Goal: Task Accomplishment & Management: Complete application form

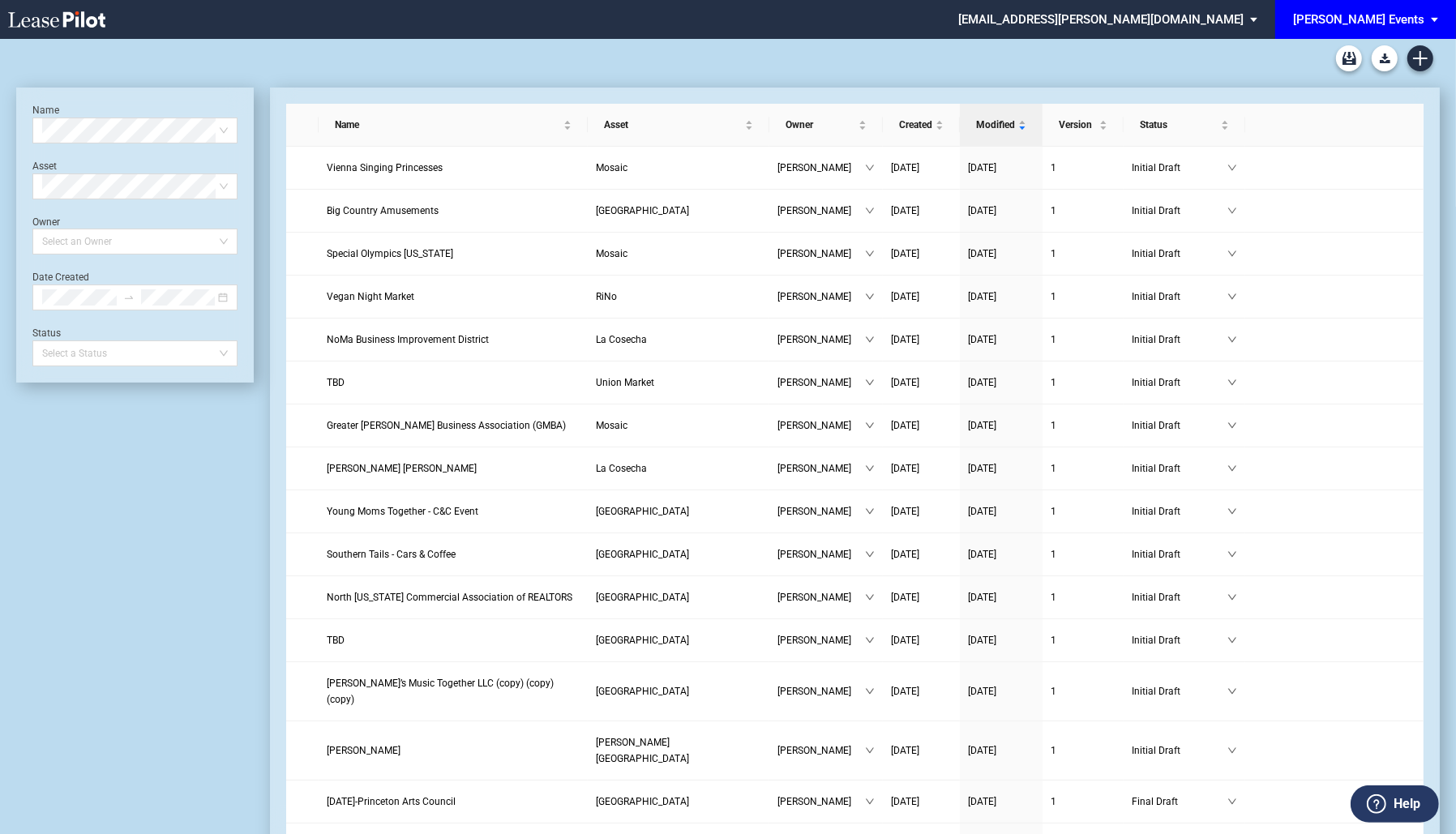
click at [1406, 36] on span "[PERSON_NAME] Events" at bounding box center [1358, 19] width 131 height 39
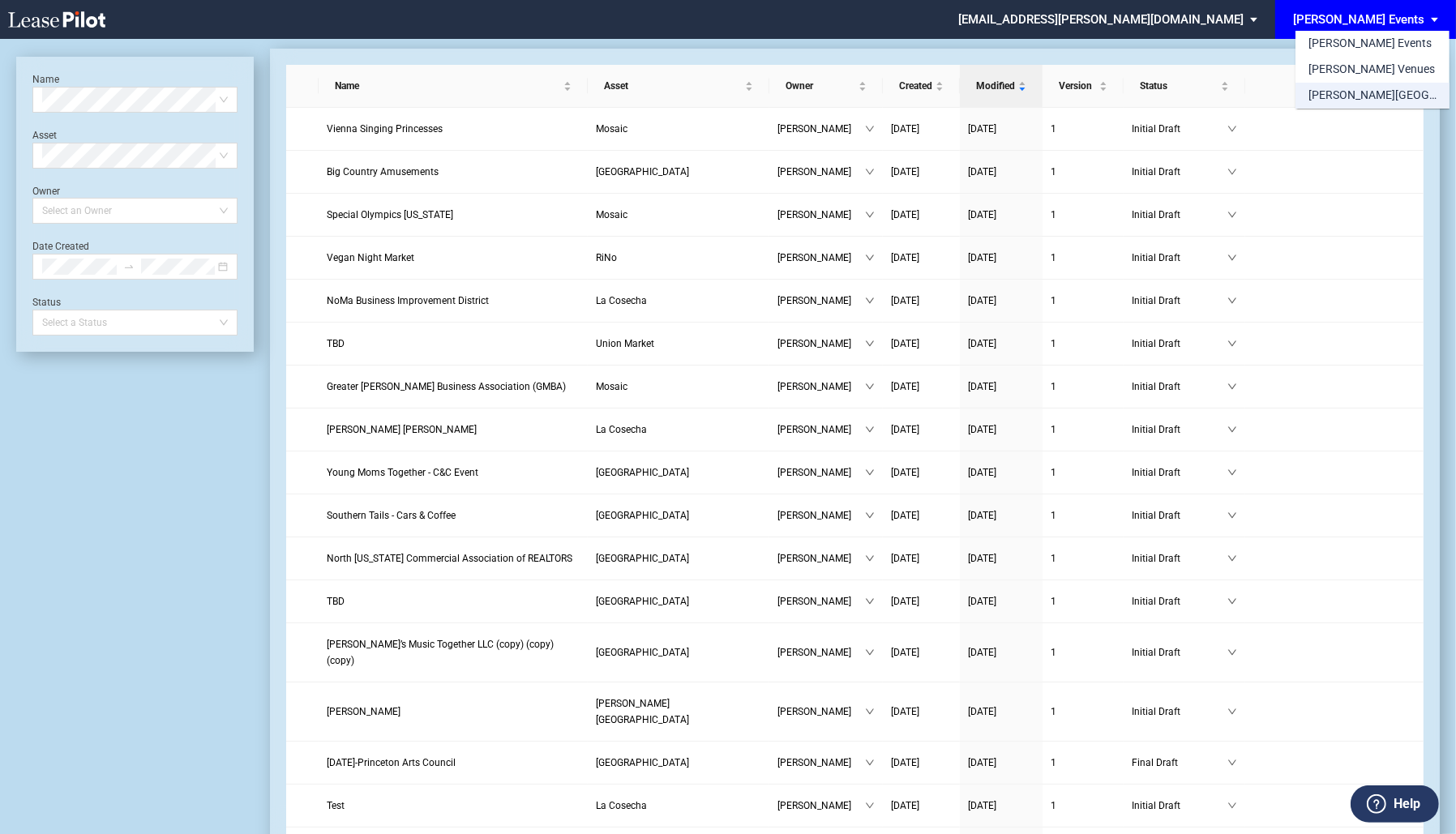
click at [1402, 95] on div "[PERSON_NAME][GEOGRAPHIC_DATA] Consents" at bounding box center [1372, 95] width 128 height 16
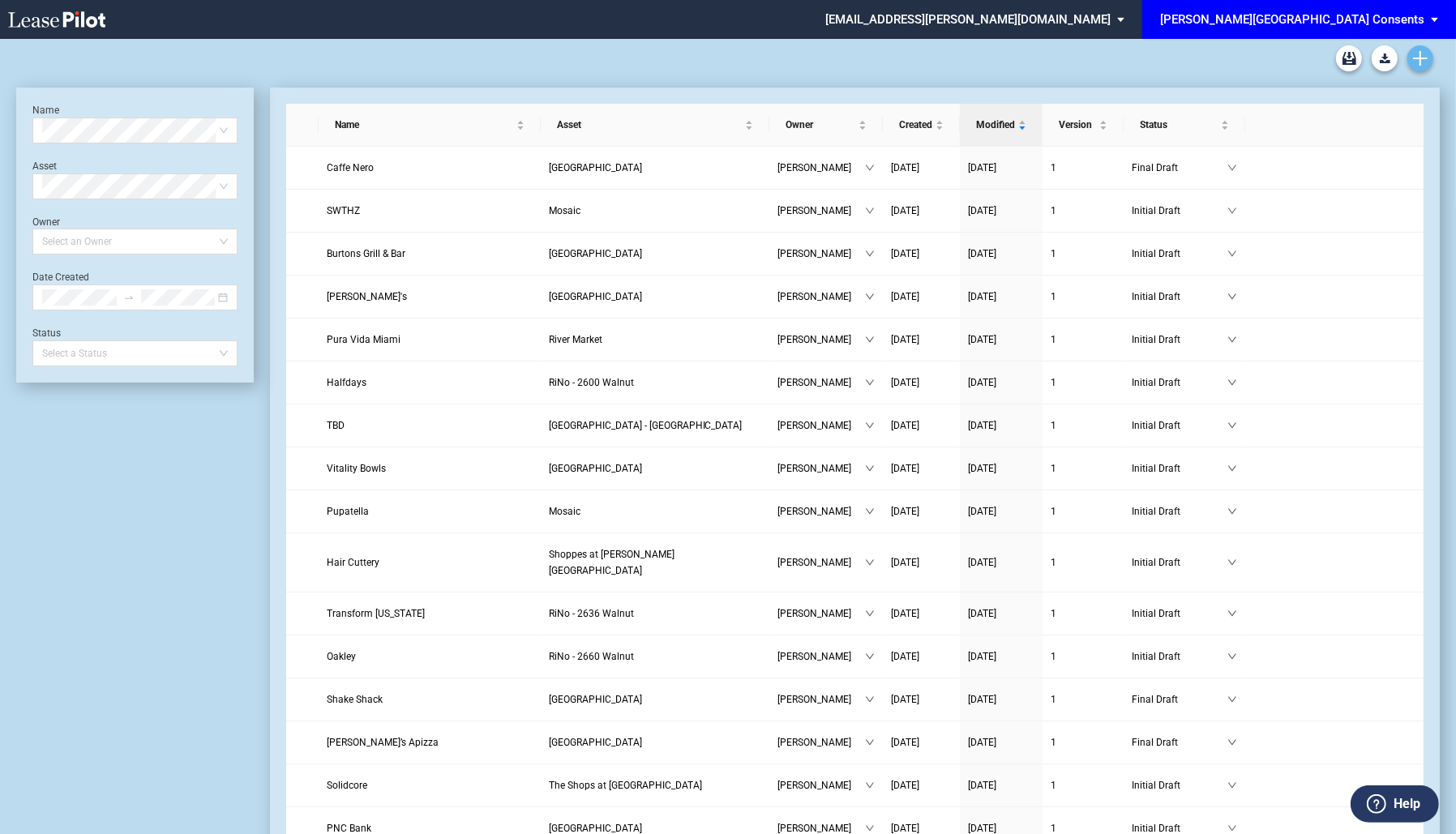
click at [1419, 70] on div at bounding box center [728, 58] width 1423 height 39
click at [1408, 70] on div at bounding box center [728, 58] width 1423 height 39
click at [1417, 56] on icon "Create new document" at bounding box center [1420, 58] width 14 height 14
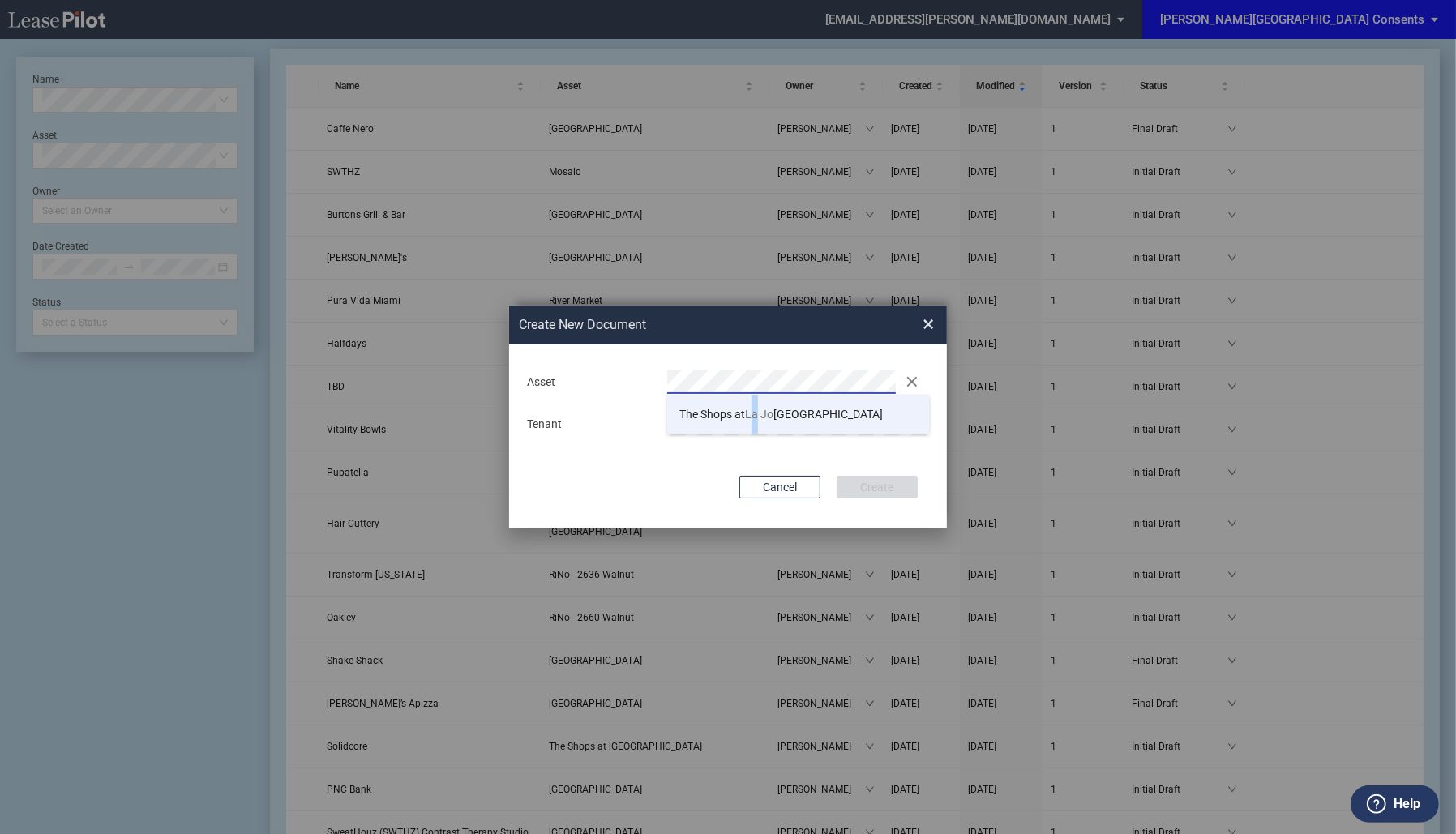
click at [758, 406] on li "The Shops at La Jo lla Village" at bounding box center [798, 414] width 262 height 39
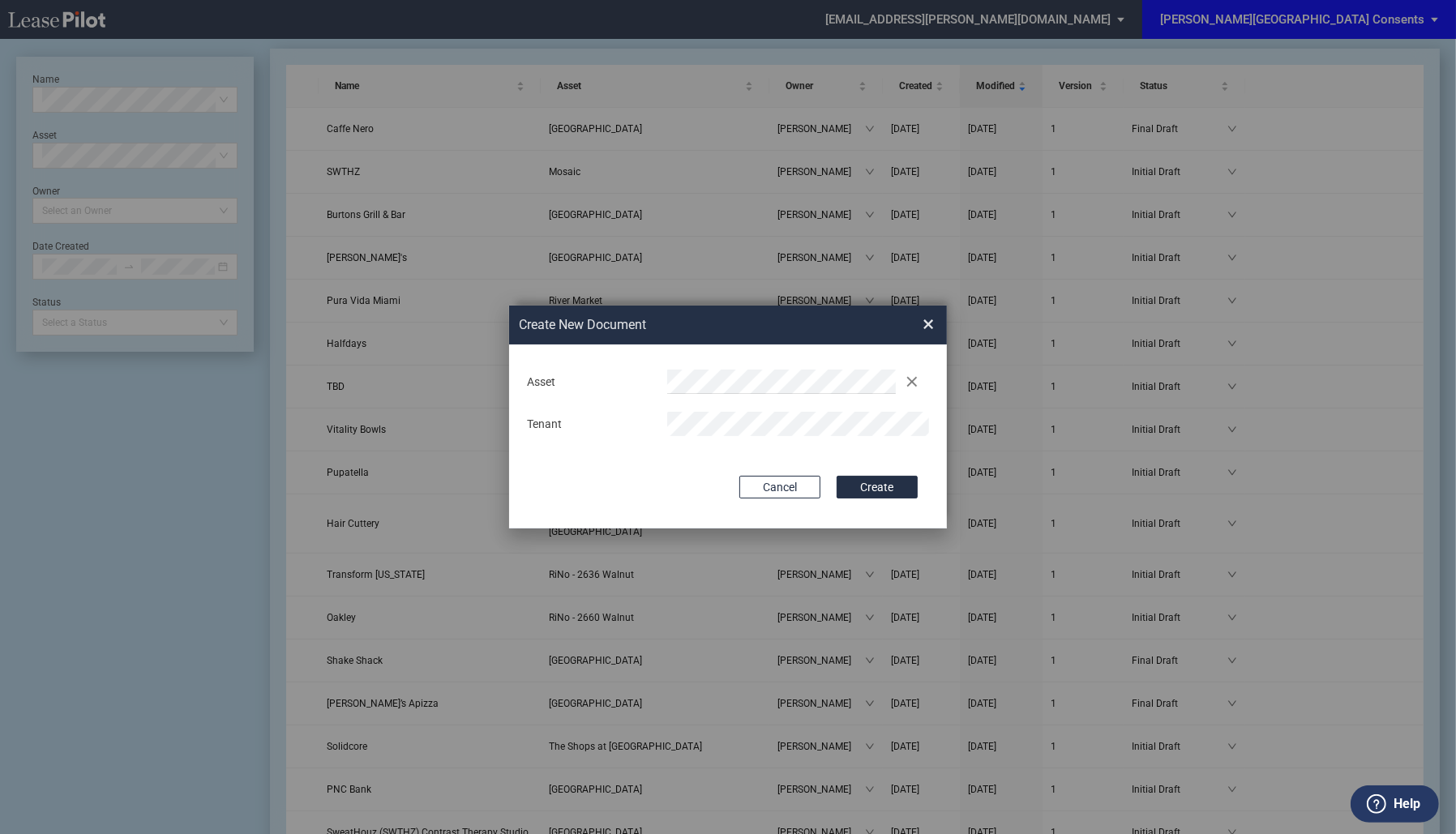
click at [836, 476] on button "Create" at bounding box center [877, 486] width 81 height 23
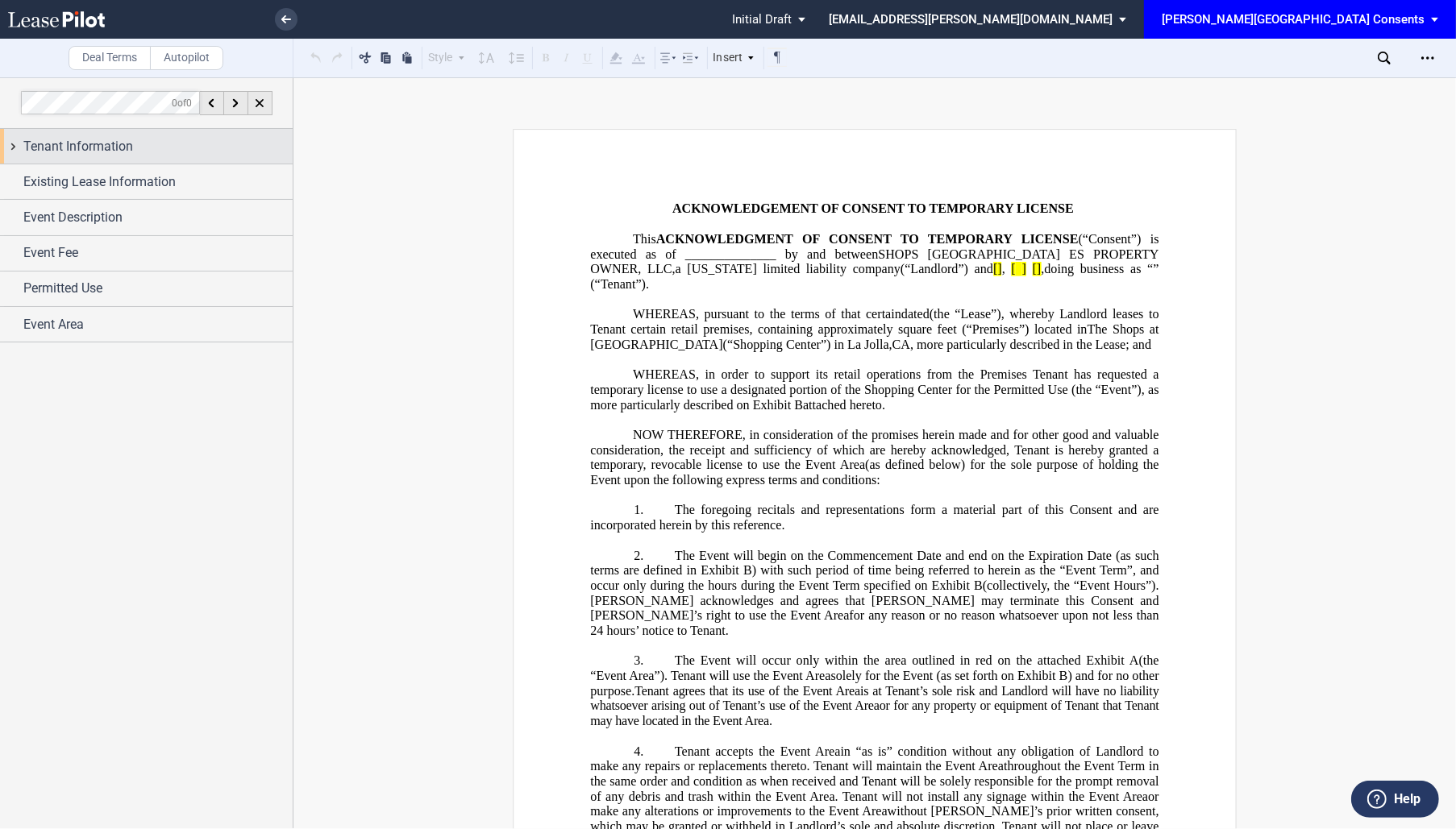
click at [101, 139] on span "Tenant Information" at bounding box center [78, 146] width 110 height 19
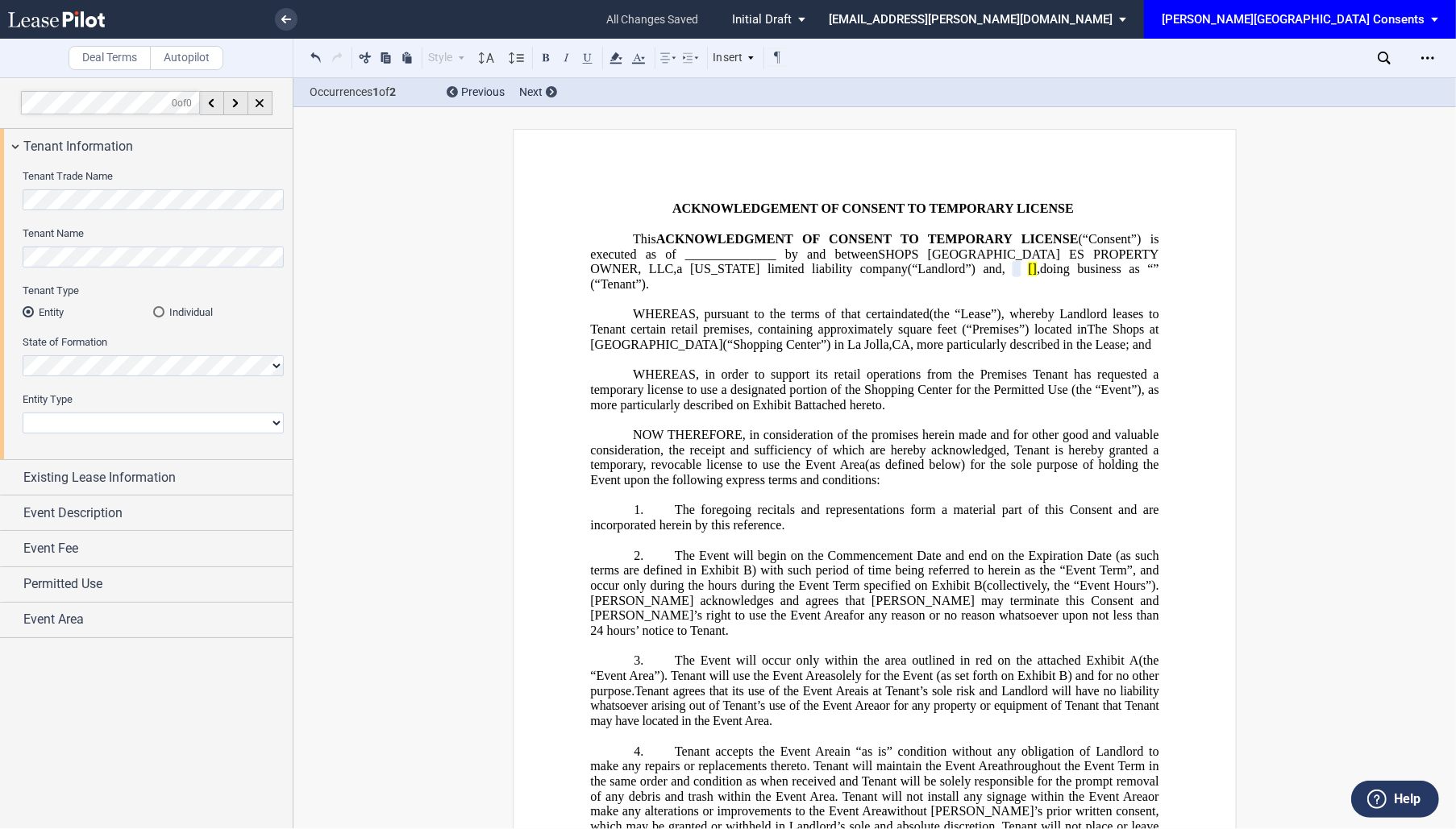
click at [97, 424] on select "Corporation Limited Liability Company General Partnership Limited Partnership N…" at bounding box center [153, 423] width 261 height 21
select select "corporation"
click at [22, 413] on select "Corporation Limited Liability Company General Partnership Limited Partnership N…" at bounding box center [153, 423] width 261 height 21
click at [147, 473] on span "Existing Lease Information" at bounding box center [99, 478] width 152 height 19
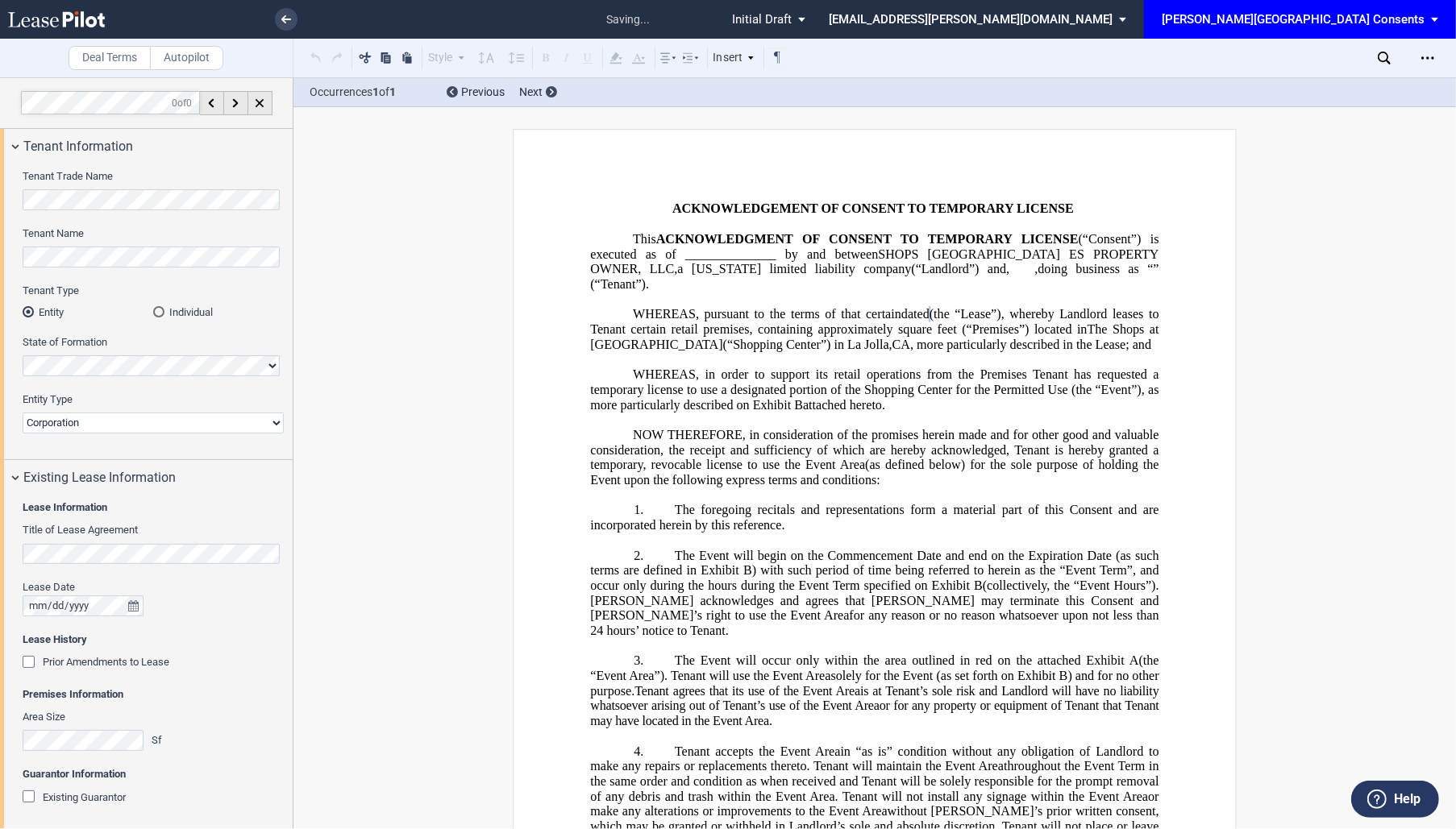
click at [186, 644] on span "Lease History" at bounding box center [153, 639] width 261 height 14
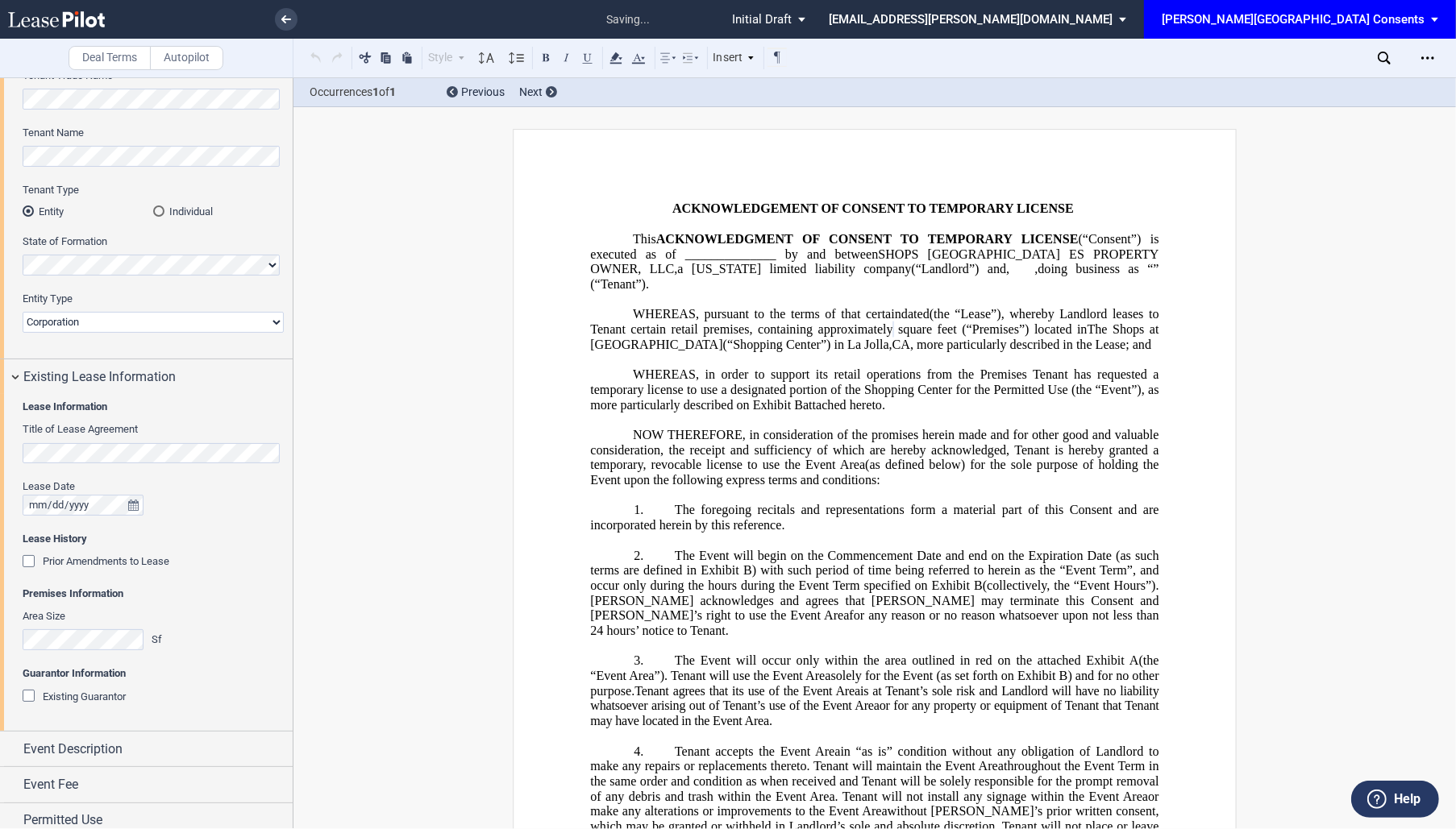
scroll to position [145, 0]
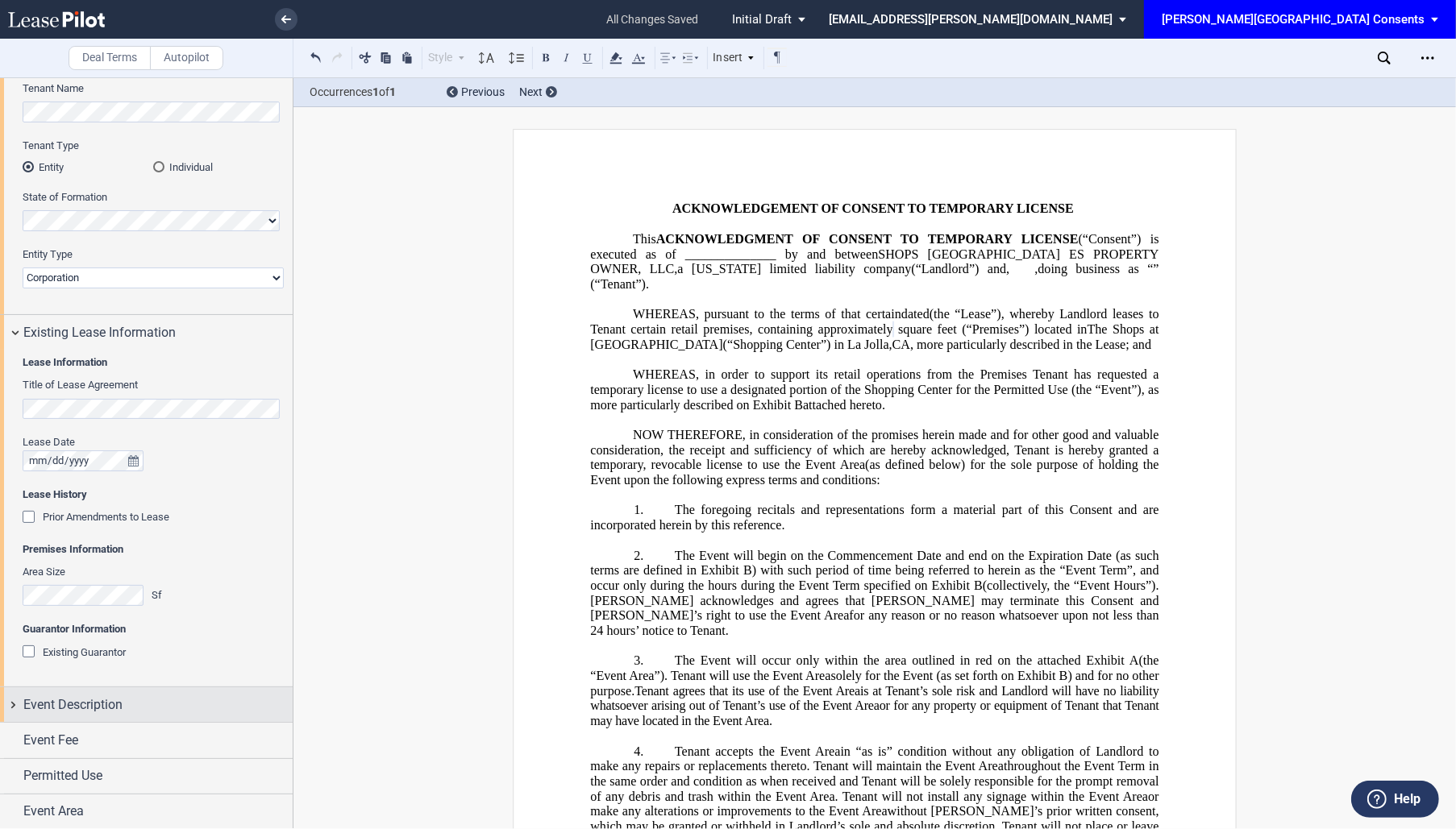
click at [114, 702] on span "Event Description" at bounding box center [72, 705] width 99 height 19
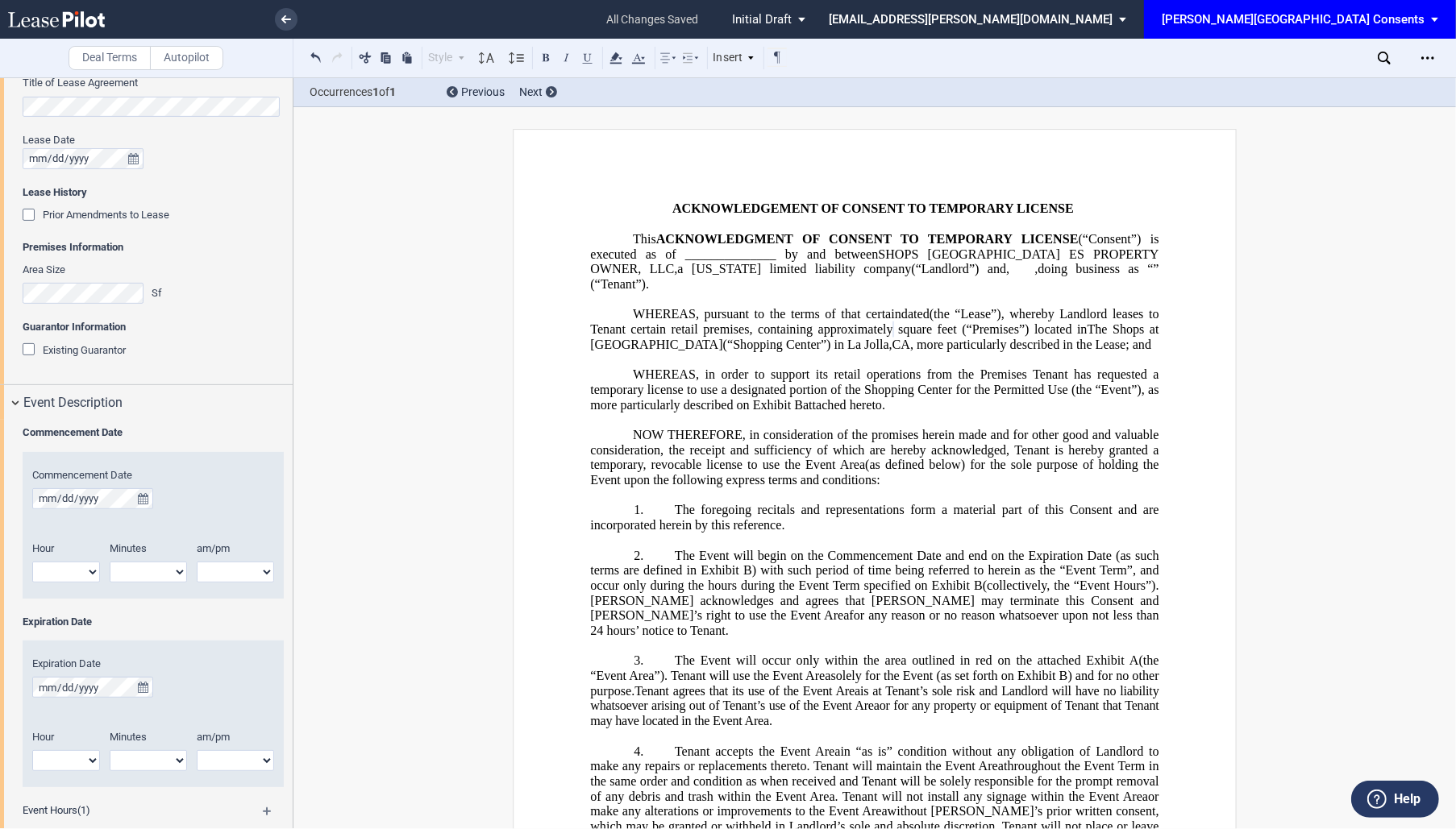
scroll to position [494, 0]
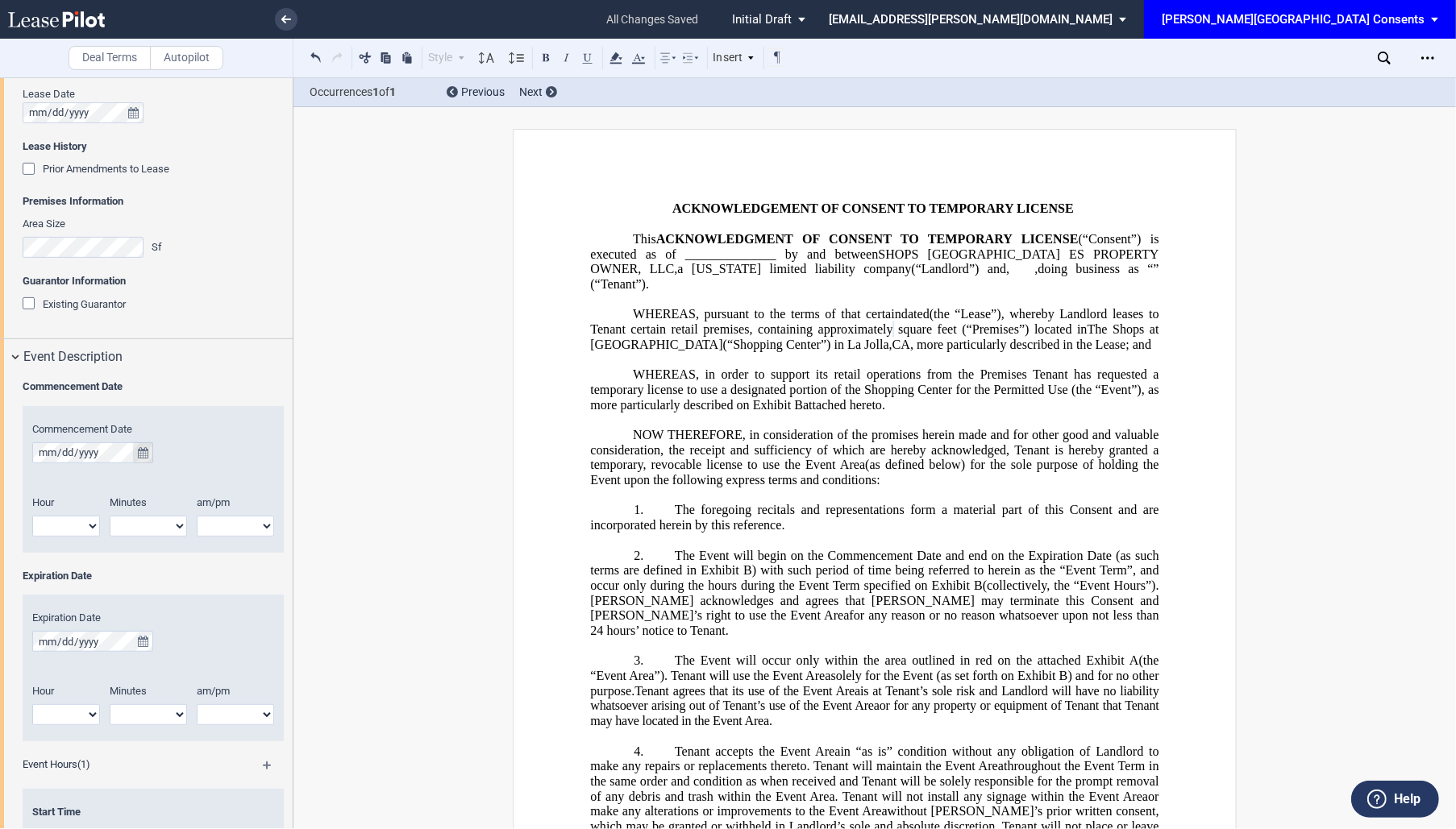
click at [139, 447] on icon "true" at bounding box center [143, 453] width 11 height 12
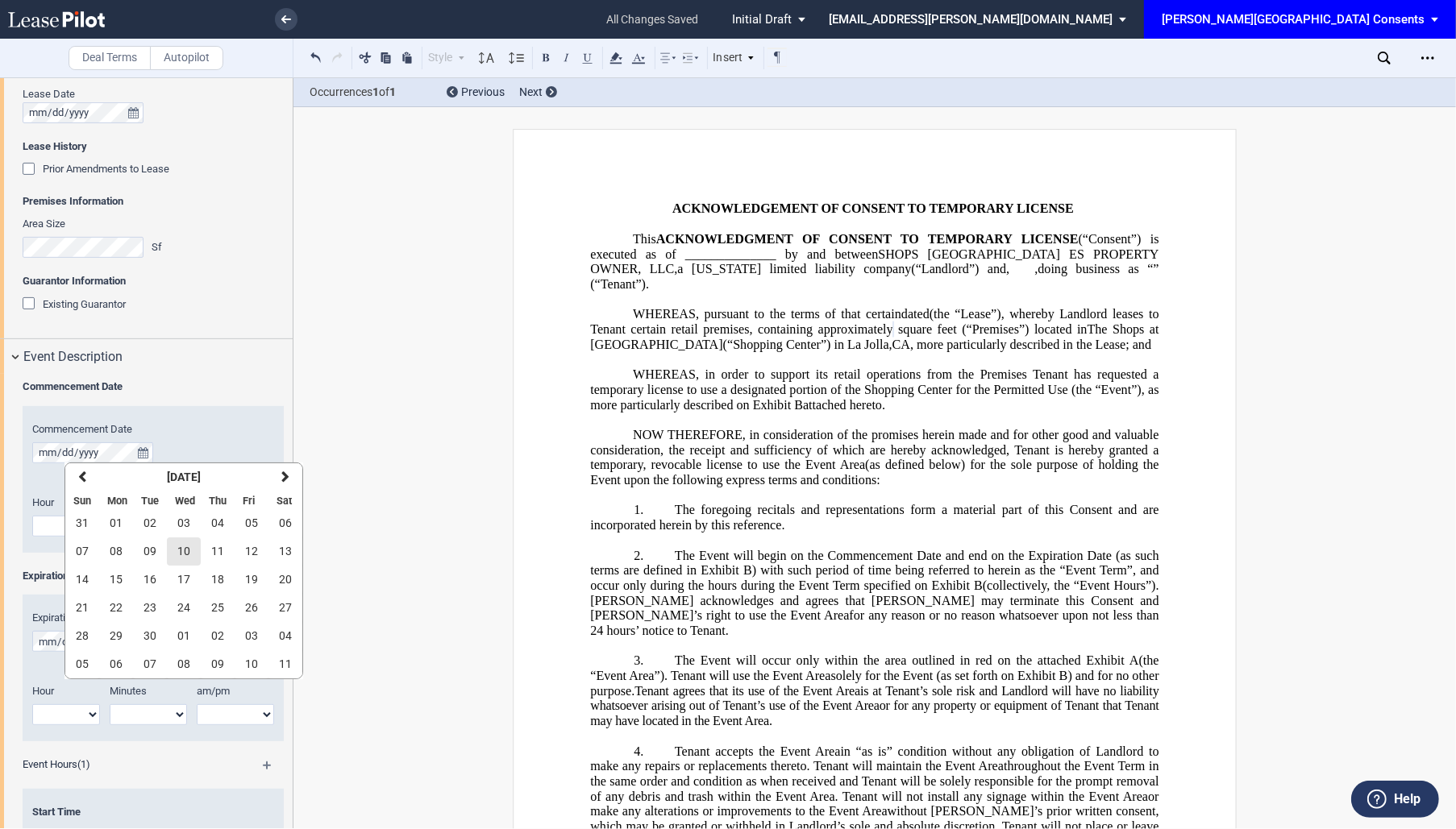
click at [184, 551] on span "10" at bounding box center [183, 550] width 12 height 12
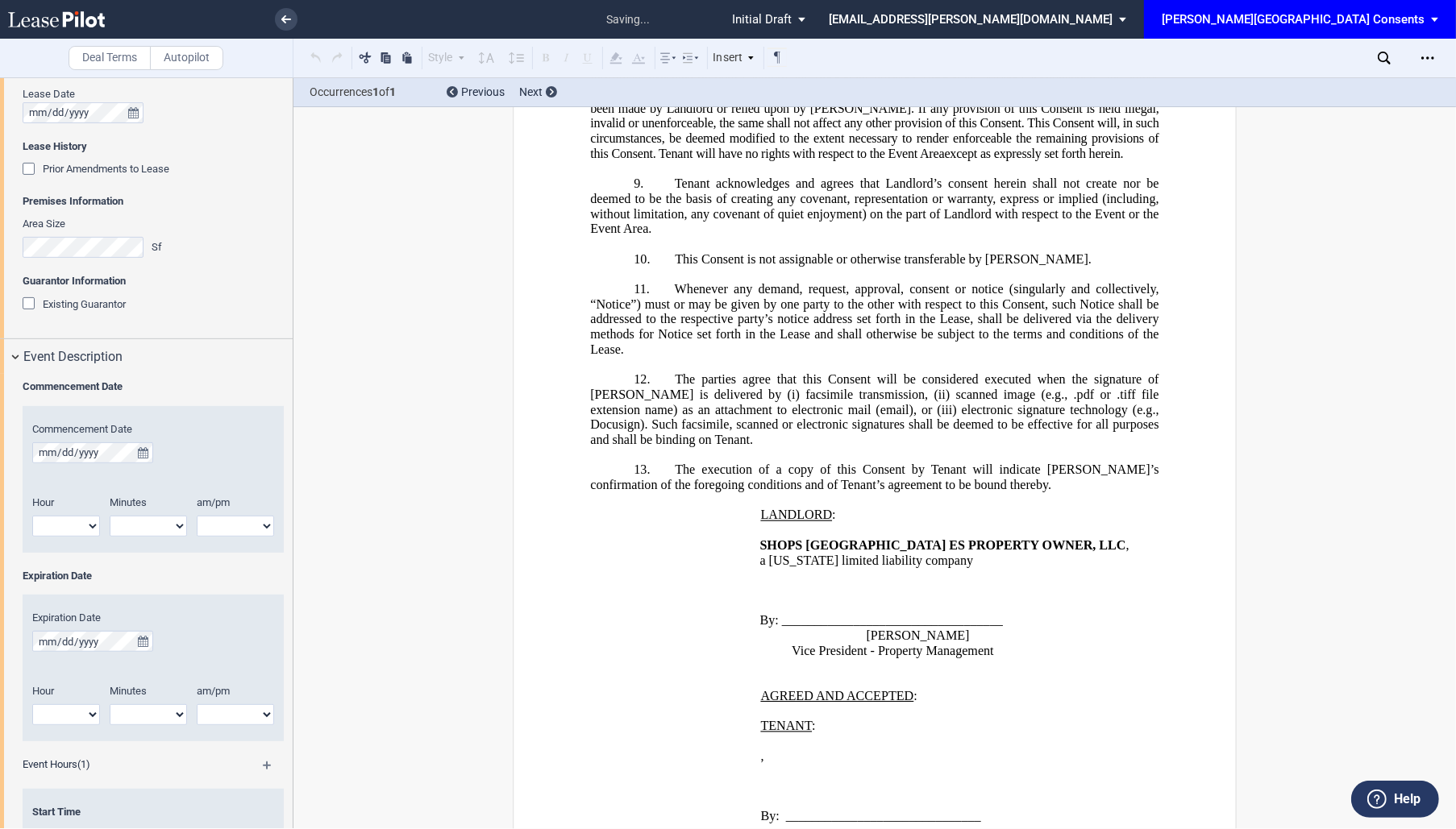
scroll to position [1818, 0]
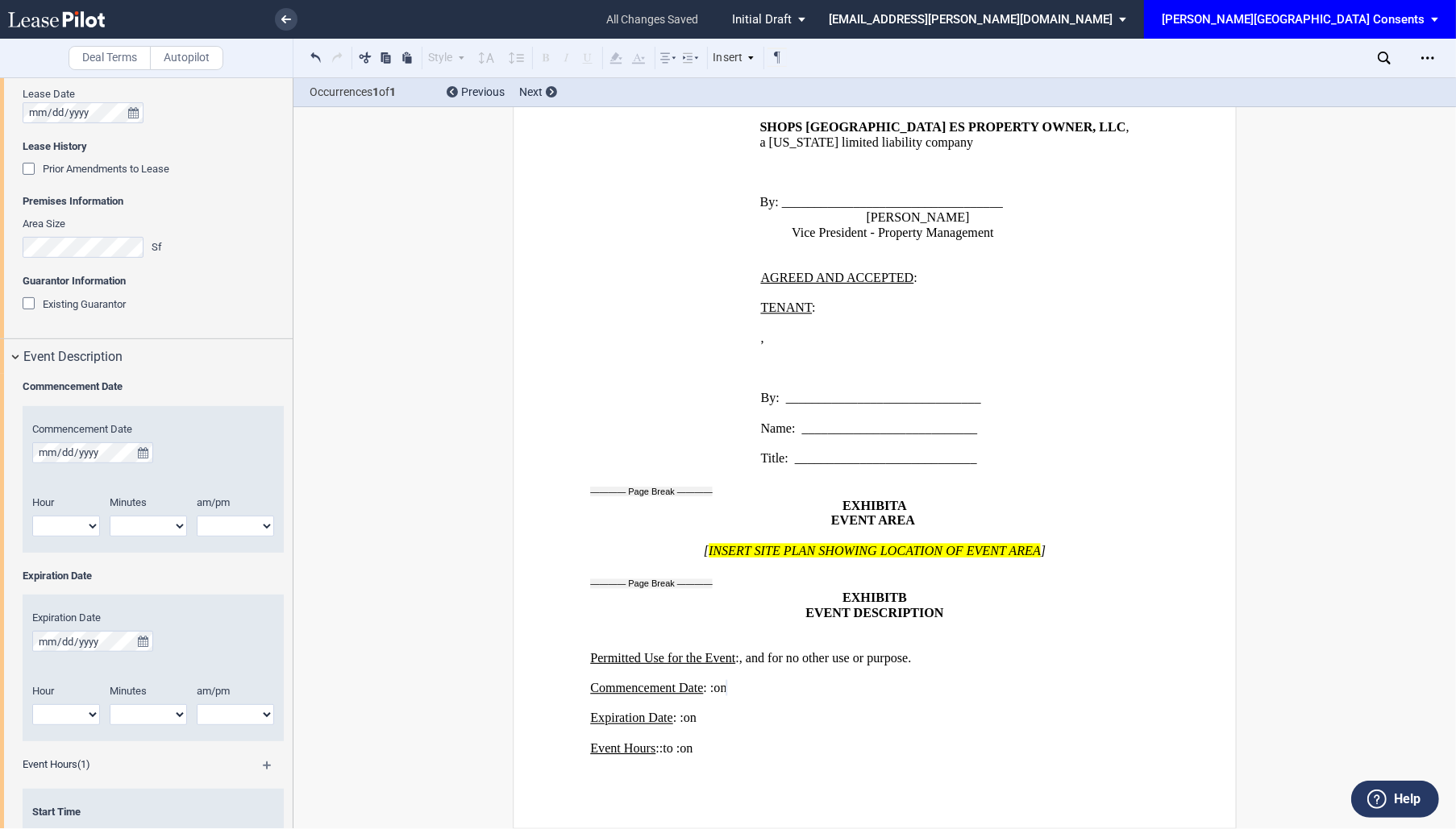
click at [80, 519] on select "1 2 3 4 5 6 7 8 9 10 11 12" at bounding box center [66, 526] width 67 height 21
click at [150, 629] on div "Expiration Date" at bounding box center [153, 631] width 241 height 41
click at [145, 641] on icon "true" at bounding box center [143, 642] width 11 height 12
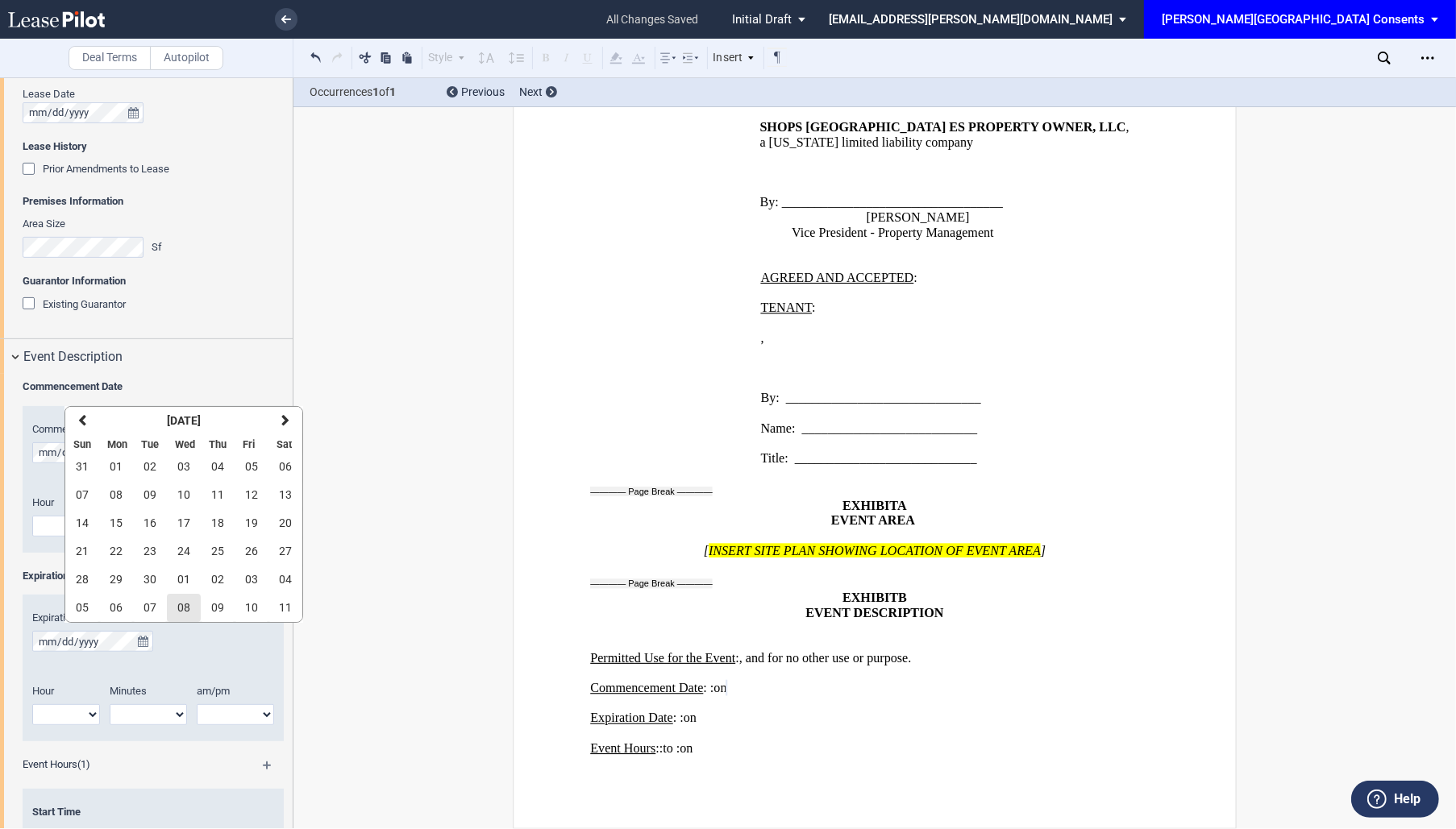
click at [185, 601] on span "08" at bounding box center [183, 607] width 12 height 12
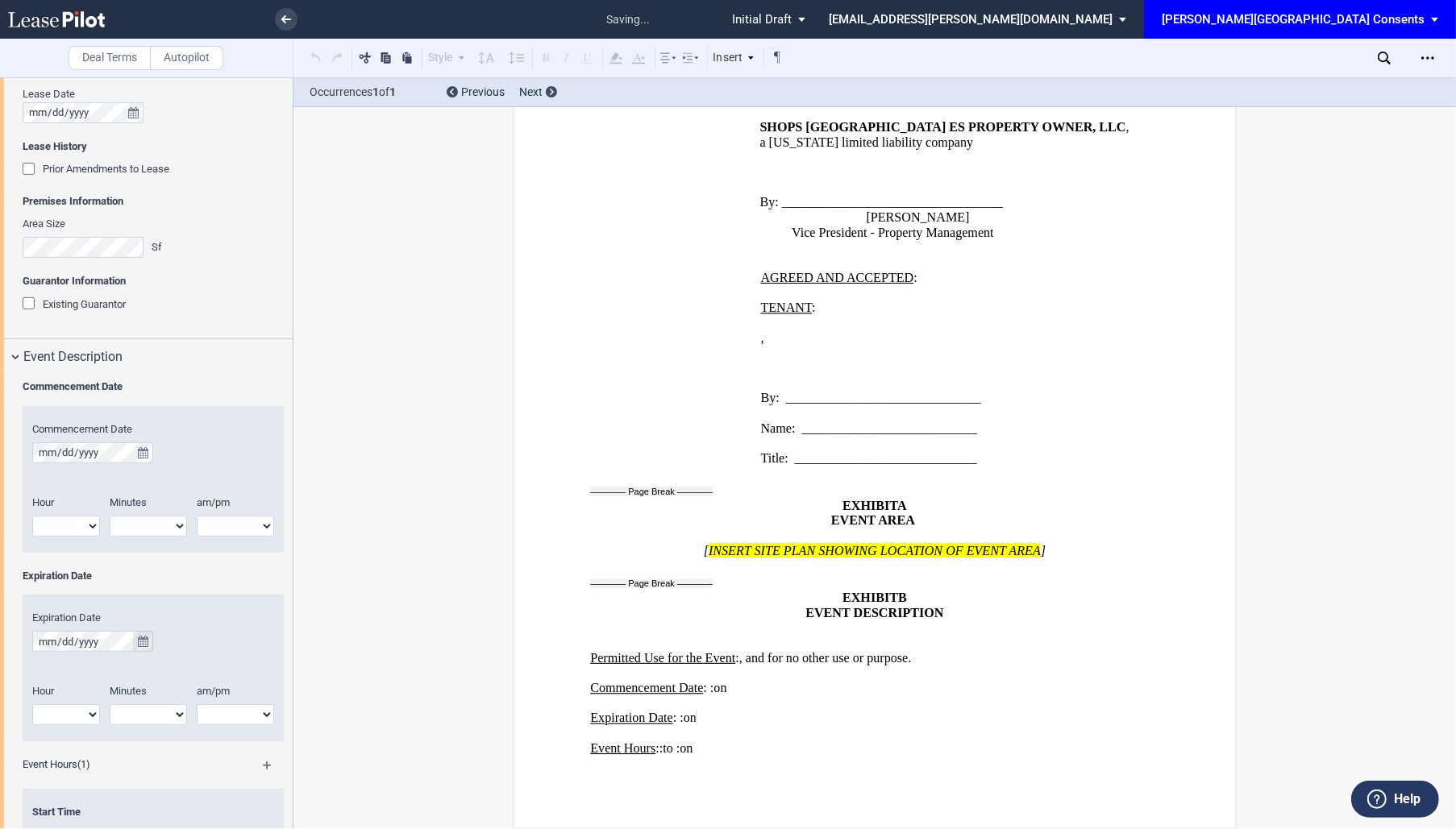
click at [136, 635] on button "true" at bounding box center [143, 641] width 20 height 21
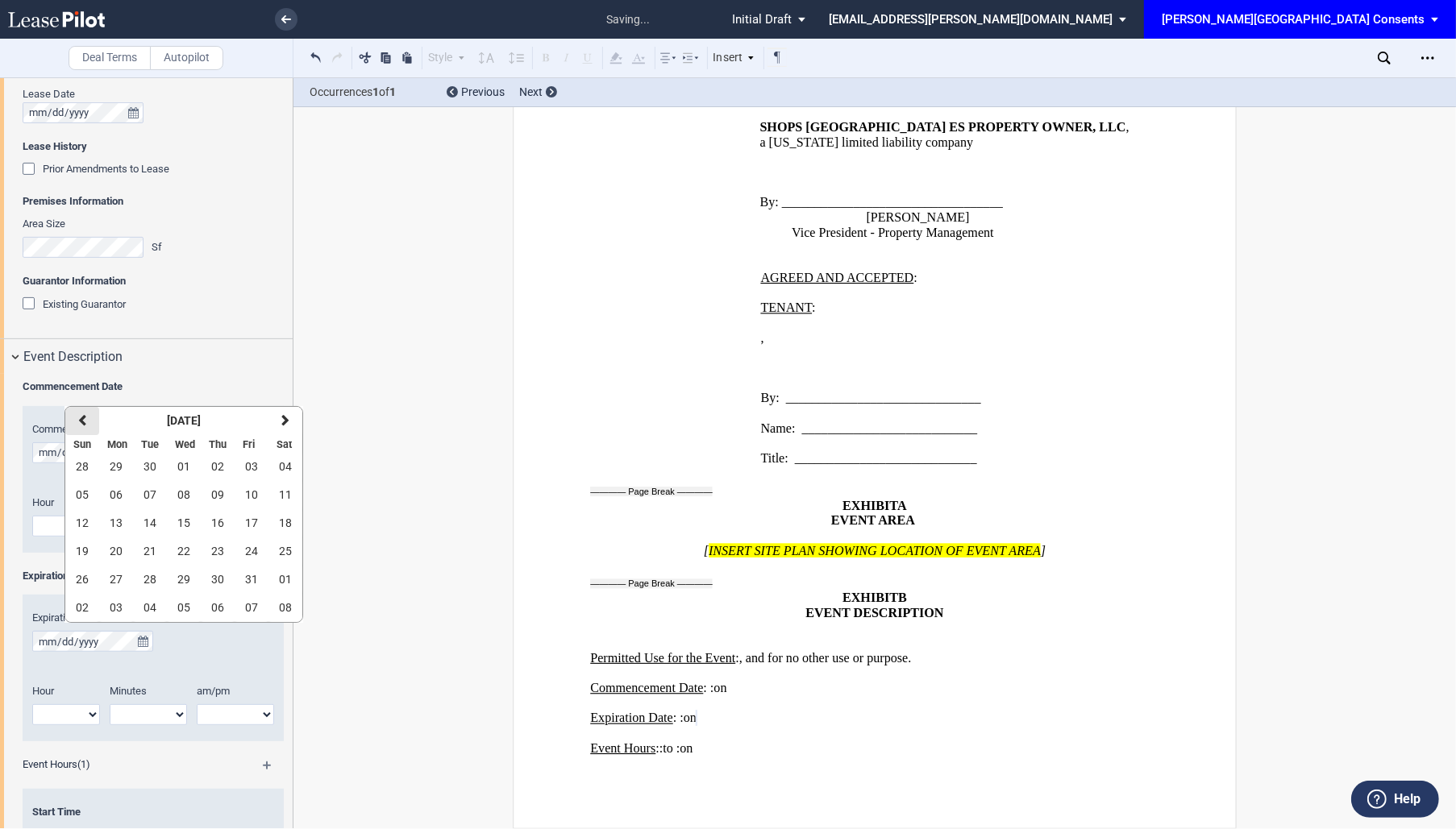
click at [86, 428] on button "previous" at bounding box center [82, 421] width 34 height 28
click at [177, 608] on span "08" at bounding box center [183, 607] width 12 height 12
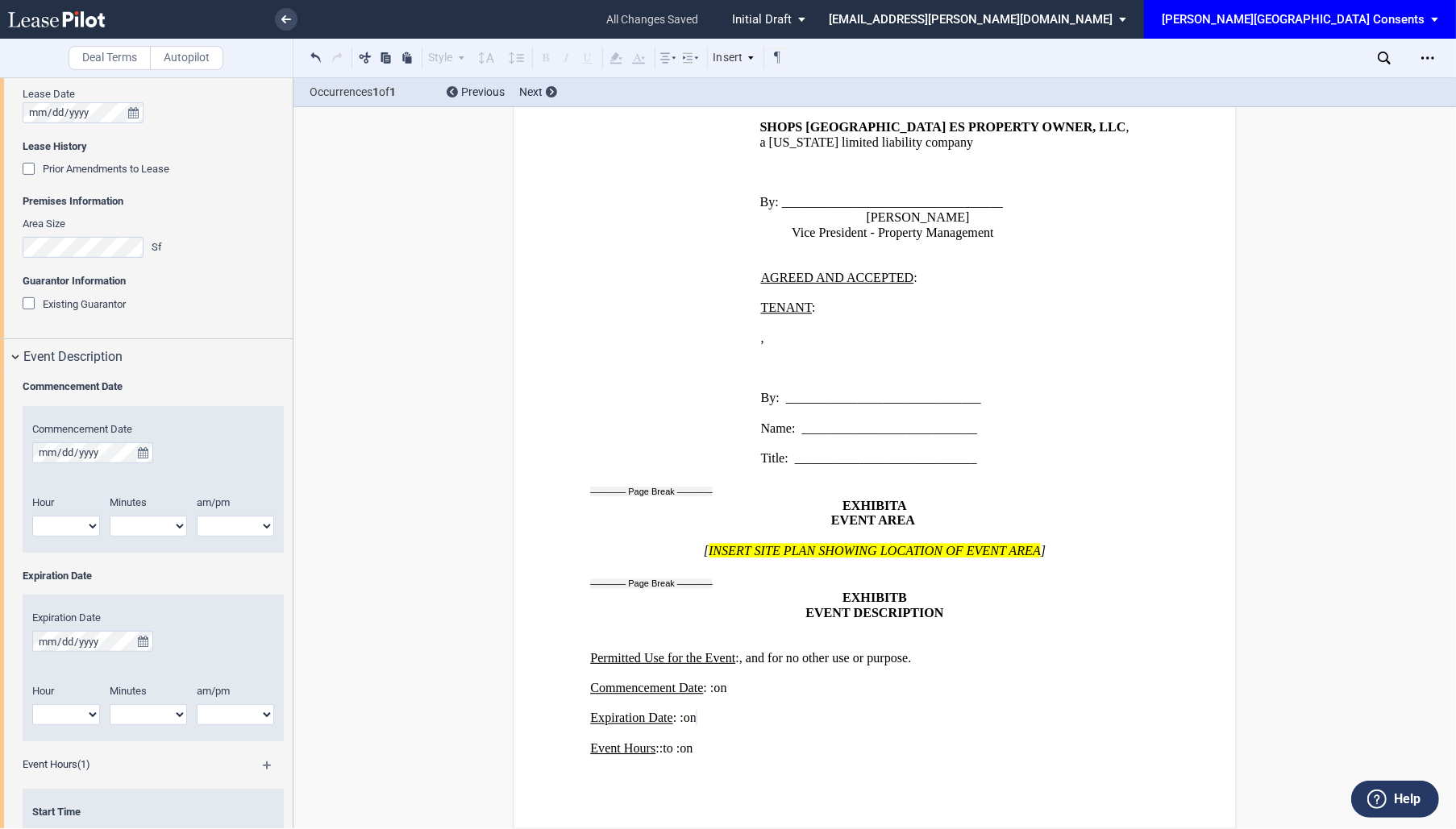
click at [70, 530] on select "1 2 3 4 5 6 7 8 9 10 11 12" at bounding box center [66, 526] width 67 height 21
select select "9"
click at [32, 516] on select "1 2 3 4 5 6 7 8 9 10 11 12" at bounding box center [66, 526] width 67 height 21
click at [241, 522] on select "am pm" at bounding box center [235, 526] width 77 height 21
select select "am"
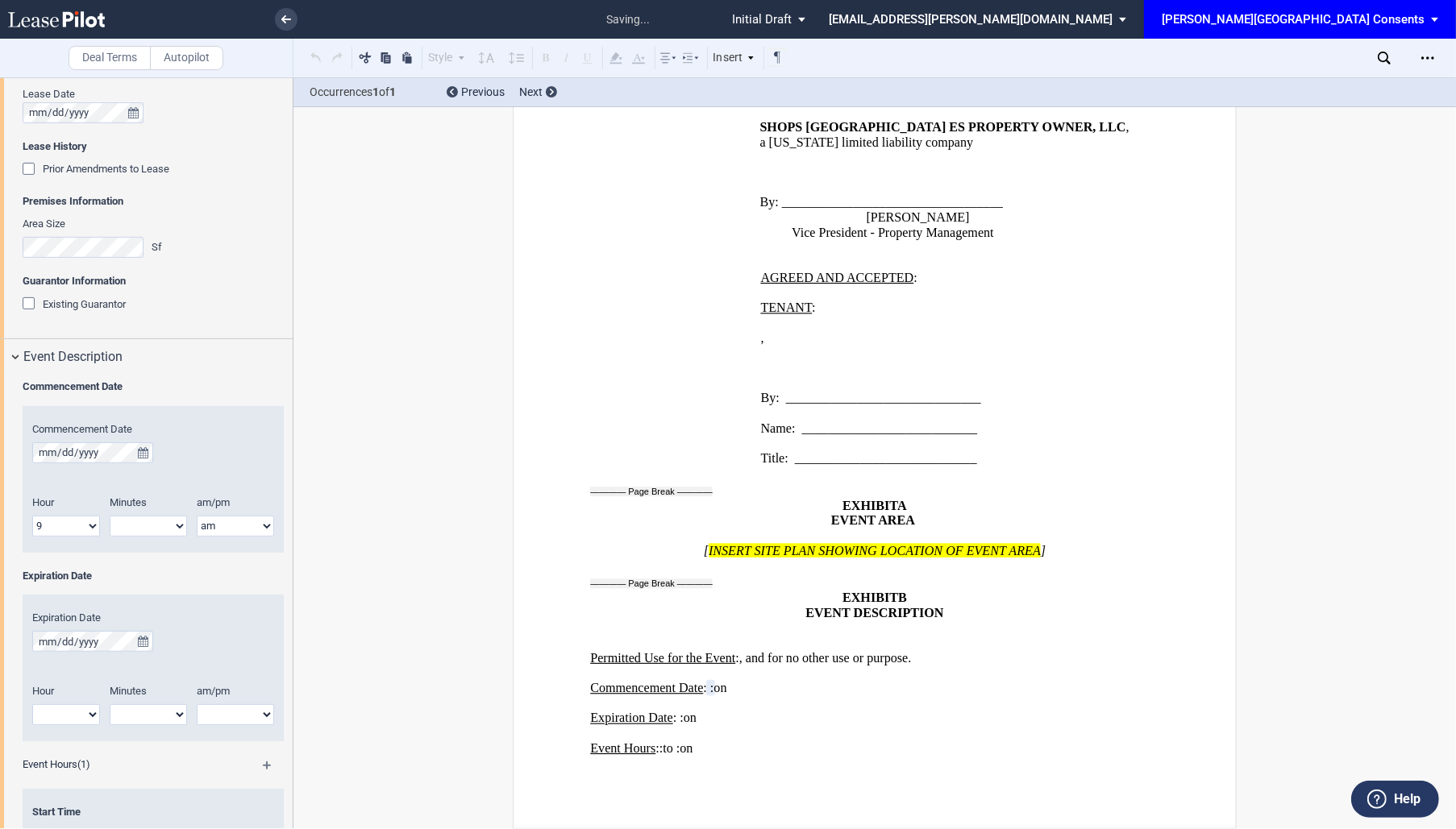
click at [196, 516] on select "am pm" at bounding box center [235, 526] width 77 height 21
click at [67, 517] on select "1 2 3 4 5 6 7 8 9 10 11 12" at bounding box center [66, 526] width 67 height 21
click at [67, 518] on select "1 2 3 4 5 6 7 8 9 10 11 12" at bounding box center [66, 526] width 67 height 21
select select "10"
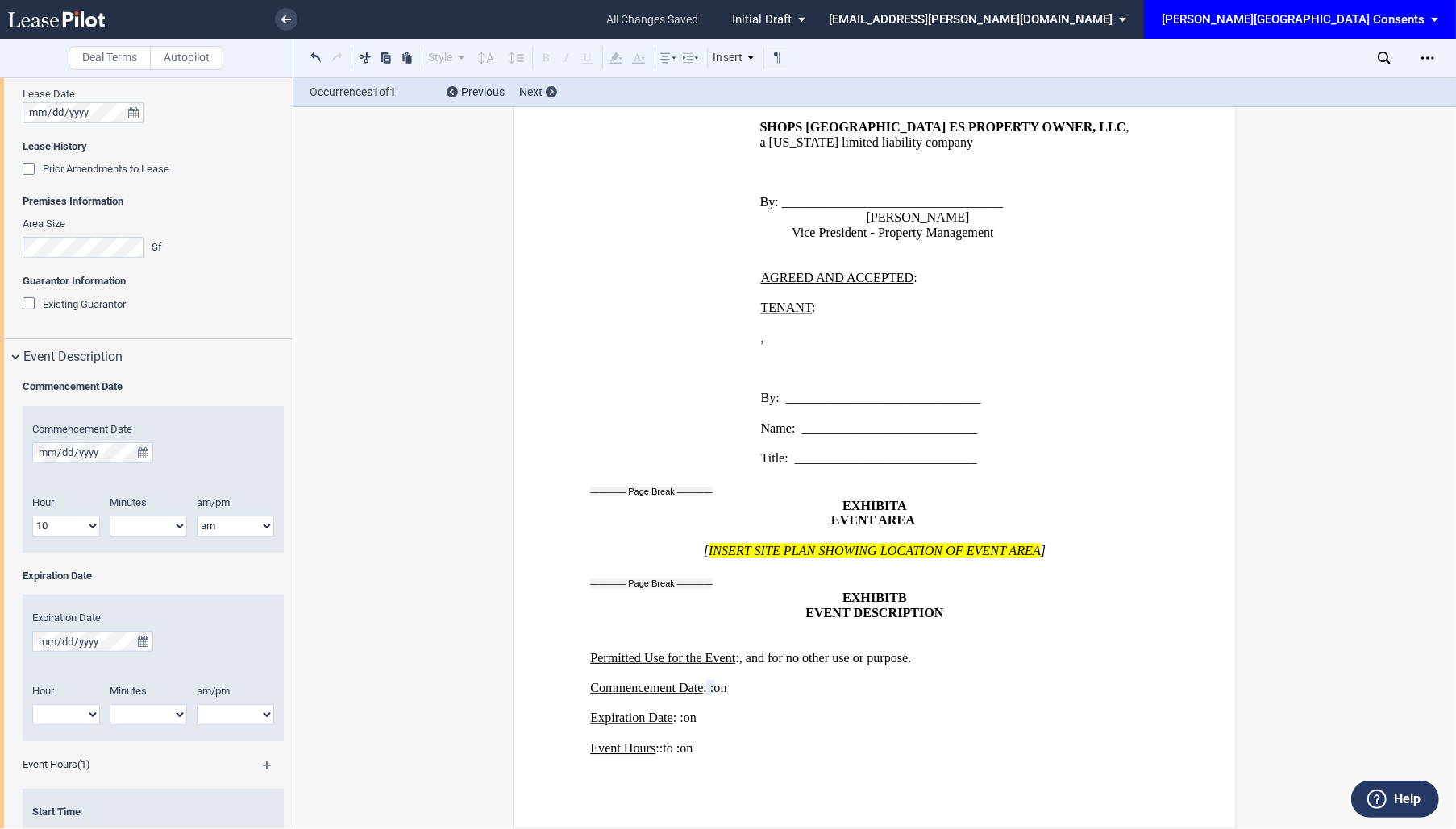
click at [32, 516] on select "1 2 3 4 5 6 7 8 9 10 11 12" at bounding box center [66, 526] width 67 height 21
click at [241, 509] on label "am/pm" at bounding box center [227, 502] width 81 height 14
click at [241, 516] on select "am pm" at bounding box center [235, 526] width 77 height 21
click at [127, 514] on div "Minutes" at bounding box center [148, 505] width 97 height 20
click at [130, 520] on select "00 05 10 15 20 25 30 35 40 45 50 55" at bounding box center [148, 526] width 77 height 21
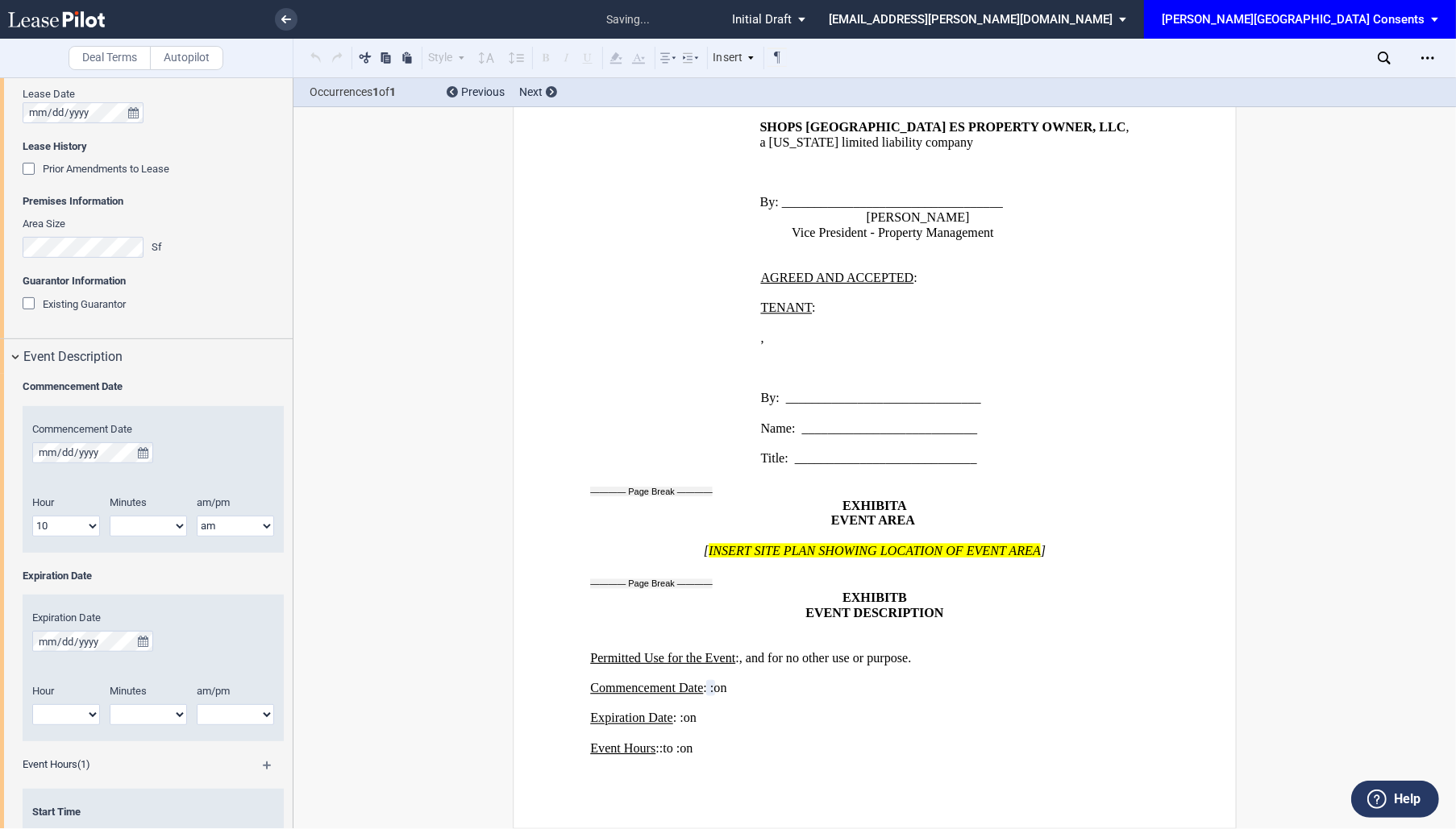
click at [110, 516] on select "00 05 10 15 20 25 30 35 40 45 50 55" at bounding box center [148, 526] width 77 height 21
click at [137, 535] on select "00 05 10 15 20 25 30 35 40 45 50 55" at bounding box center [148, 526] width 77 height 21
select select "00"
click at [110, 516] on select "00 05 10 15 20 25 30 35 40 45 50 55" at bounding box center [148, 526] width 77 height 21
click at [68, 715] on select "1 2 3 4 5 6 7 8 9 10 11 12" at bounding box center [66, 714] width 67 height 21
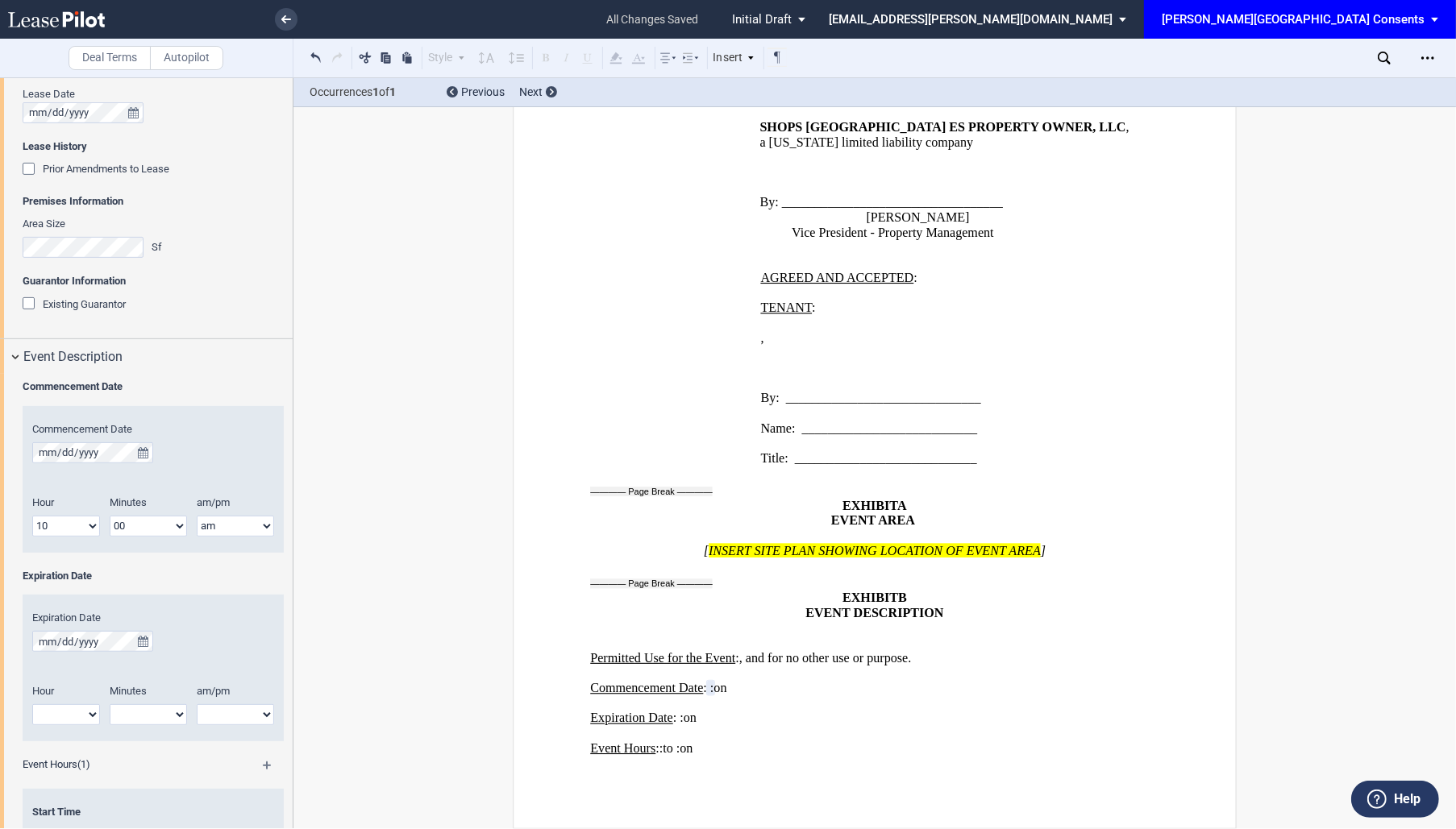
select select "8"
click at [32, 704] on select "1 2 3 4 5 6 7 8 9 10 11 12" at bounding box center [66, 714] width 67 height 21
click at [148, 714] on select "00 05 10 15 20 25 30 35 40 45 50 55" at bounding box center [148, 714] width 77 height 21
select select "00"
click at [110, 704] on select "00 05 10 15 20 25 30 35 40 45 50 55" at bounding box center [148, 714] width 77 height 21
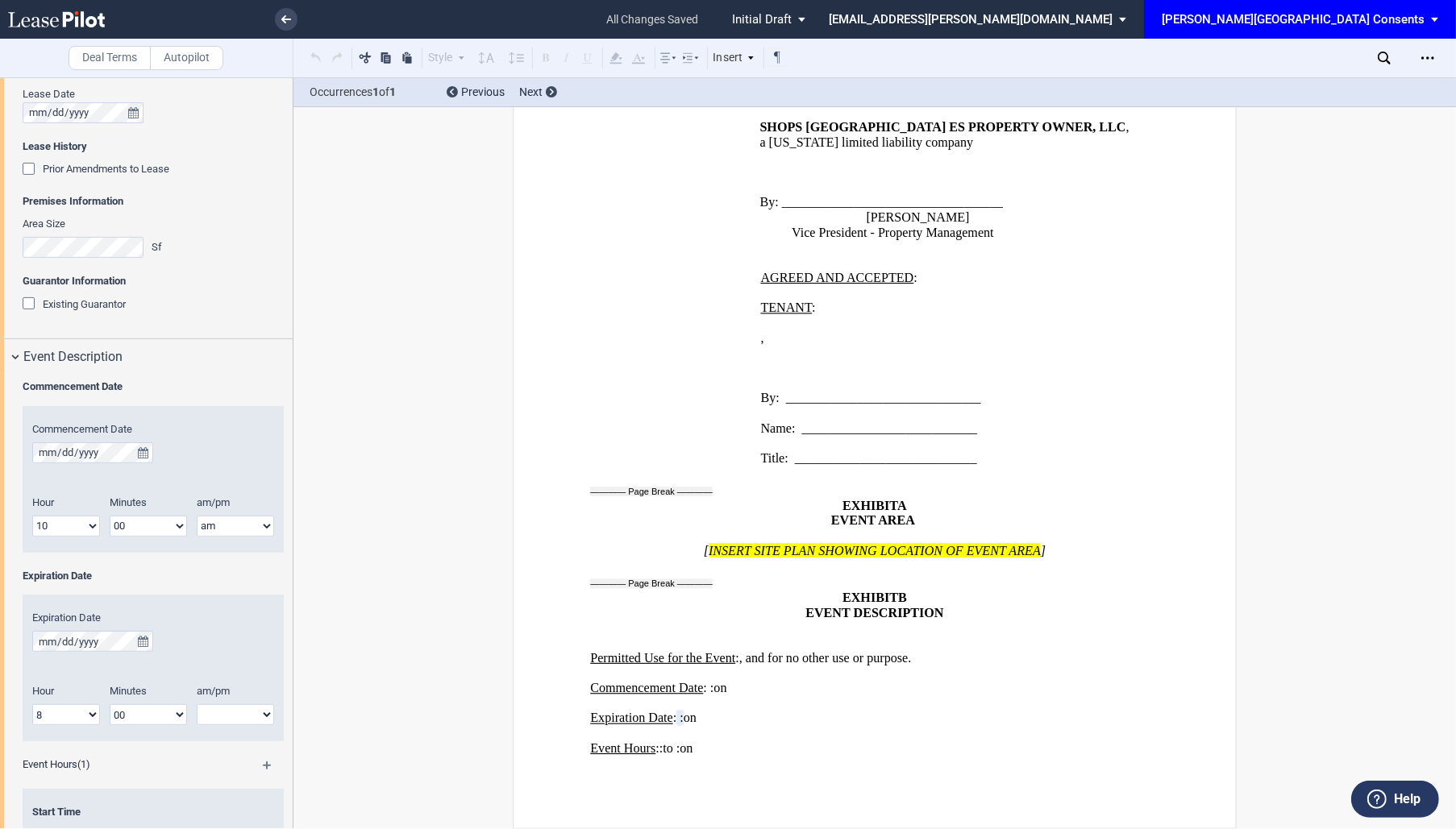
click at [216, 716] on select "am pm" at bounding box center [235, 714] width 77 height 21
select select "pm"
click at [196, 704] on select "am pm" at bounding box center [235, 714] width 77 height 21
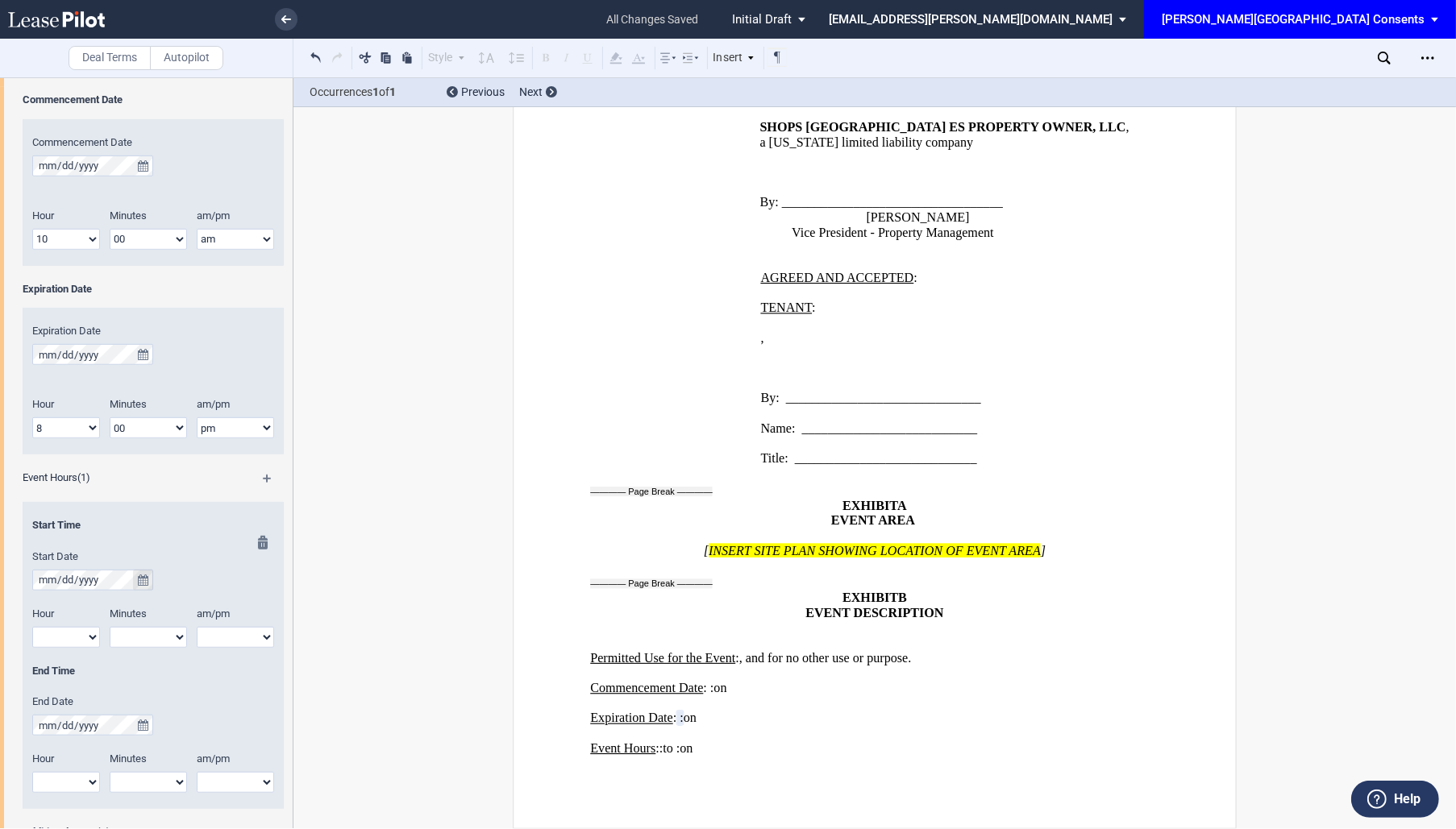
scroll to position [783, 0]
click at [145, 569] on button "true" at bounding box center [143, 577] width 20 height 21
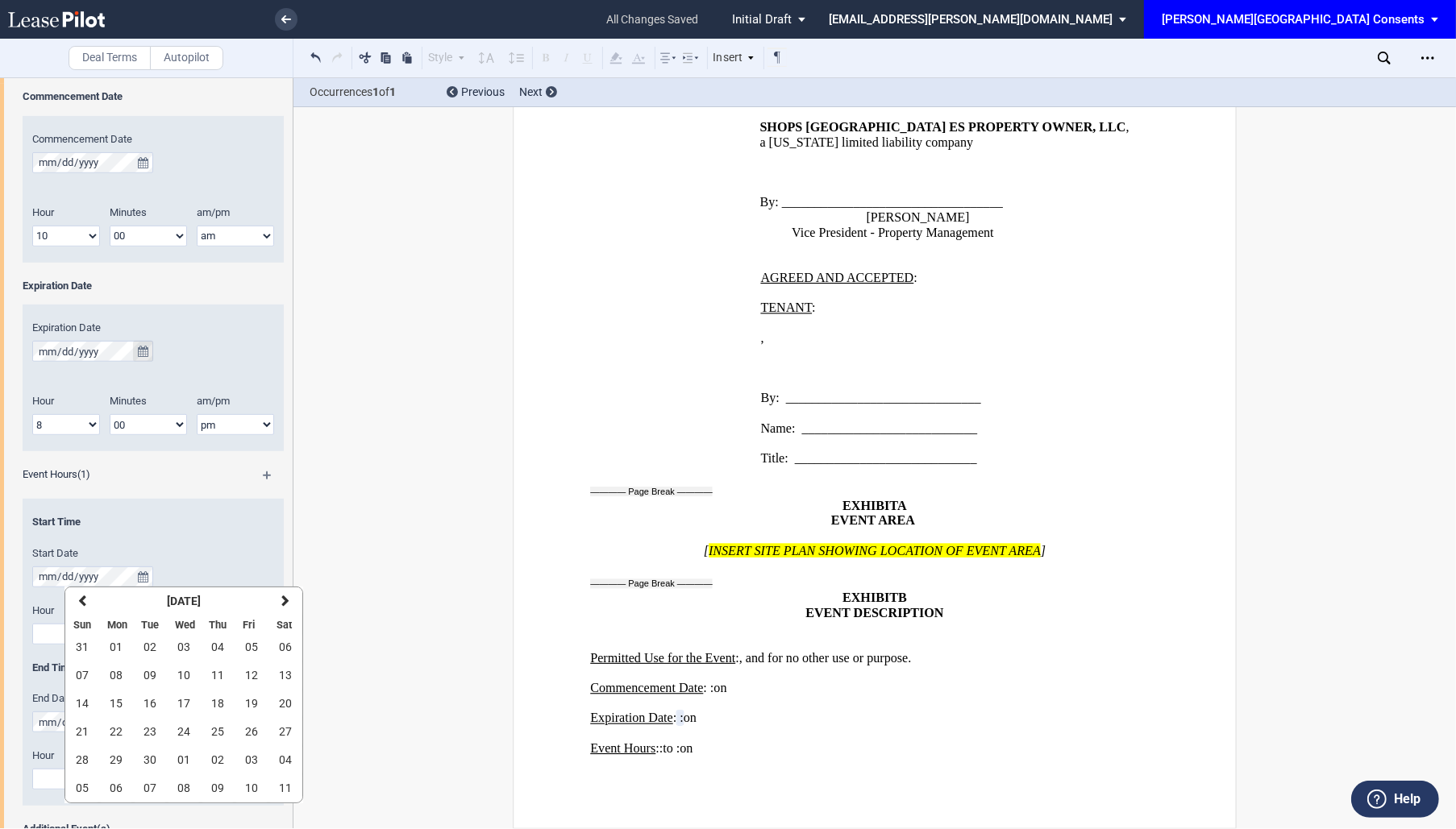
click at [141, 350] on icon "true" at bounding box center [143, 351] width 11 height 12
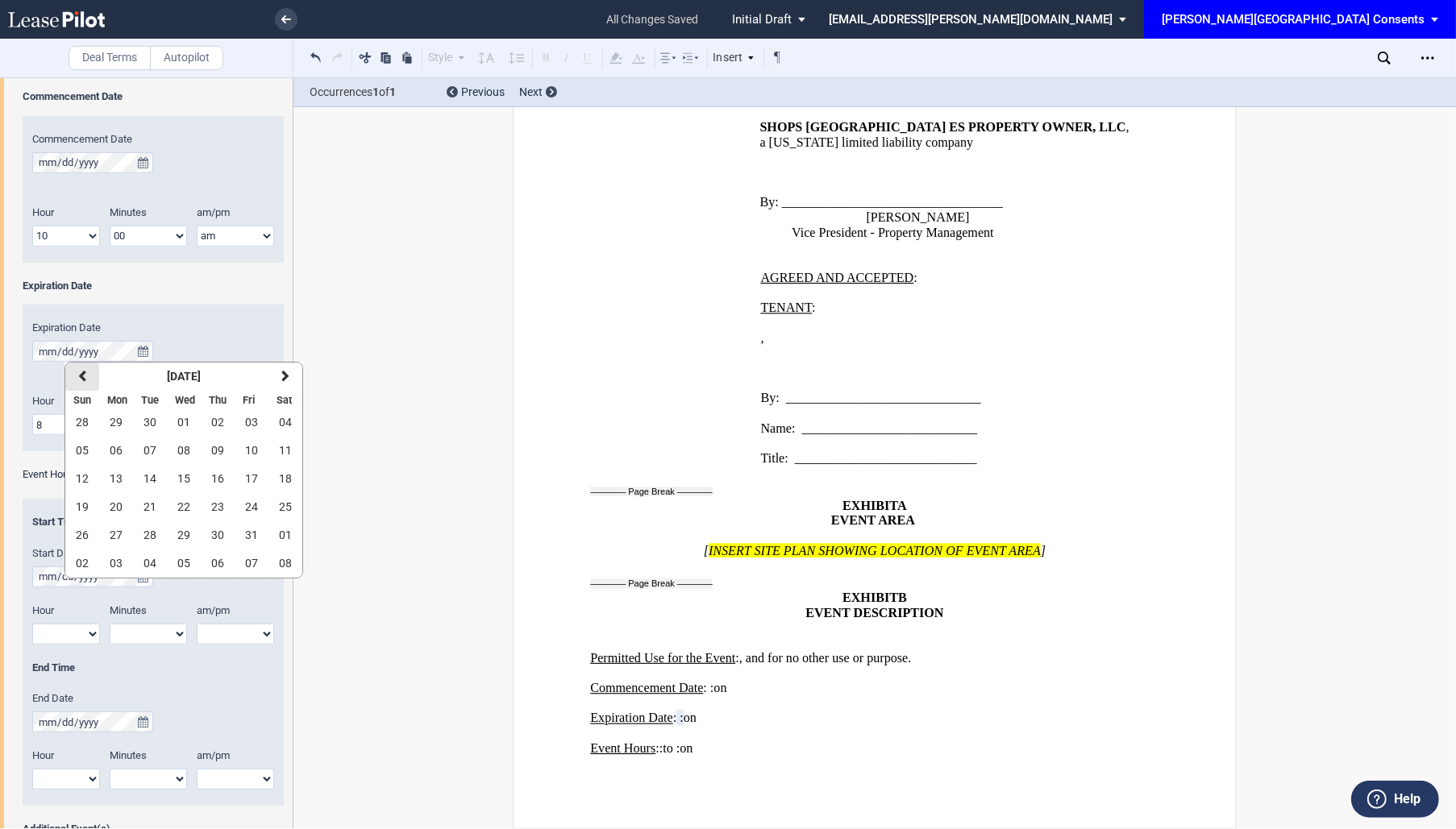
click at [87, 370] on button "previous" at bounding box center [82, 377] width 34 height 28
click at [199, 681] on div "End Time" at bounding box center [153, 676] width 261 height 31
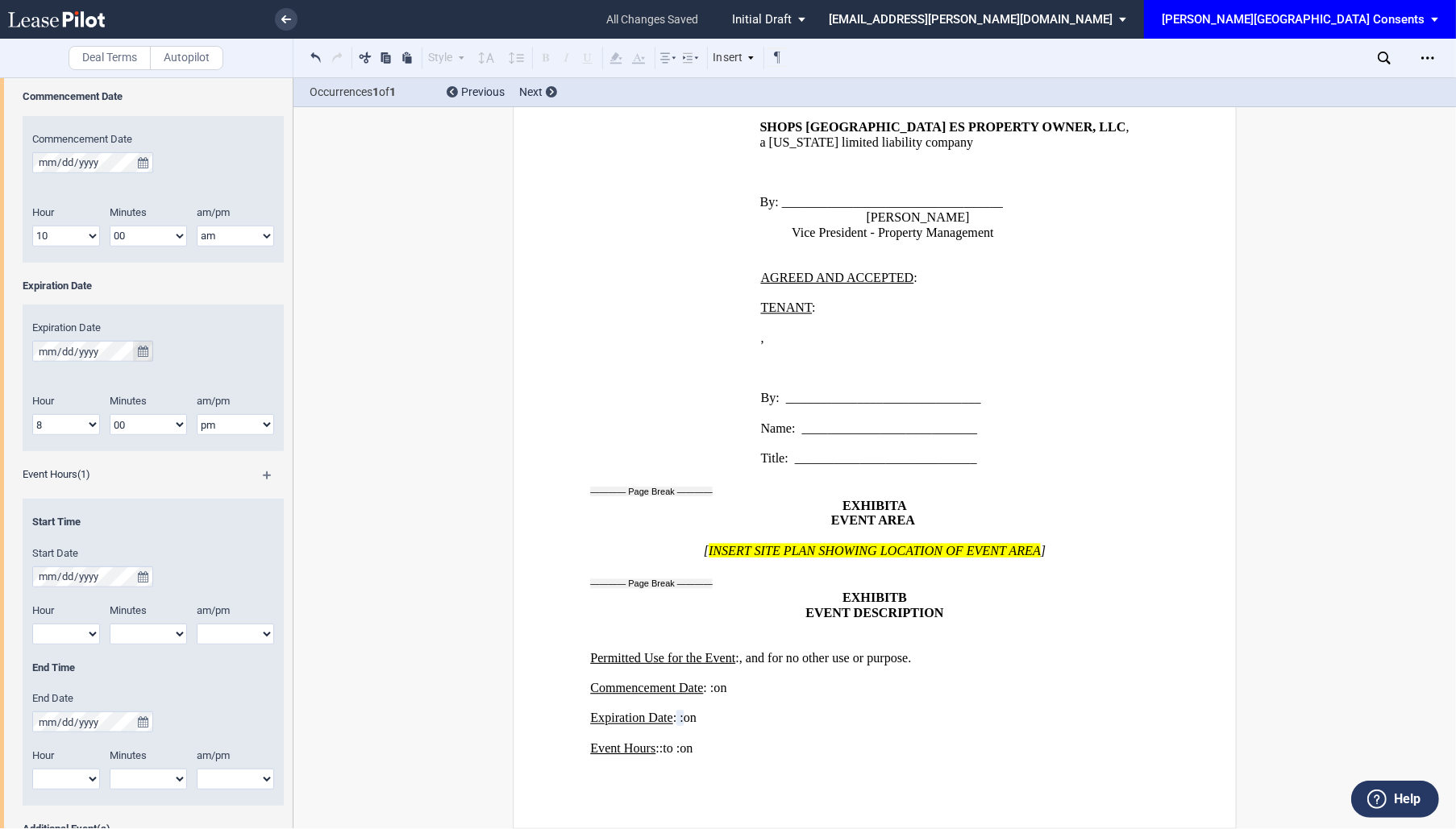
click at [142, 352] on icon "true" at bounding box center [143, 351] width 11 height 12
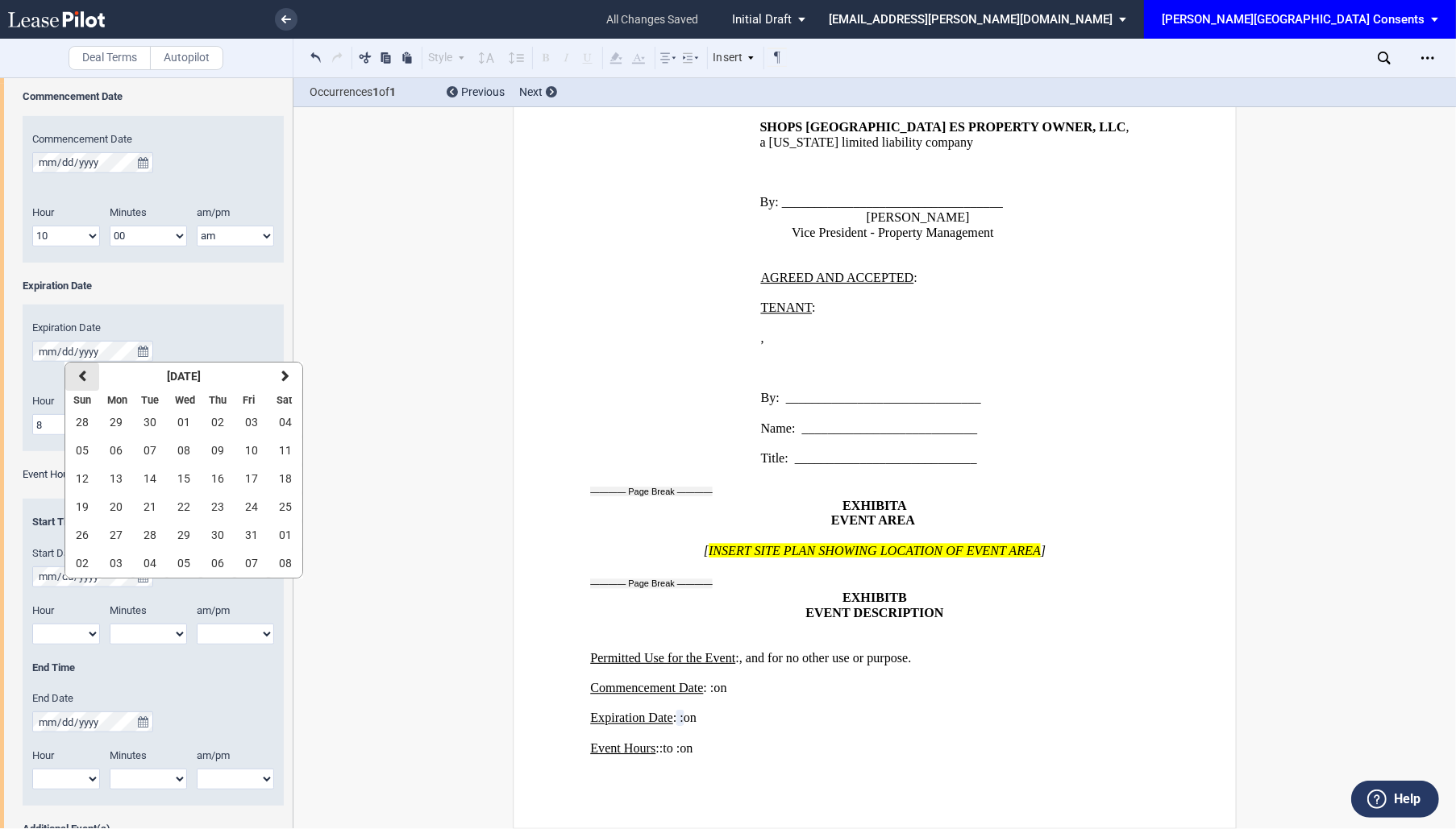
click at [86, 375] on button "previous" at bounding box center [82, 377] width 34 height 28
click at [177, 563] on span "08" at bounding box center [183, 563] width 12 height 12
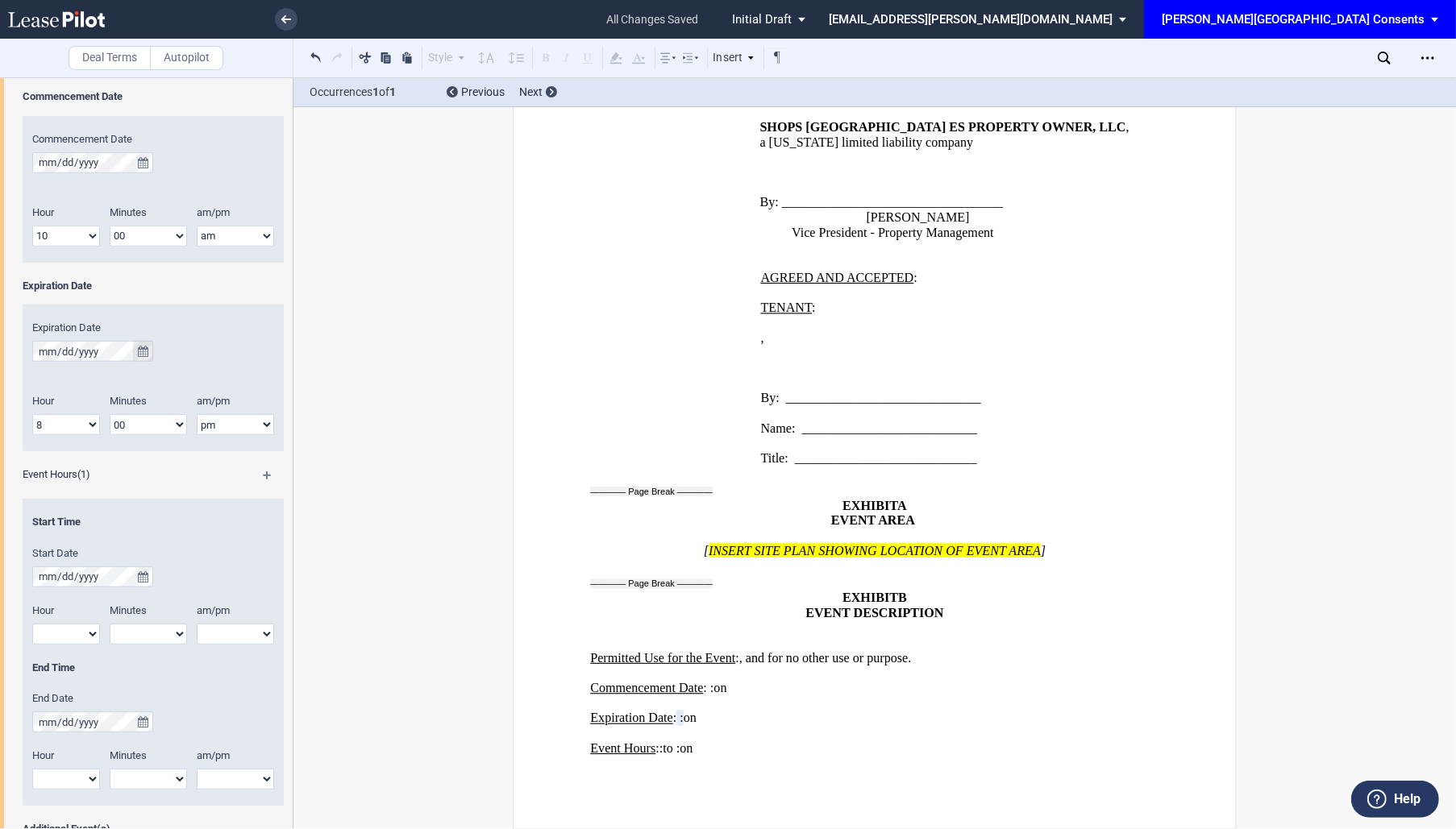
click at [139, 345] on icon "true" at bounding box center [143, 351] width 11 height 12
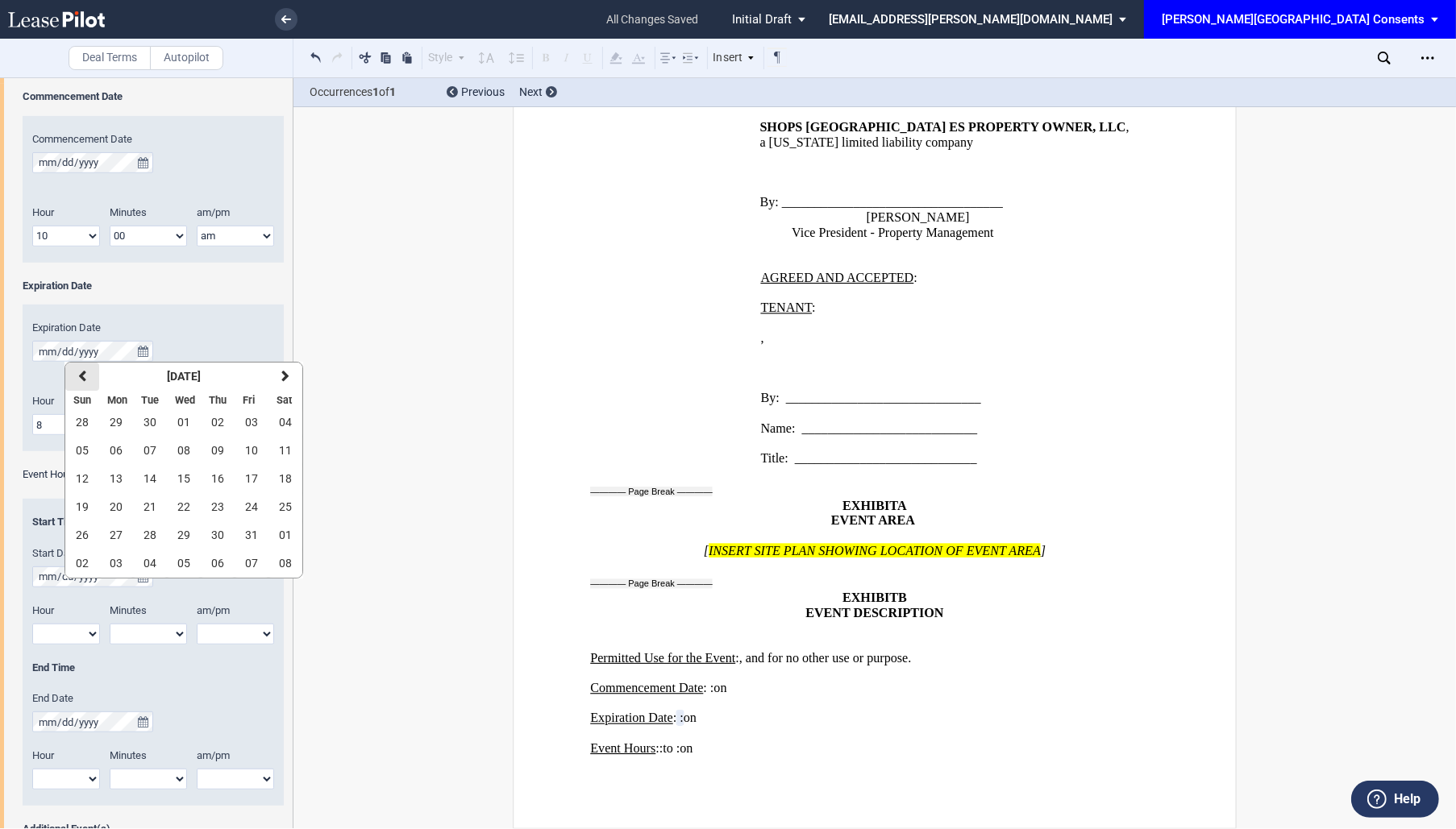
click at [82, 370] on icon "button" at bounding box center [82, 375] width 8 height 12
click at [183, 533] on span "01" at bounding box center [183, 534] width 12 height 12
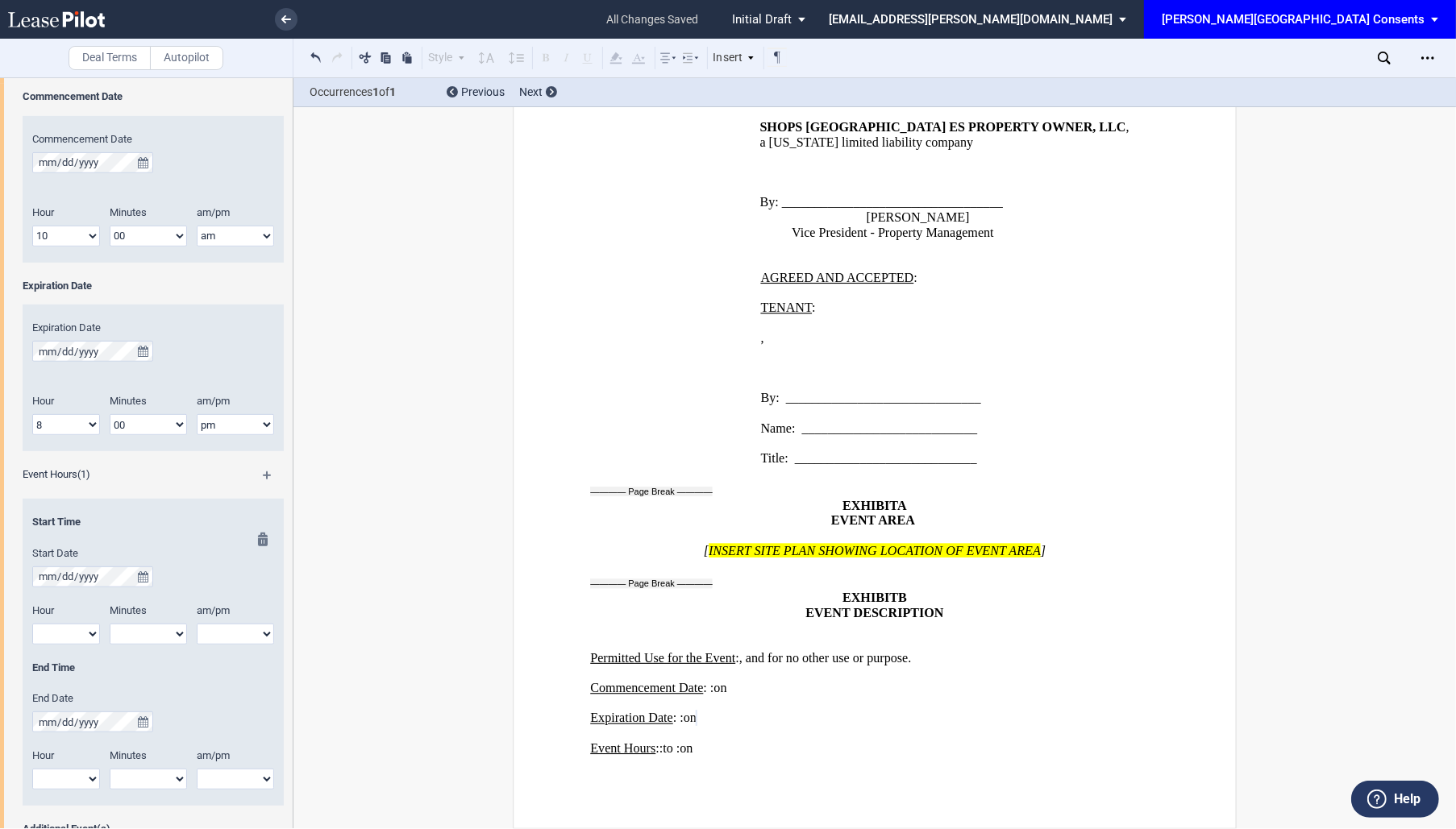
click at [154, 570] on div "Start Date" at bounding box center [153, 566] width 241 height 41
click at [147, 571] on icon "true" at bounding box center [143, 577] width 11 height 12
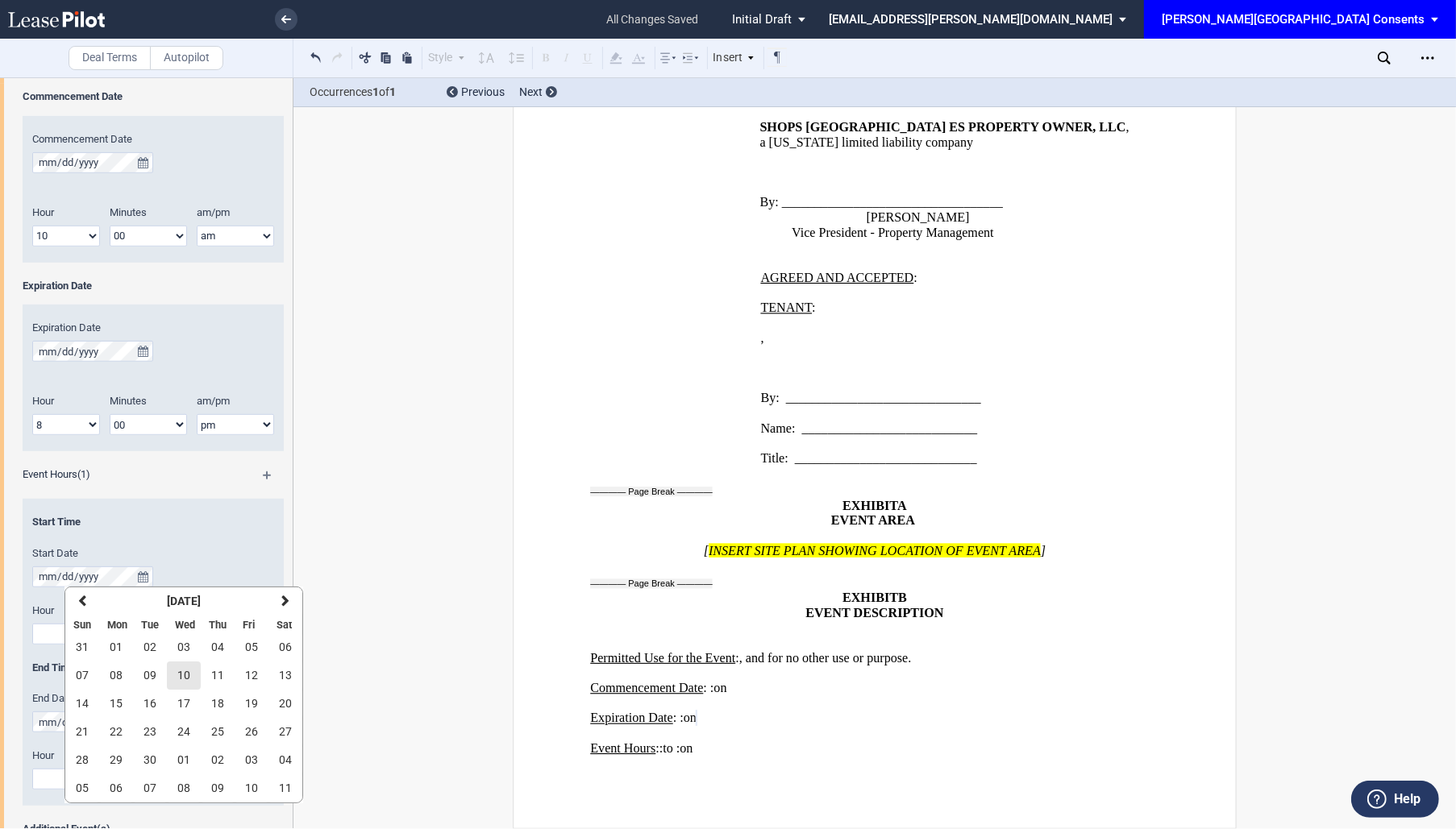
click at [185, 676] on span "10" at bounding box center [183, 675] width 12 height 12
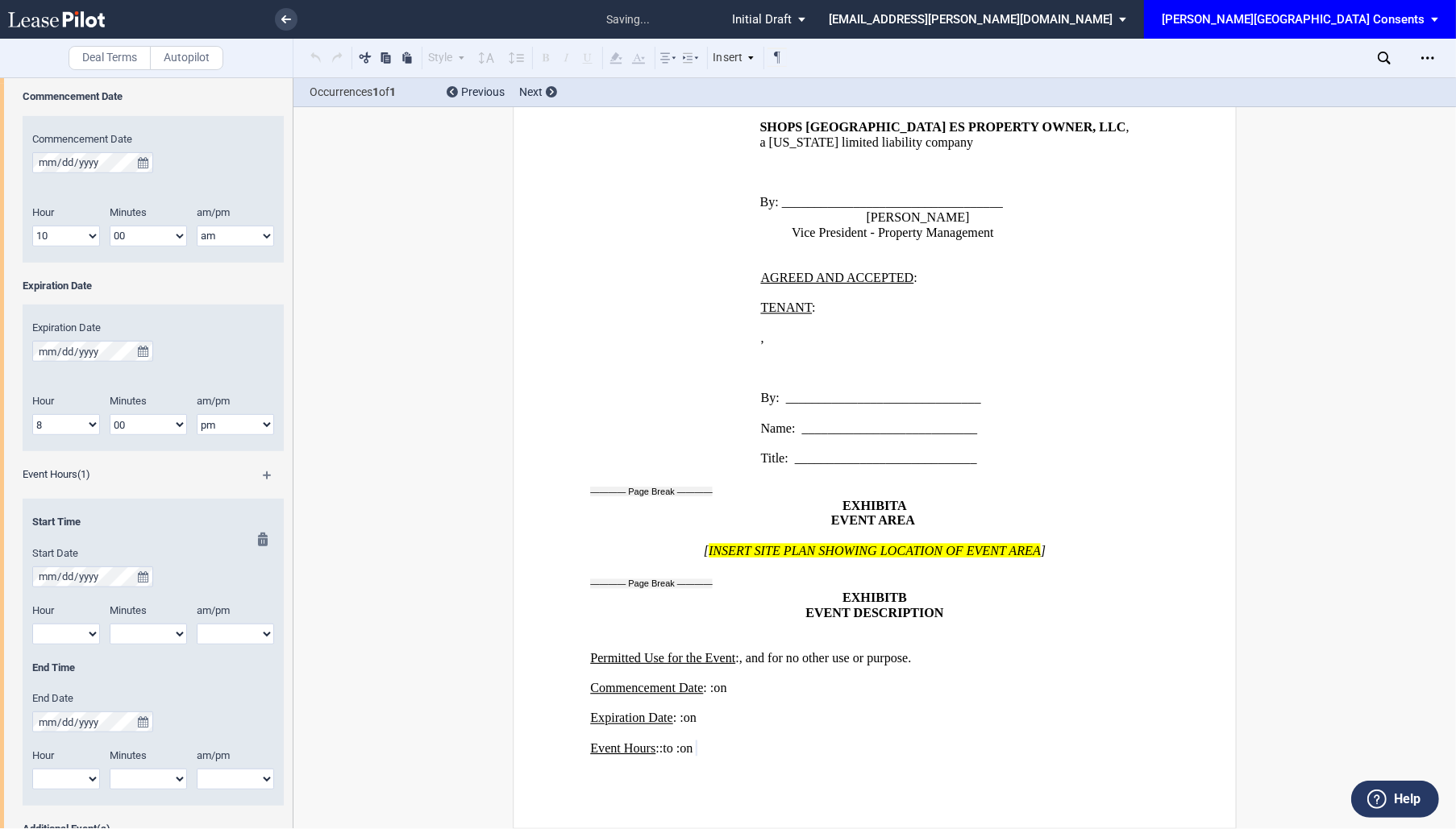
click at [88, 630] on select "1 2 3 4 5 6 7 8 9 10 11 12" at bounding box center [66, 633] width 67 height 21
select select "10"
click at [32, 623] on select "1 2 3 4 5 6 7 8 9 10 11 12" at bounding box center [66, 633] width 67 height 21
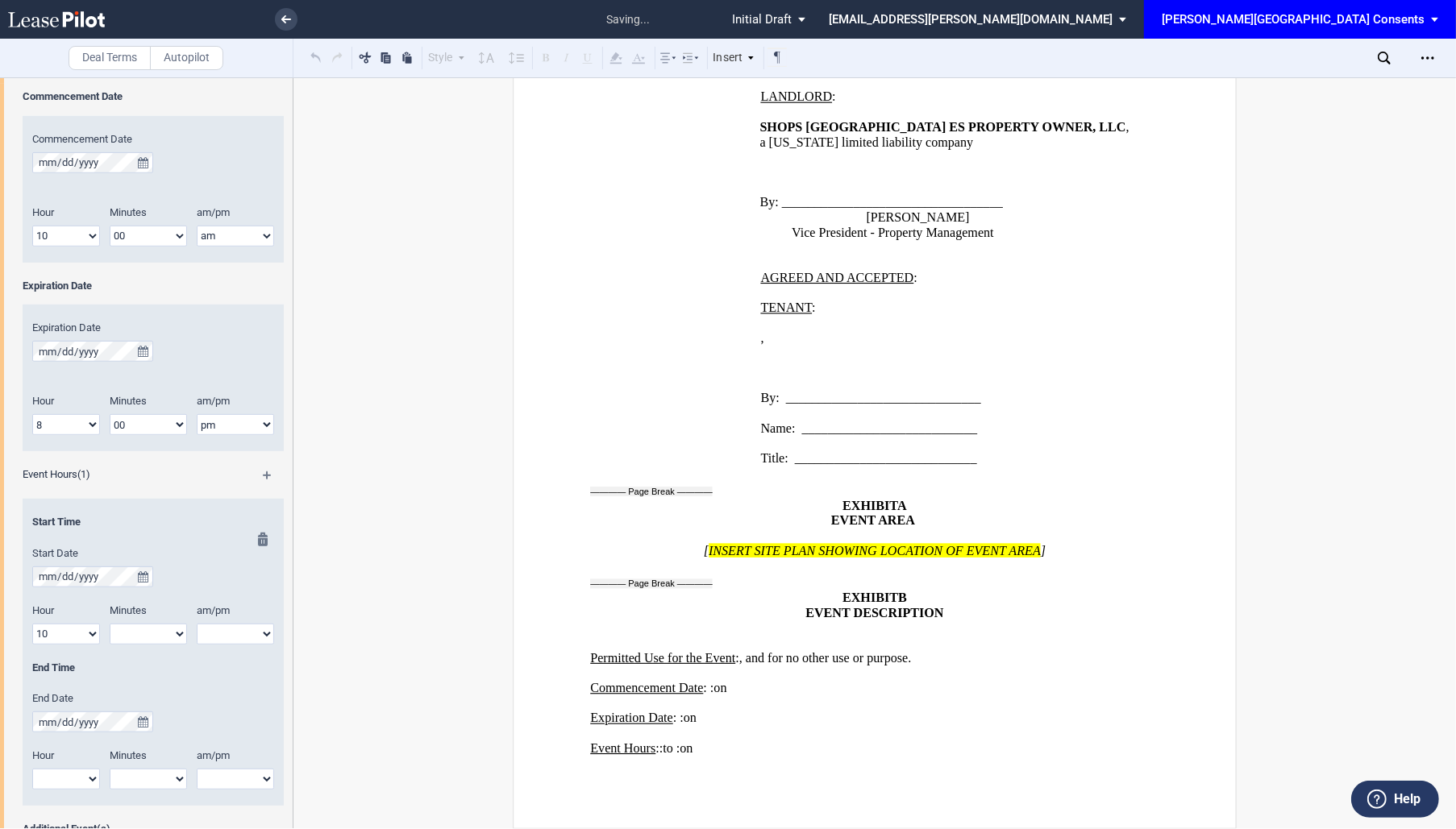
click at [219, 638] on select "am pm" at bounding box center [235, 633] width 77 height 21
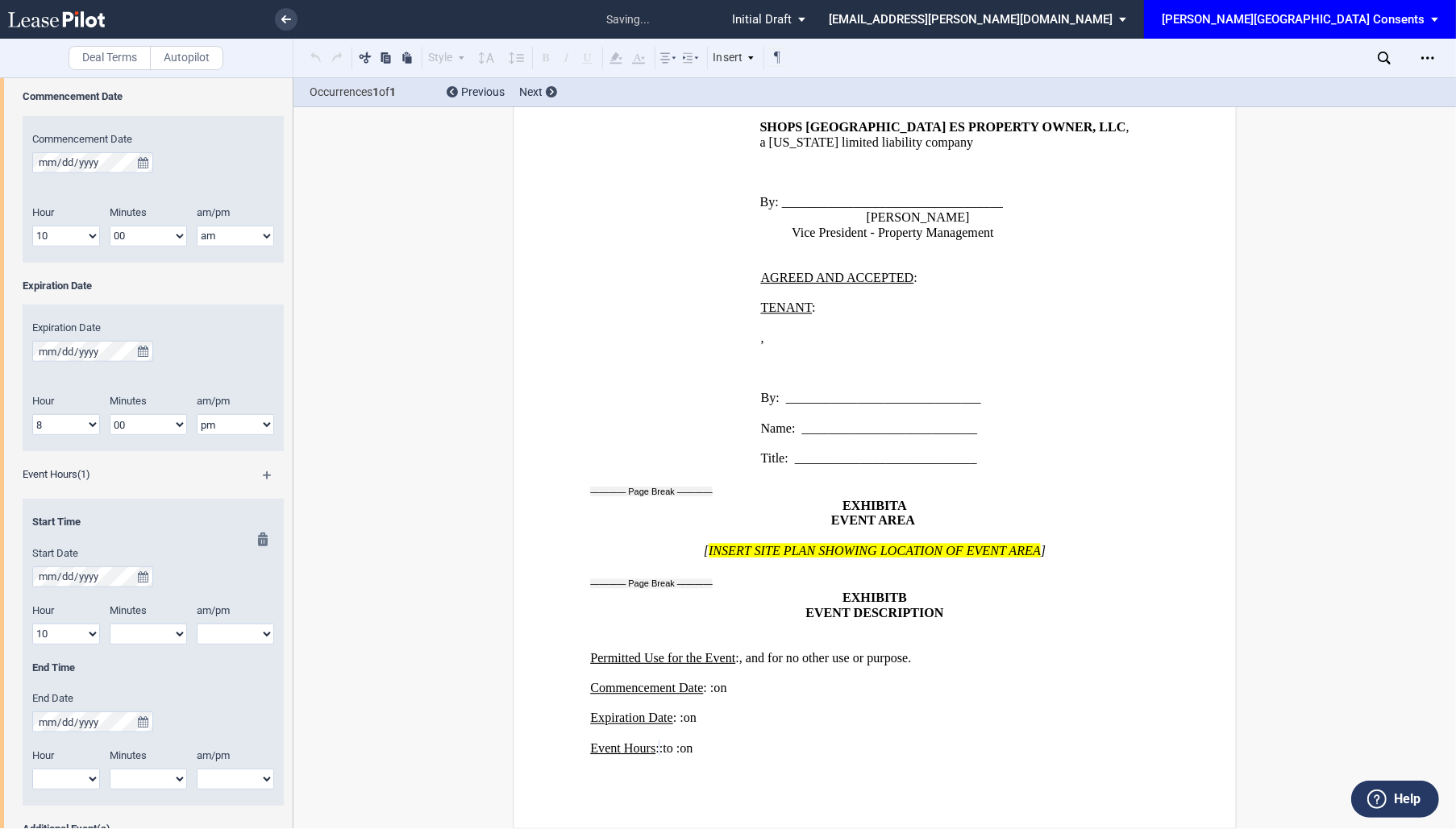
select select "am"
click at [196, 623] on select "am pm" at bounding box center [235, 633] width 77 height 21
click at [166, 638] on select "00 05 10 15 20 25 30 35 40 45 50 55" at bounding box center [148, 633] width 77 height 21
select select "00"
click at [110, 623] on select "00 05 10 15 20 25 30 35 40 45 50 55" at bounding box center [148, 633] width 77 height 21
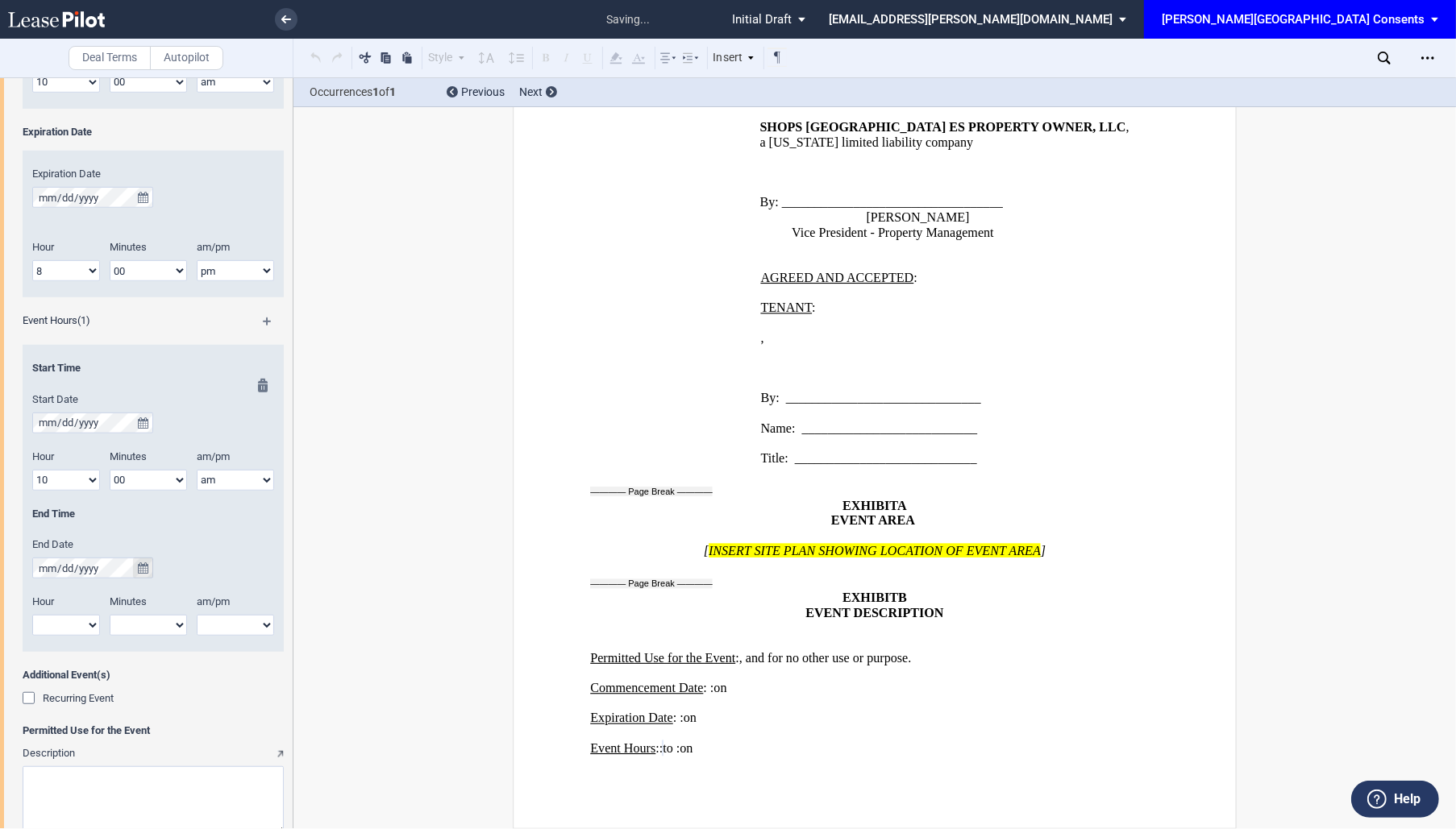
scroll to position [946, 0]
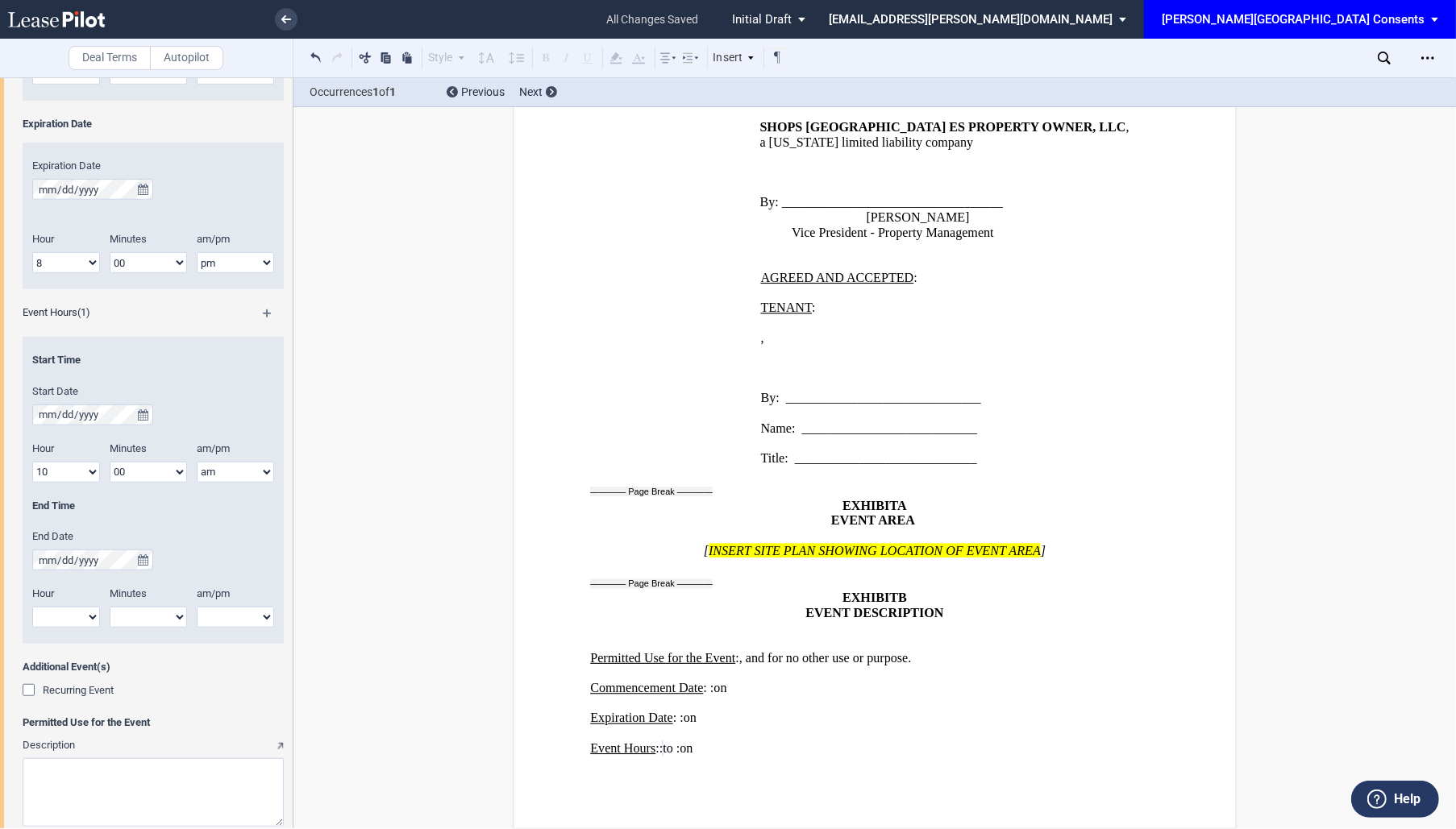
click at [80, 692] on span "Recurring Event" at bounding box center [77, 690] width 71 height 12
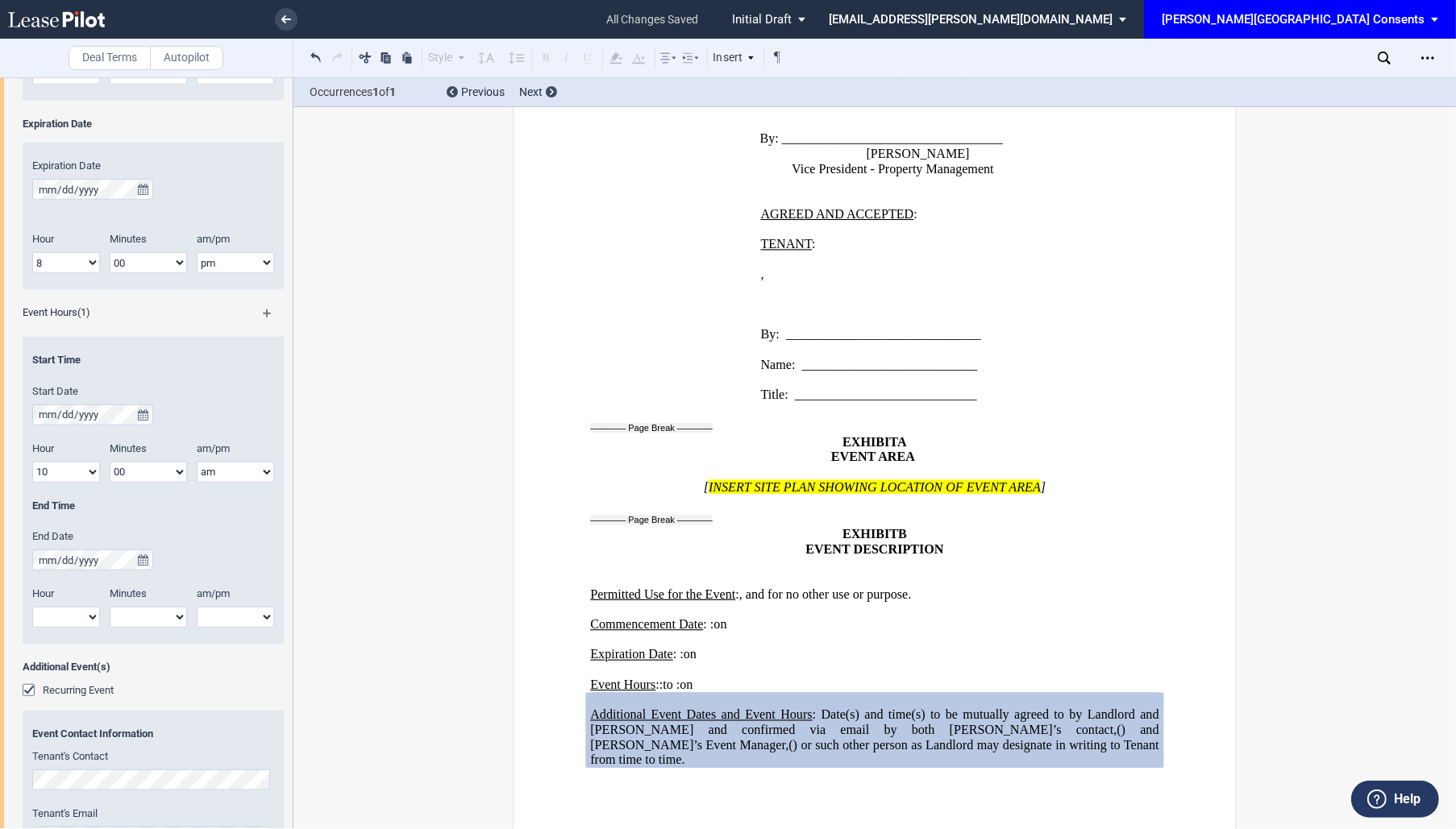
scroll to position [1896, 0]
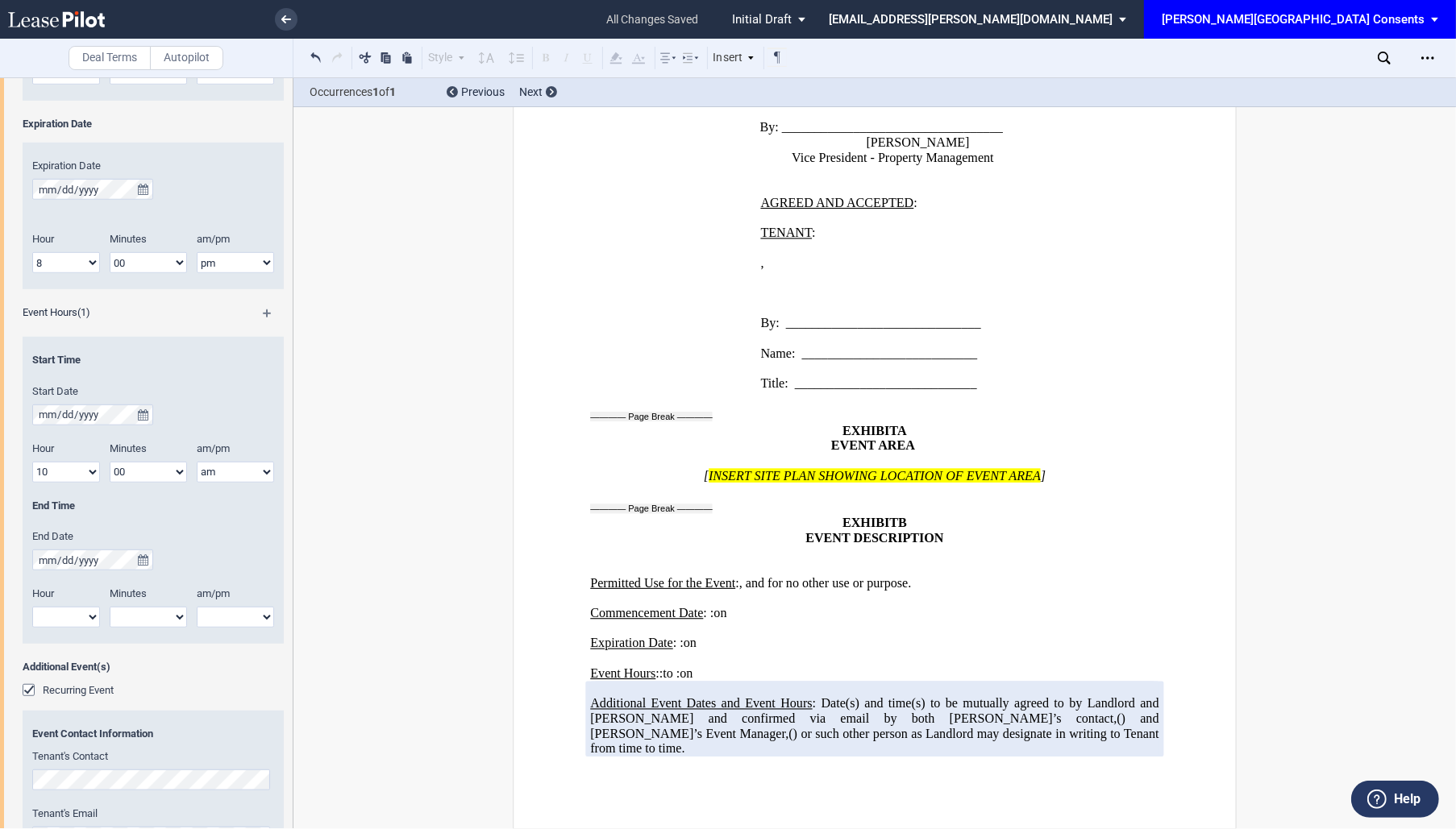
click at [80, 692] on span "Recurring Event" at bounding box center [77, 690] width 71 height 12
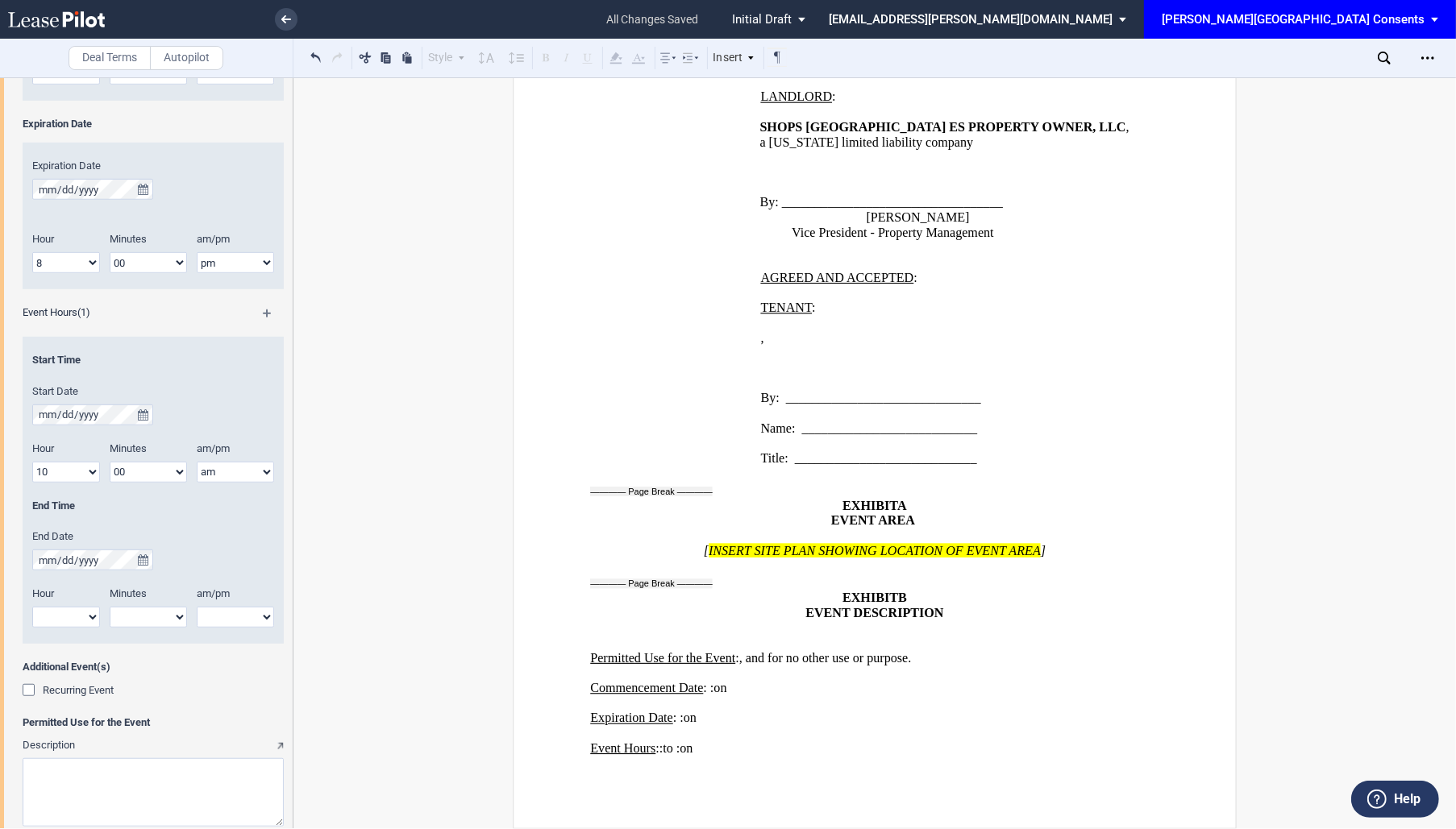
click at [266, 310] on md-icon at bounding box center [275, 319] width 23 height 19
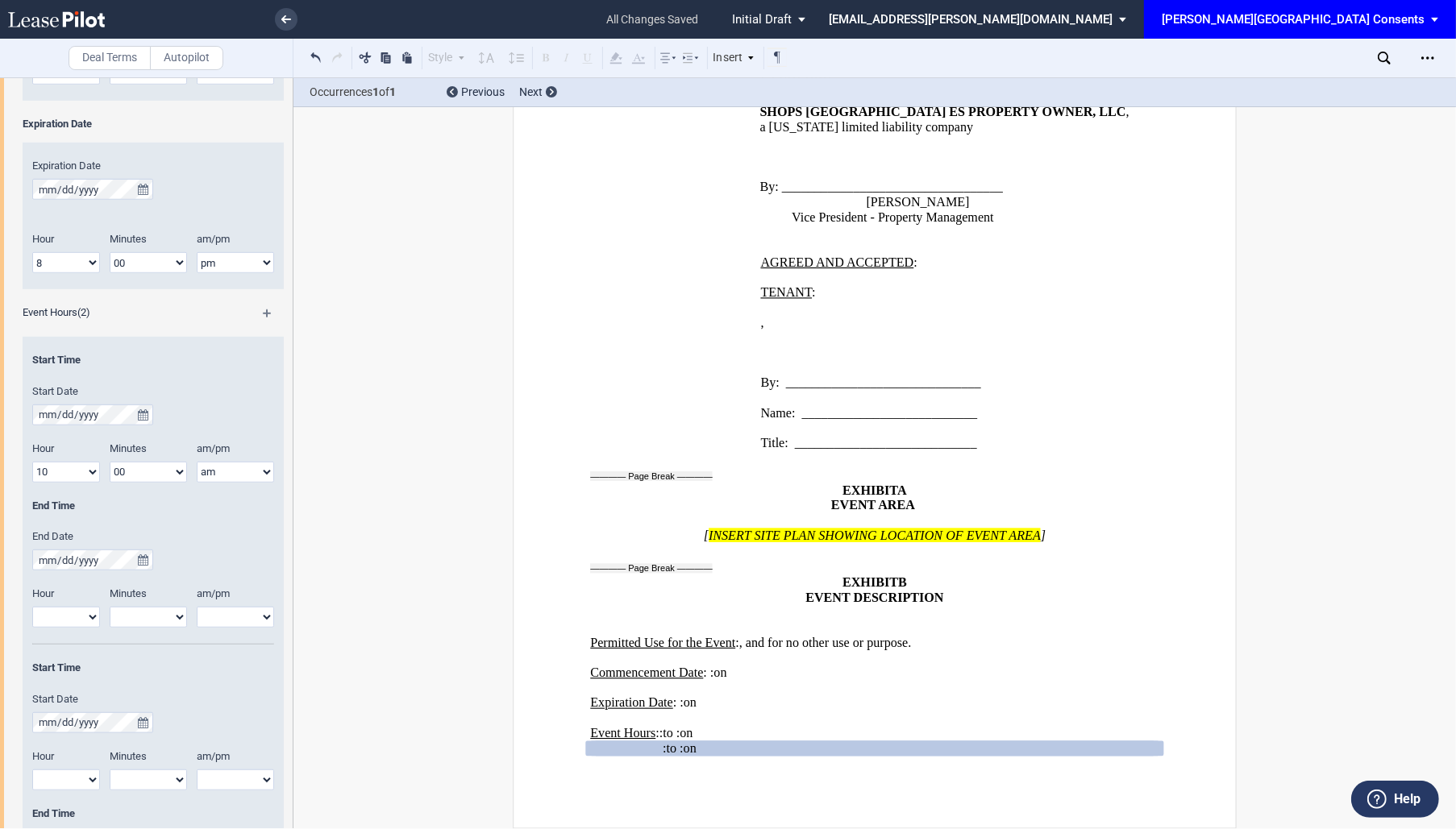
scroll to position [1834, 0]
click at [266, 310] on md-icon at bounding box center [275, 319] width 23 height 19
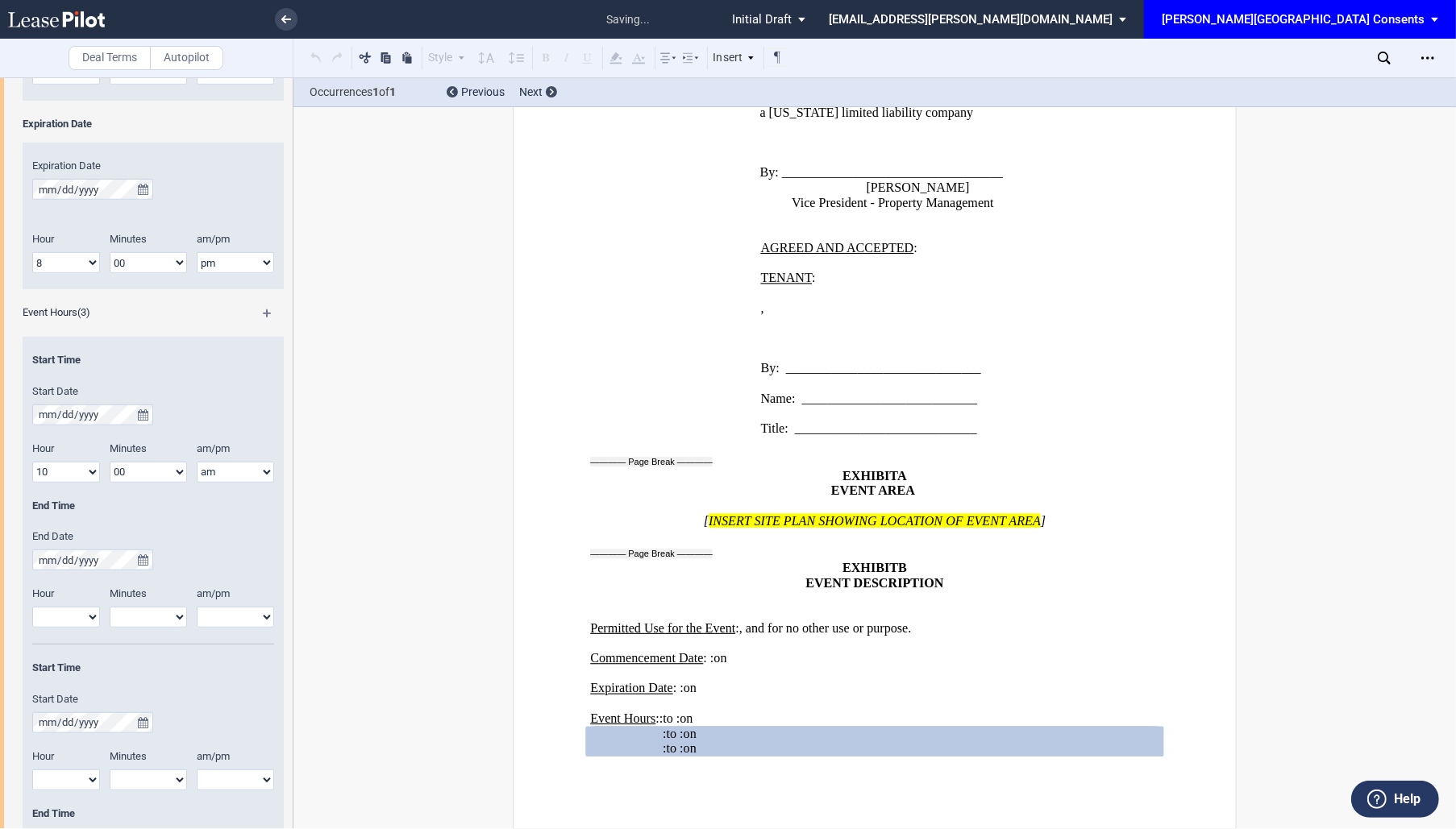
scroll to position [1849, 0]
click at [266, 310] on md-icon at bounding box center [275, 319] width 23 height 19
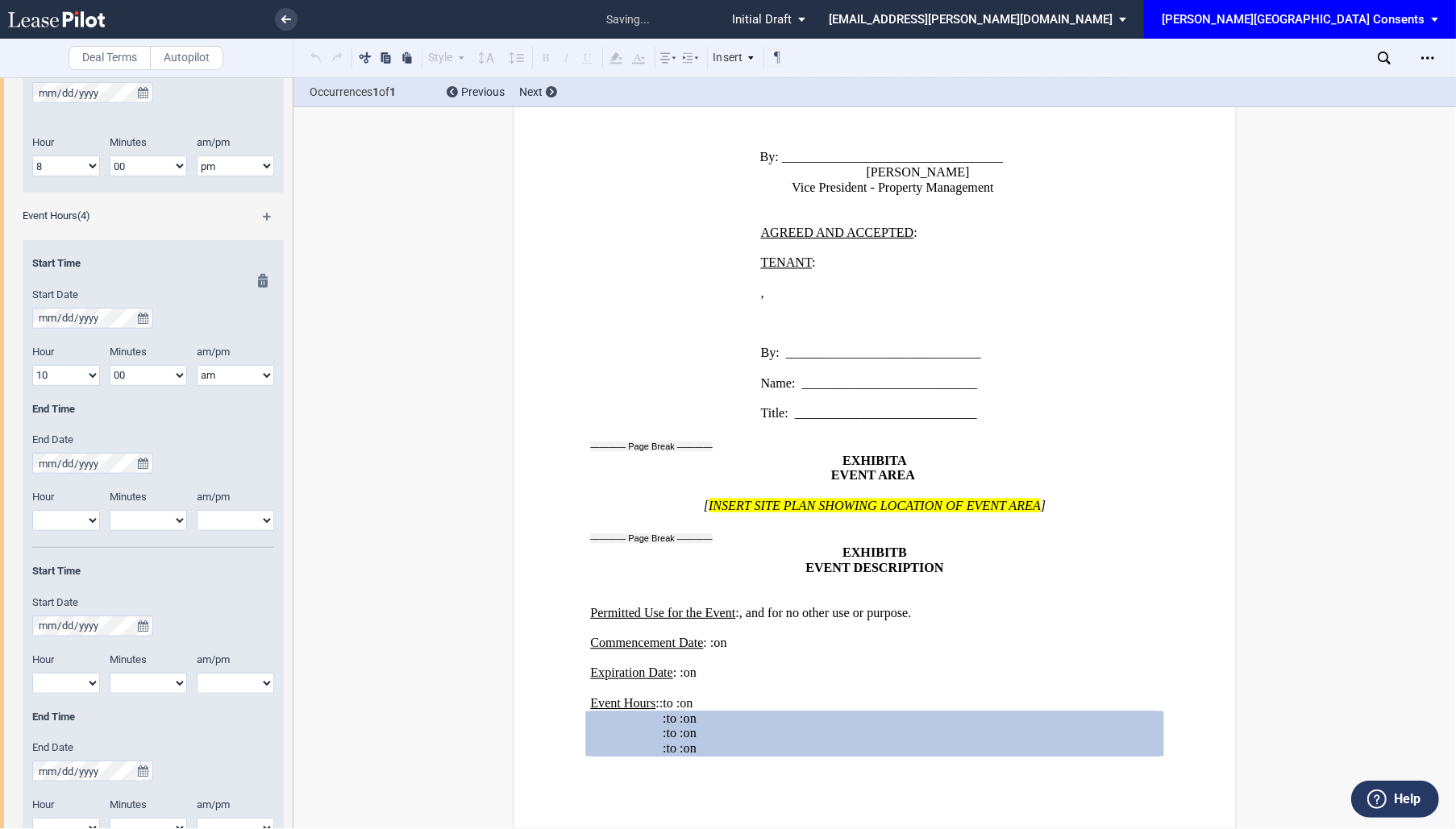
scroll to position [1074, 0]
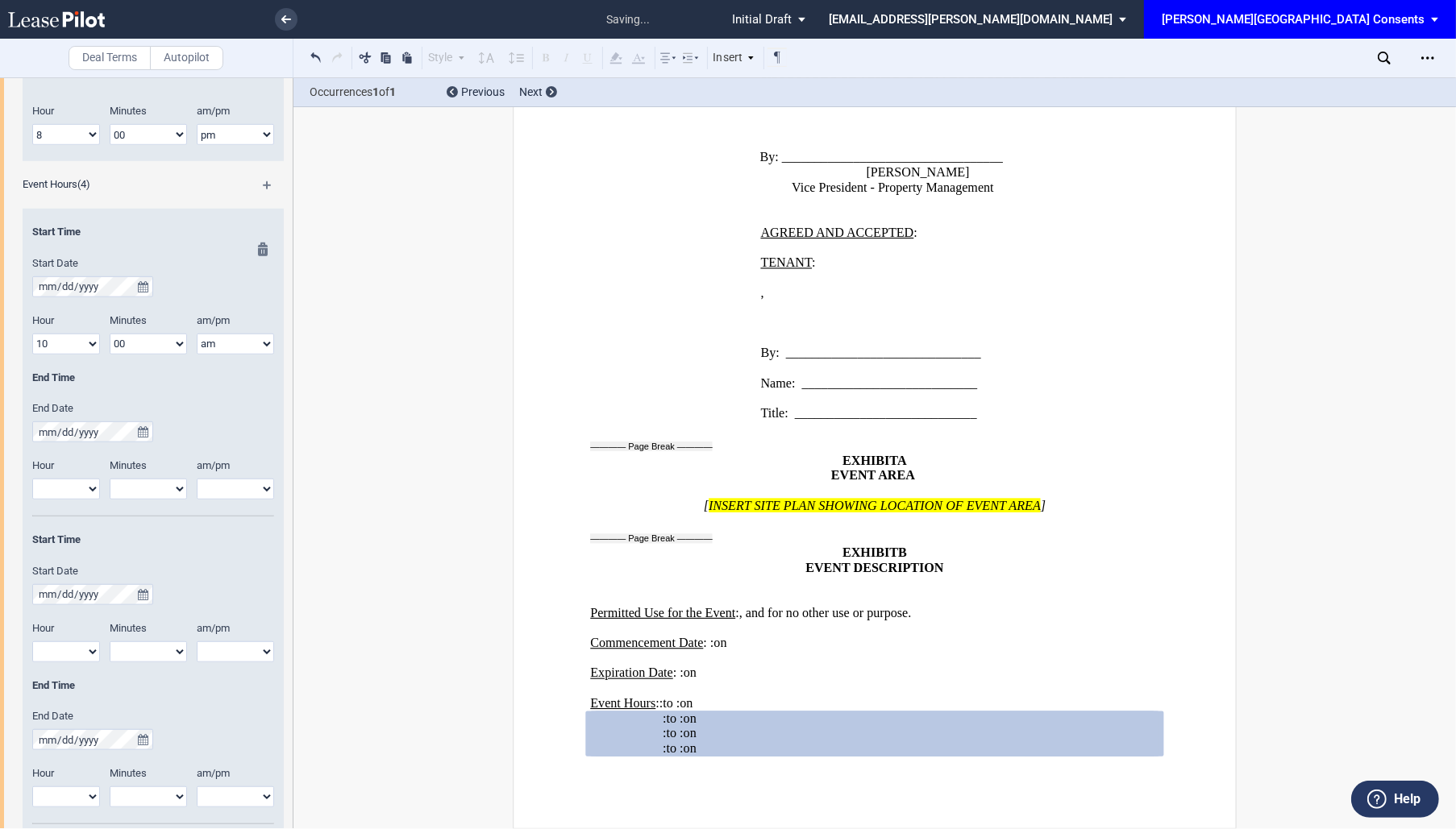
click at [84, 494] on select "1 2 3 4 5 6 7 8 9 10 11 12" at bounding box center [66, 489] width 67 height 21
select select "8"
click at [32, 479] on select "1 2 3 4 5 6 7 8 9 10 11 12" at bounding box center [66, 489] width 67 height 21
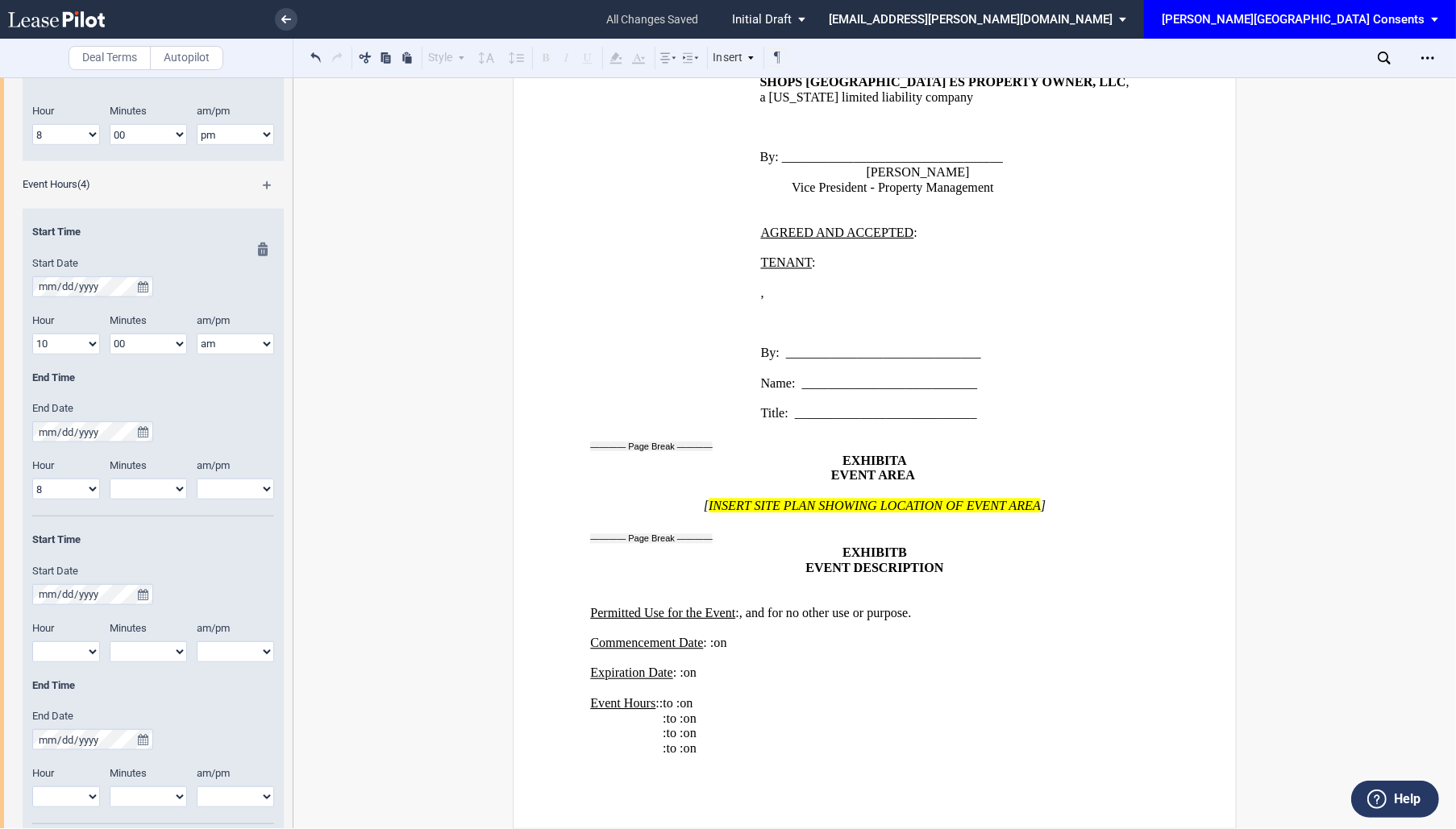
click at [241, 488] on select "am pm" at bounding box center [235, 489] width 77 height 21
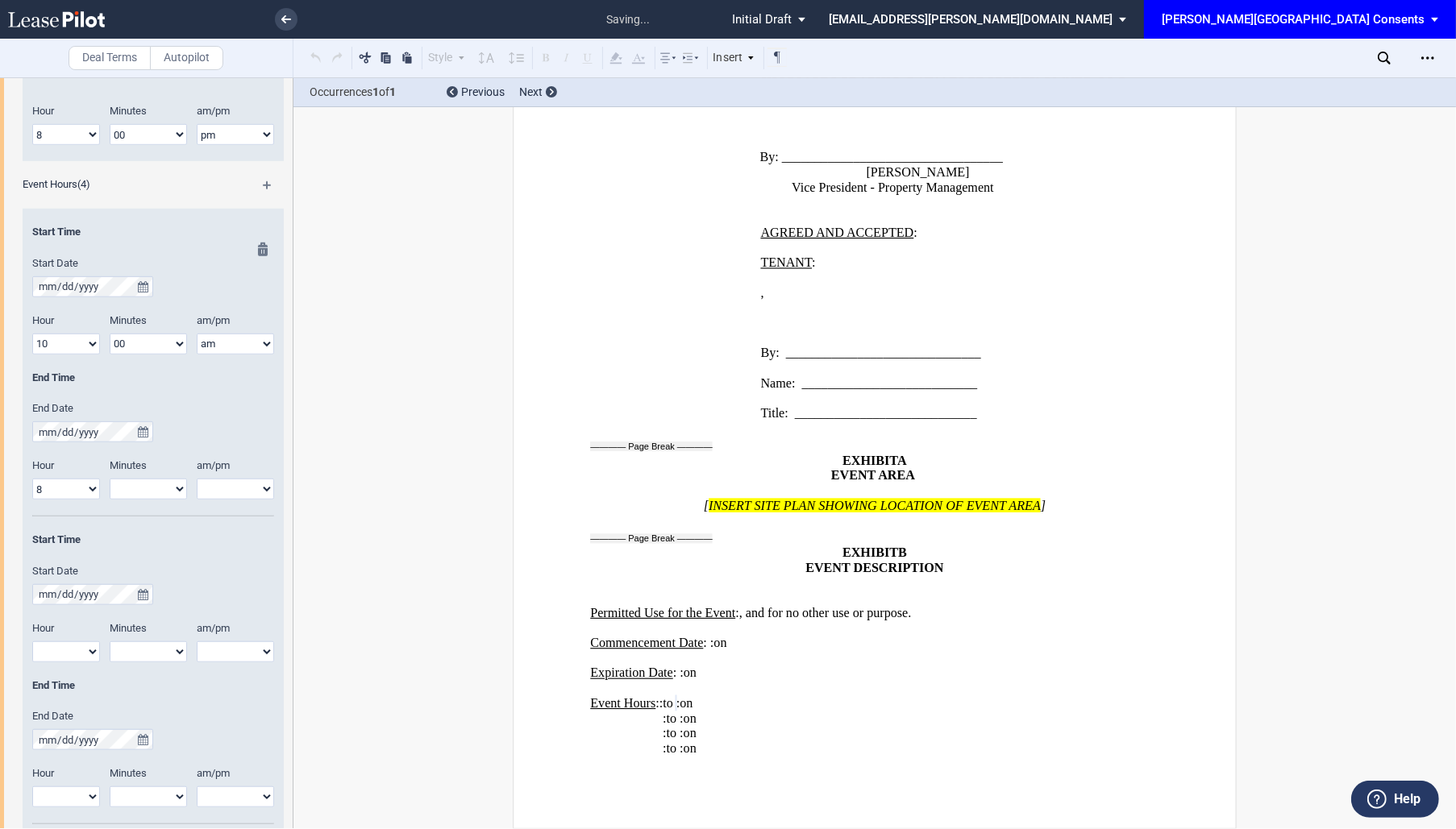
select select "pm"
click at [196, 479] on select "am pm" at bounding box center [235, 489] width 77 height 21
click at [152, 493] on select "00 05 10 15 20 25 30 35 40 45 50 55" at bounding box center [148, 489] width 77 height 21
select select "00"
click at [110, 479] on select "00 05 10 15 20 25 30 35 40 45 50 55" at bounding box center [148, 489] width 77 height 21
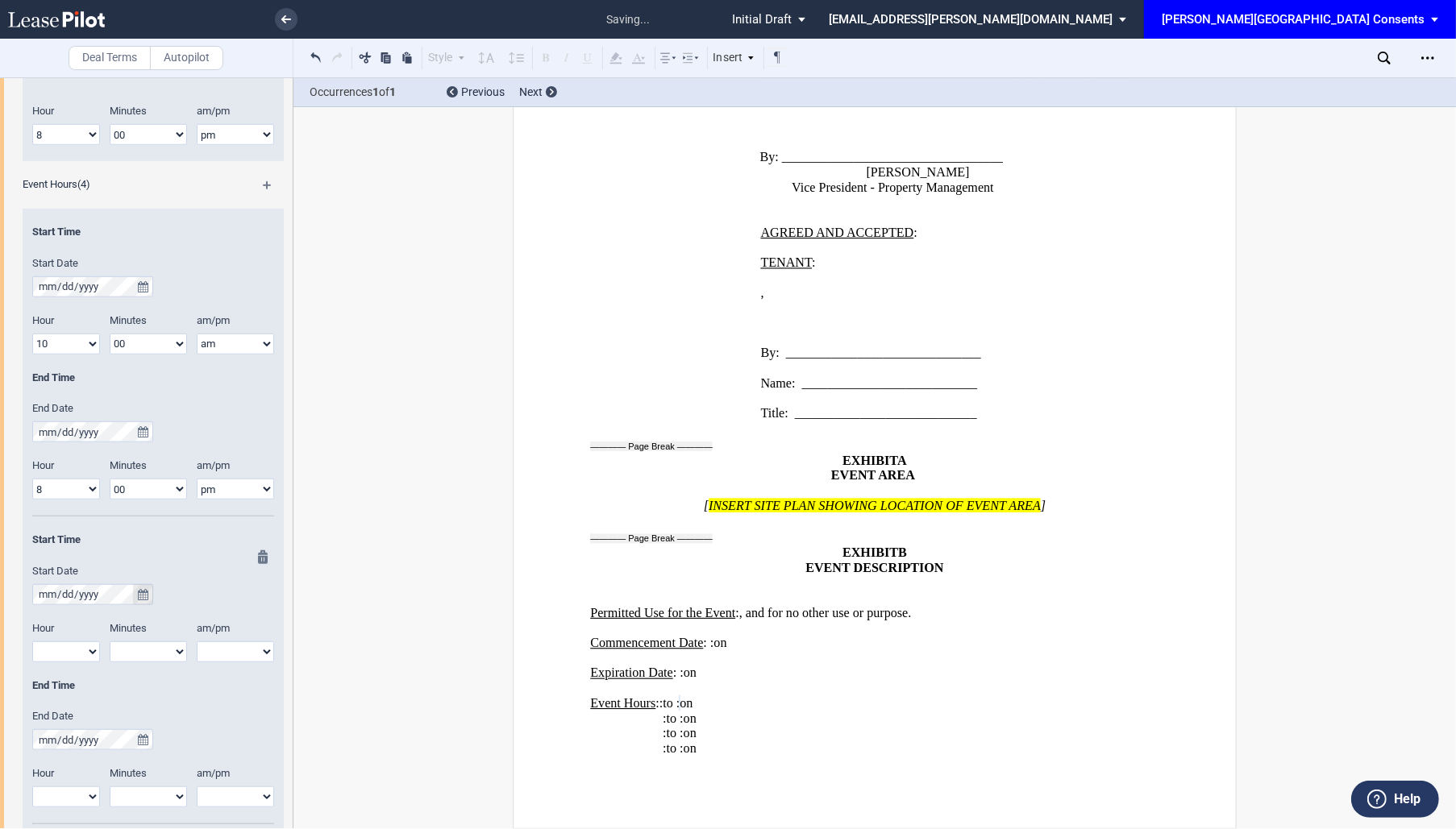
click at [139, 593] on icon "true" at bounding box center [143, 595] width 11 height 12
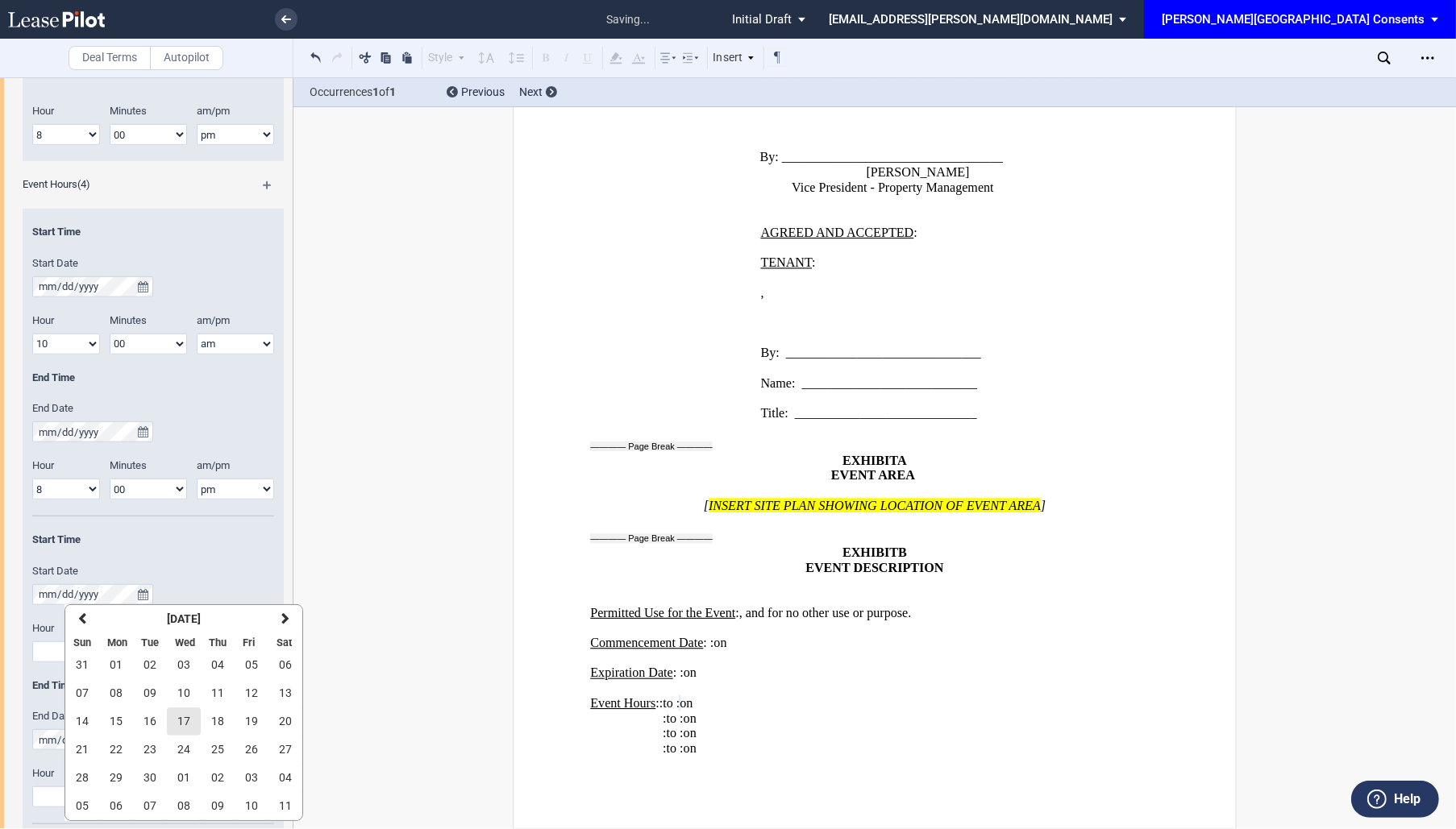
click at [185, 719] on span "17" at bounding box center [183, 721] width 12 height 12
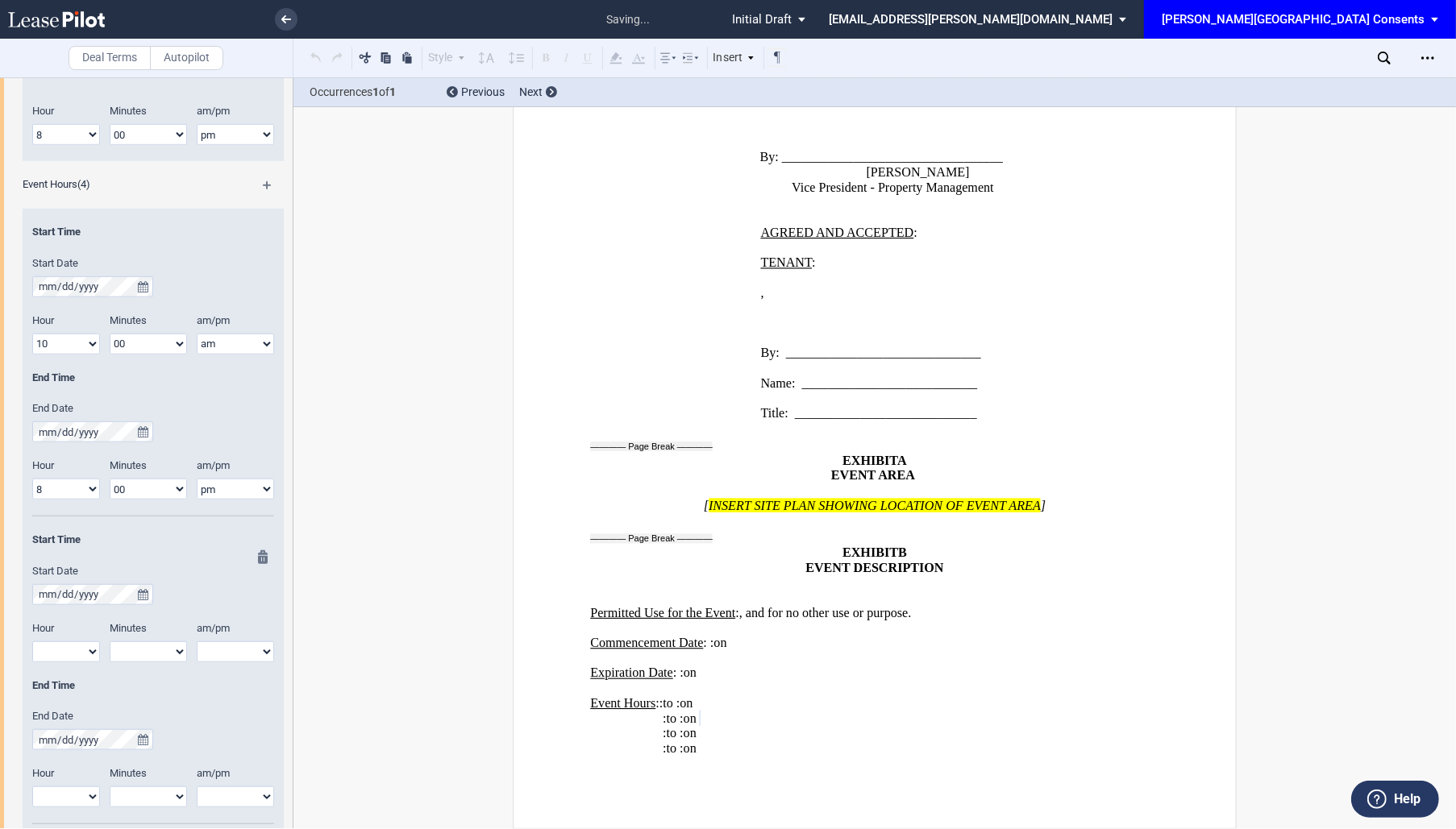
click at [80, 652] on select "1 2 3 4 5 6 7 8 9 10 11 12" at bounding box center [66, 652] width 67 height 21
select select "10"
click at [32, 642] on select "1 2 3 4 5 6 7 8 9 10 11 12" at bounding box center [66, 652] width 67 height 21
click at [252, 651] on div at bounding box center [258, 687] width 20 height 274
click at [239, 651] on select "am pm" at bounding box center [235, 652] width 77 height 21
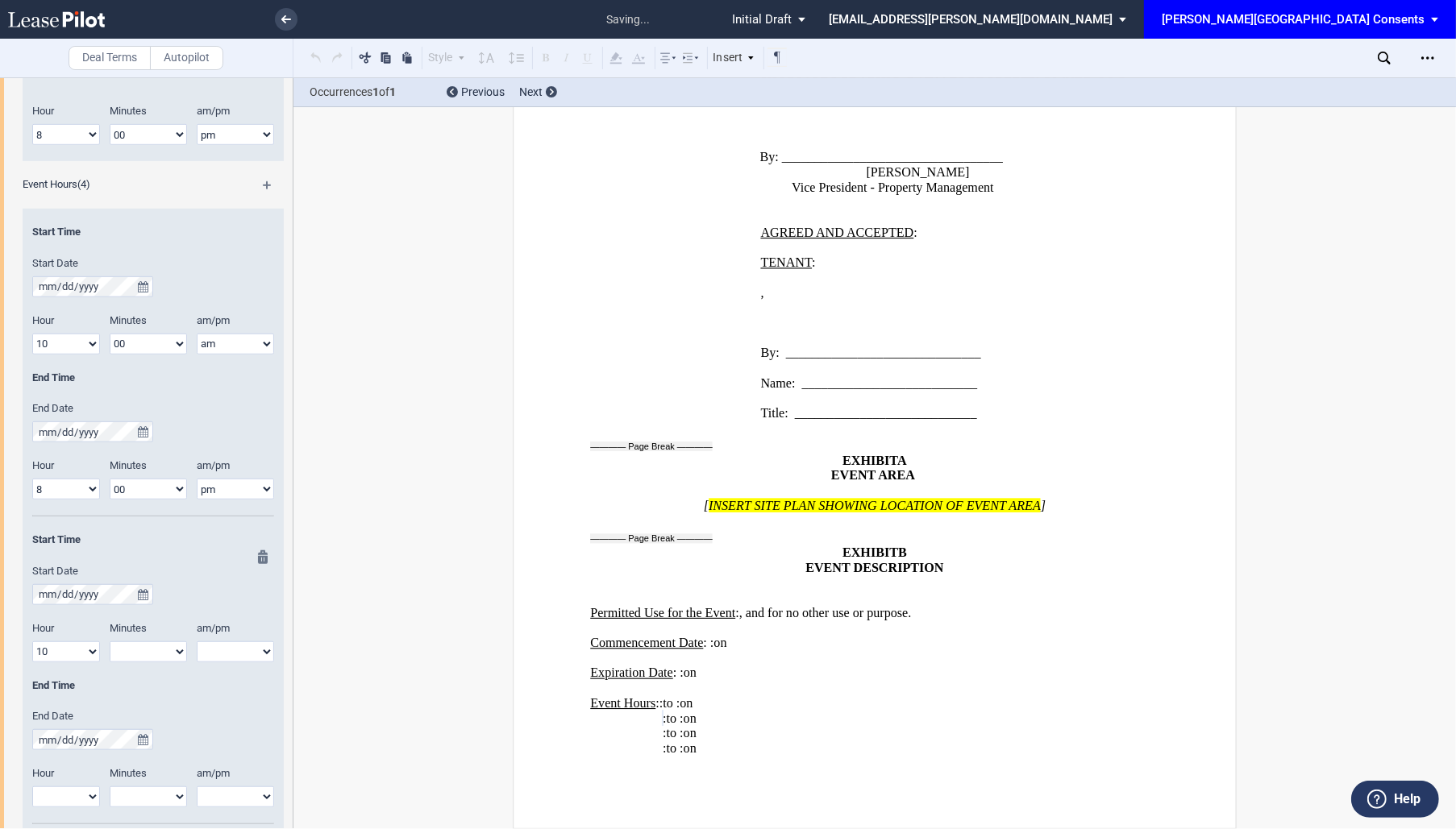
select select "am"
click at [196, 642] on select "am pm" at bounding box center [235, 652] width 77 height 21
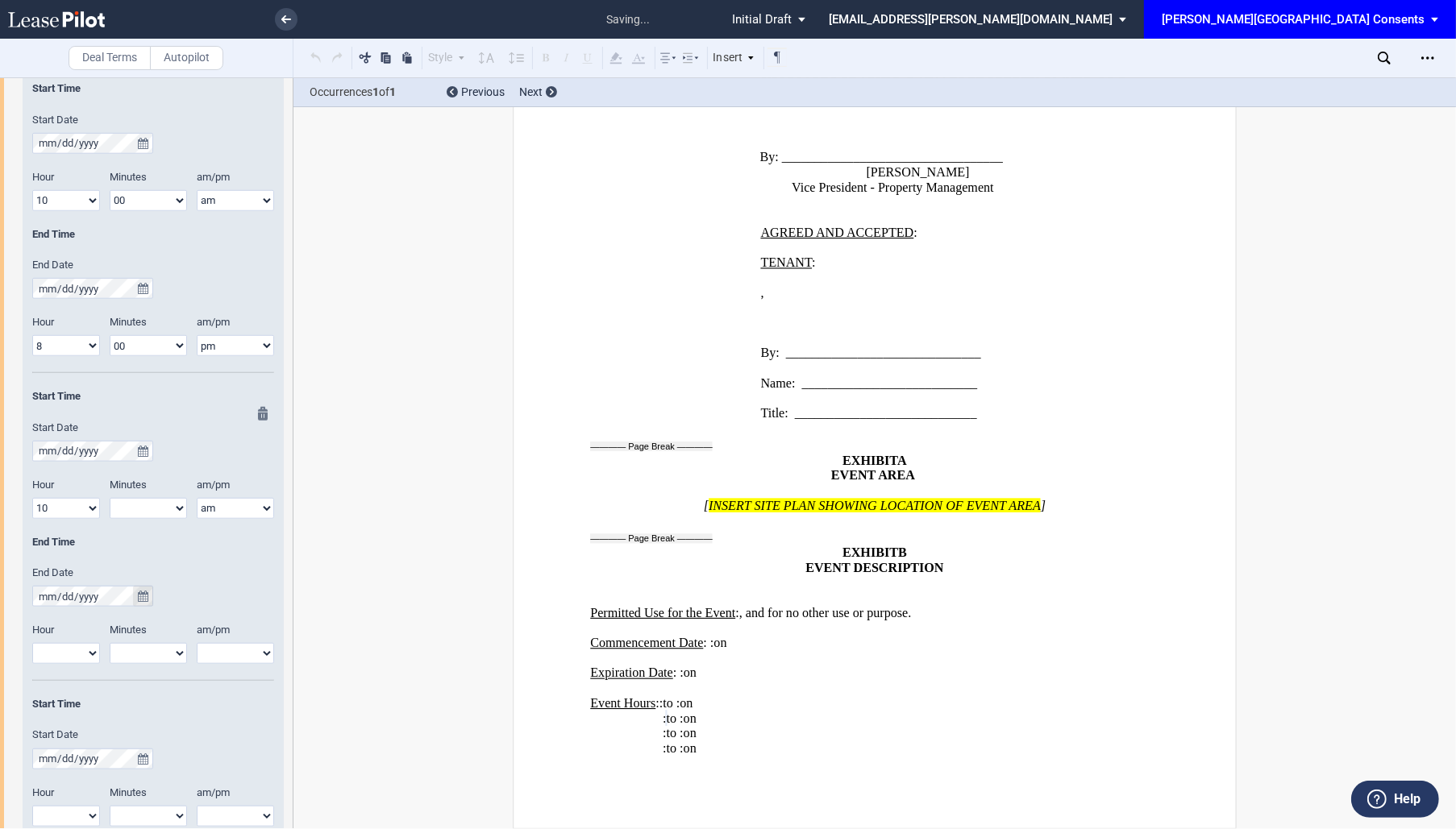
click at [142, 590] on button "true" at bounding box center [143, 596] width 20 height 21
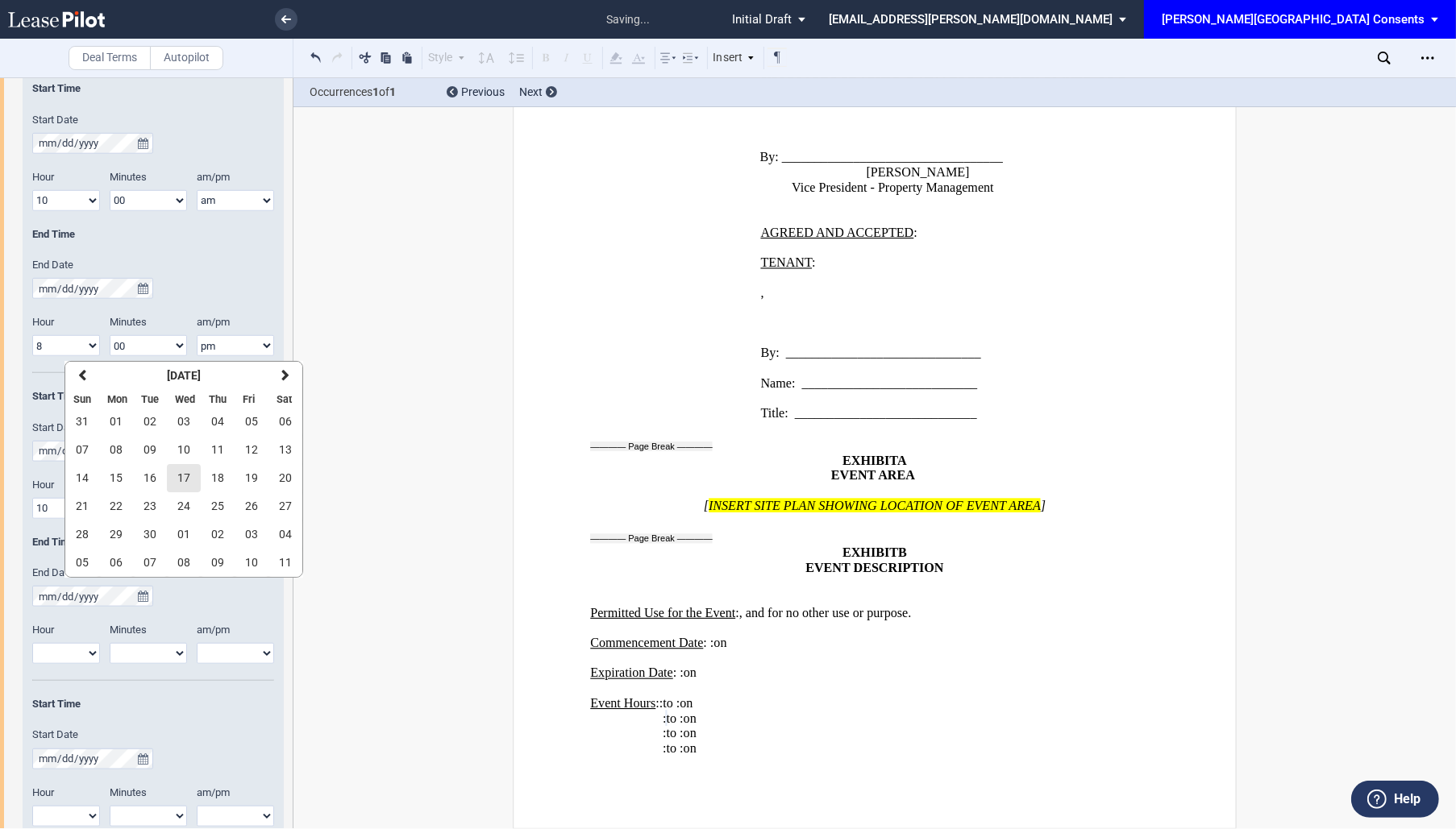
click at [187, 477] on span "17" at bounding box center [183, 477] width 12 height 12
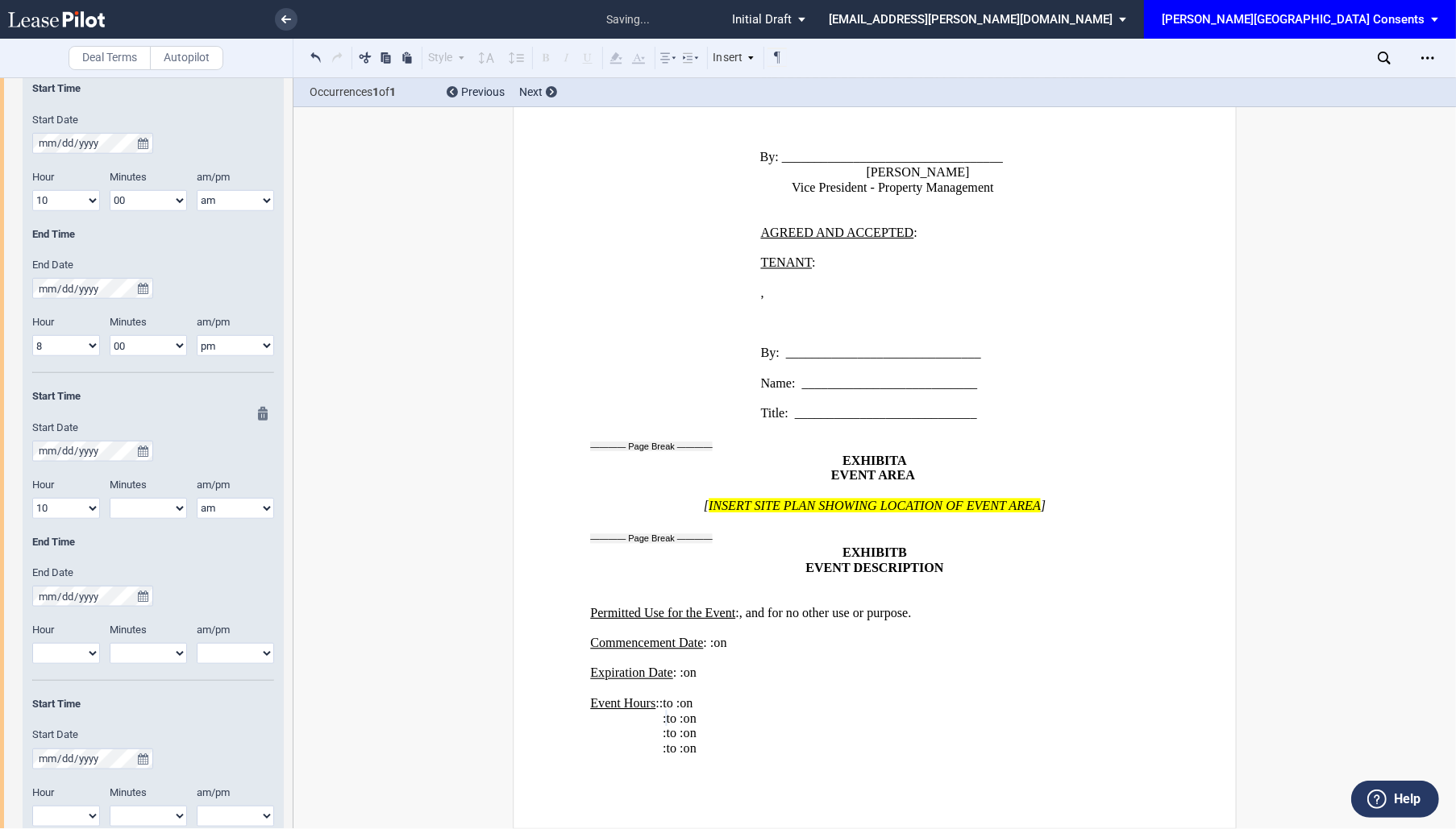
click at [60, 656] on select "1 2 3 4 5 6 7 8 9 10 11 12" at bounding box center [66, 653] width 67 height 21
select select "8"
click at [32, 643] on select "1 2 3 4 5 6 7 8 9 10 11 12" at bounding box center [66, 653] width 67 height 21
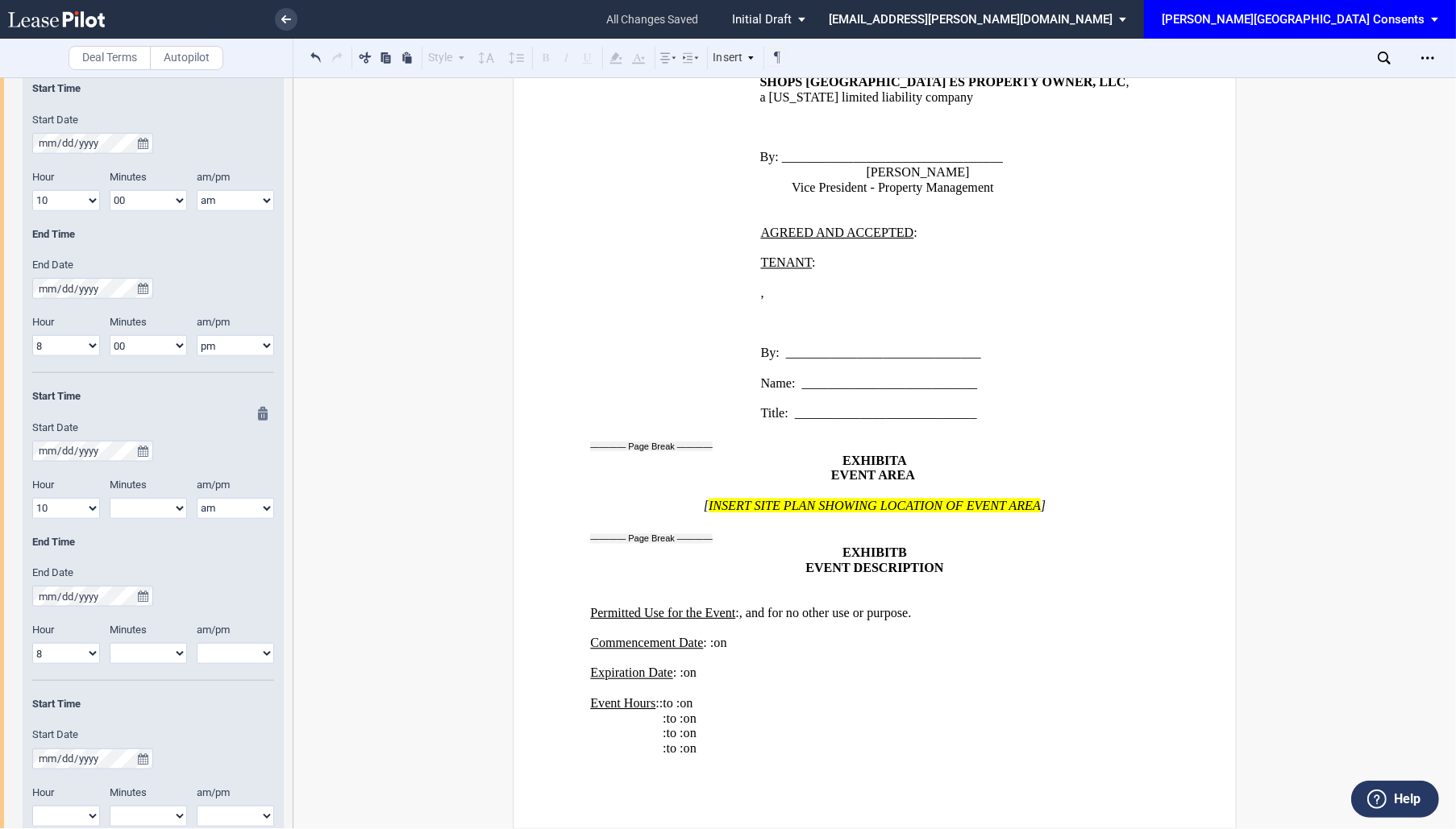
click at [227, 649] on select "am pm" at bounding box center [235, 653] width 77 height 21
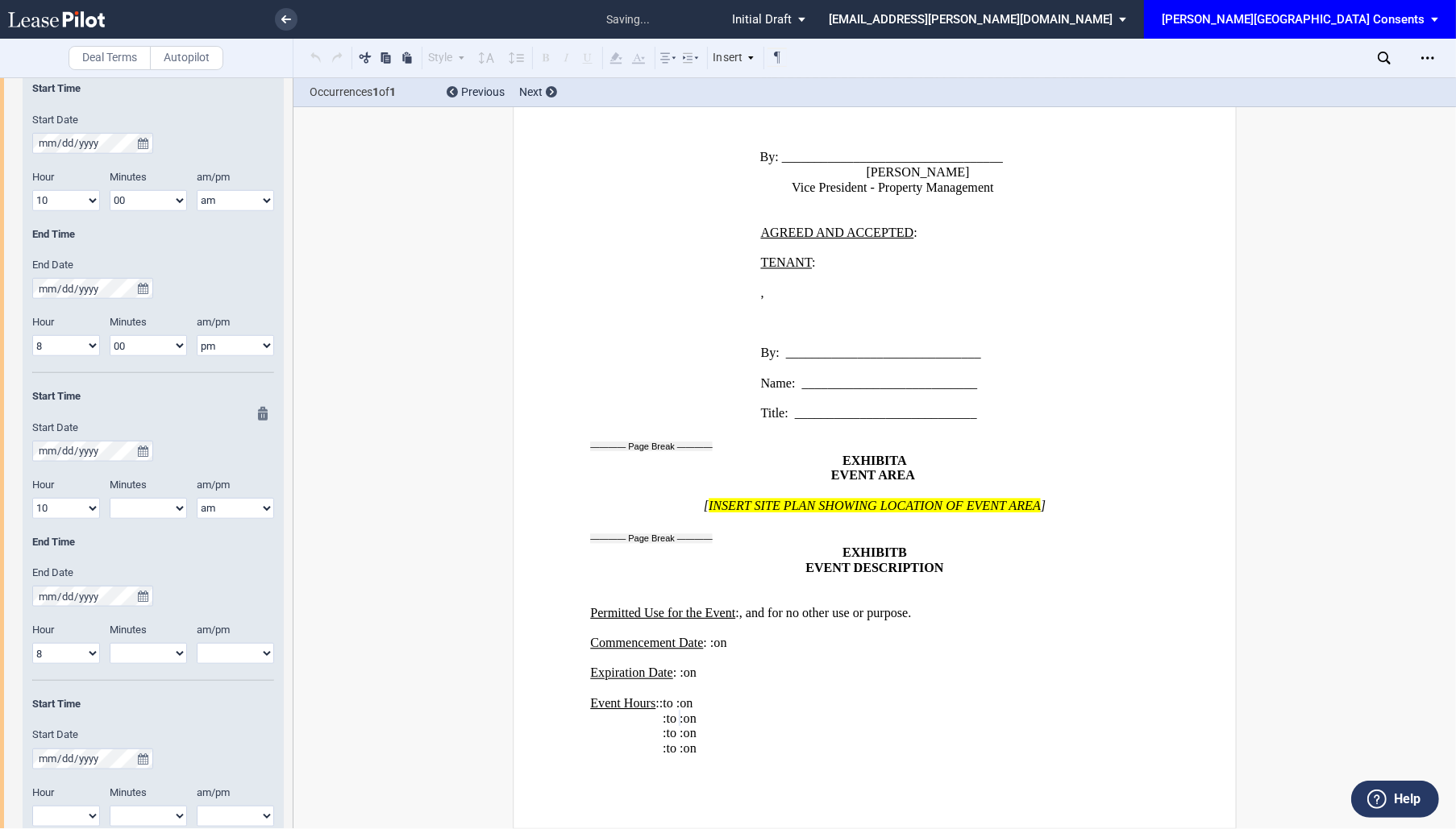
select select "pm"
click at [196, 643] on select "am pm" at bounding box center [235, 653] width 77 height 21
click at [166, 511] on select "00 05 10 15 20 25 30 35 40 45 50 55" at bounding box center [148, 508] width 77 height 21
select select "00"
click at [110, 498] on select "00 05 10 15 20 25 30 35 40 45 50 55" at bounding box center [148, 508] width 77 height 21
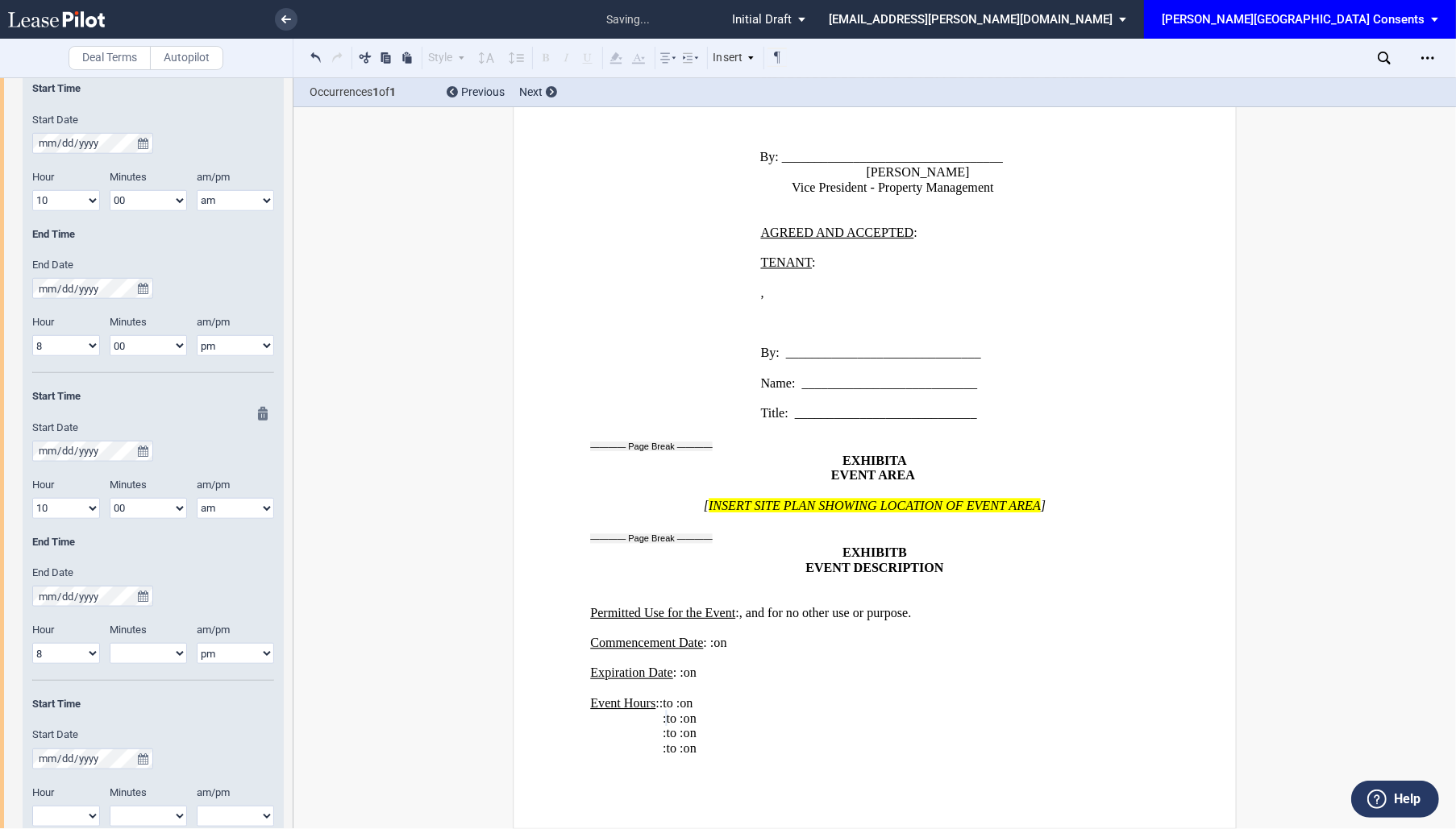
click at [142, 652] on select "00 05 10 15 20 25 30 35 40 45 50 55" at bounding box center [148, 653] width 77 height 21
select select "00"
click at [110, 643] on select "00 05 10 15 20 25 30 35 40 45 50 55" at bounding box center [148, 653] width 77 height 21
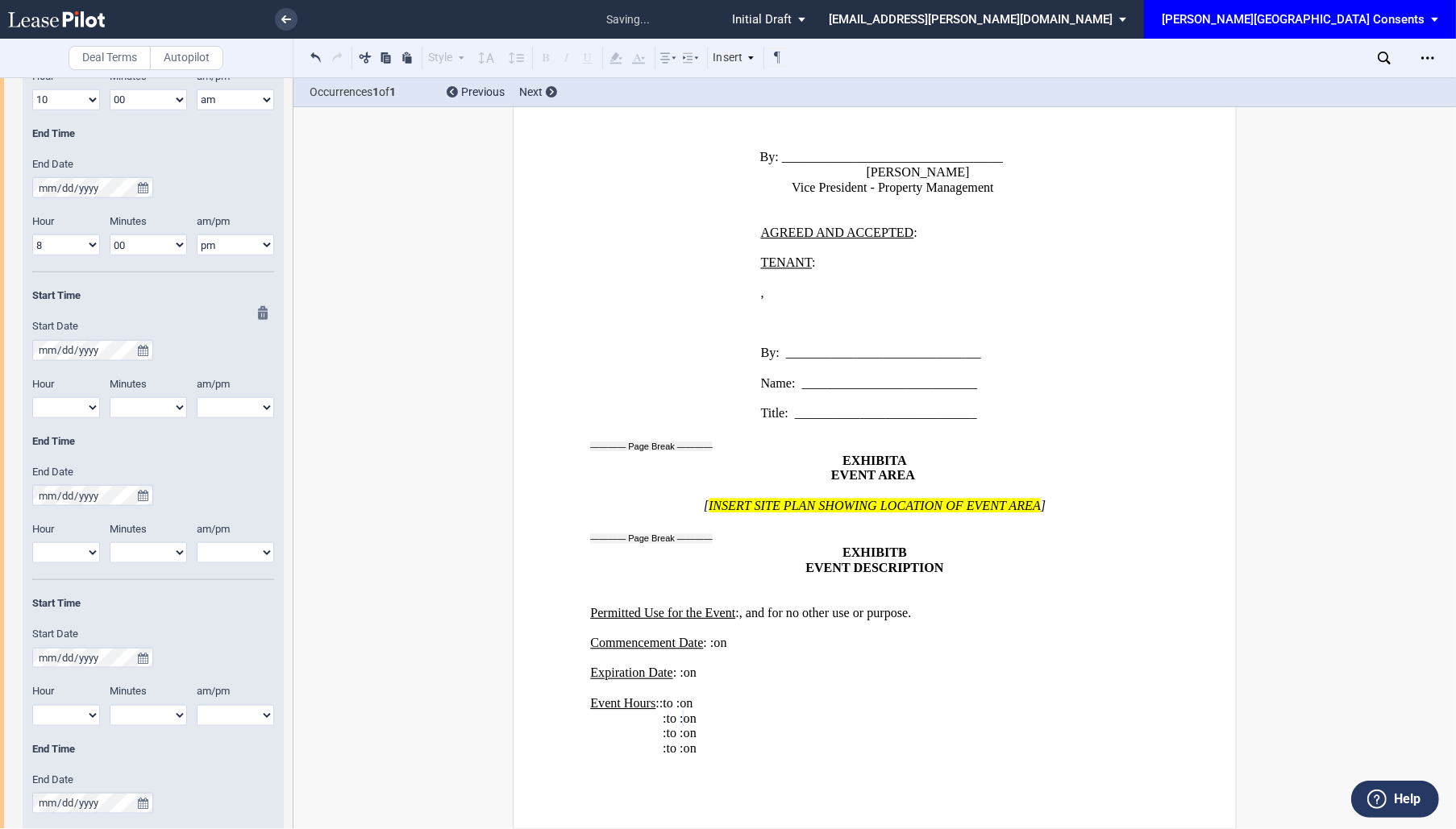
scroll to position [1646, 0]
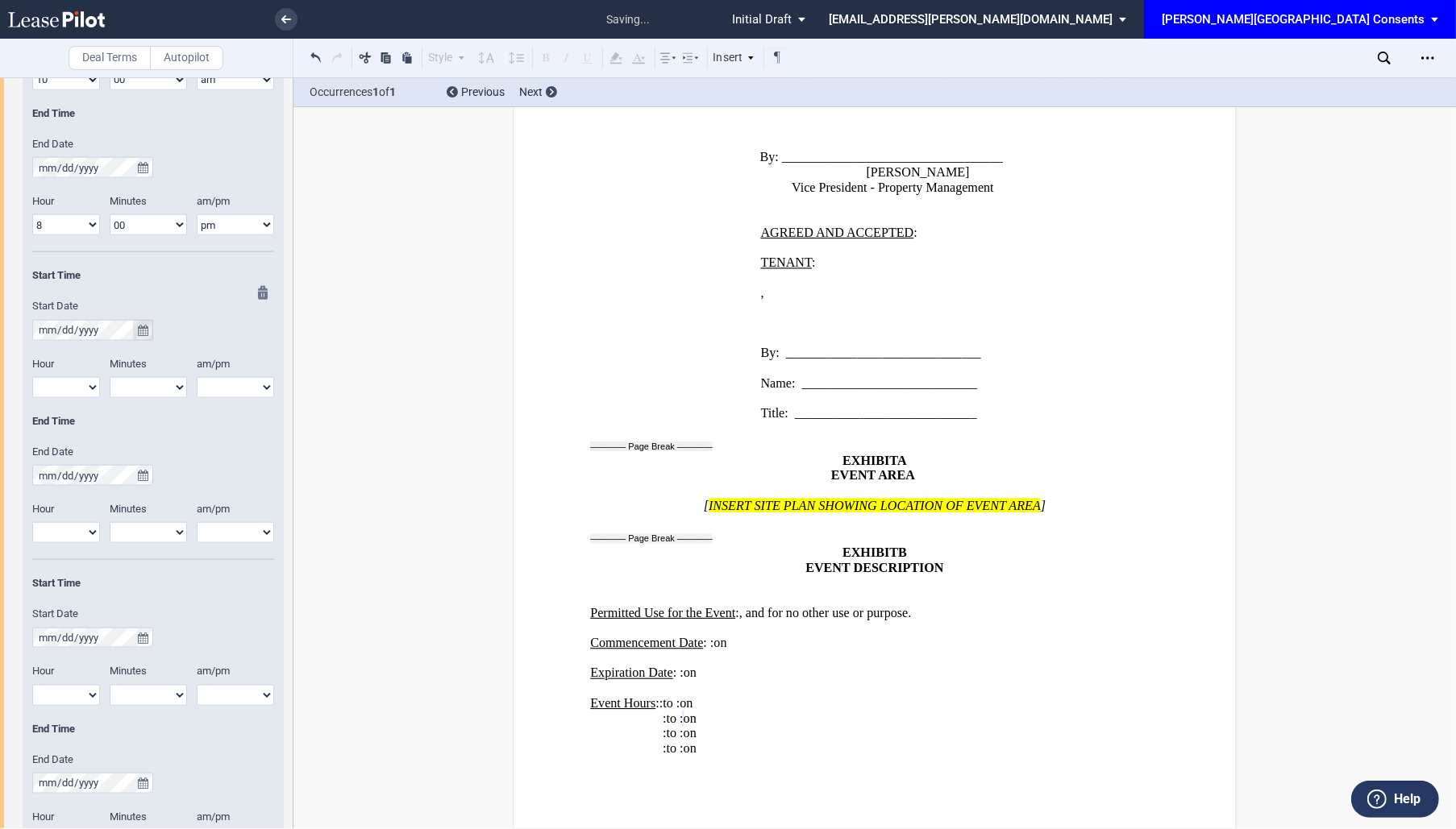
click at [142, 325] on icon "true" at bounding box center [143, 330] width 11 height 12
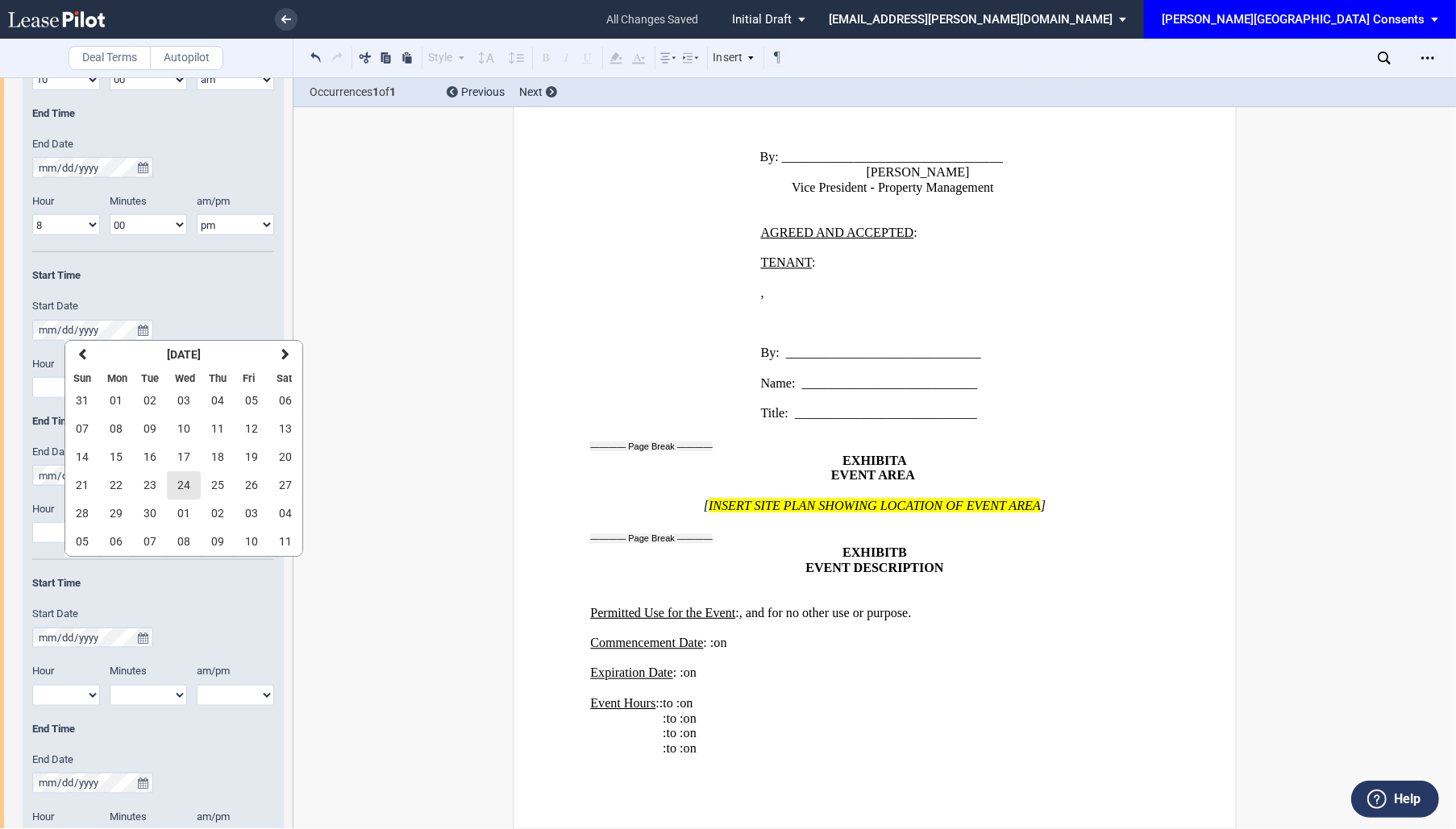
click at [183, 479] on span "24" at bounding box center [183, 484] width 12 height 12
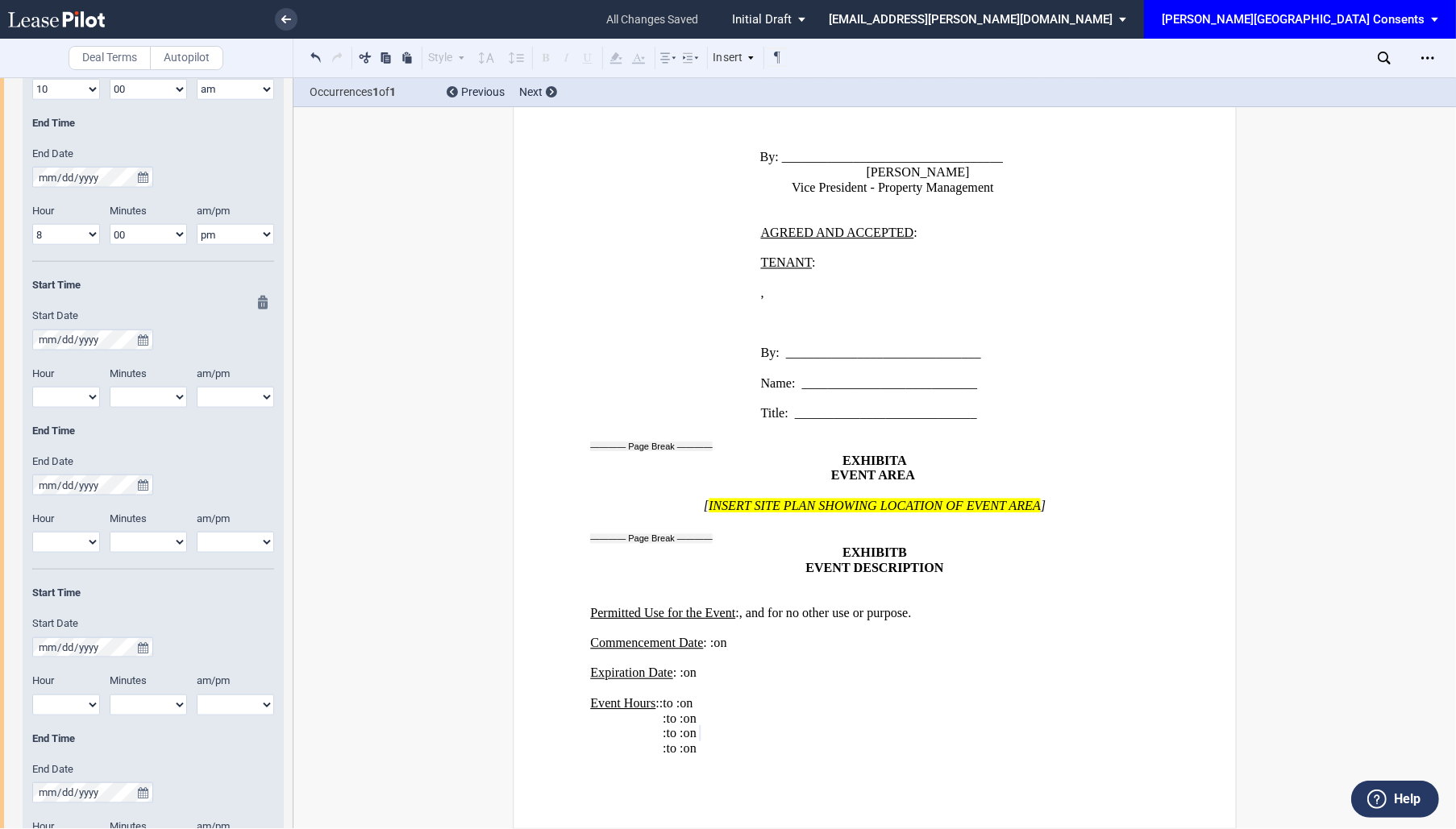
scroll to position [1655, 0]
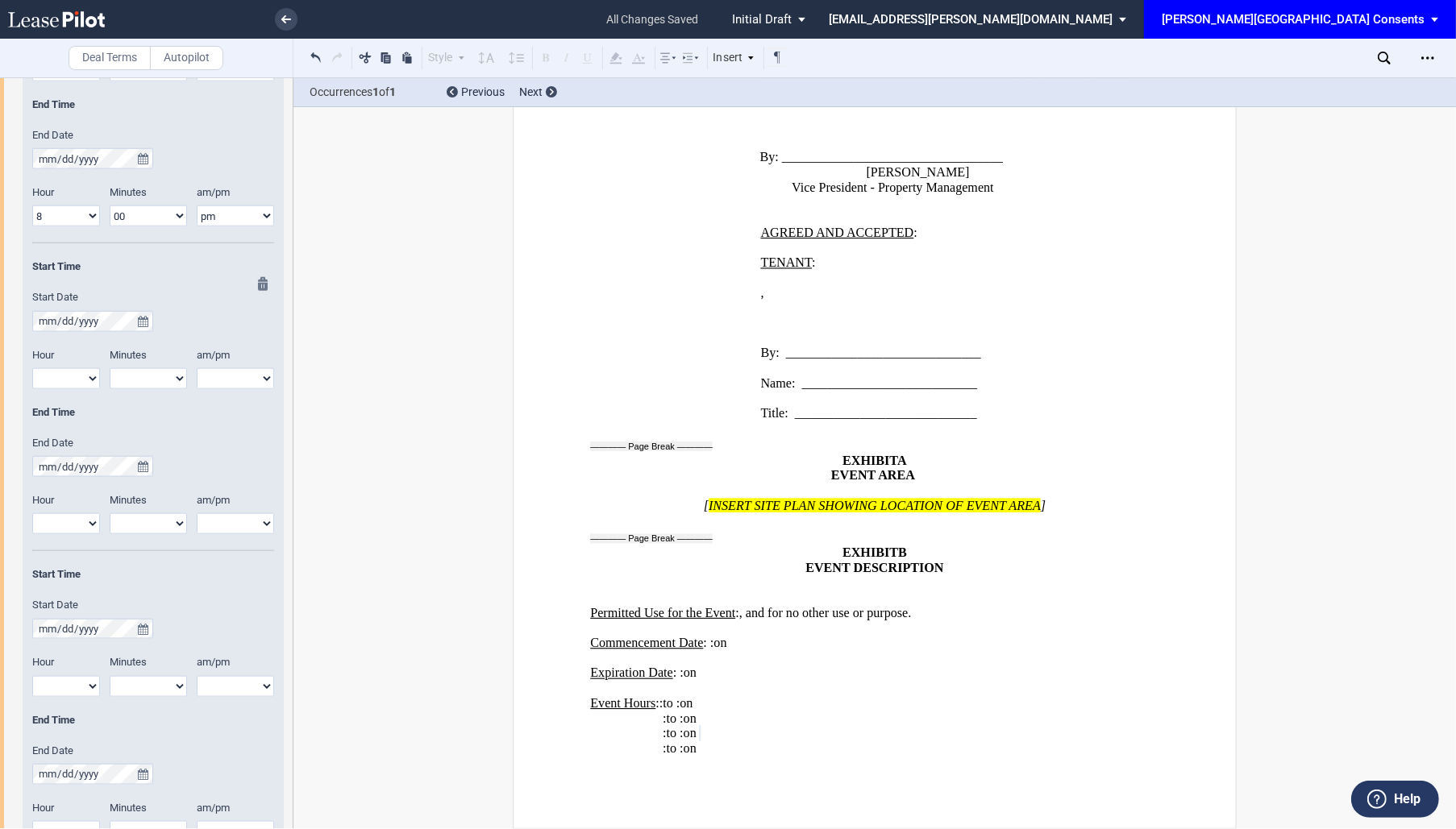
click at [83, 381] on select "1 2 3 4 5 6 7 8 9 10 11 12" at bounding box center [66, 378] width 67 height 21
select select "10"
click at [32, 368] on select "1 2 3 4 5 6 7 8 9 10 11 12" at bounding box center [66, 378] width 67 height 21
click at [254, 378] on div at bounding box center [258, 414] width 20 height 274
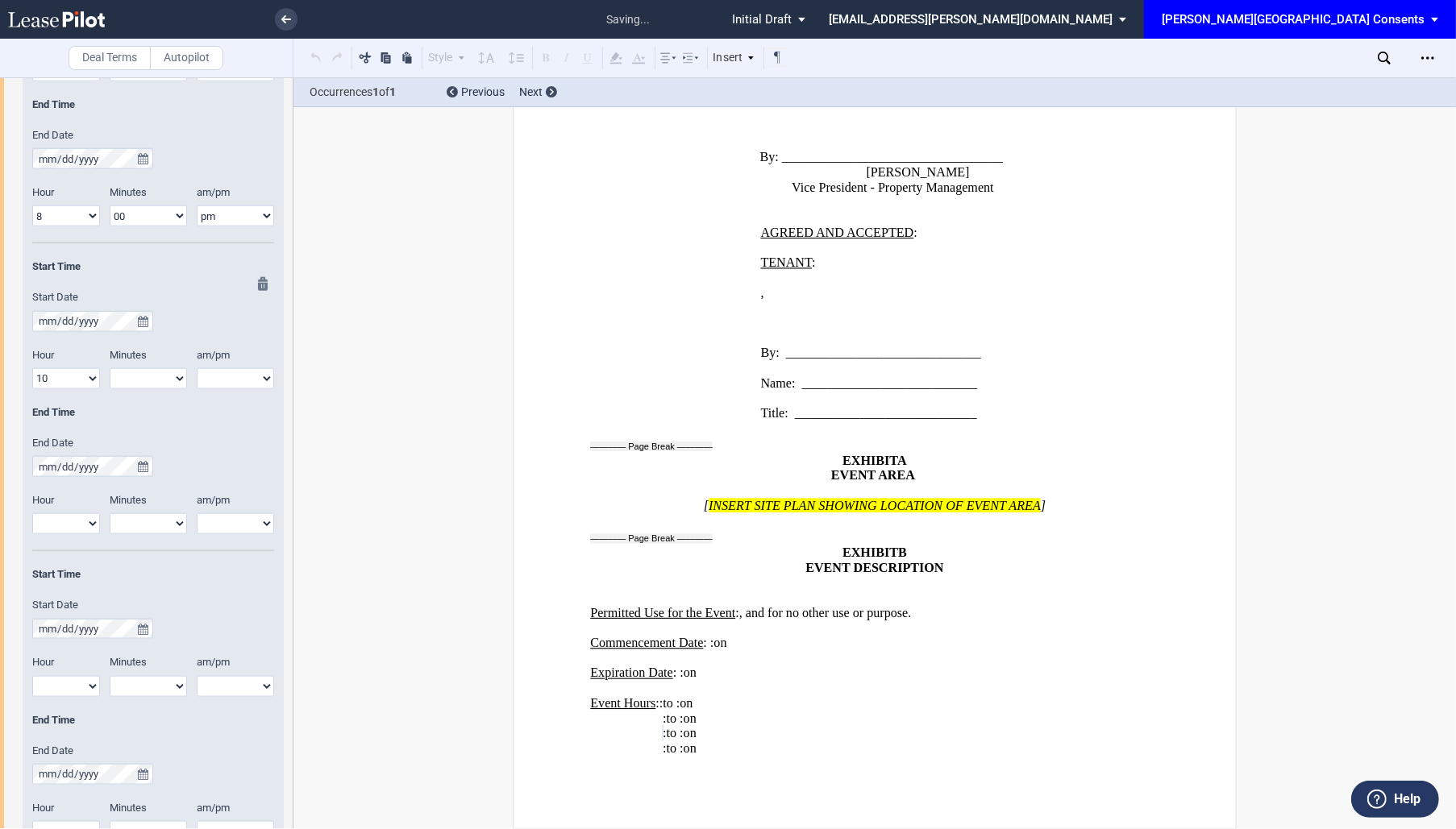
click at [236, 375] on select "am pm" at bounding box center [235, 378] width 77 height 21
select select "am"
click at [196, 368] on select "am pm" at bounding box center [235, 378] width 77 height 21
click at [87, 517] on select "1 2 3 4 5 6 7 8 9 10 11 12" at bounding box center [66, 524] width 67 height 21
select select "8"
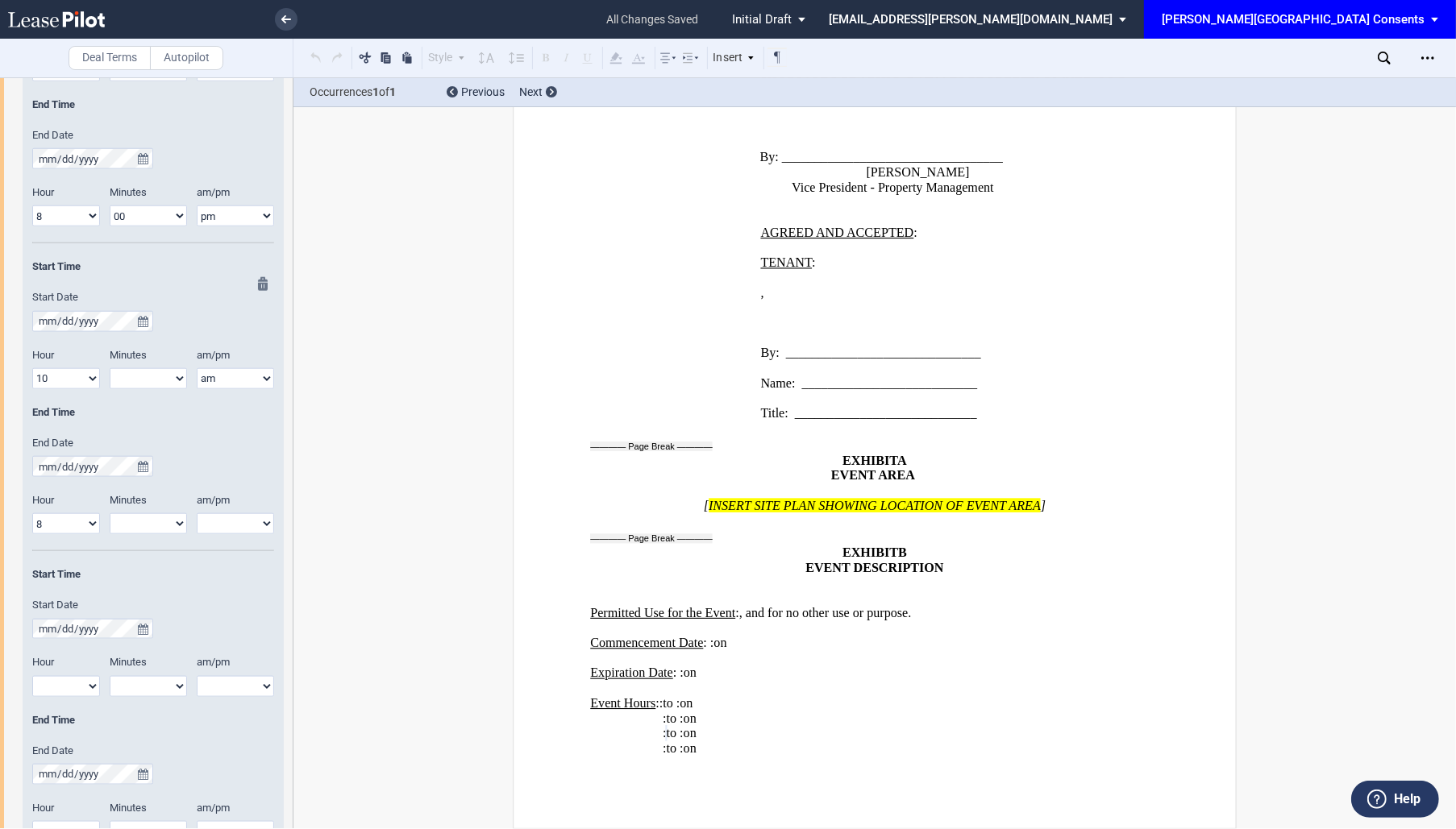
click at [32, 514] on select "1 2 3 4 5 6 7 8 9 10 11 12" at bounding box center [66, 524] width 67 height 21
click at [225, 543] on div "am/pm am pm" at bounding box center [240, 522] width 87 height 57
click at [223, 534] on div "am/pm am pm" at bounding box center [240, 522] width 87 height 57
click at [220, 528] on select "am pm" at bounding box center [235, 524] width 77 height 21
click at [196, 514] on select "am pm" at bounding box center [235, 524] width 77 height 21
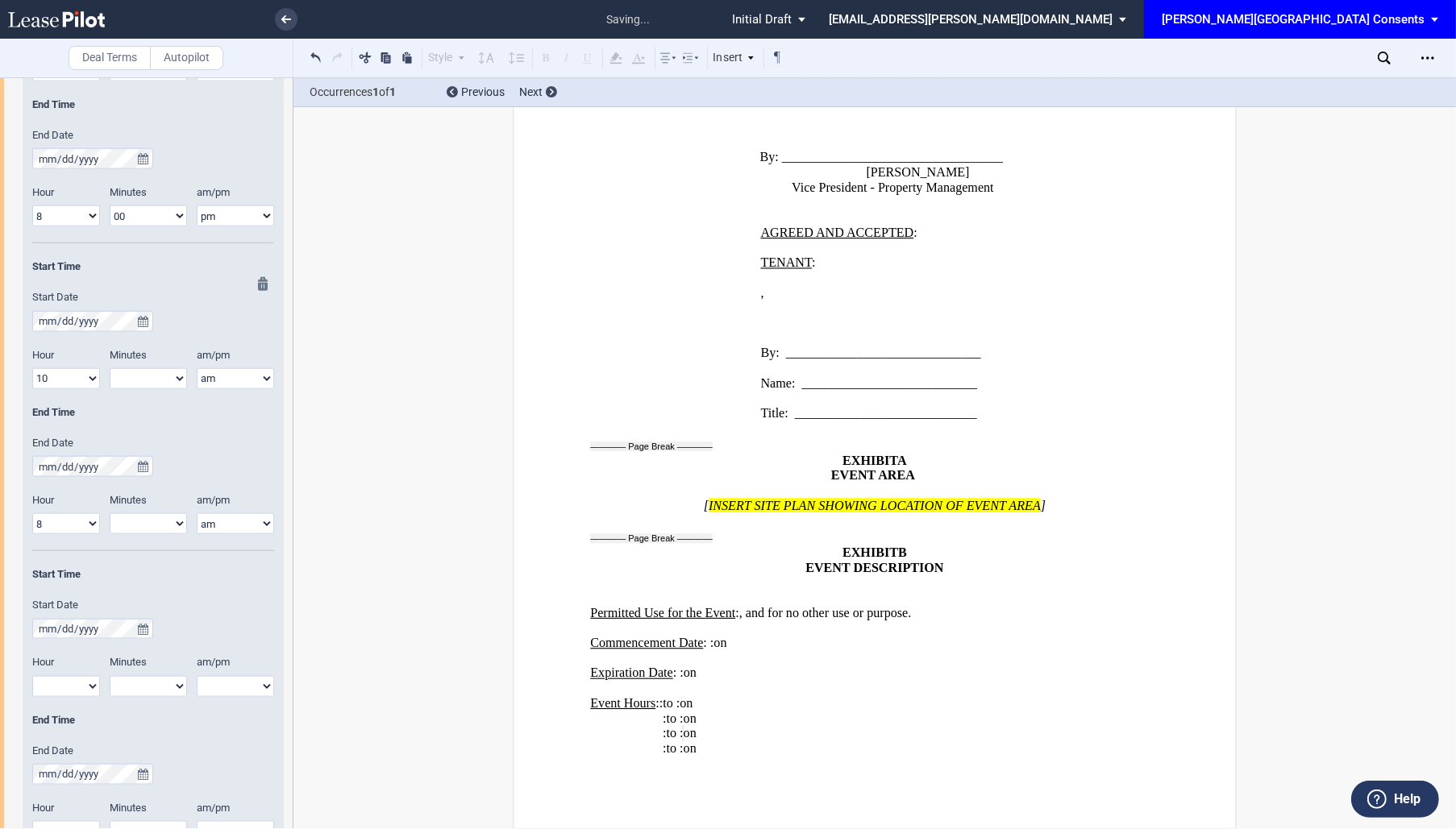
click at [207, 526] on select "am pm" at bounding box center [235, 524] width 77 height 21
select select "pm"
click at [196, 514] on select "am pm" at bounding box center [235, 524] width 77 height 21
click at [143, 519] on select "00 05 10 15 20 25 30 35 40 45 50 55" at bounding box center [148, 524] width 77 height 21
select select "00"
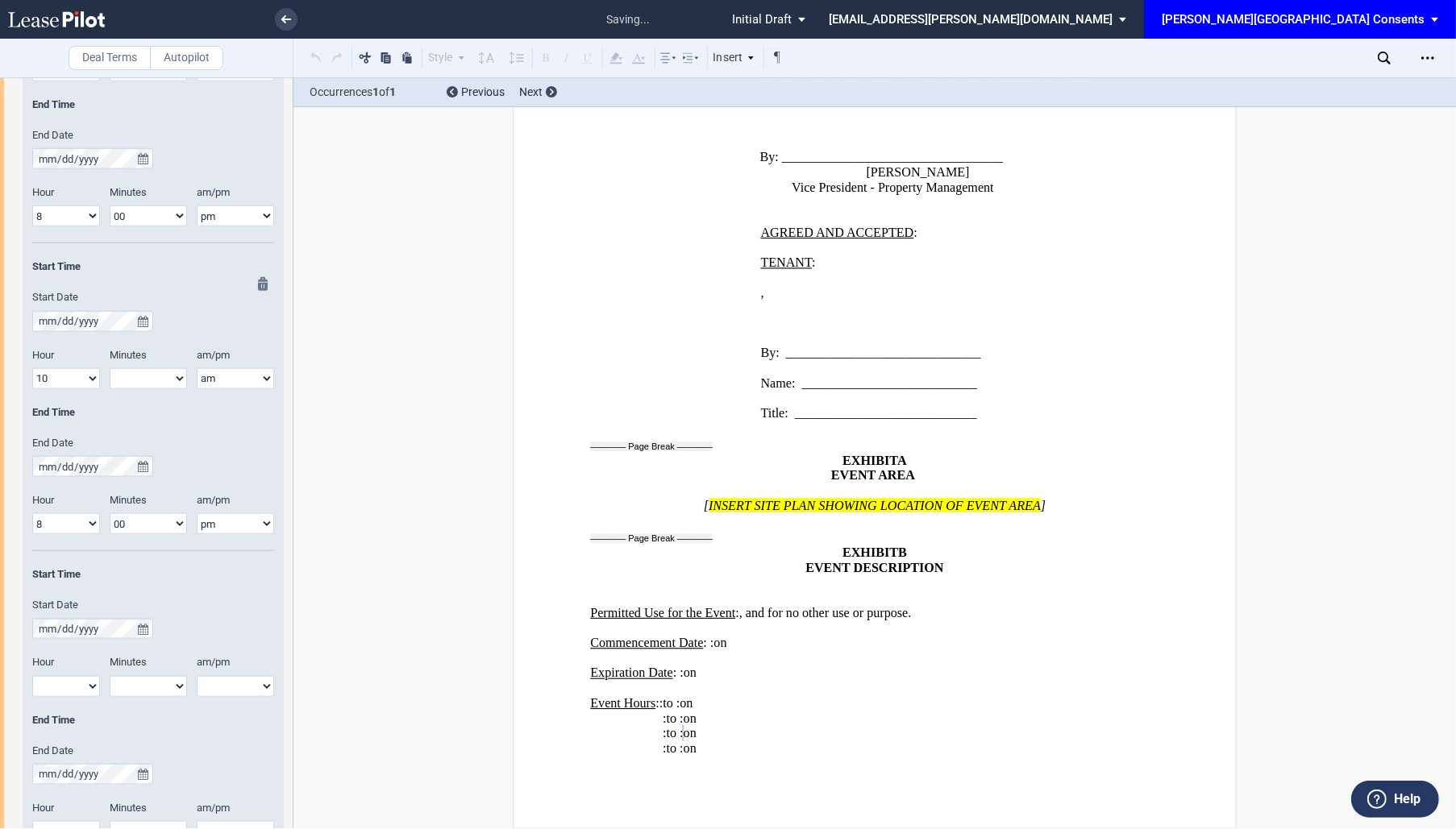
click at [110, 514] on select "00 05 10 15 20 25 30 35 40 45 50 55" at bounding box center [148, 524] width 77 height 21
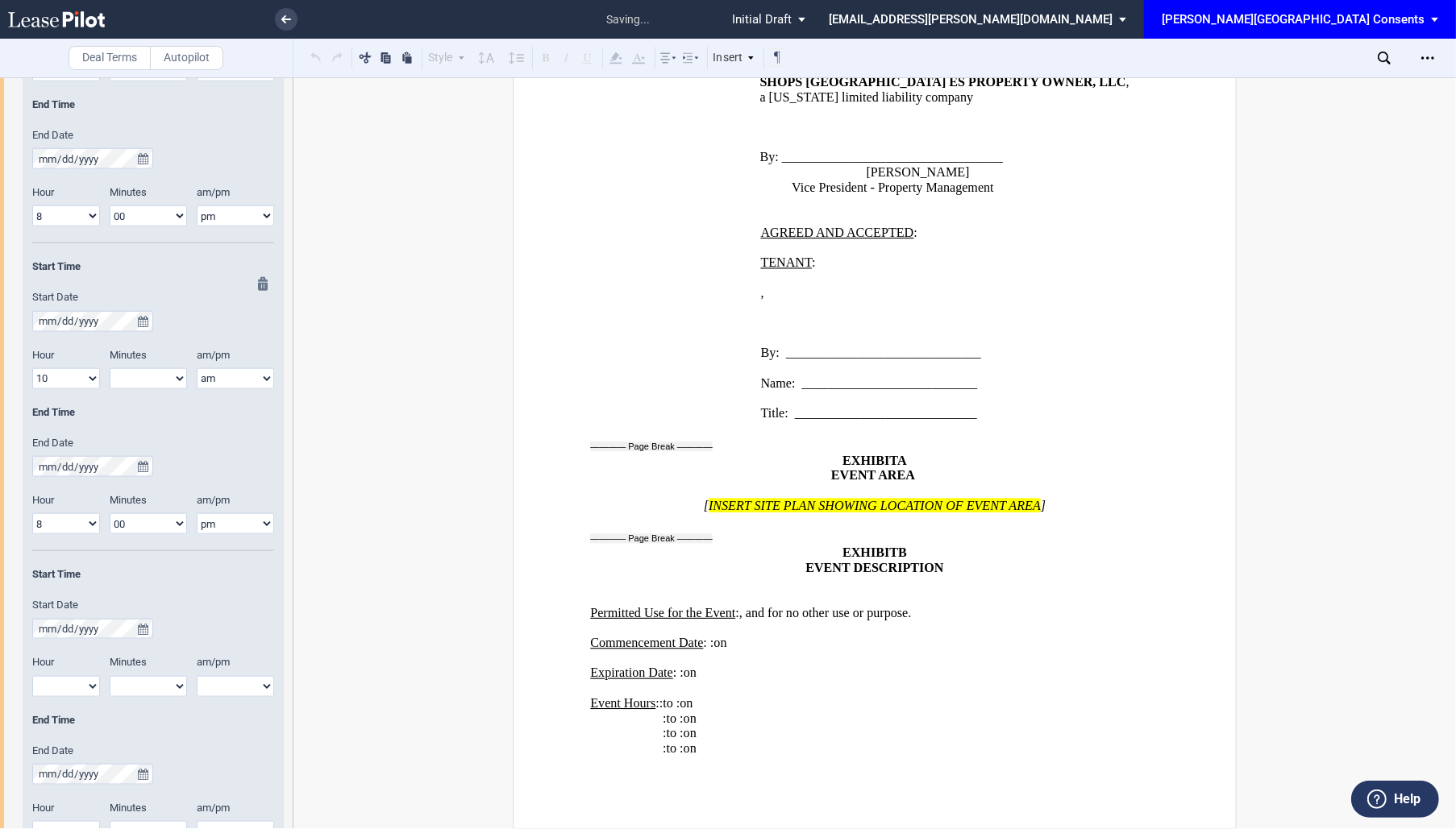
click at [157, 378] on select "00 05 10 15 20 25 30 35 40 45 50 55" at bounding box center [148, 378] width 77 height 21
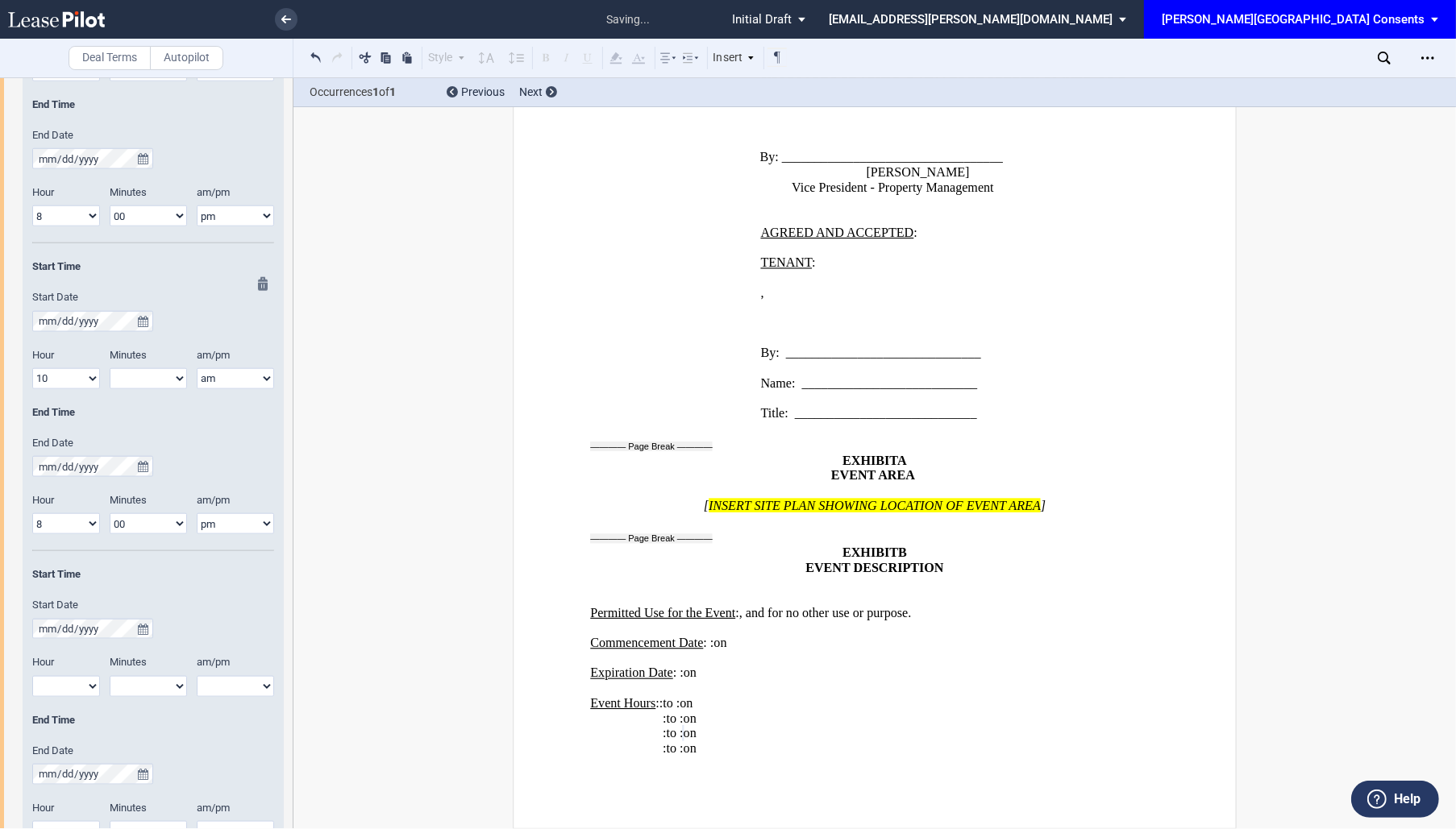
select select "00"
click at [110, 368] on select "00 05 10 15 20 25 30 35 40 45 50 55" at bounding box center [148, 378] width 77 height 21
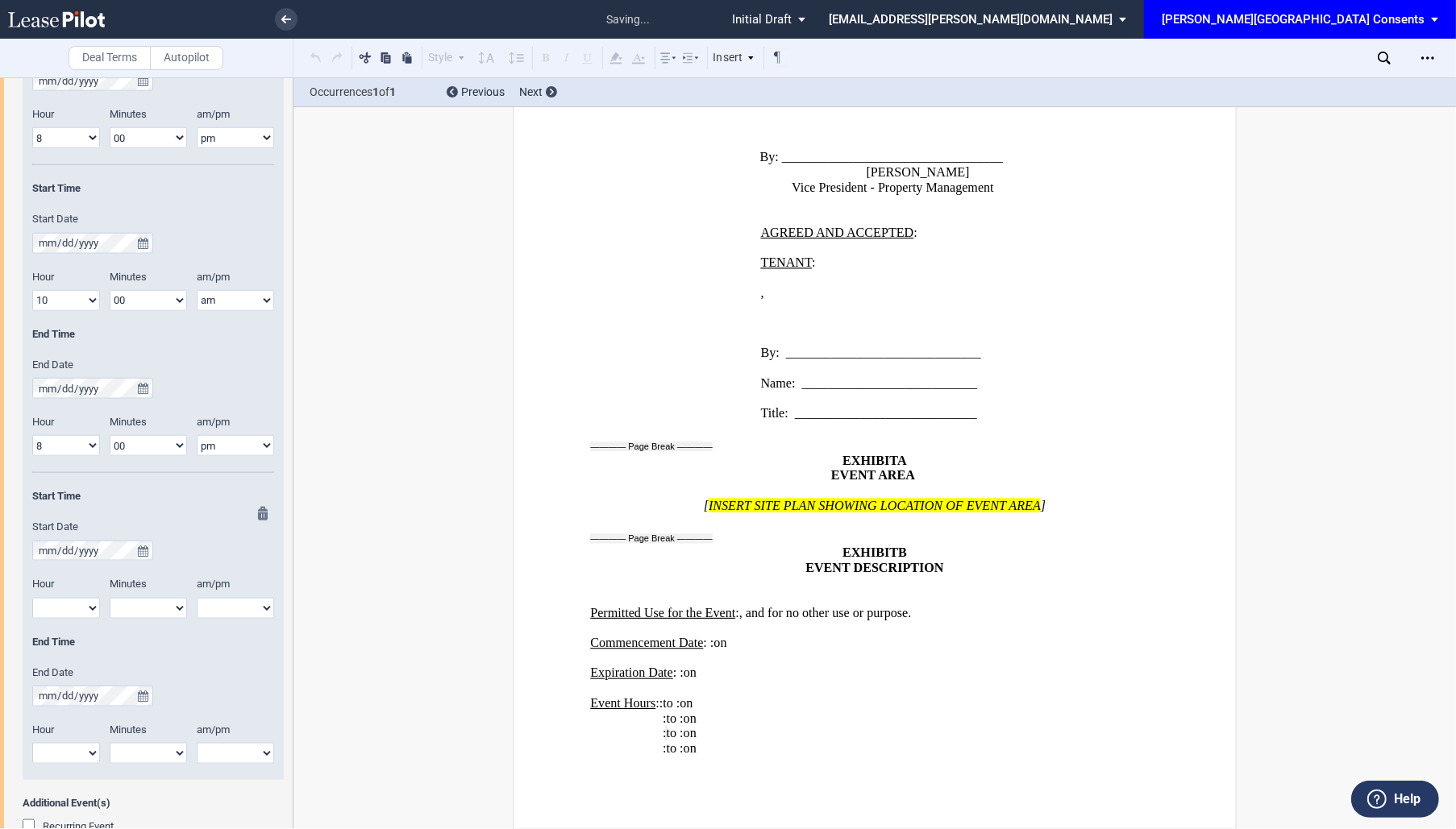
scroll to position [1735, 0]
click at [139, 544] on icon "true" at bounding box center [143, 549] width 11 height 12
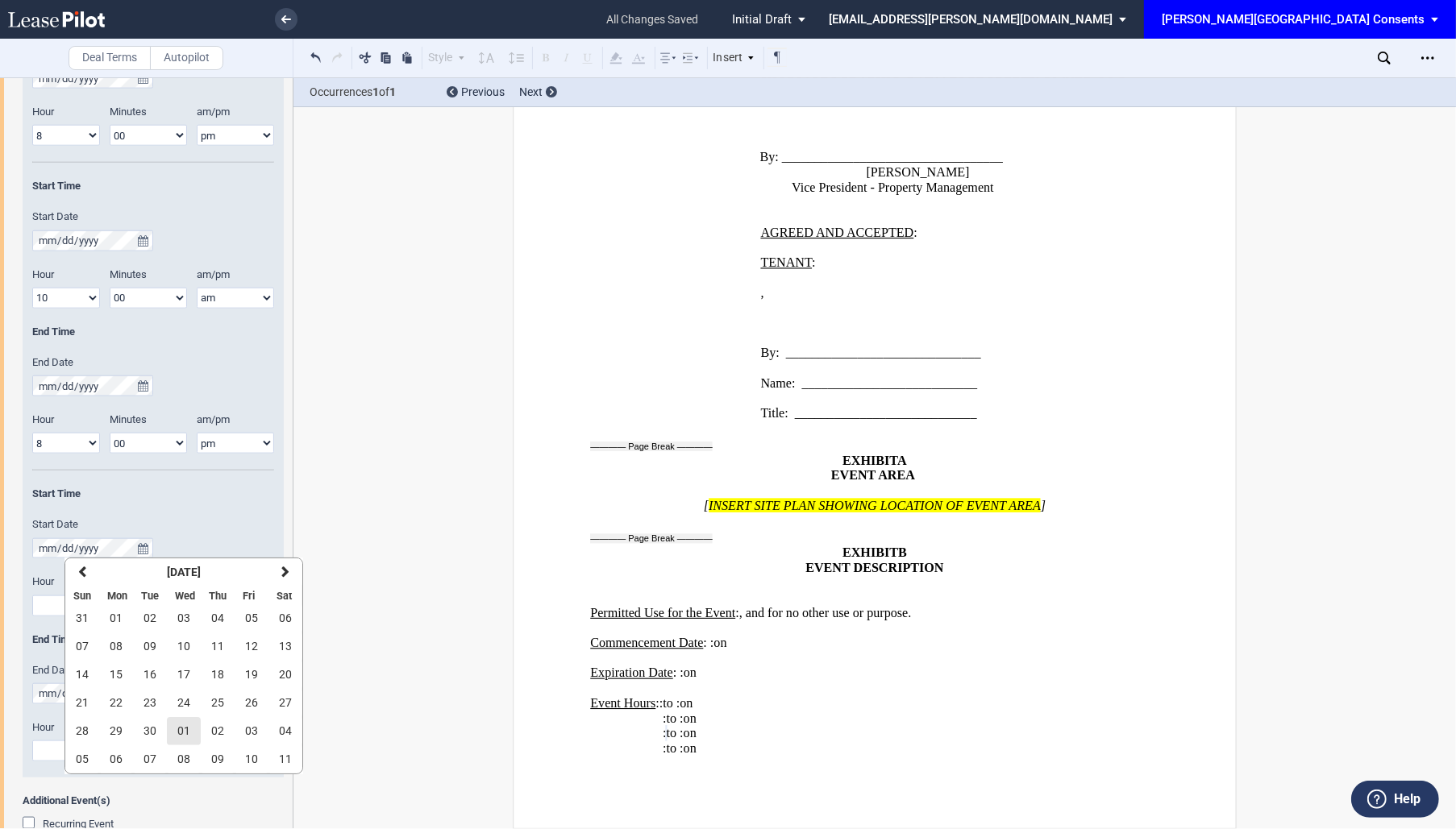
click at [181, 727] on span "01" at bounding box center [183, 730] width 12 height 12
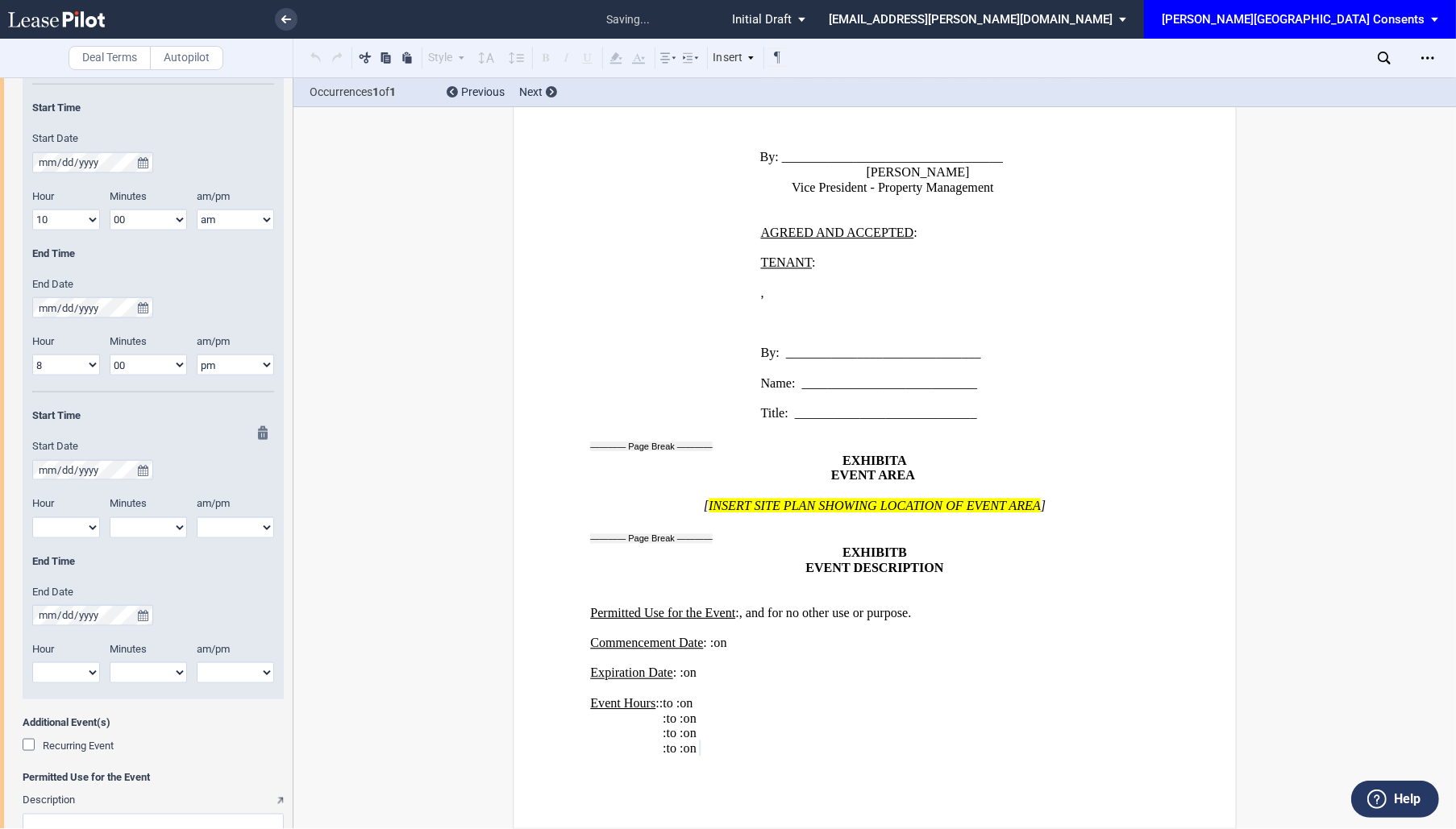
scroll to position [1834, 0]
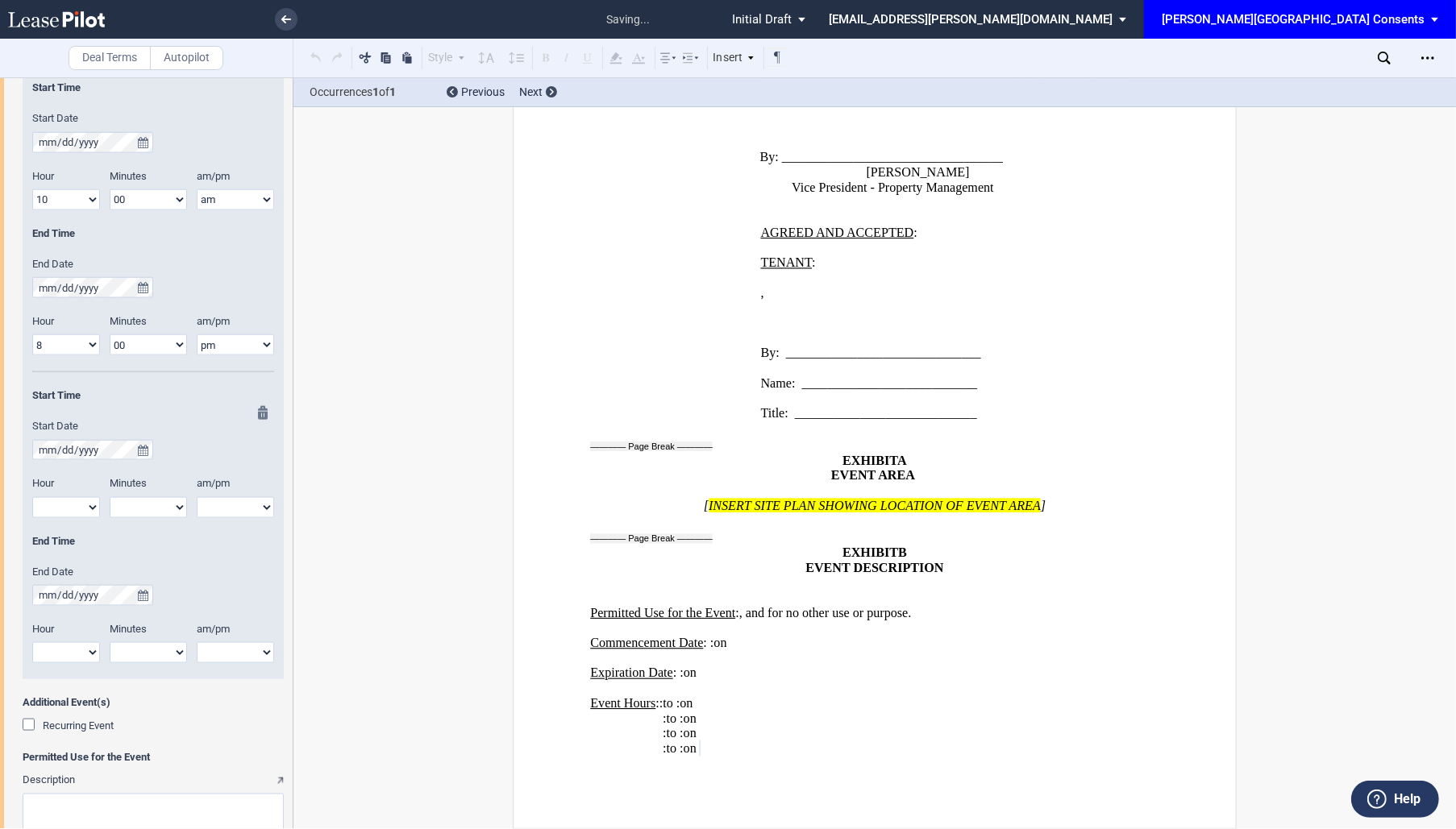
click at [87, 509] on select "1 2 3 4 5 6 7 8 9 10 11 12" at bounding box center [66, 507] width 67 height 21
select select "10"
click at [32, 497] on select "1 2 3 4 5 6 7 8 9 10 11 12" at bounding box center [66, 507] width 67 height 21
click at [249, 509] on div at bounding box center [258, 543] width 20 height 273
click at [237, 515] on select "am pm" at bounding box center [235, 507] width 77 height 21
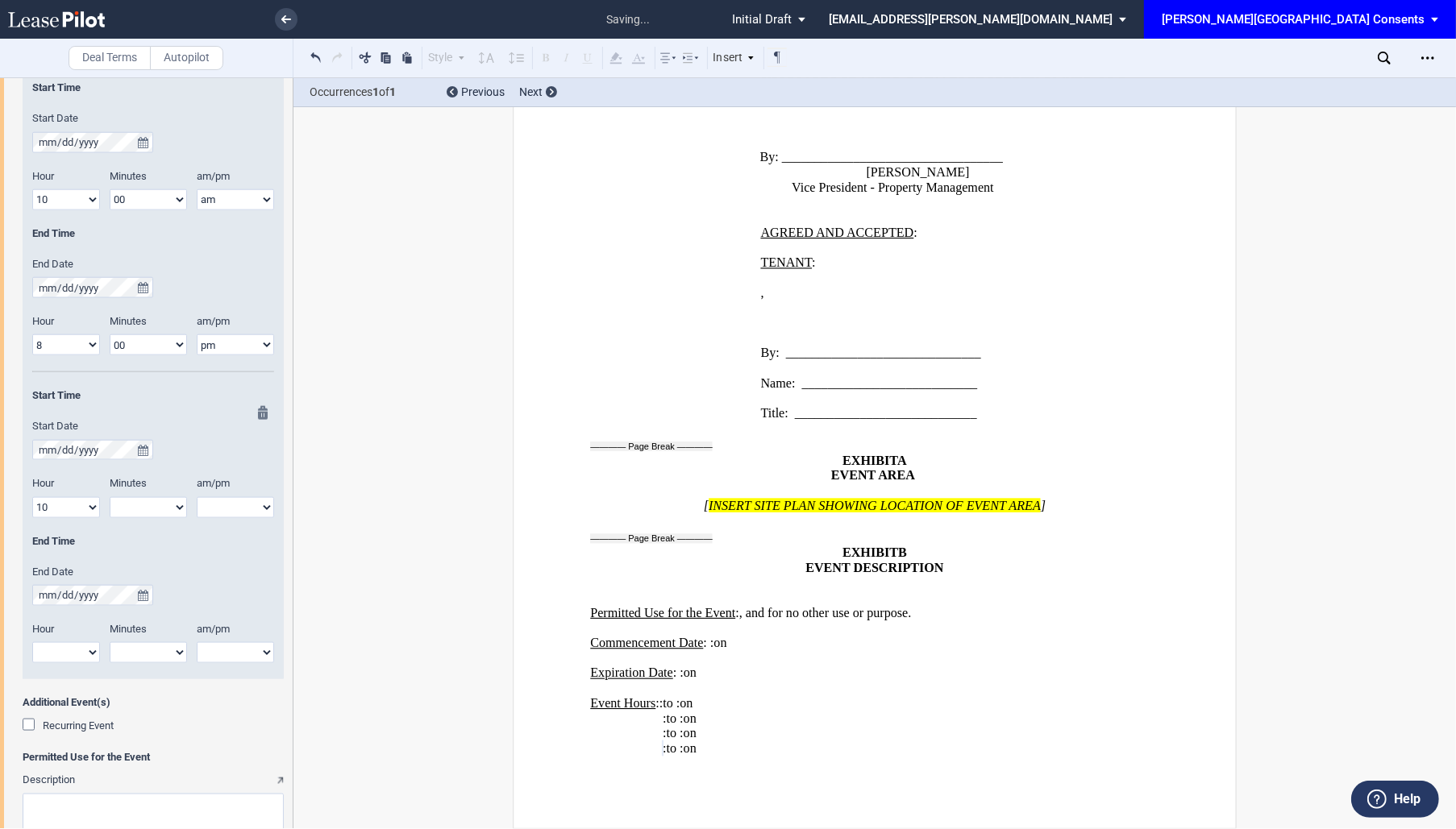
select select "am"
click at [196, 497] on select "am pm" at bounding box center [235, 507] width 77 height 21
click at [91, 646] on select "1 2 3 4 5 6 7 8 9 10 11 12" at bounding box center [66, 653] width 67 height 21
select select "8"
click at [32, 643] on select "1 2 3 4 5 6 7 8 9 10 11 12" at bounding box center [66, 653] width 67 height 21
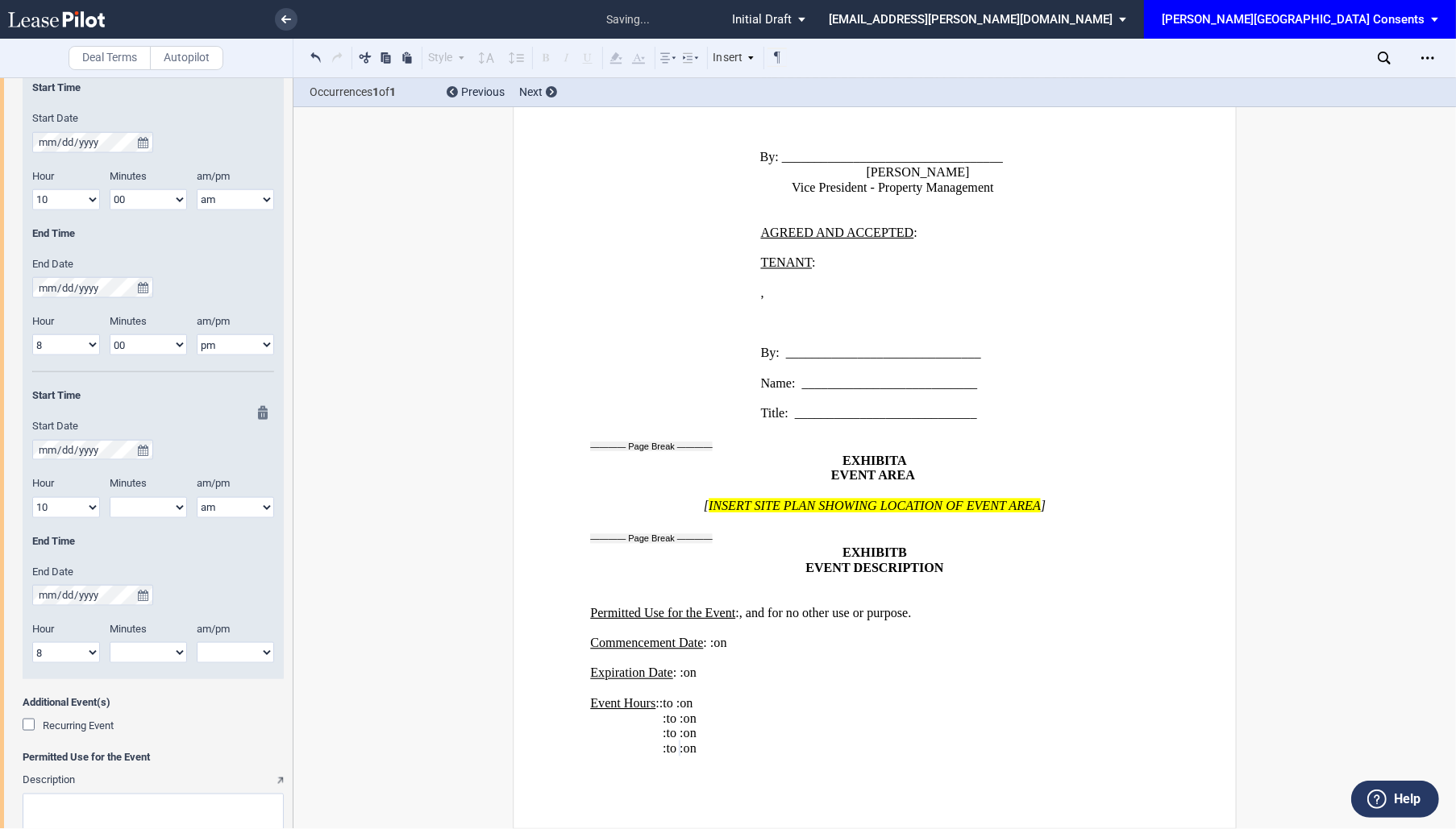
click at [220, 651] on select "am pm" at bounding box center [235, 653] width 77 height 21
select select "pm"
click at [196, 643] on select "am pm" at bounding box center [235, 653] width 77 height 21
click at [166, 659] on select "00 05 10 15 20 25 30 35 40 45 50 55" at bounding box center [148, 653] width 77 height 21
select select "00"
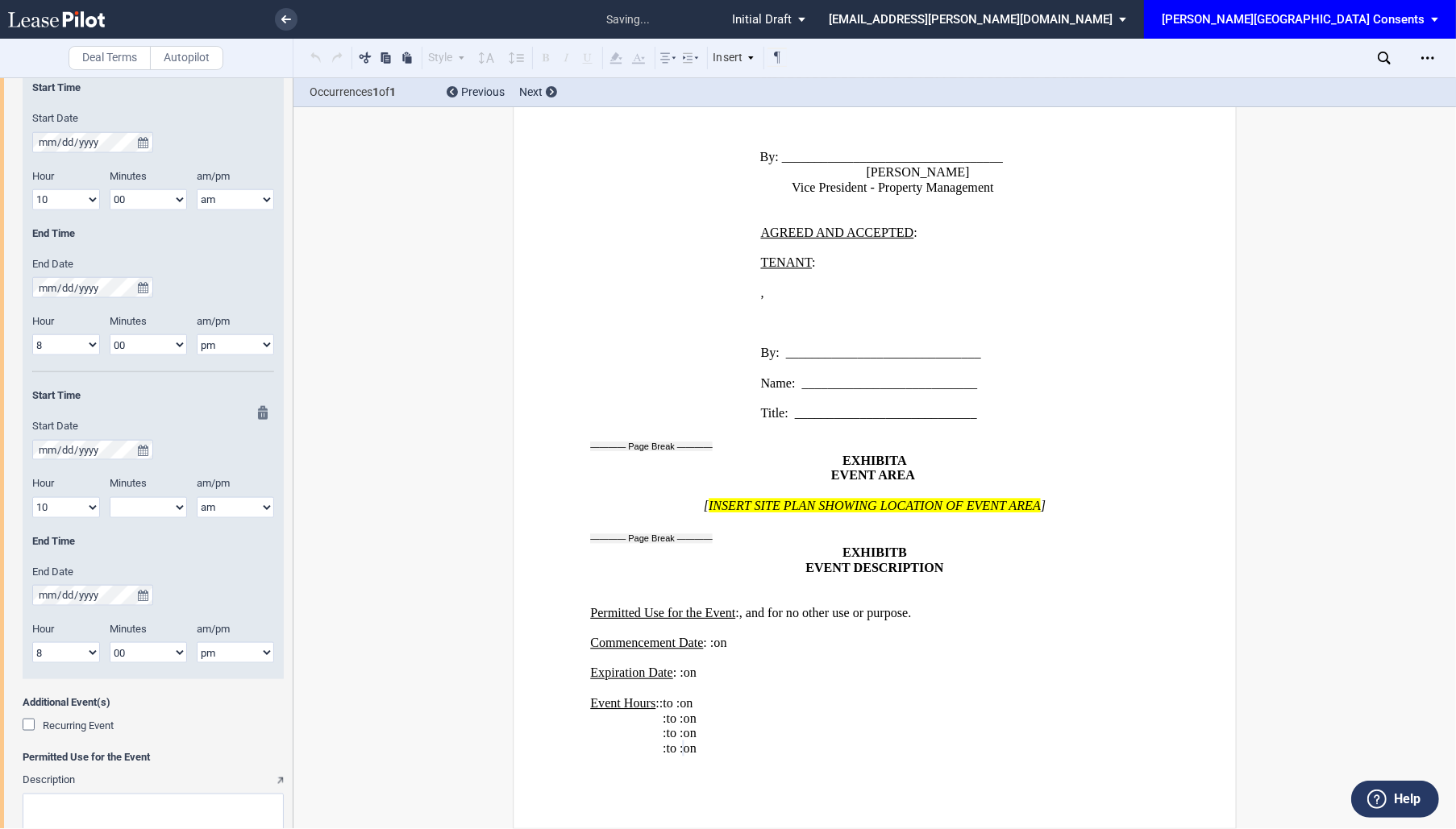
click at [110, 643] on select "00 05 10 15 20 25 30 35 40 45 50 55" at bounding box center [148, 653] width 77 height 21
click at [139, 514] on select "00 05 10 15 20 25 30 35 40 45 50 55" at bounding box center [148, 507] width 77 height 21
select select "00"
click at [110, 497] on select "00 05 10 15 20 25 30 35 40 45 50 55" at bounding box center [148, 507] width 77 height 21
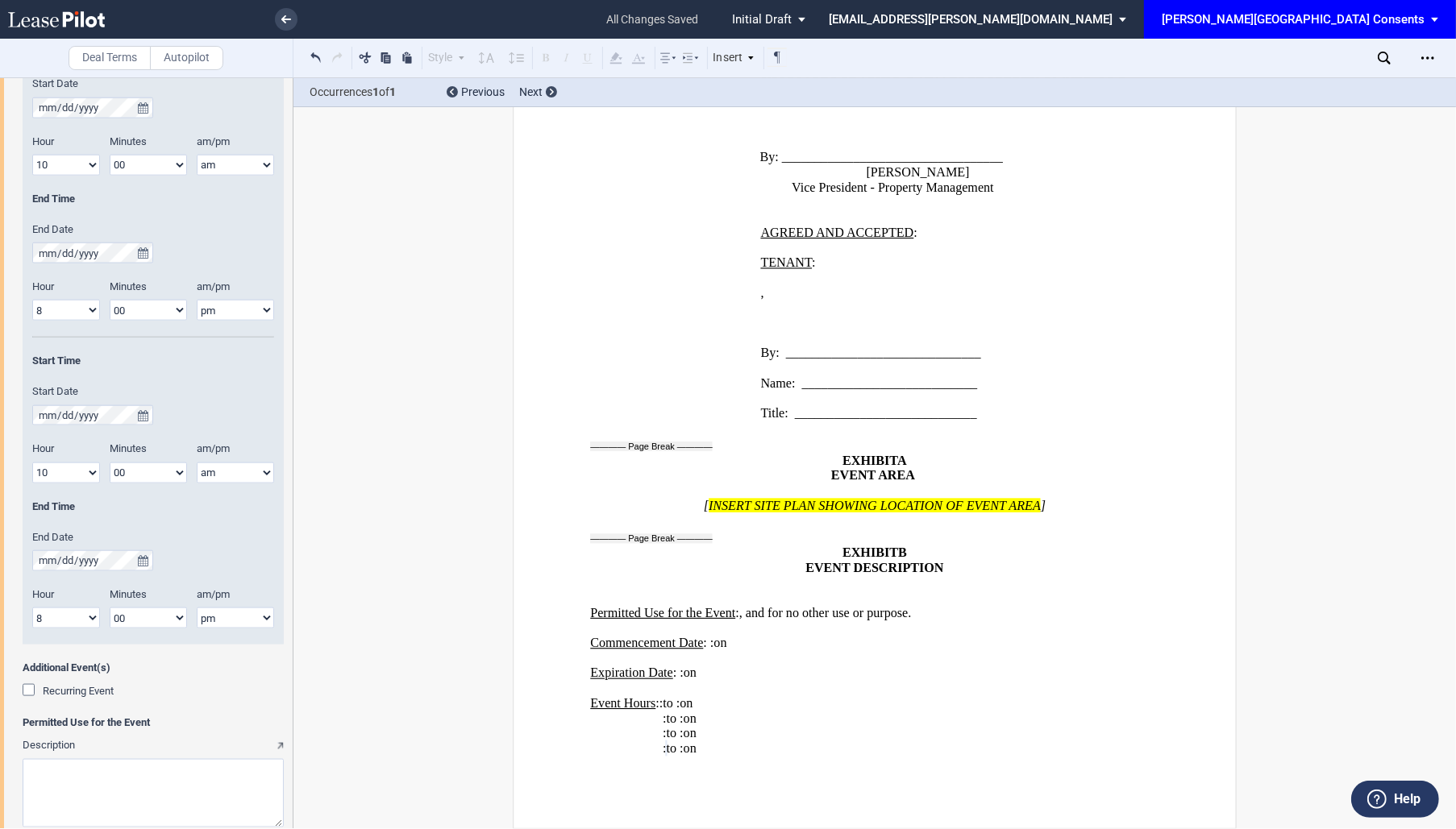
scroll to position [1849, 0]
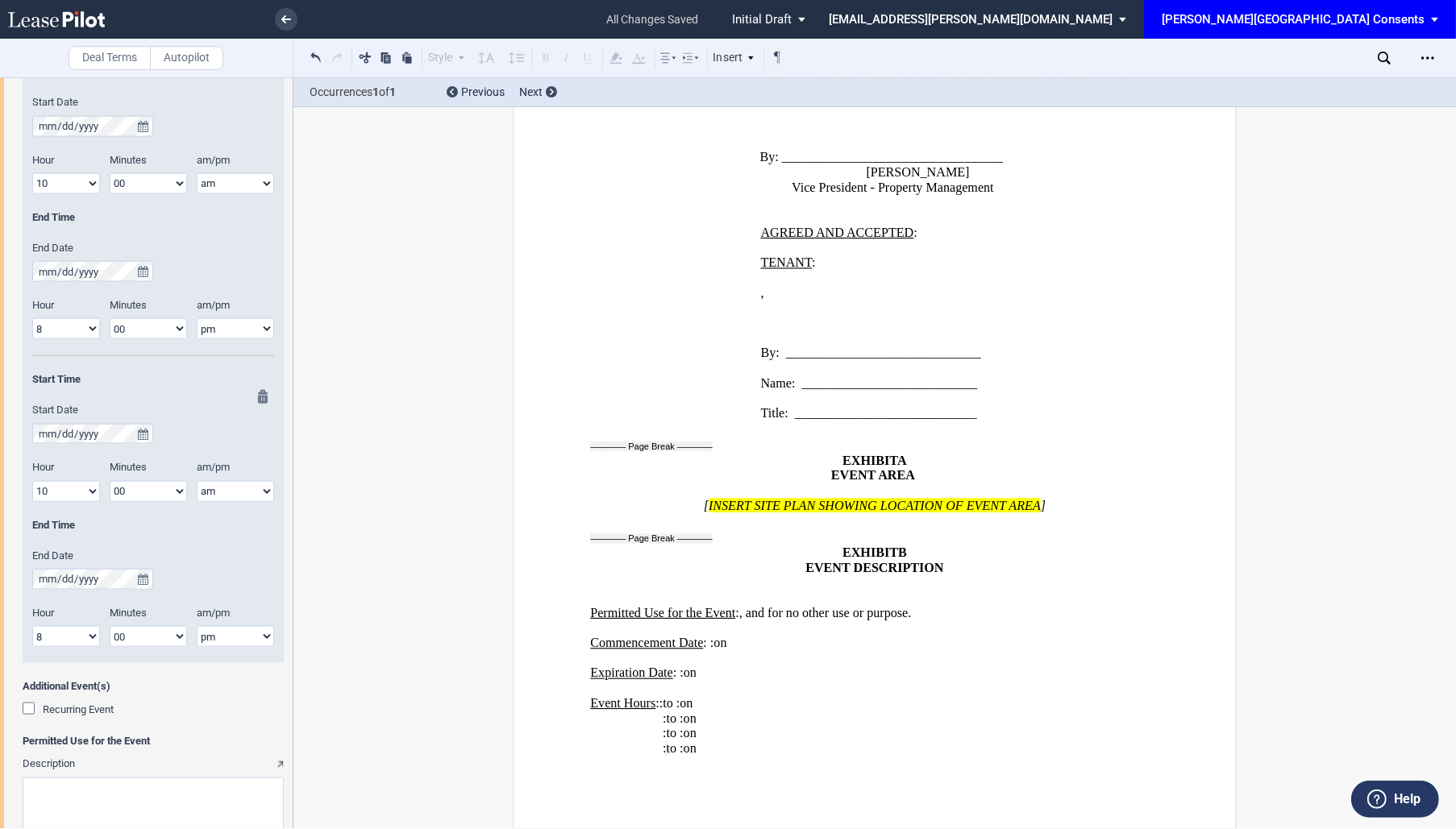
click at [63, 639] on select "1 2 3 4 5 6 7 8 9 10 11 12" at bounding box center [66, 636] width 67 height 21
select select "2"
click at [32, 626] on select "1 2 3 4 5 6 7 8 9 10 11 12" at bounding box center [66, 636] width 67 height 21
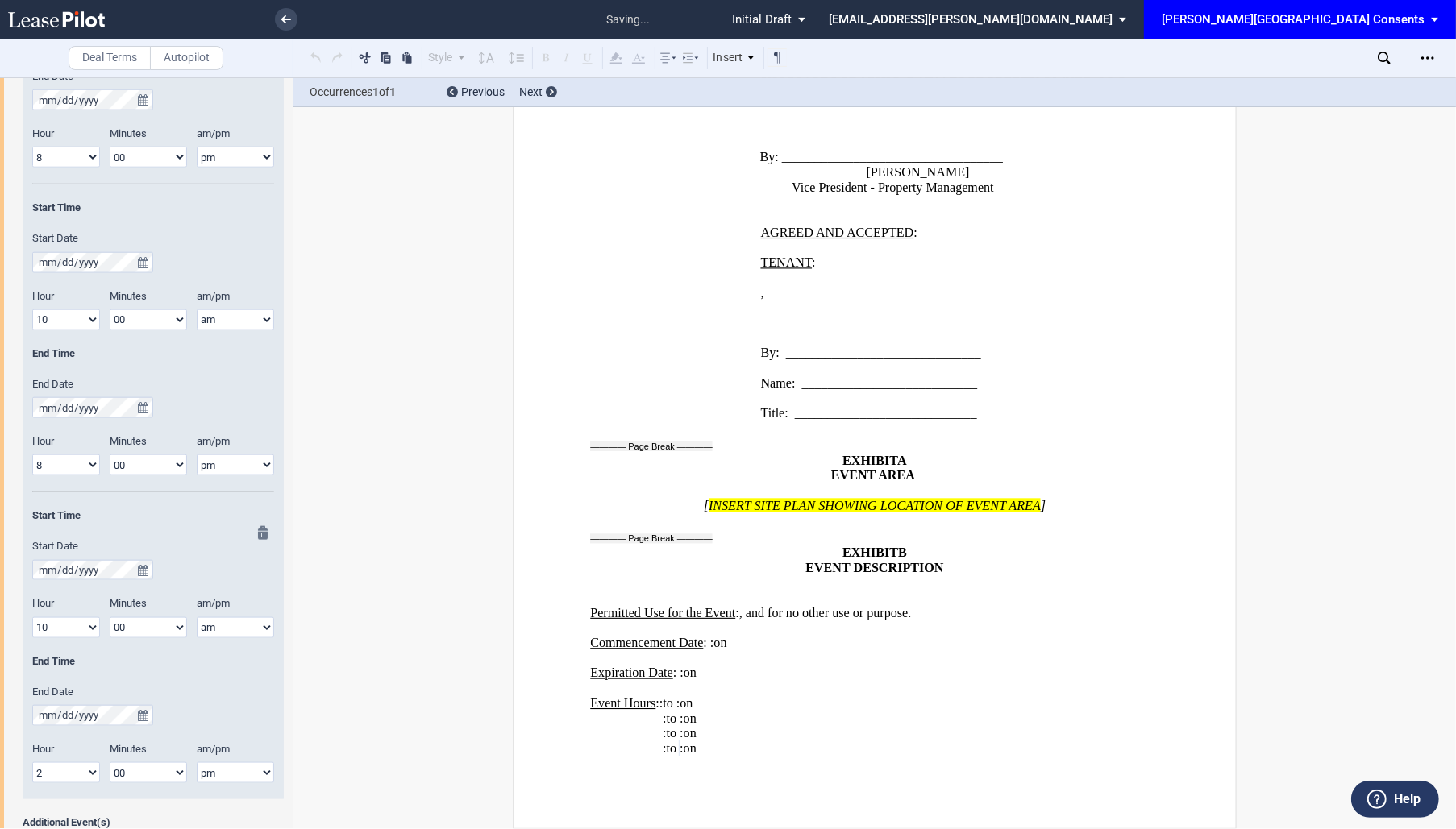
scroll to position [1709, 0]
click at [70, 469] on select "1 2 3 4 5 6 7 8 9 10 11 12" at bounding box center [66, 469] width 67 height 21
select select "2"
click at [32, 459] on select "1 2 3 4 5 6 7 8 9 10 11 12" at bounding box center [66, 469] width 67 height 21
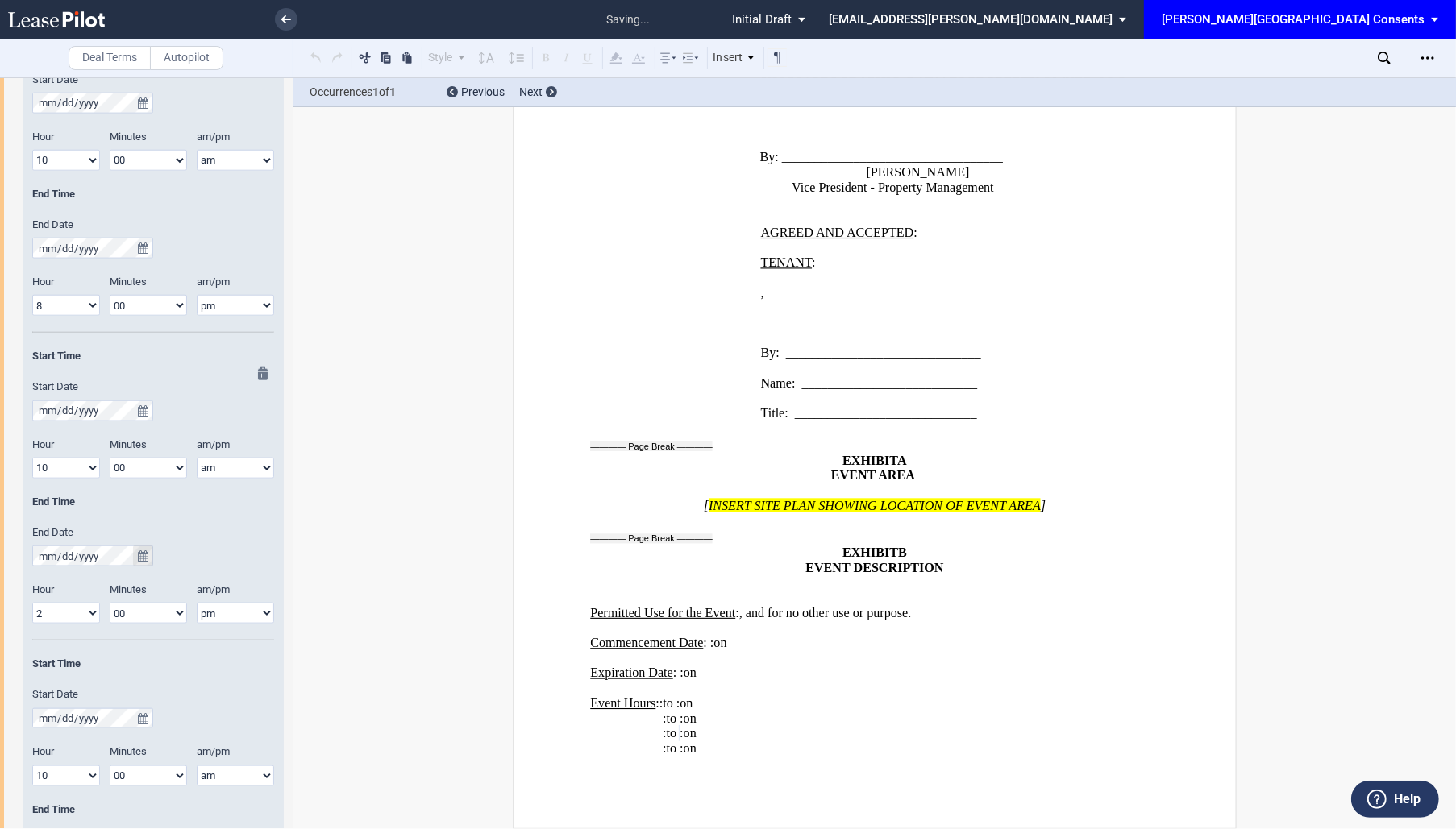
scroll to position [1524, 0]
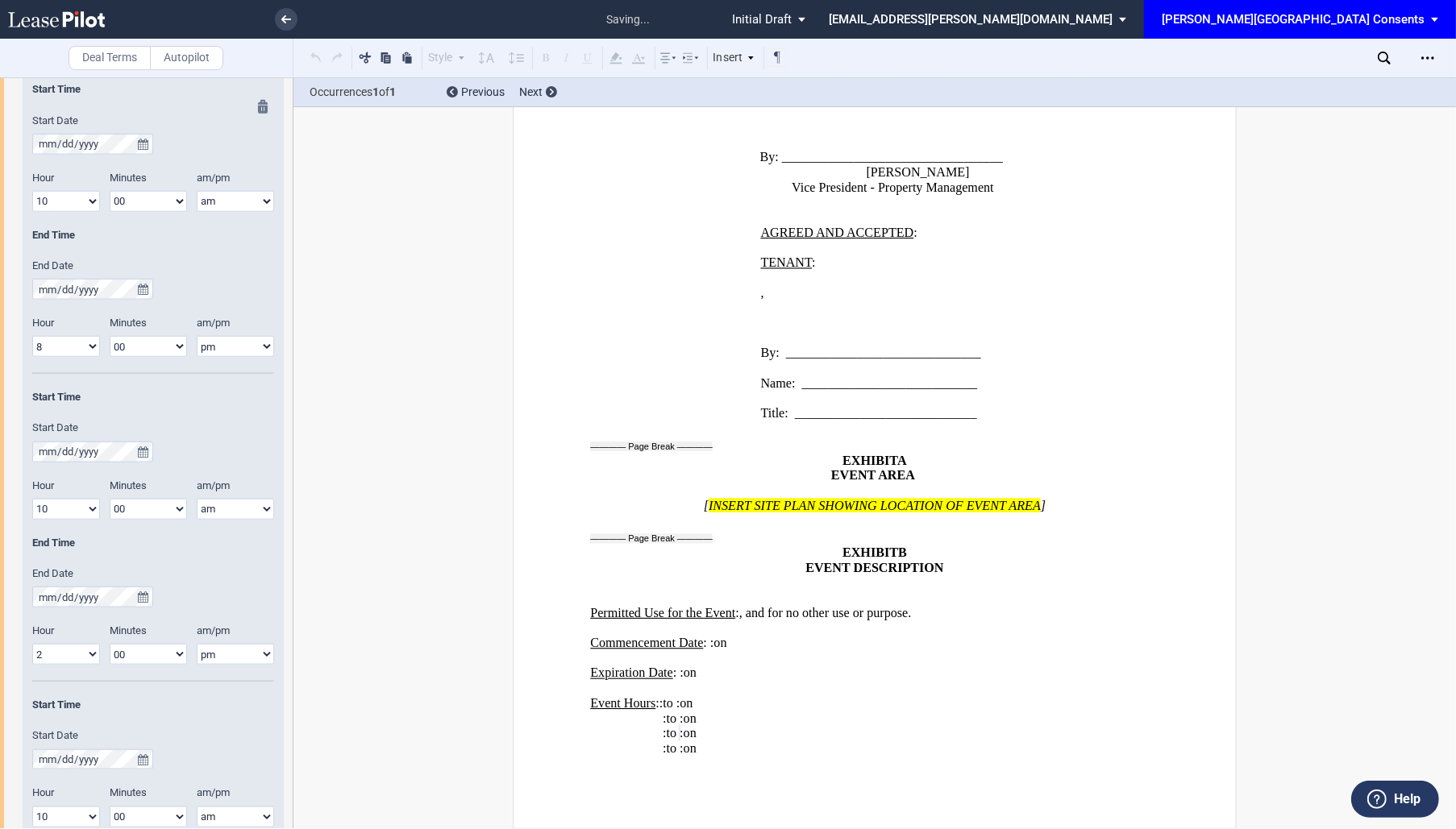
click at [78, 353] on select "1 2 3 4 5 6 7 8 9 10 11 12" at bounding box center [66, 346] width 67 height 21
select select "2"
click at [32, 336] on select "1 2 3 4 5 6 7 8 9 10 11 12" at bounding box center [66, 346] width 67 height 21
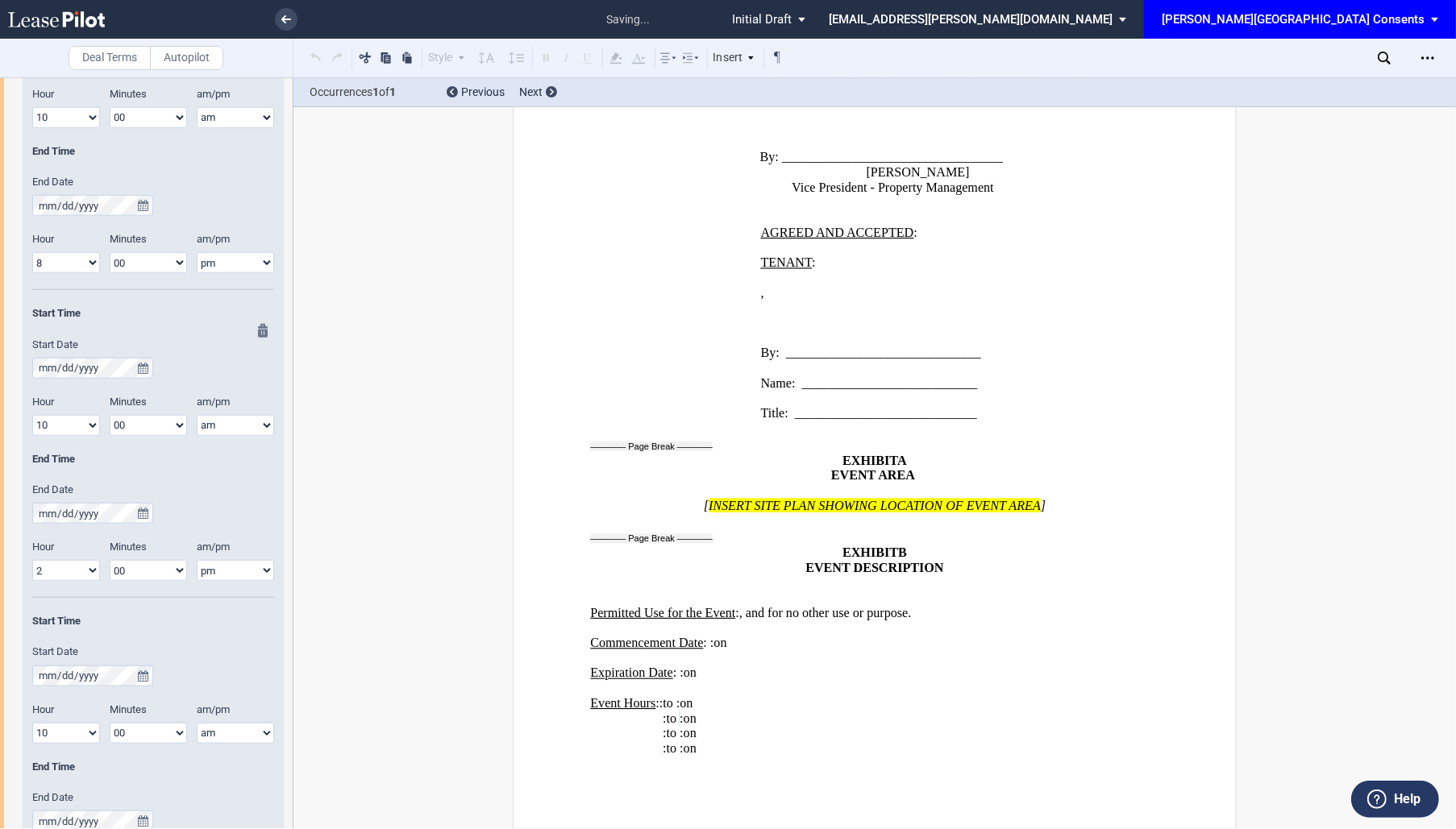
scroll to position [1296, 0]
click at [77, 266] on select "1 2 3 4 5 6 7 8 9 10 11 12" at bounding box center [66, 266] width 67 height 21
select select "2"
click at [32, 256] on select "1 2 3 4 5 6 7 8 9 10 11 12" at bounding box center [66, 266] width 67 height 21
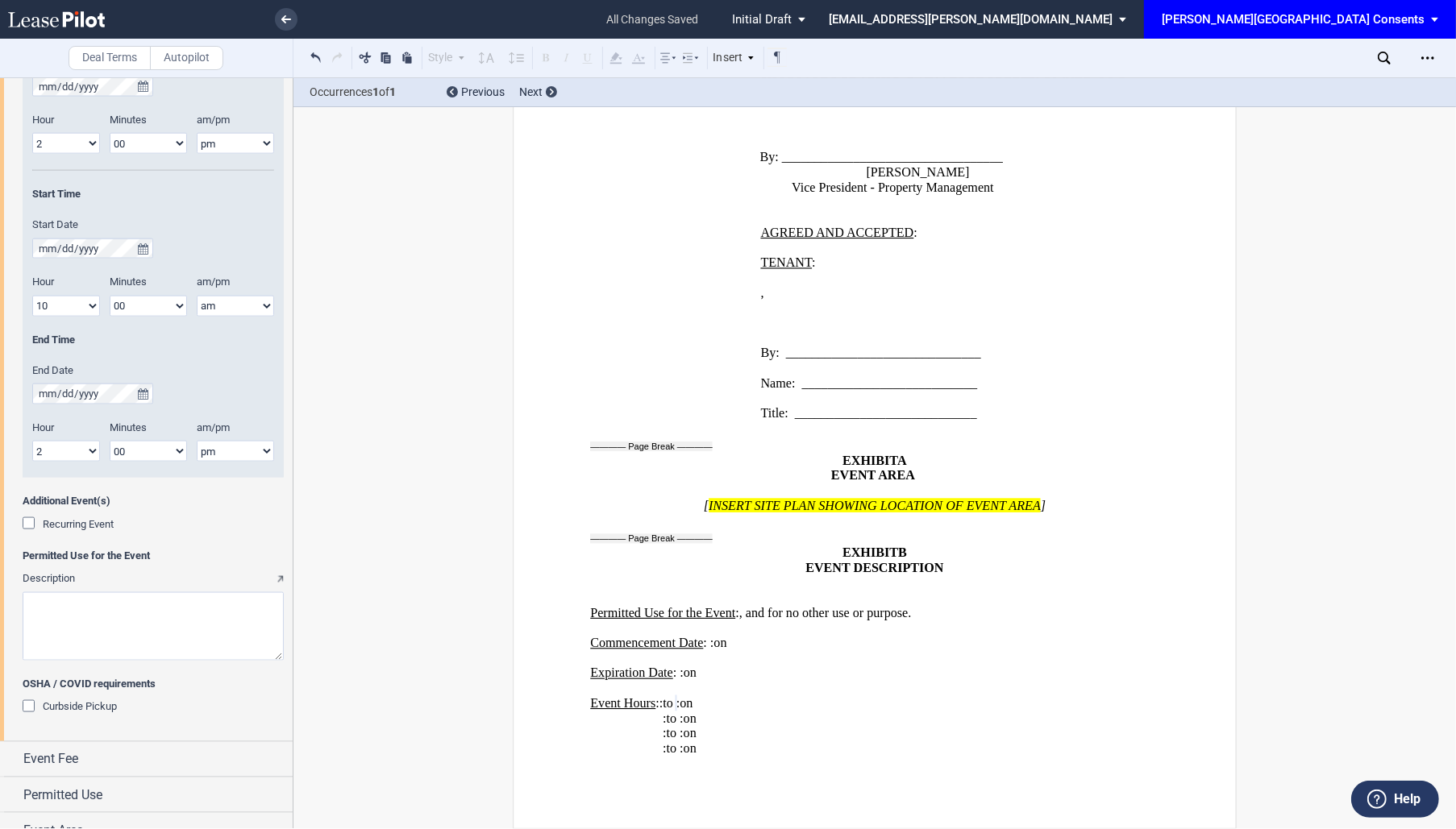
scroll to position [2053, 0]
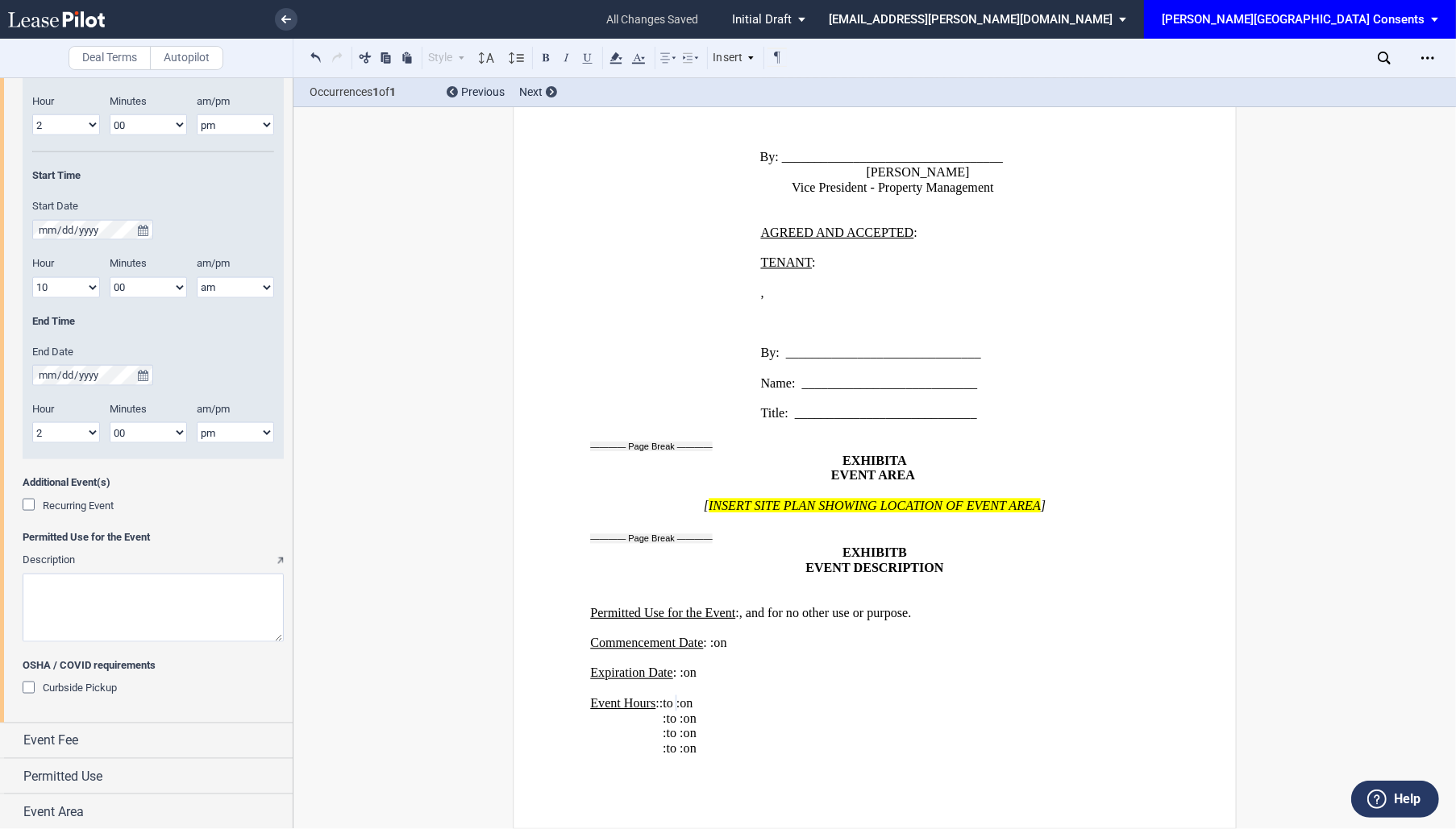
click at [127, 603] on textarea "Description" at bounding box center [153, 608] width 261 height 68
paste textarea "T-Mobile will set up and operate a tent directly outside of their new space eve…"
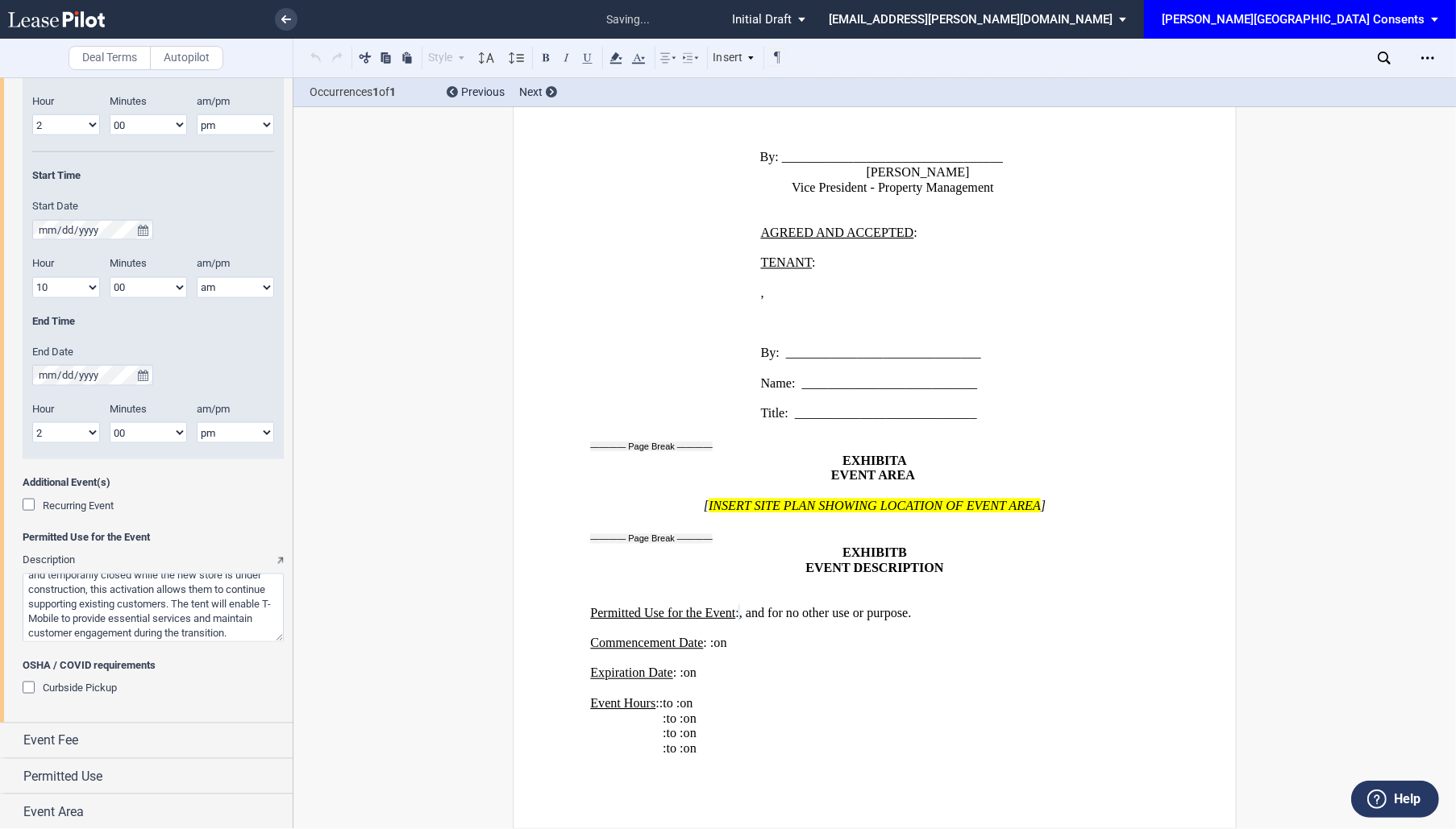
scroll to position [93, 0]
type textarea "T-Mobile will set up and operate a tent directly outside of their new space eve…"
click at [157, 723] on div "Event Fee" at bounding box center [146, 741] width 292 height 35
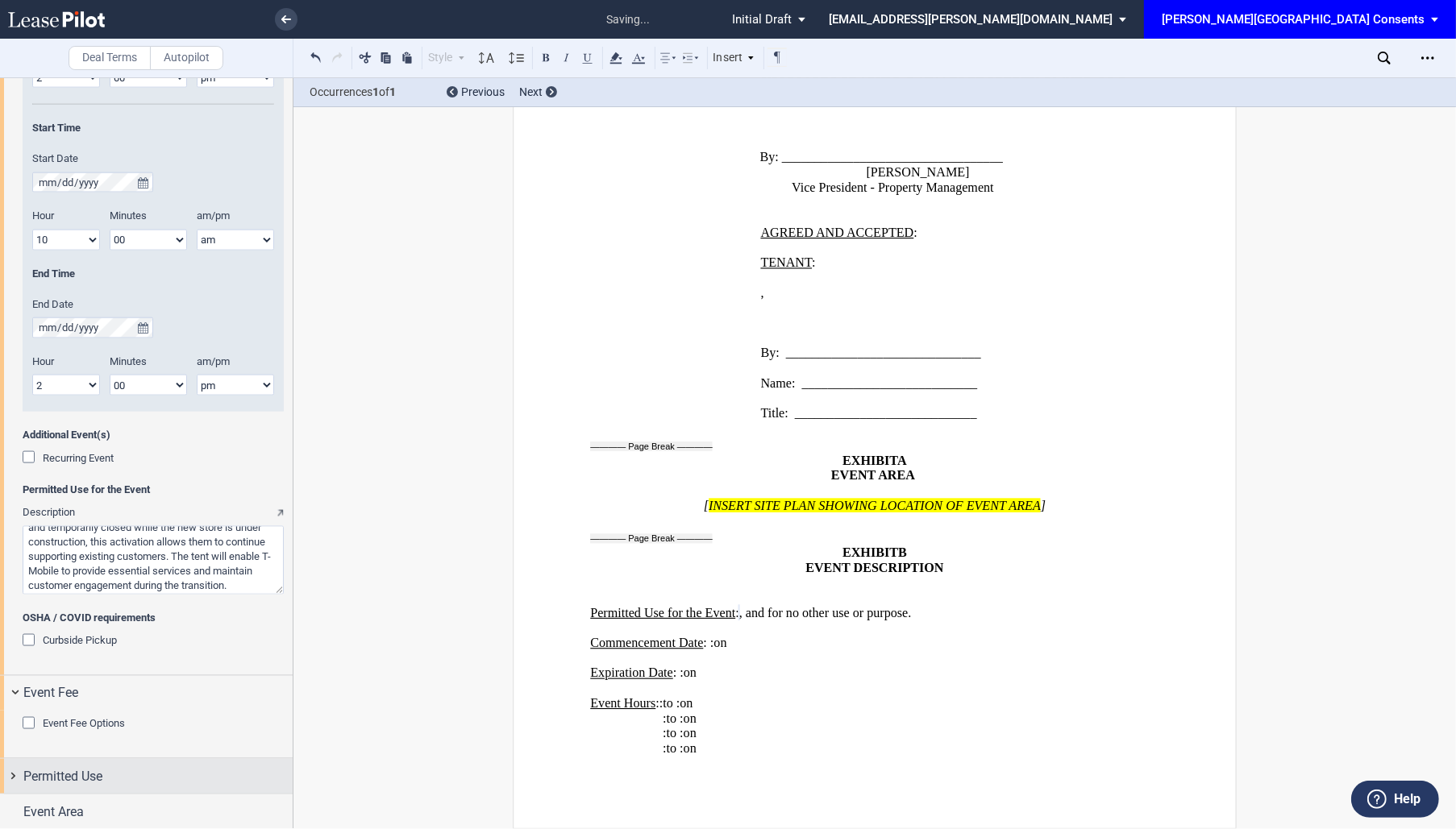
click at [191, 770] on div "Permitted Use" at bounding box center [157, 777] width 269 height 19
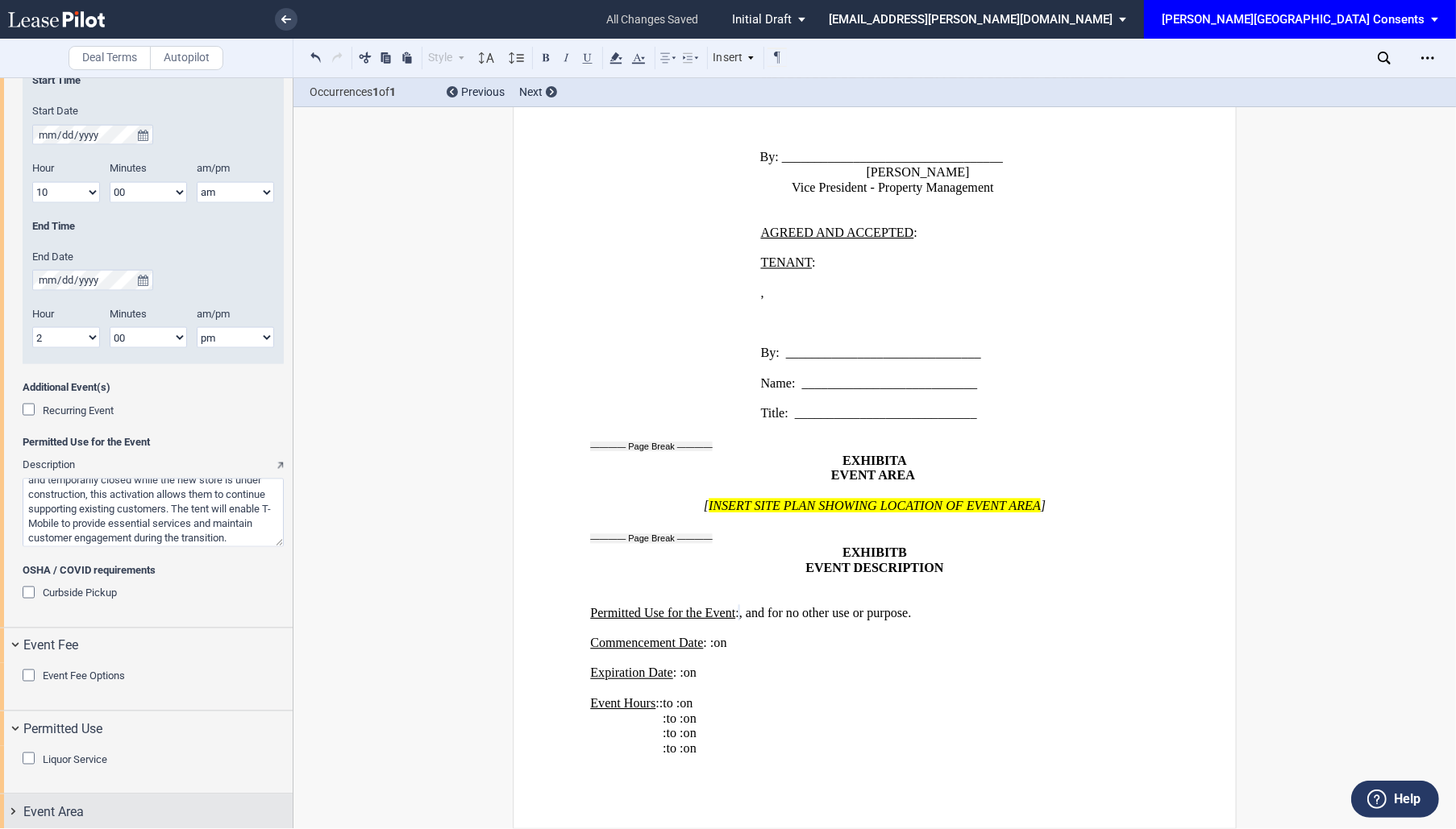
click at [109, 824] on div "Event Area" at bounding box center [146, 812] width 292 height 35
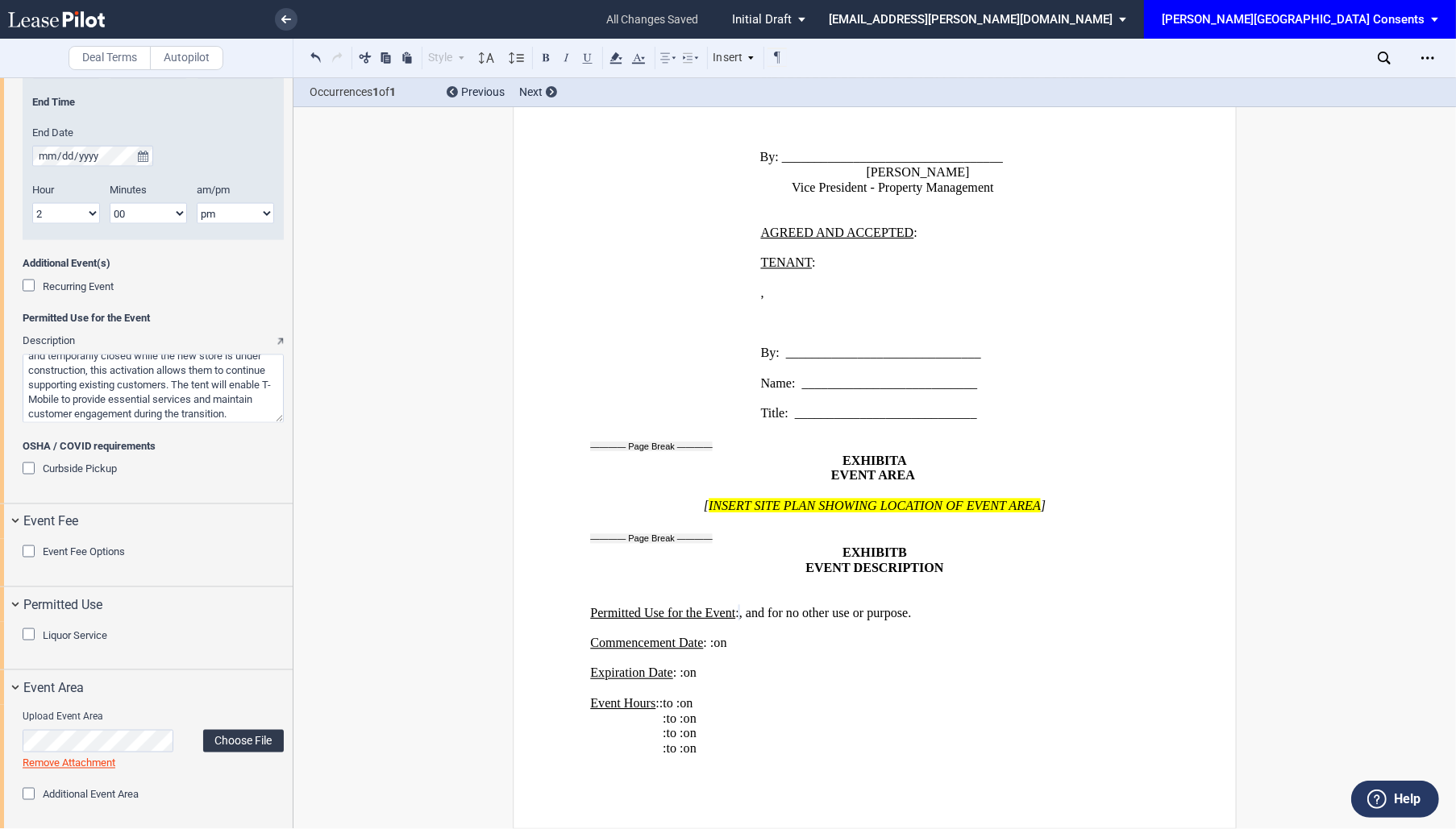
click at [241, 736] on label "Choose File" at bounding box center [243, 741] width 81 height 22
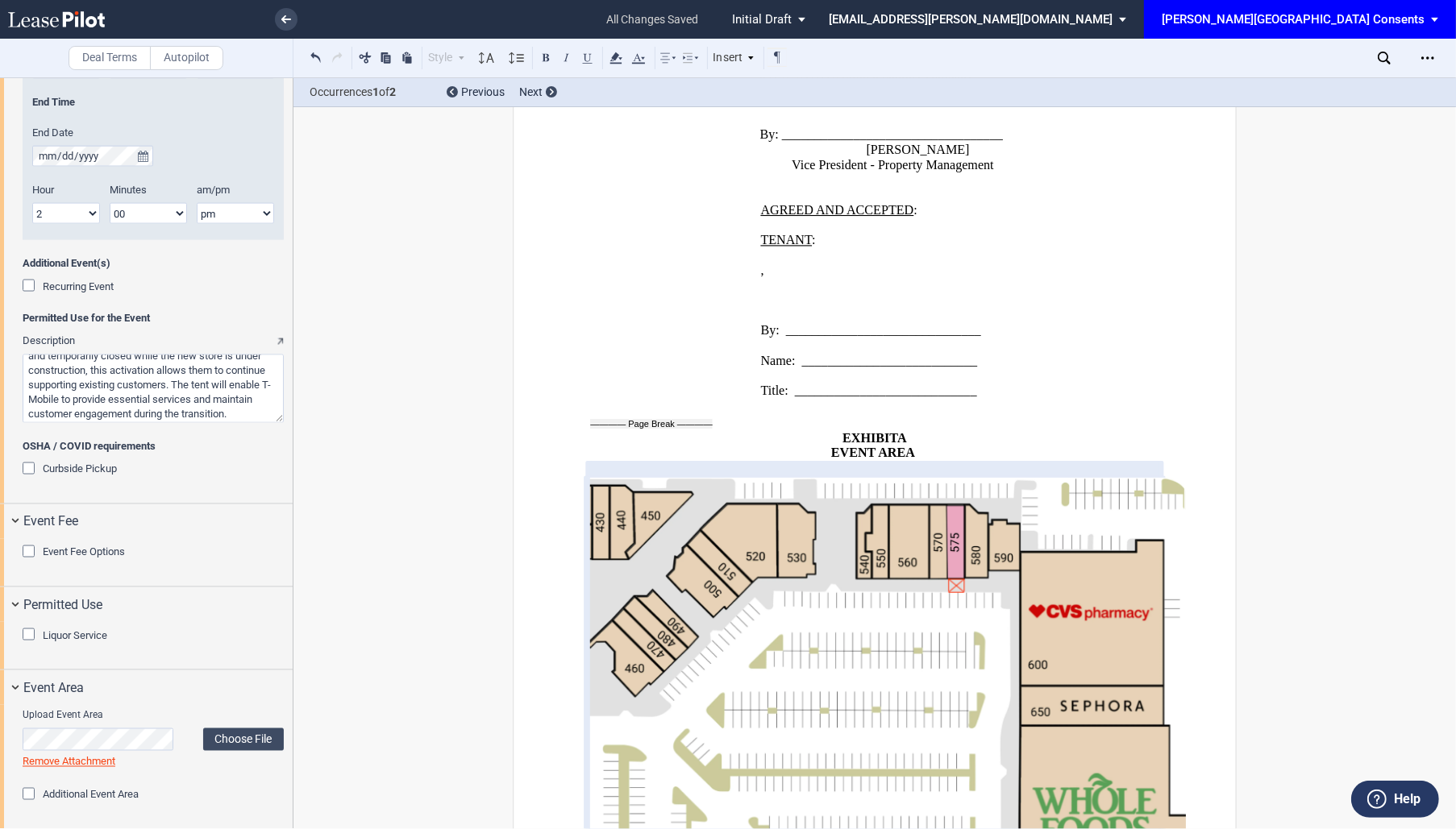
scroll to position [2393, 0]
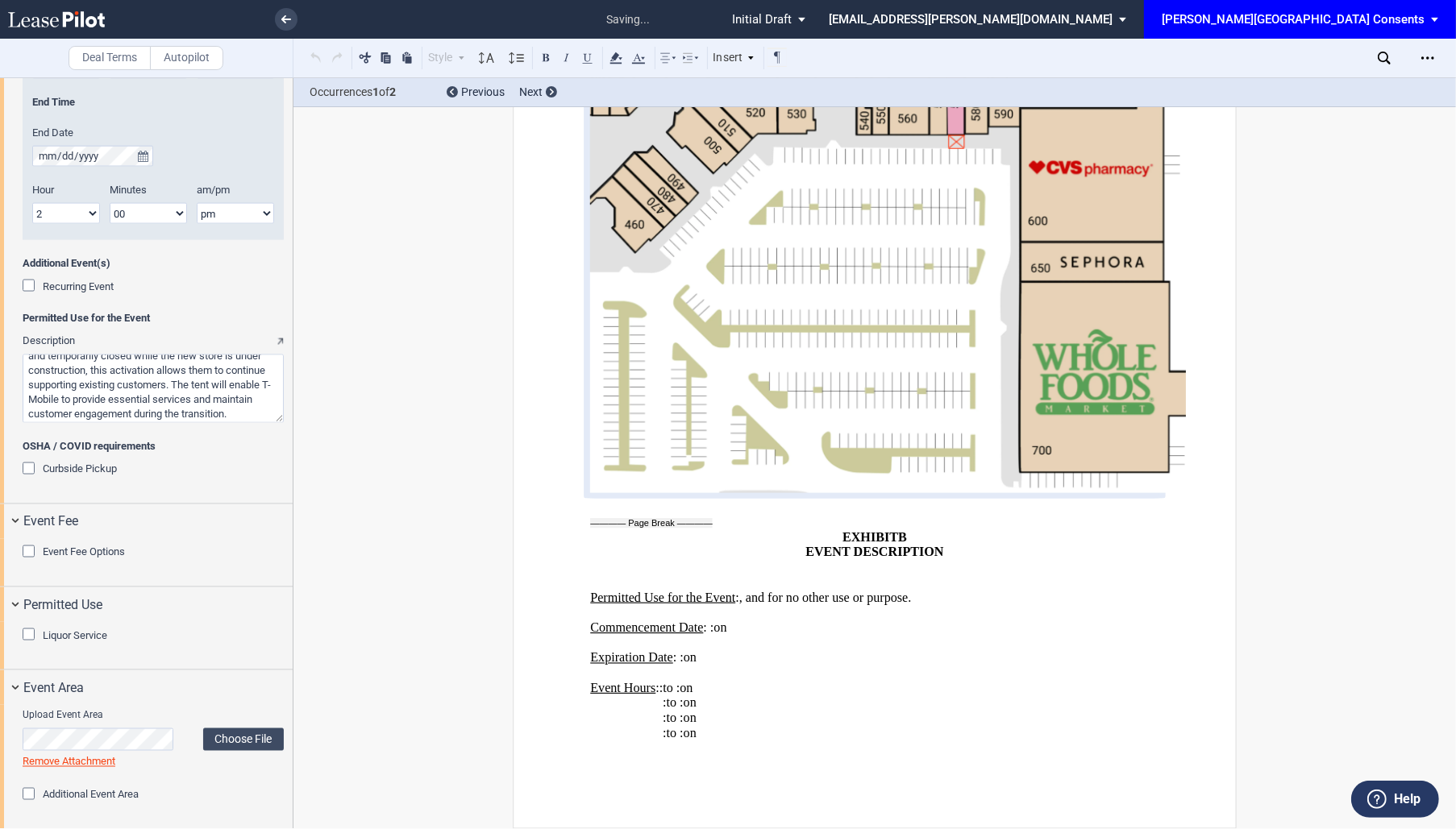
click at [836, 530] on p "EXHIBIT B" at bounding box center [874, 538] width 569 height 15
click at [938, 530] on p "EXHIBIT B" at bounding box center [874, 538] width 569 height 15
click at [947, 545] on p "EVENT DESCRIPTION" at bounding box center [874, 553] width 569 height 15
click at [878, 772] on p "﻿" at bounding box center [874, 763] width 569 height 15
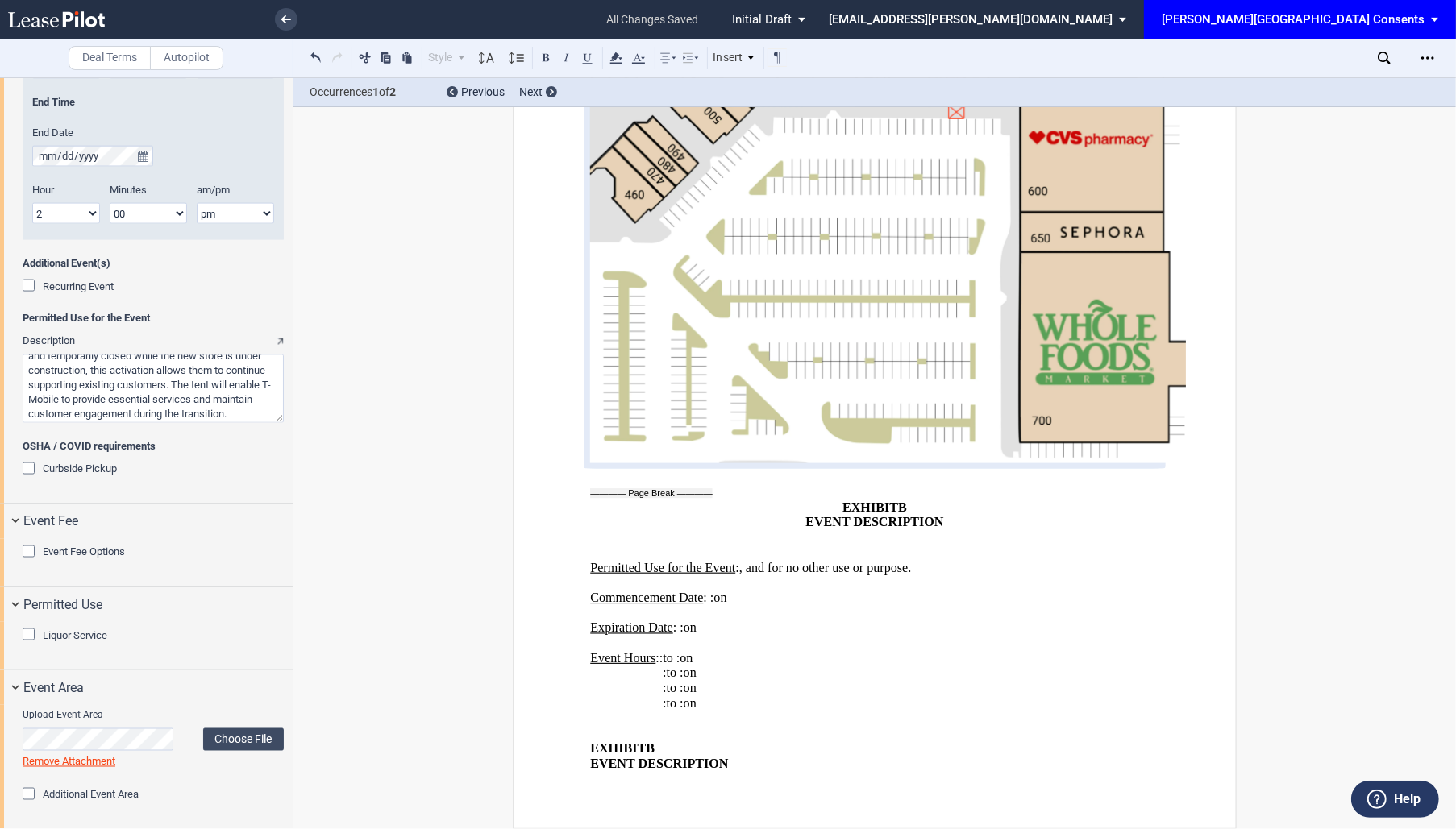
scroll to position [2438, 0]
click at [670, 59] on icon at bounding box center [668, 57] width 19 height 19
click at [713, 112] on div "Center" at bounding box center [723, 113] width 73 height 13
click at [906, 742] on p "EXHIBIT B" at bounding box center [874, 749] width 569 height 15
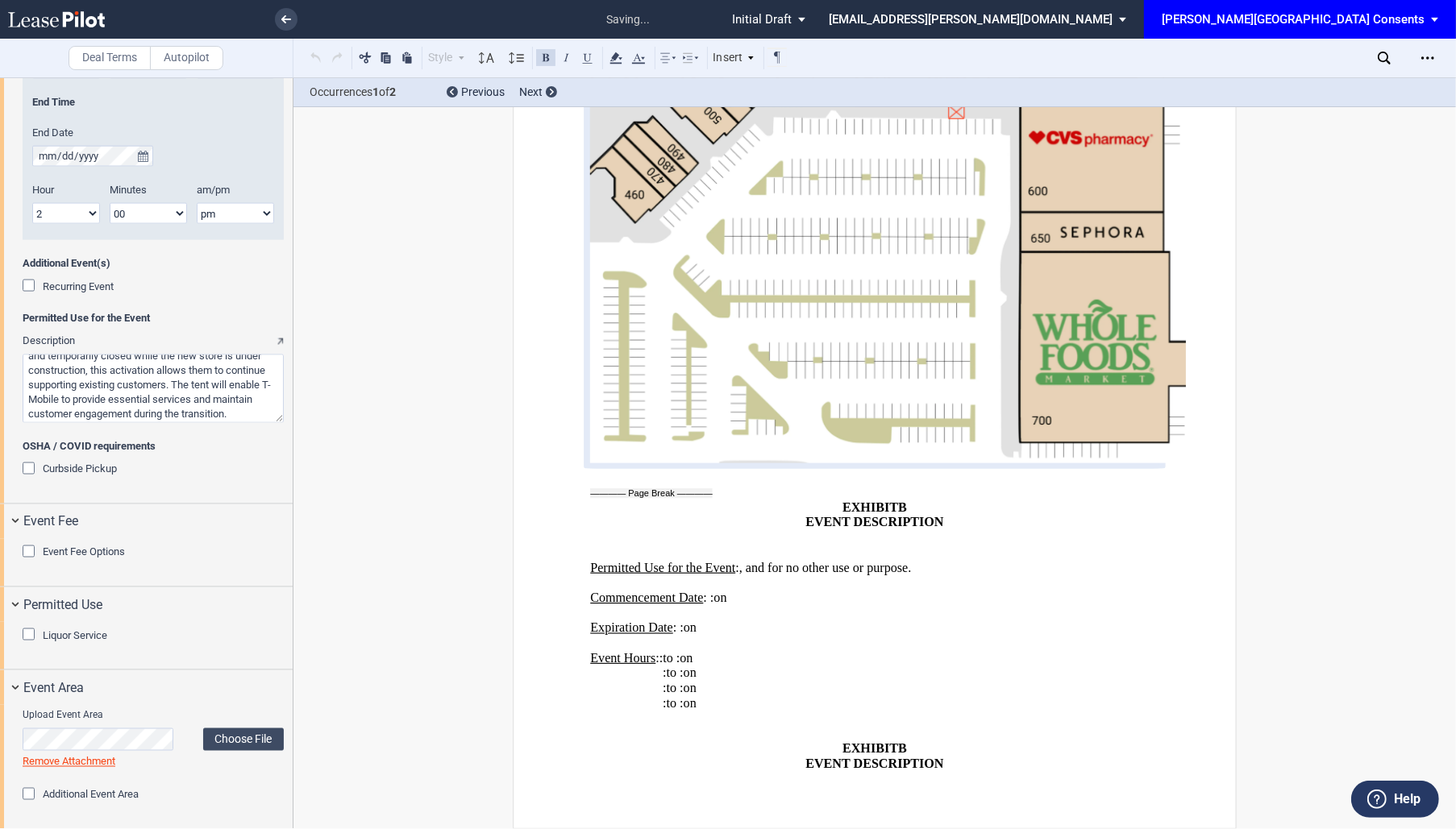
click at [908, 745] on p "EXHIBIT B" at bounding box center [874, 749] width 569 height 15
click at [821, 772] on p "EVENT DESCRIPTION" at bounding box center [874, 764] width 569 height 15
click at [946, 768] on p "EVENT DESCRIPTION" at bounding box center [874, 764] width 569 height 15
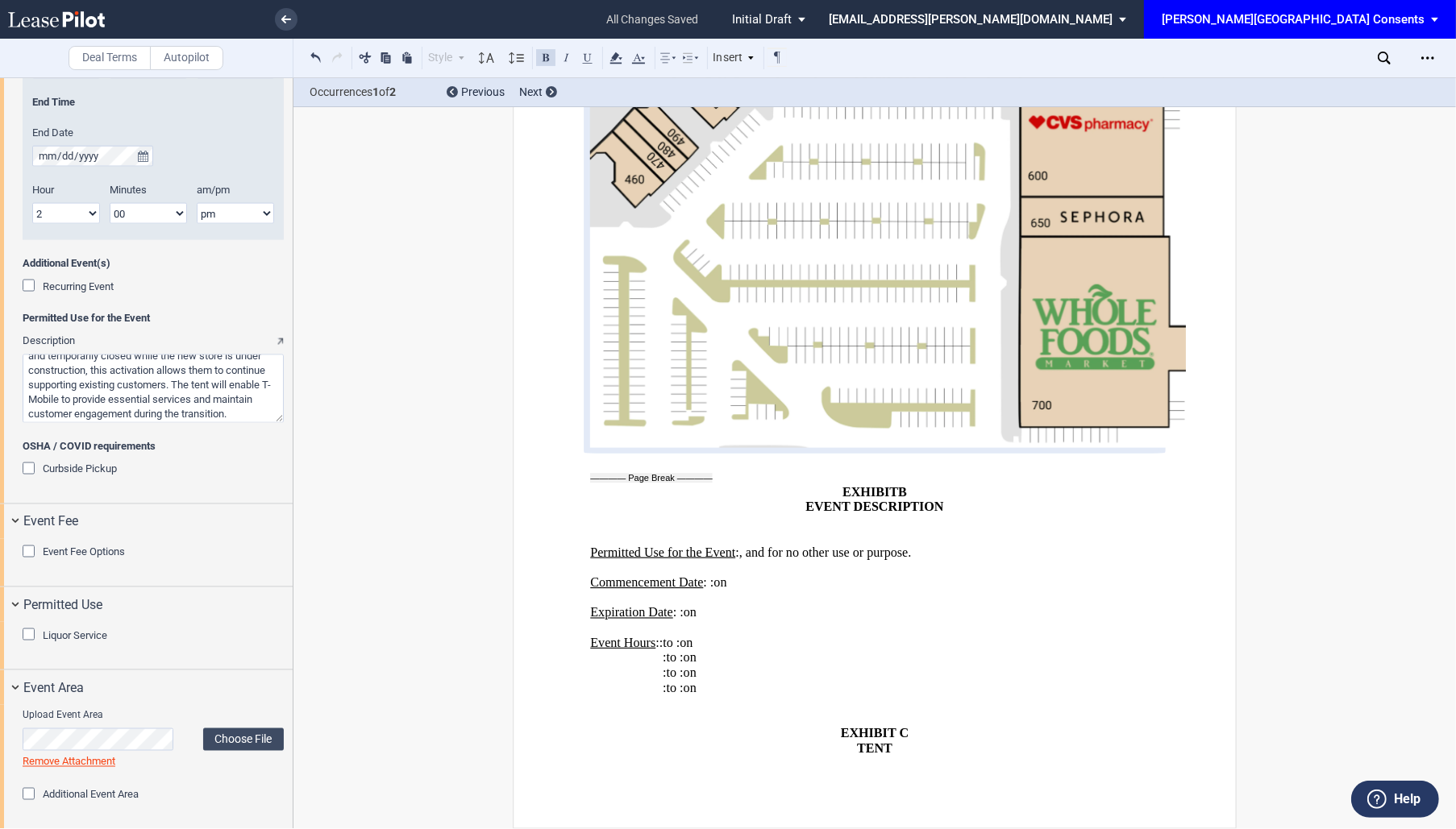
scroll to position [2452, 0]
click at [663, 474] on page-break at bounding box center [651, 479] width 122 height 10
click at [914, 752] on p "﻿TENT" at bounding box center [874, 749] width 569 height 15
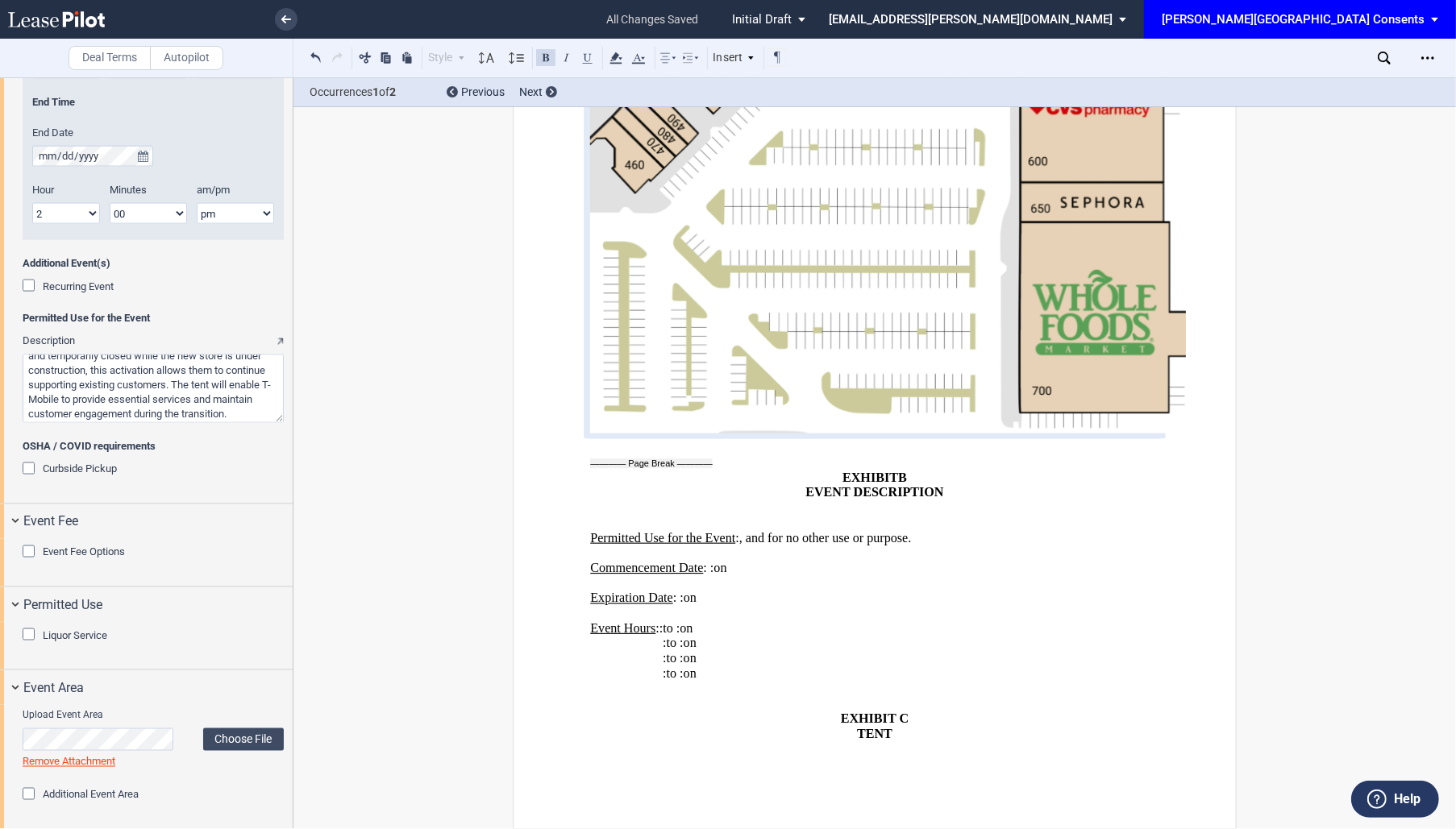
scroll to position [2467, 0]
click at [1422, 57] on use "Open Lease options menu" at bounding box center [1427, 57] width 12 height 2
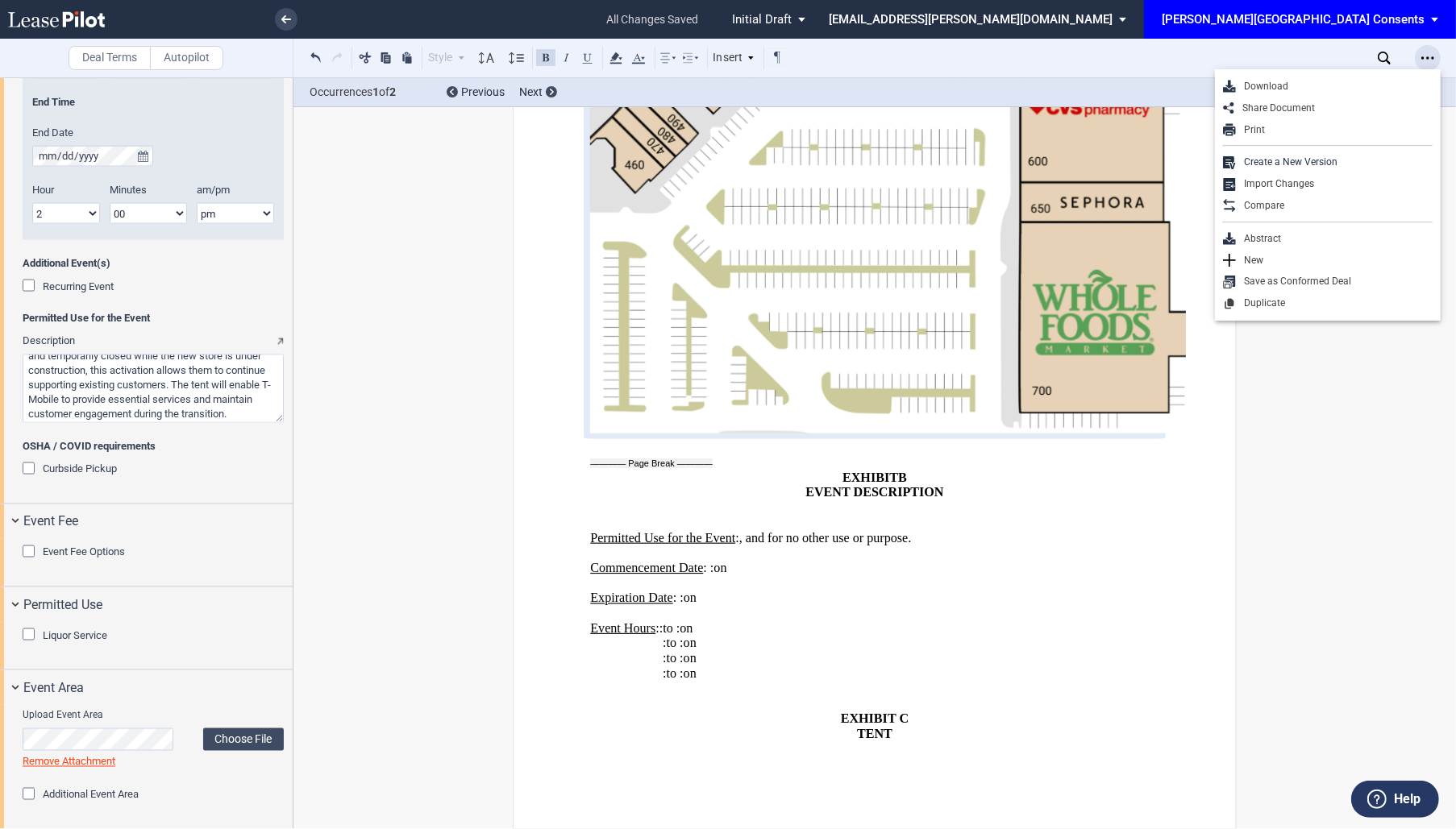
click at [1422, 57] on use "Open Lease options menu" at bounding box center [1427, 57] width 12 height 2
click at [865, 745] on p "﻿" at bounding box center [874, 750] width 569 height 15
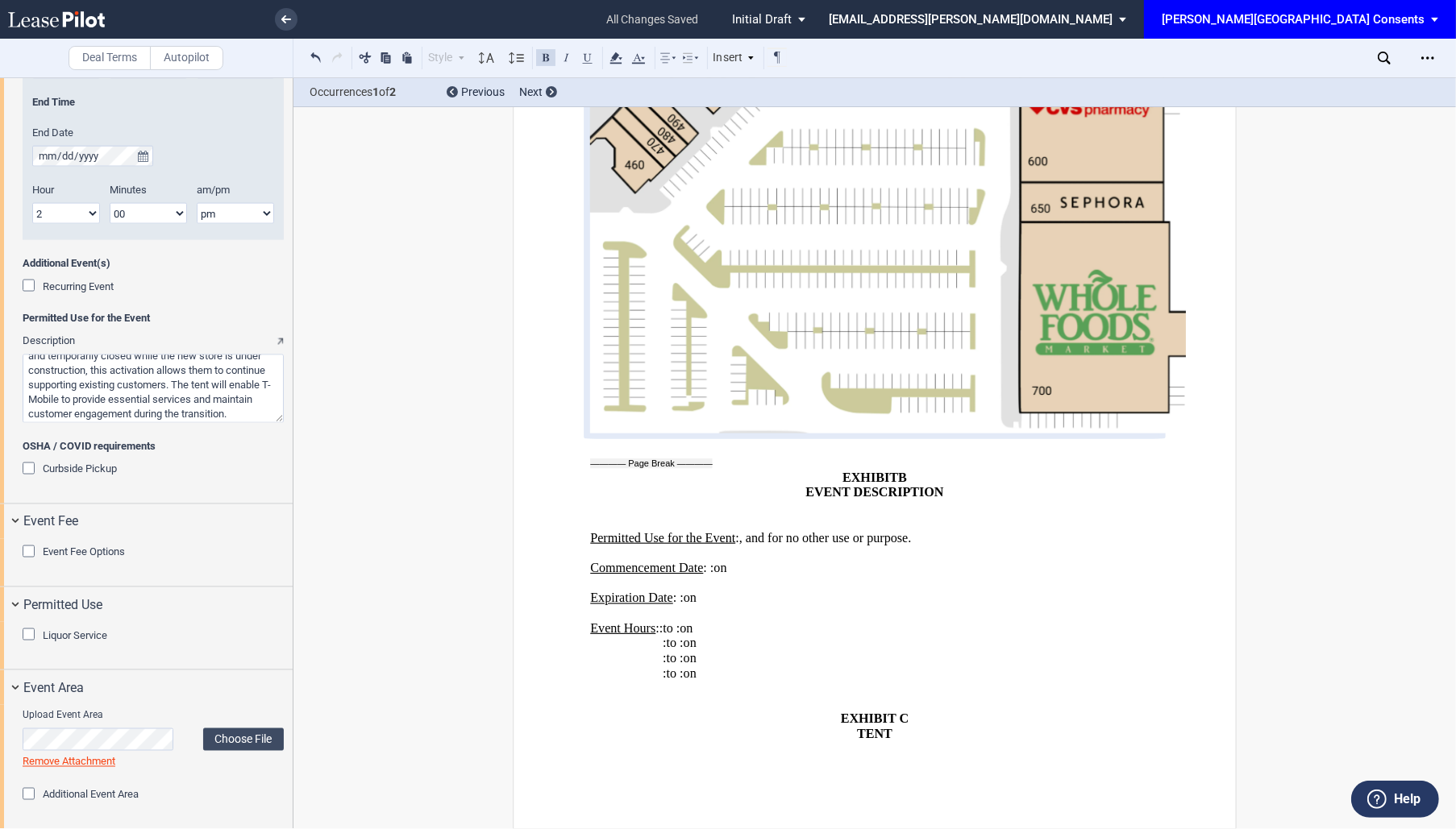
click at [841, 729] on p "﻿TENT" at bounding box center [874, 734] width 569 height 15
drag, startPoint x: 829, startPoint y: 703, endPoint x: 921, endPoint y: 768, distance: 112.6
click at [921, 768] on p "﻿ EXHIBIT C ﻿TENT ﻿ ﻿" at bounding box center [874, 734] width 569 height 76
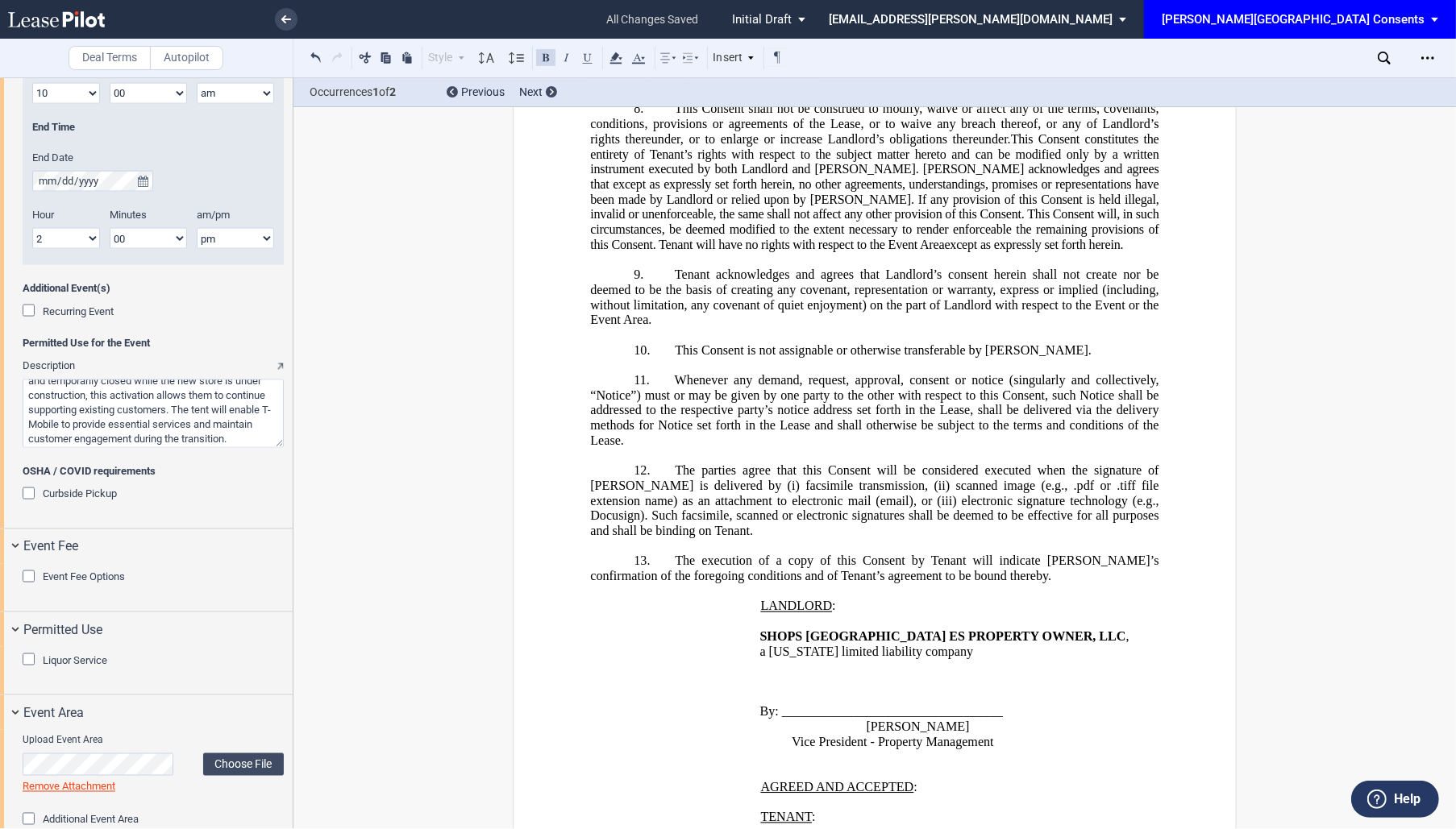
scroll to position [1878, 0]
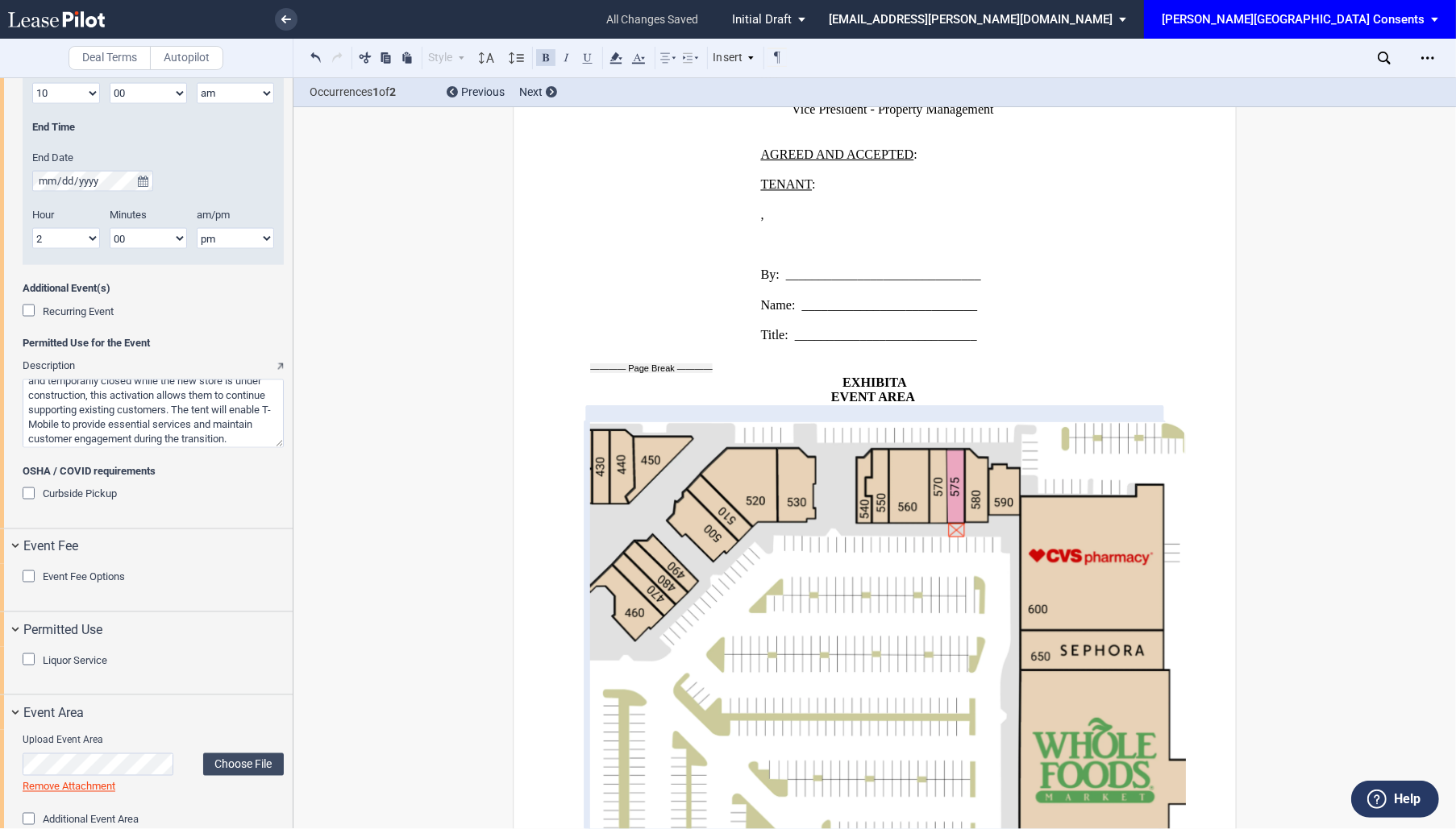
click at [1439, 48] on div "Download Share Document Print Create a New Version Import Changes Compare Abstr…" at bounding box center [1427, 57] width 26 height 26
click at [1433, 52] on icon "Open Lease options menu" at bounding box center [1427, 57] width 12 height 12
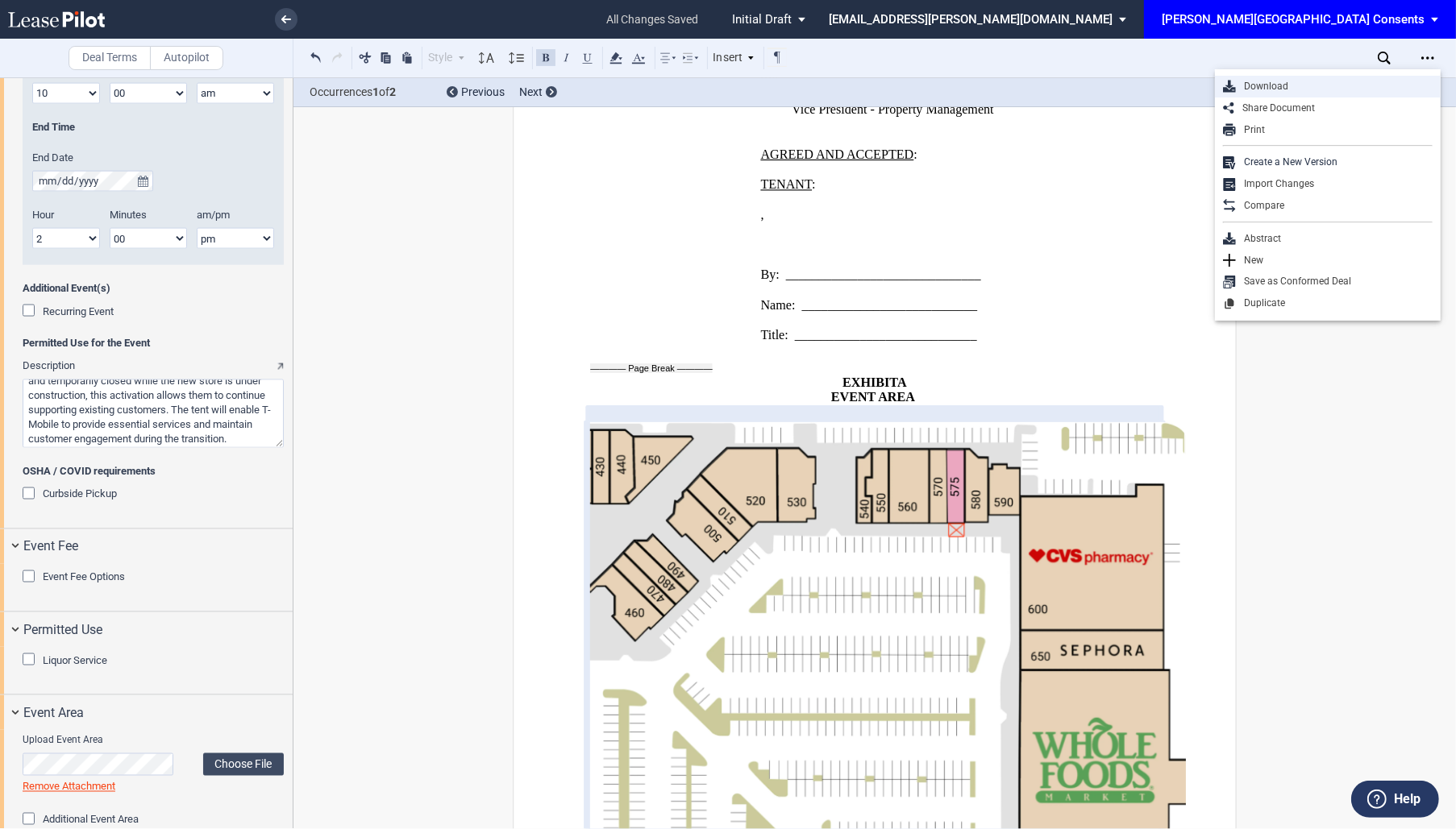
click at [1346, 86] on div "Download" at bounding box center [1334, 87] width 196 height 13
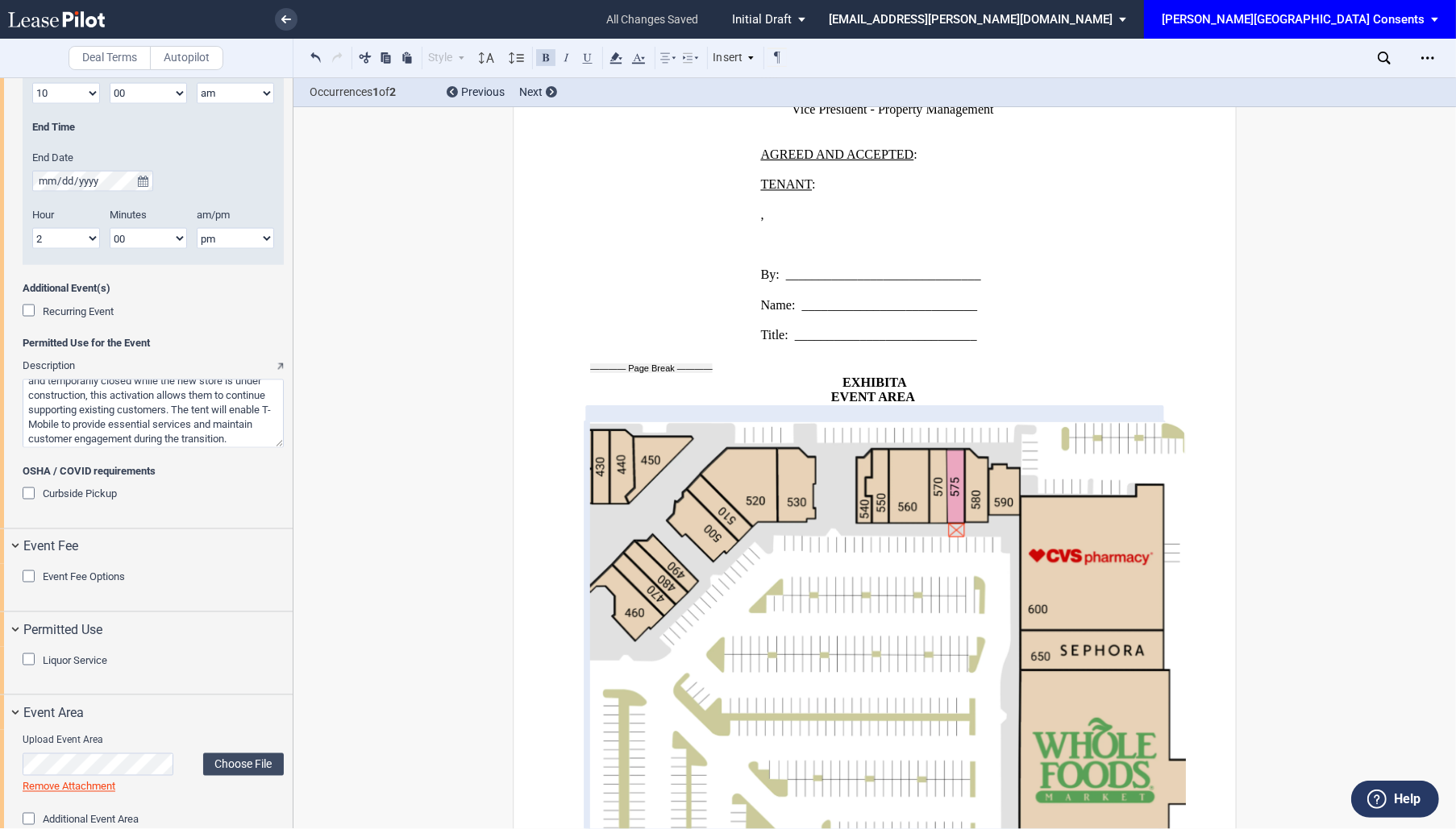
click at [115, 428] on textarea "Description" at bounding box center [153, 414] width 261 height 68
click at [52, 21] on icon at bounding box center [57, 19] width 97 height 16
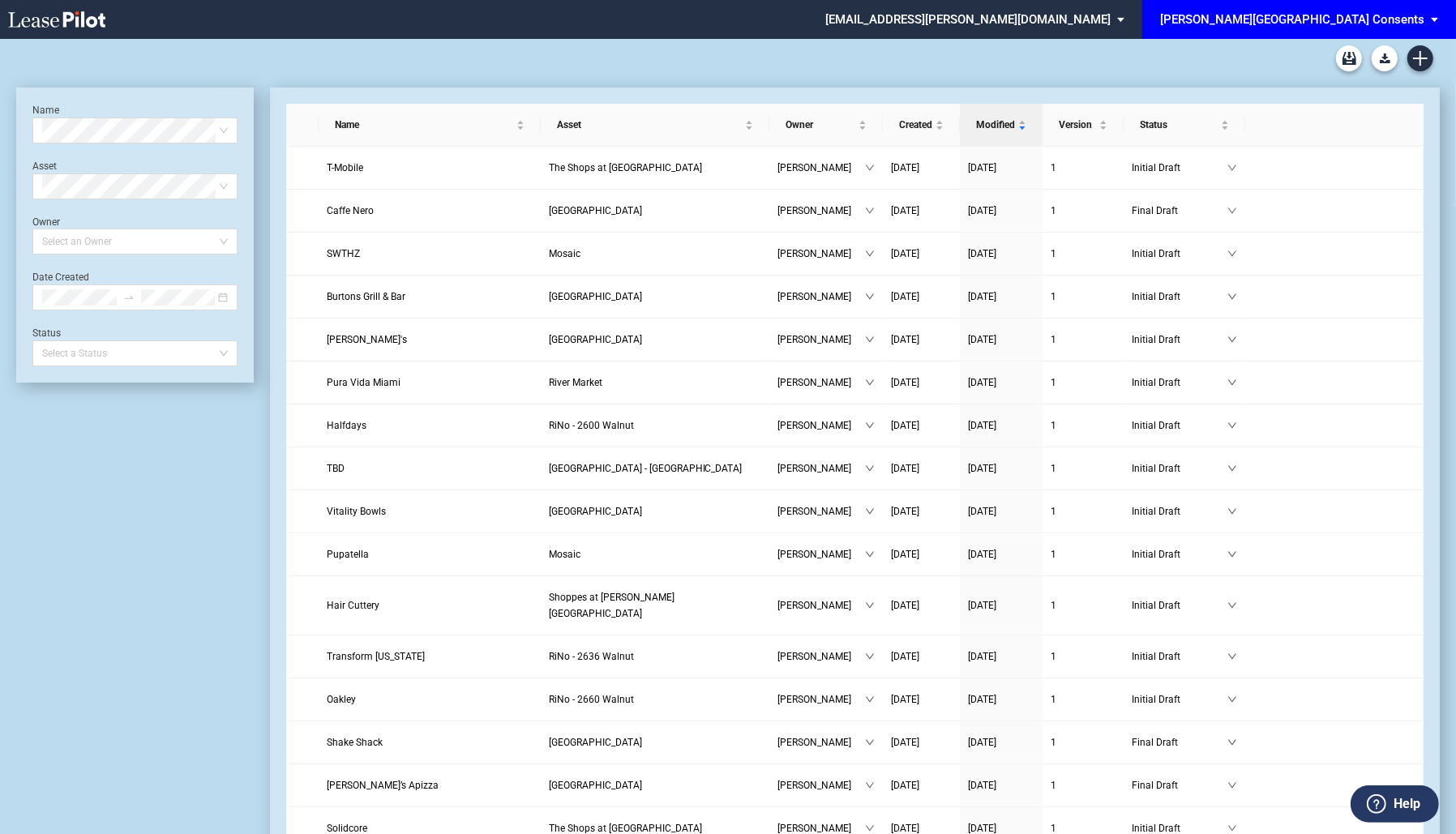
click at [1433, 64] on div at bounding box center [728, 58] width 1423 height 39
click at [1429, 59] on link "Create new document" at bounding box center [1420, 58] width 26 height 26
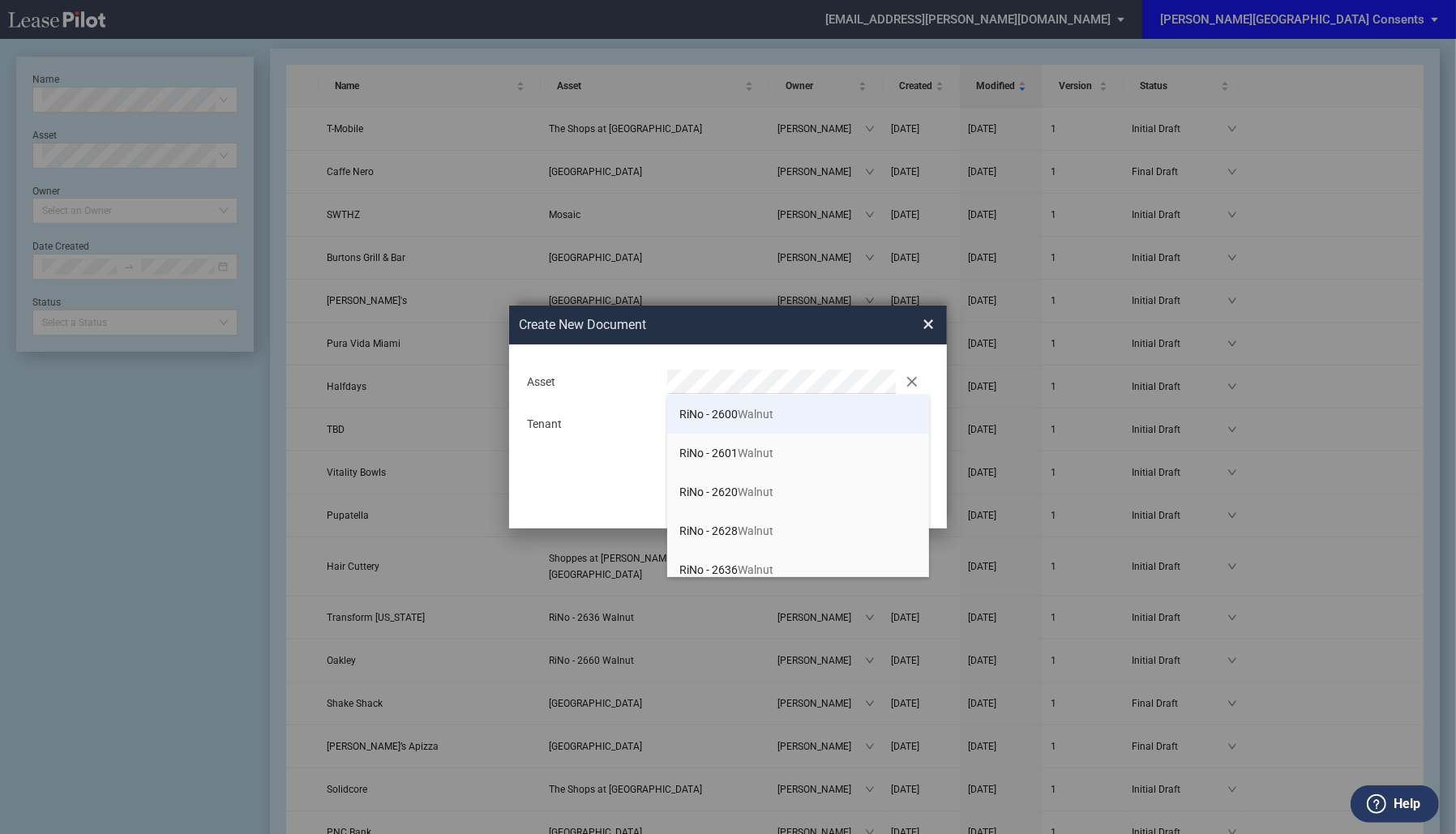
click at [795, 417] on li "RiNo - 2600 Walnut" at bounding box center [798, 414] width 262 height 39
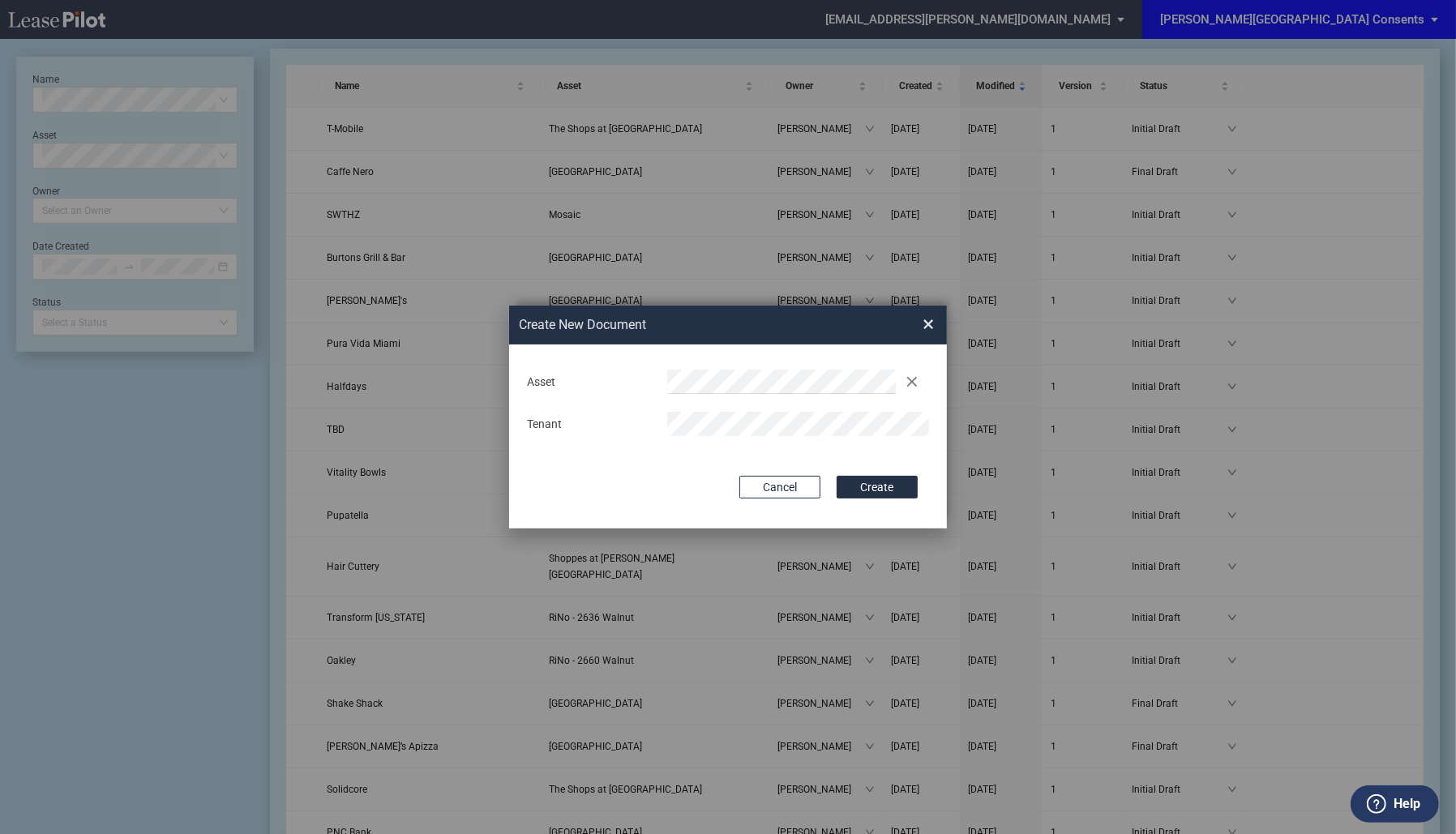
click at [836, 476] on button "Create" at bounding box center [877, 486] width 81 height 23
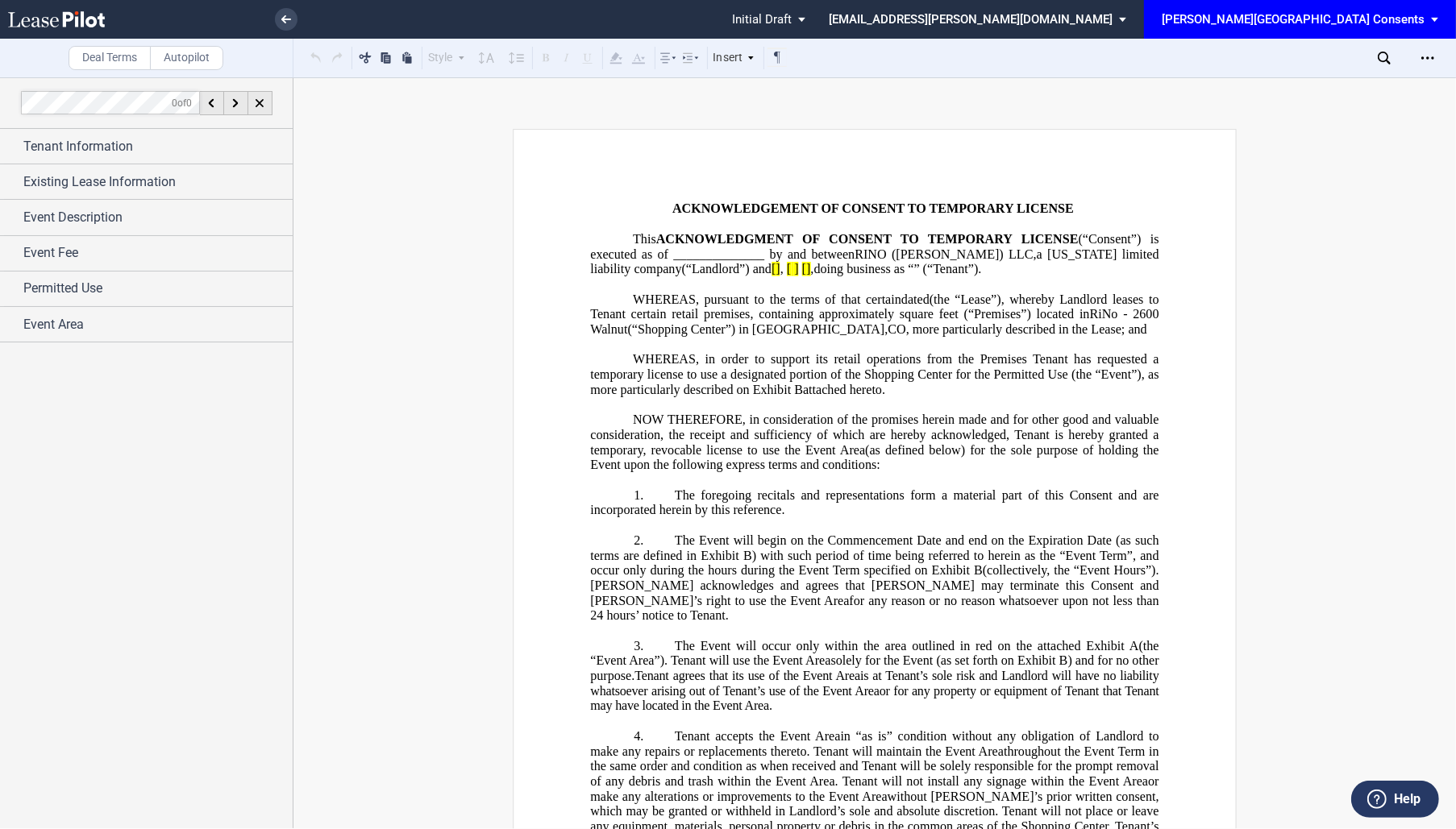
click at [795, 336] on span "RiNo - 2600 Walnut" at bounding box center [876, 321] width 571 height 29
click at [844, 396] on span "WHEREAS, in order to support its retail operations from the Premises Tenant has…" at bounding box center [876, 374] width 571 height 44
click at [1387, 49] on div at bounding box center [1378, 57] width 24 height 24
click at [160, 138] on div "Tenant Information" at bounding box center [157, 146] width 269 height 19
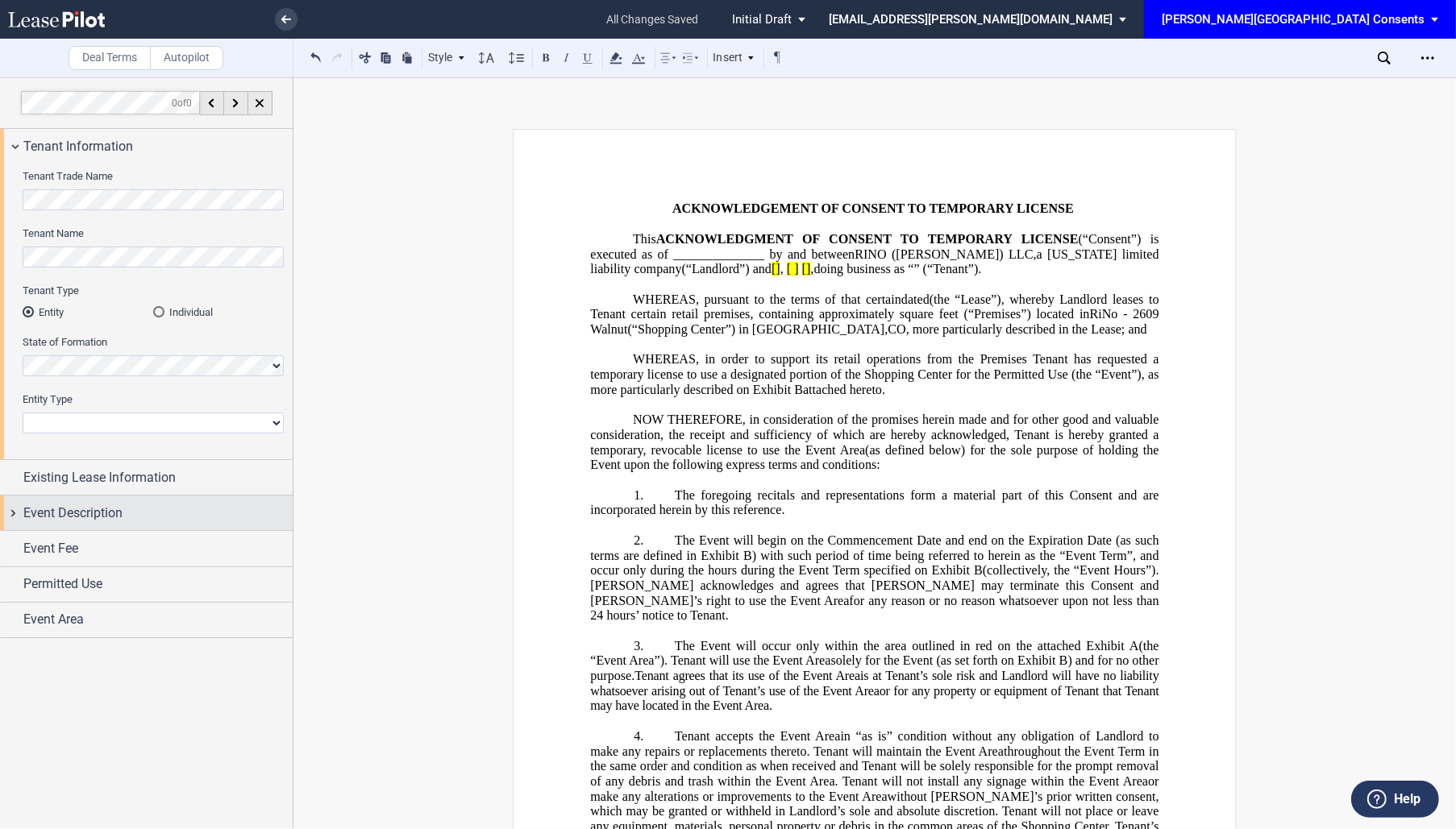
click at [132, 507] on div "Event Description" at bounding box center [157, 513] width 269 height 19
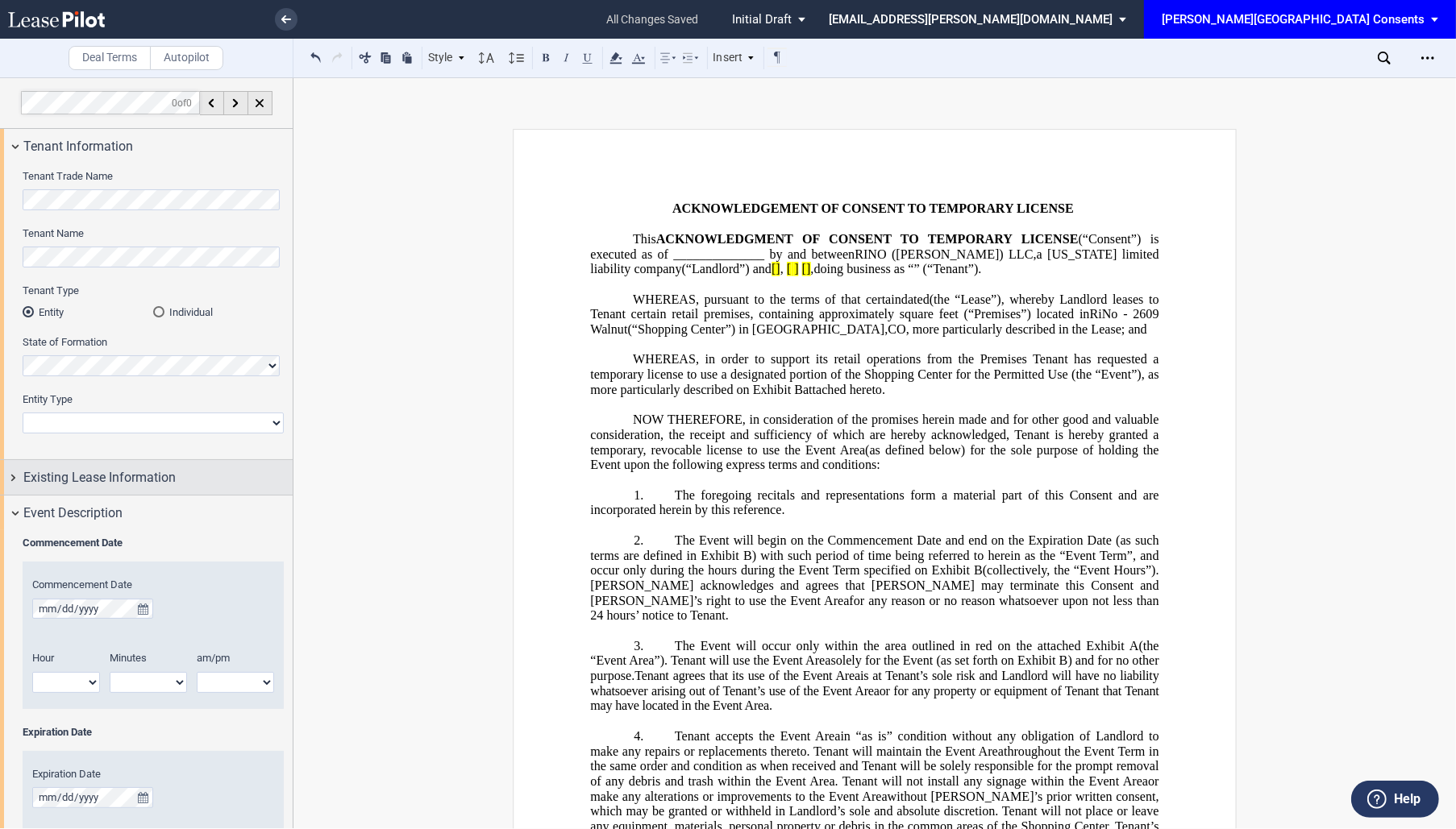
click at [112, 489] on div "Existing Lease Information" at bounding box center [146, 478] width 292 height 35
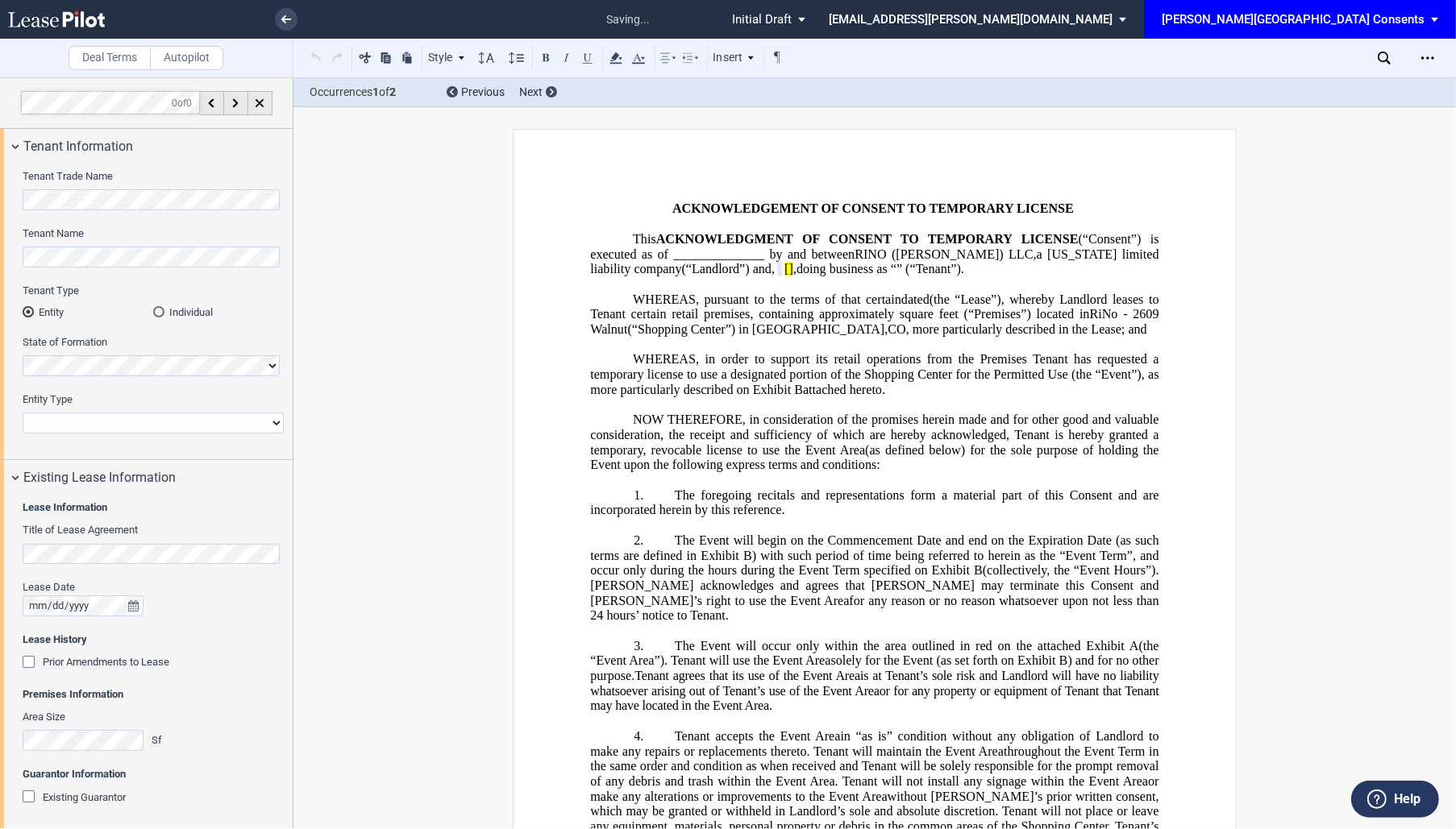
click at [170, 405] on label "Entity Type" at bounding box center [153, 400] width 261 height 14
click at [170, 413] on select "Corporation Limited Liability Company General Partnership Limited Partnership N…" at bounding box center [153, 423] width 261 height 21
click at [170, 414] on select "Corporation Limited Liability Company General Partnership Limited Partnership N…" at bounding box center [153, 423] width 261 height 21
select select "corporation"
click at [22, 413] on select "Corporation Limited Liability Company General Partnership Limited Partnership N…" at bounding box center [153, 423] width 261 height 21
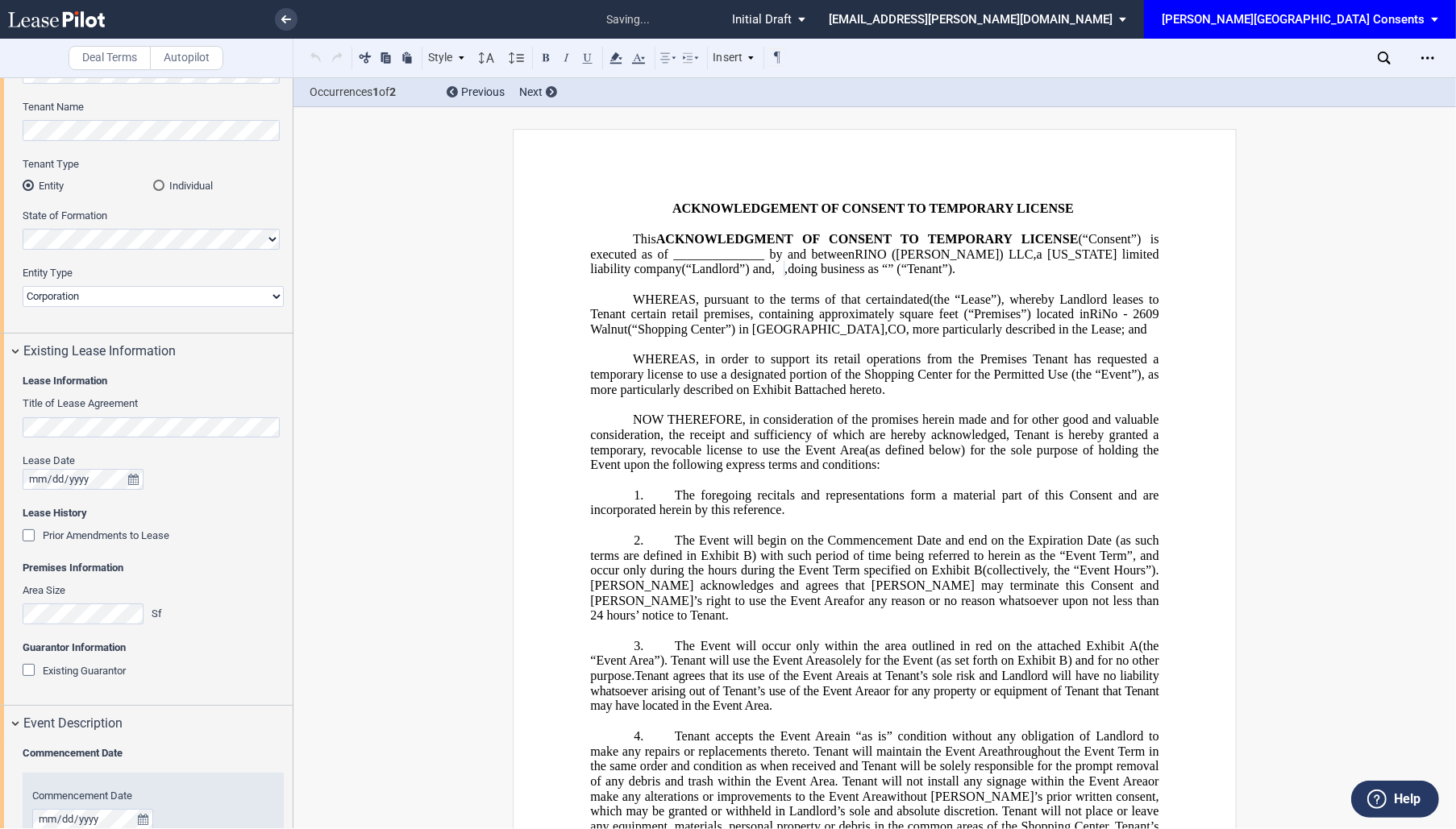
scroll to position [150, 0]
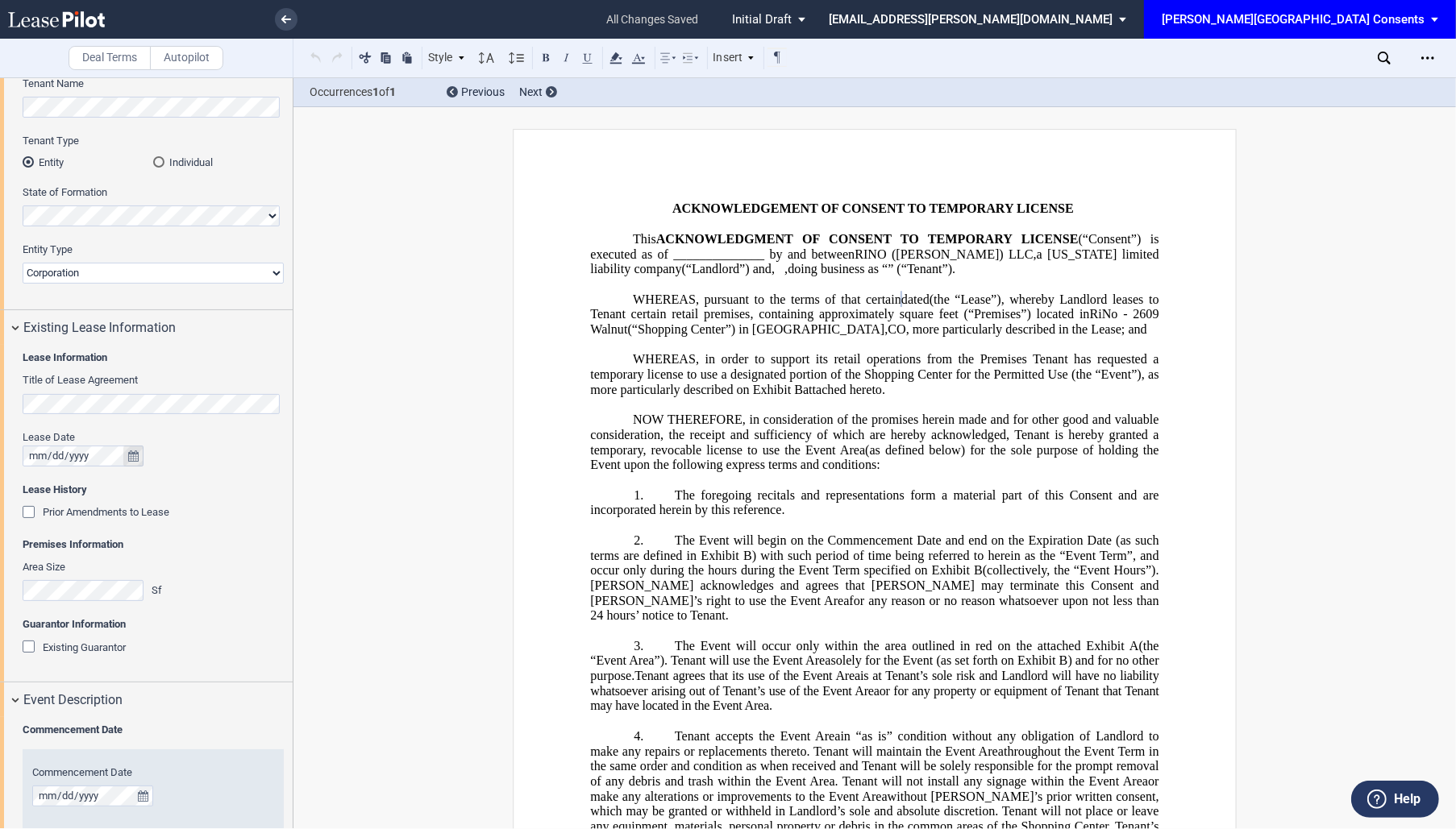
click at [137, 446] on button "true" at bounding box center [133, 455] width 20 height 21
click at [173, 529] on span "03" at bounding box center [173, 525] width 12 height 12
click at [247, 501] on div "Lease History Prior Amendments to Lease Prior Amendments (1) Amendment No. 1 Na…" at bounding box center [153, 510] width 261 height 55
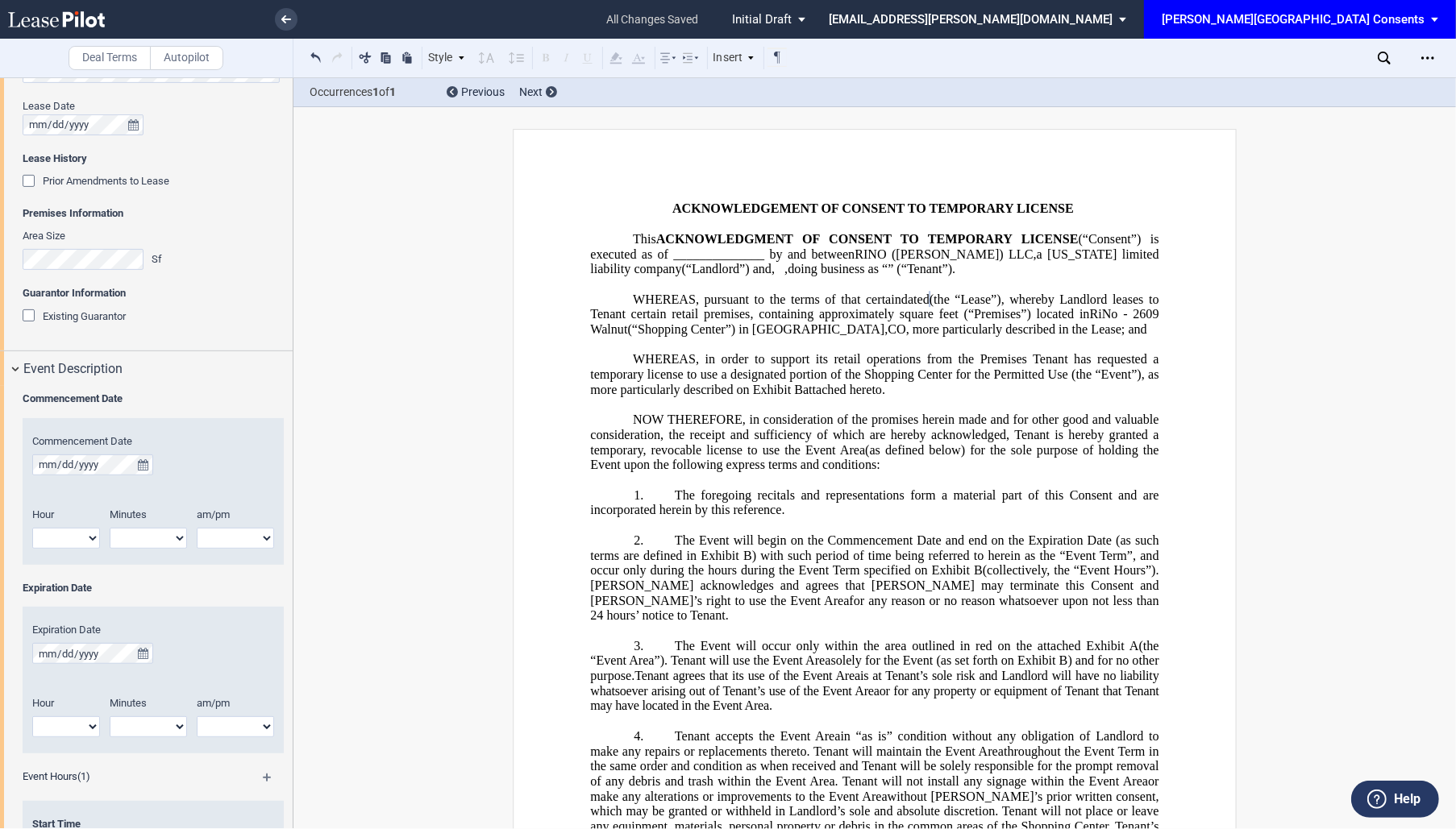
scroll to position [572, 0]
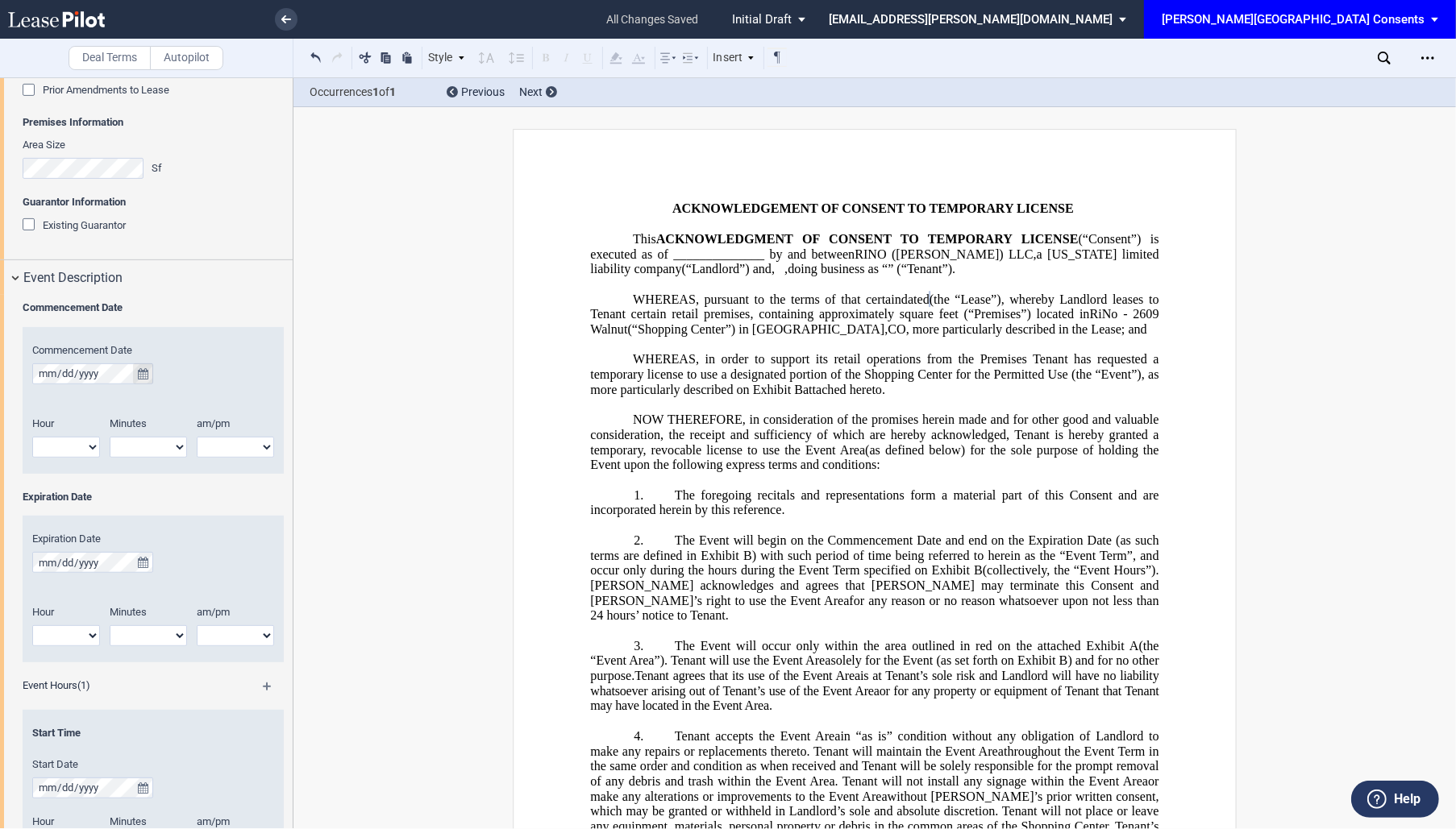
click at [142, 372] on icon "true" at bounding box center [143, 374] width 11 height 12
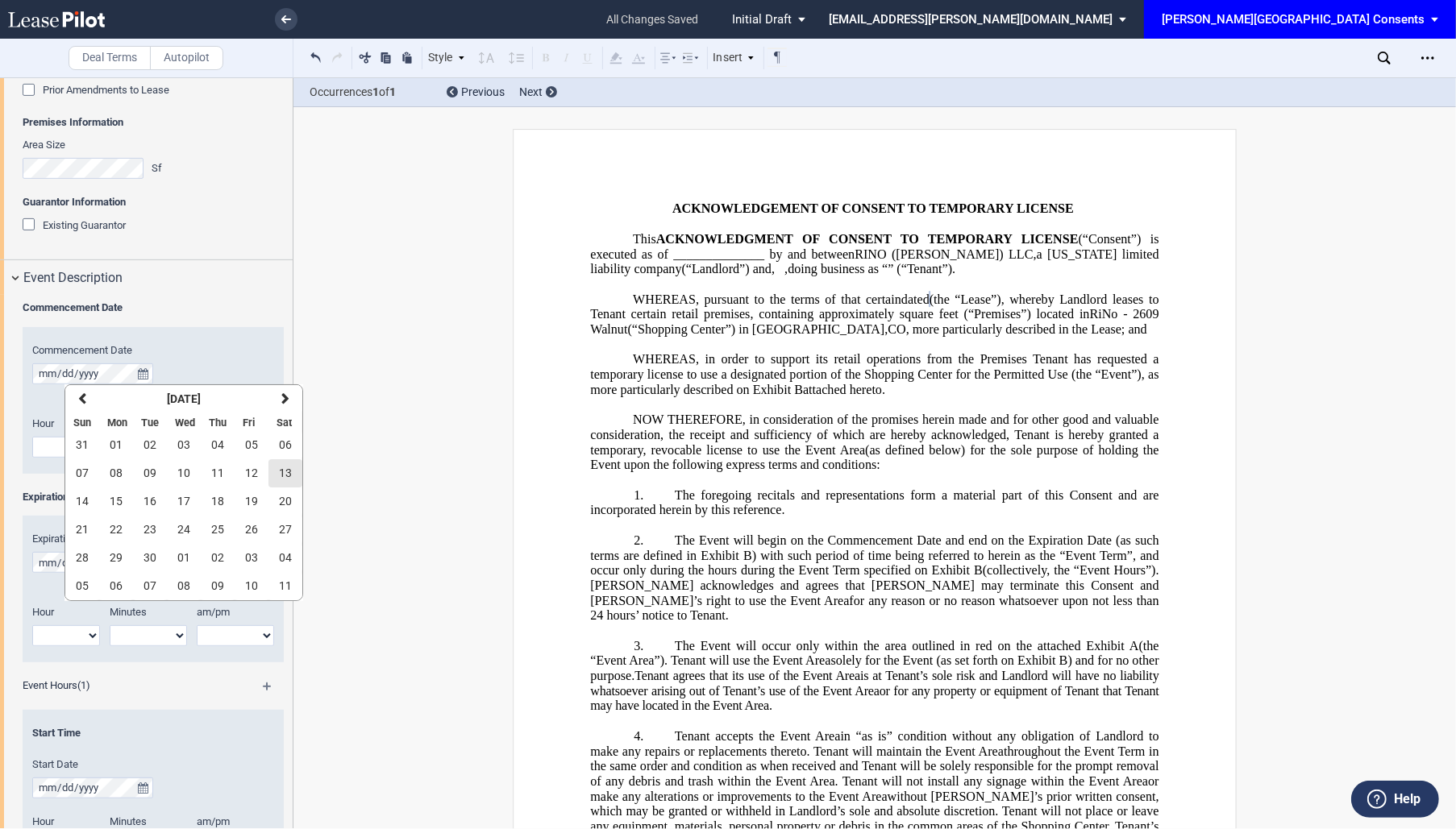
click at [286, 469] on span "13" at bounding box center [285, 473] width 12 height 12
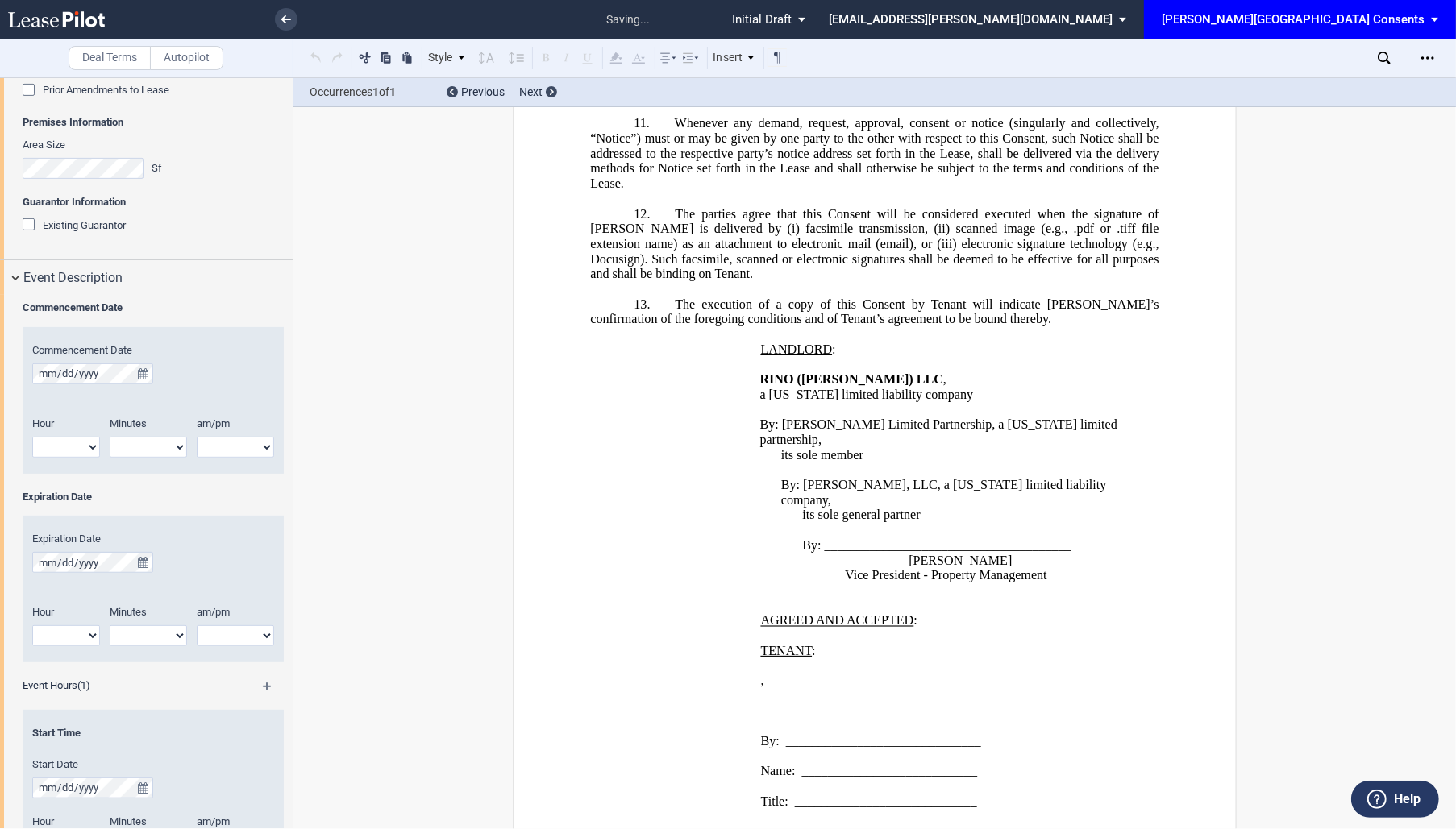
scroll to position [1879, 0]
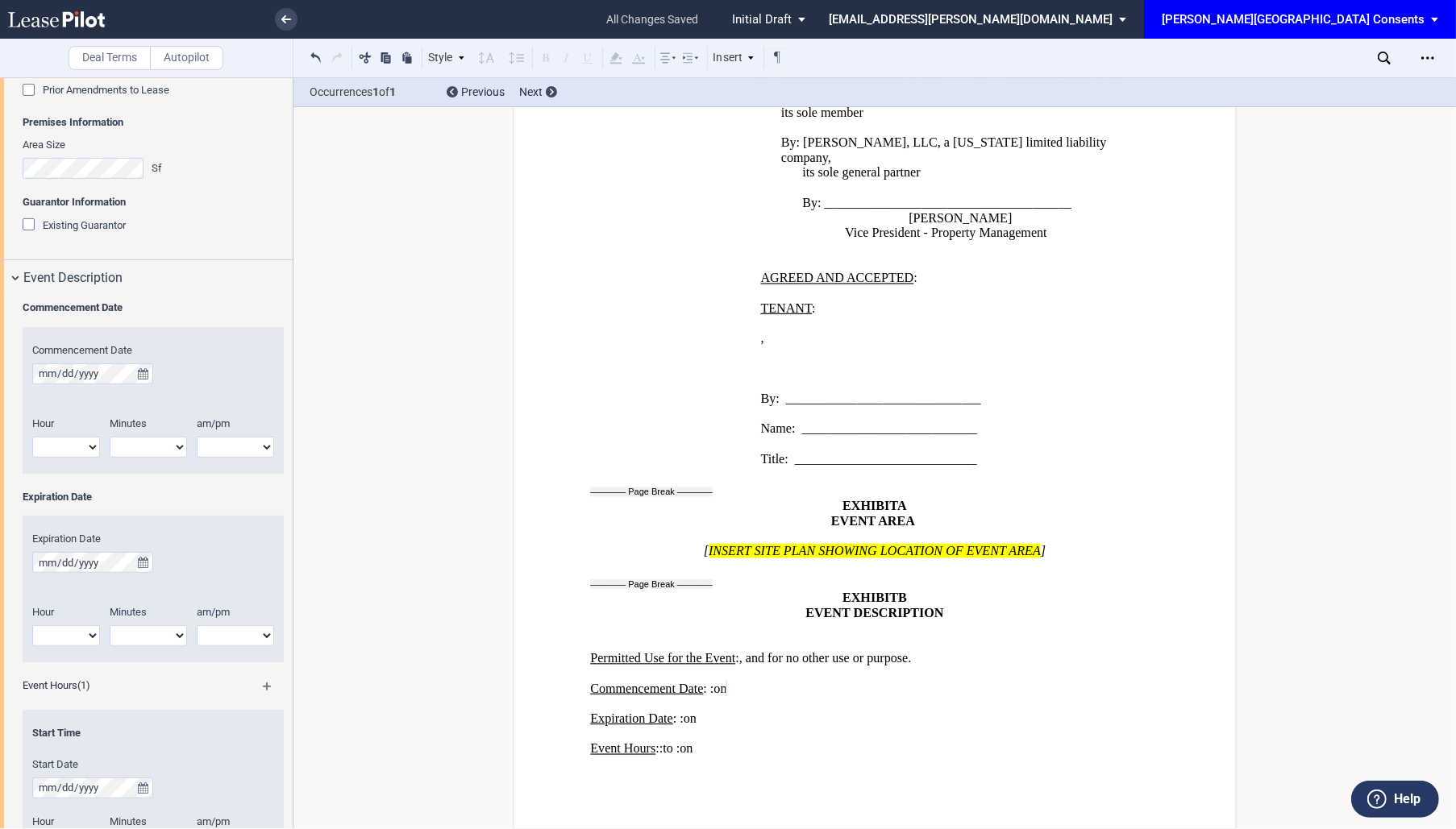
click at [60, 25] on icon at bounding box center [57, 19] width 97 height 16
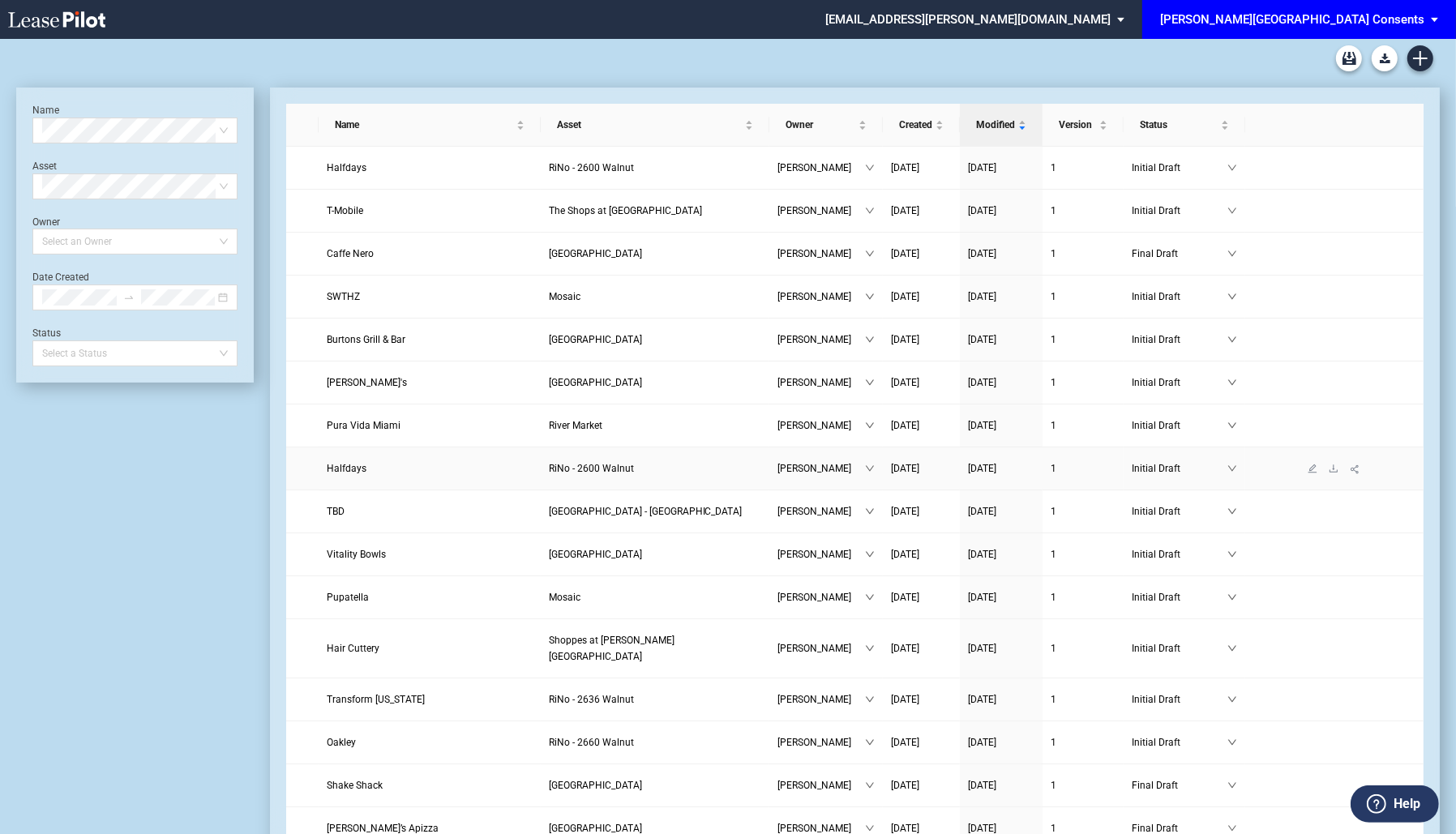
click at [442, 467] on link "Halfdays" at bounding box center [430, 468] width 206 height 16
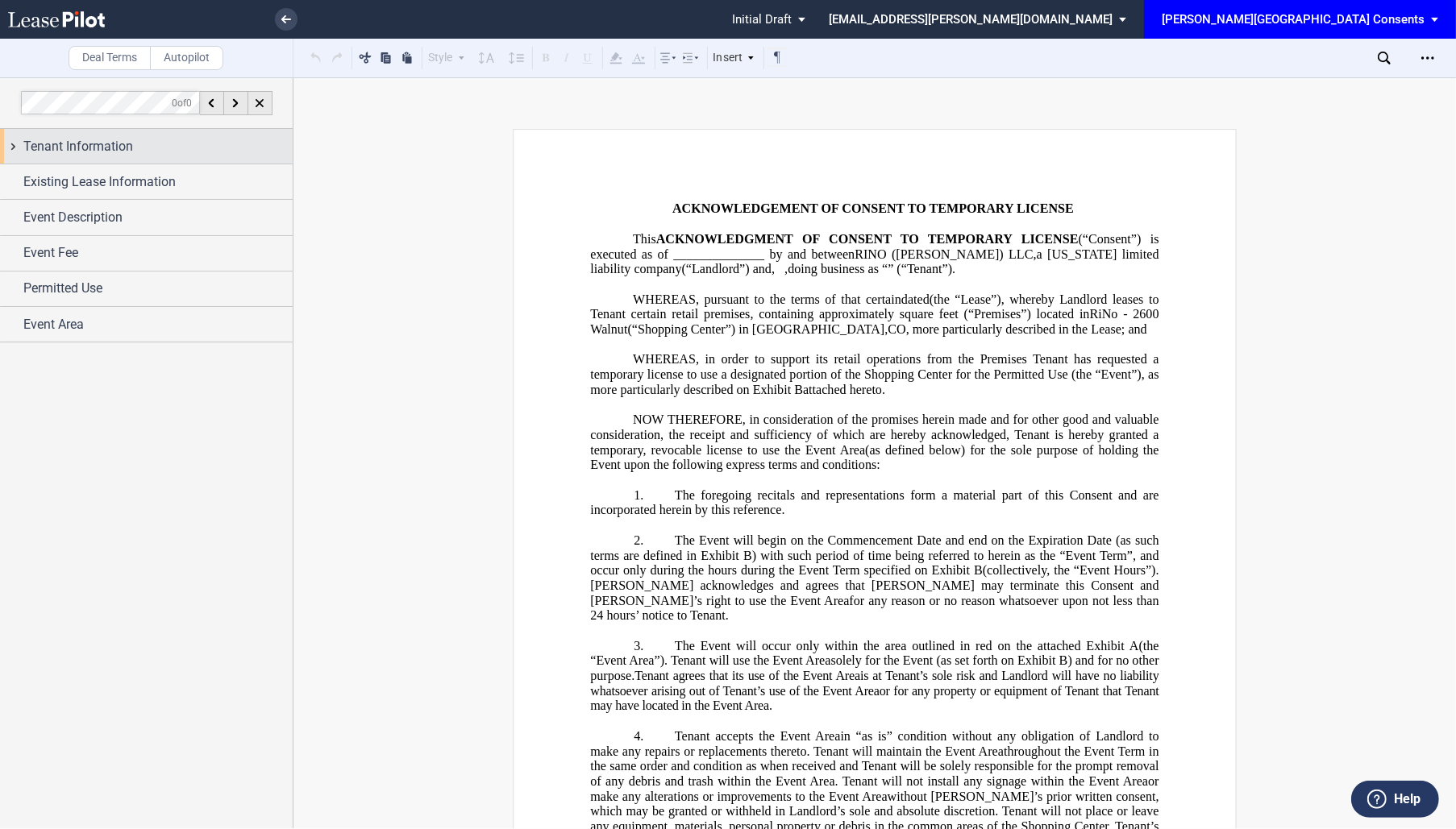
click at [151, 156] on div "Tenant Information" at bounding box center [146, 146] width 292 height 35
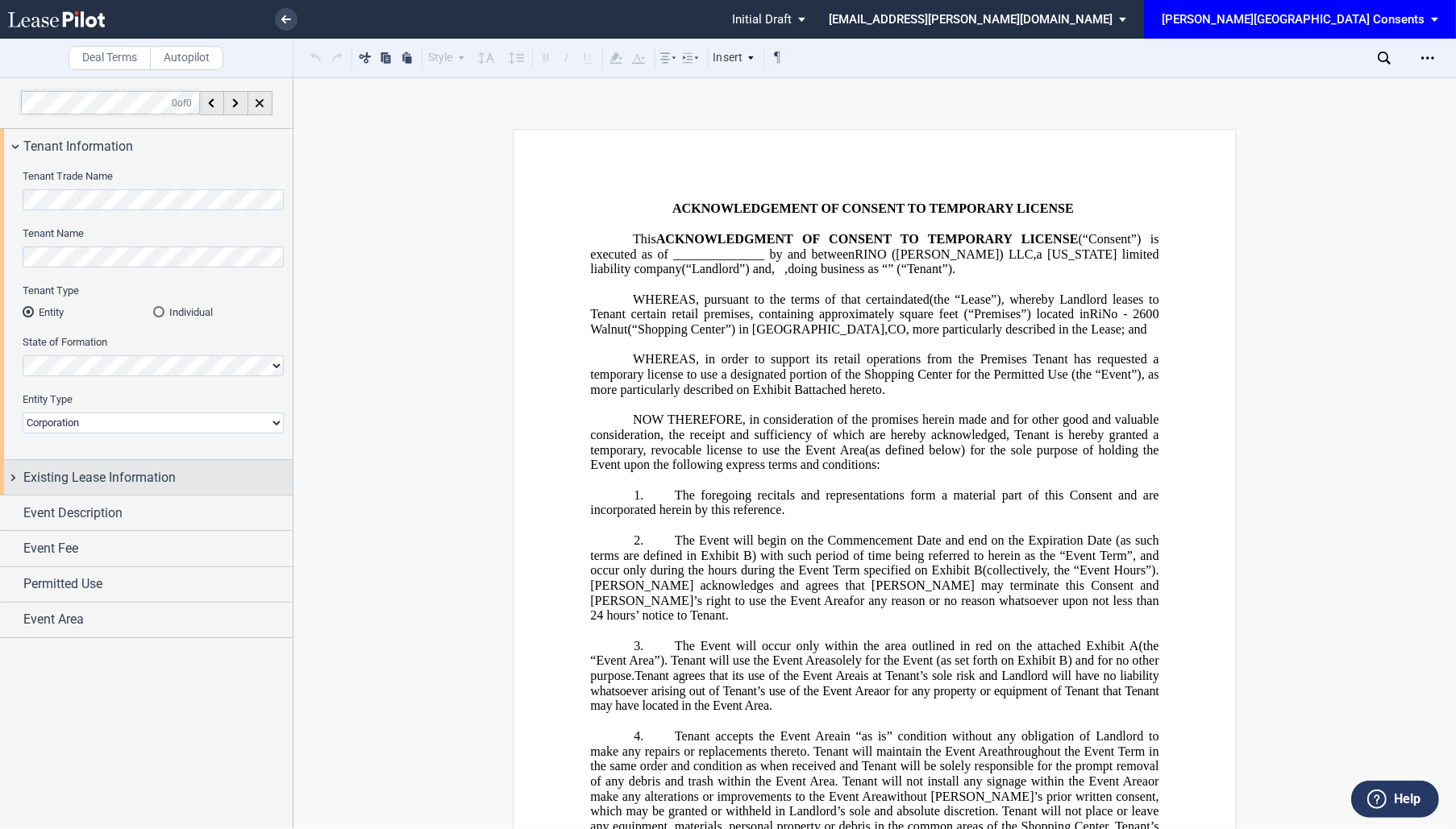
click at [139, 474] on span "Existing Lease Information" at bounding box center [99, 478] width 152 height 19
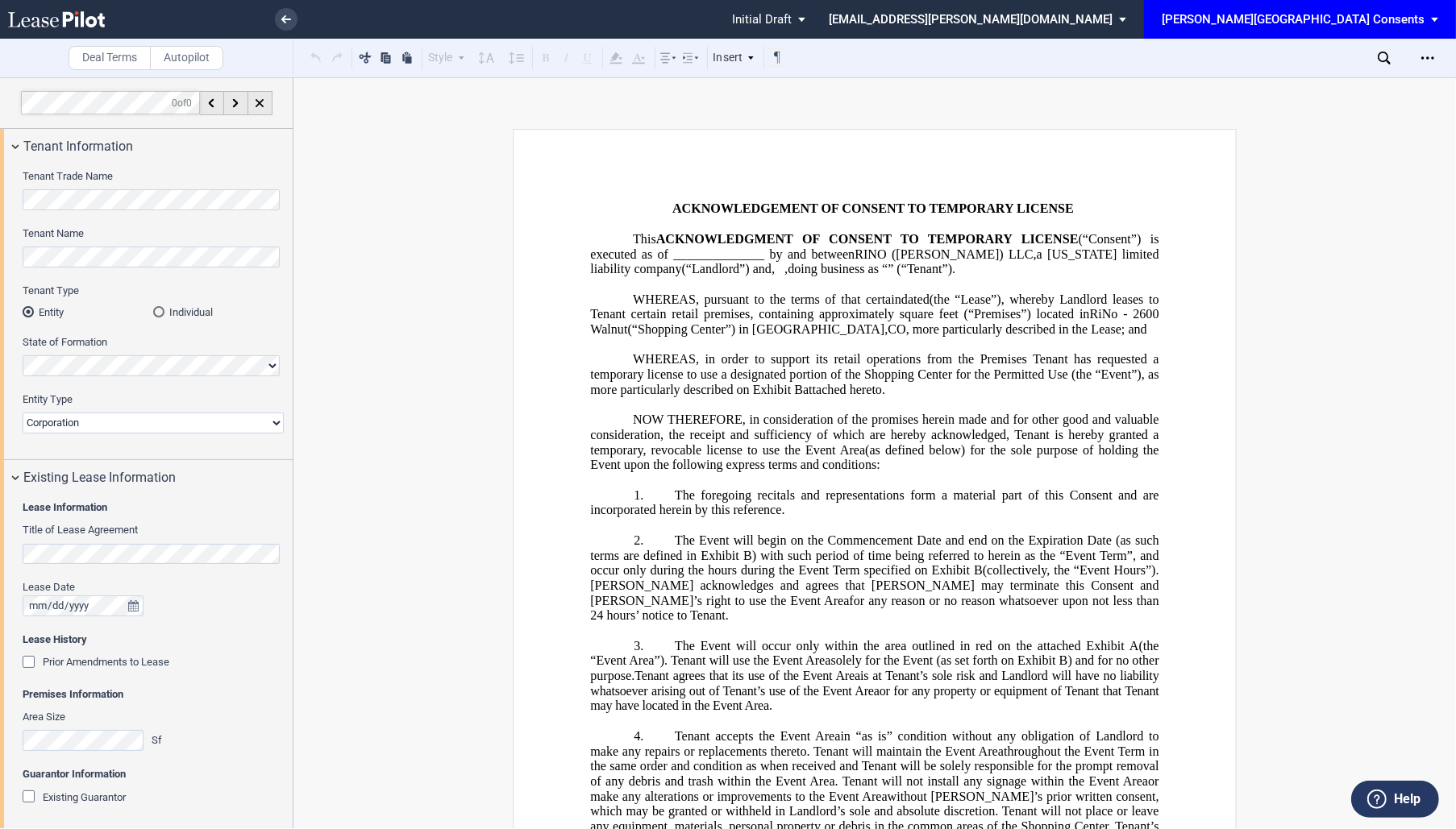
scroll to position [145, 0]
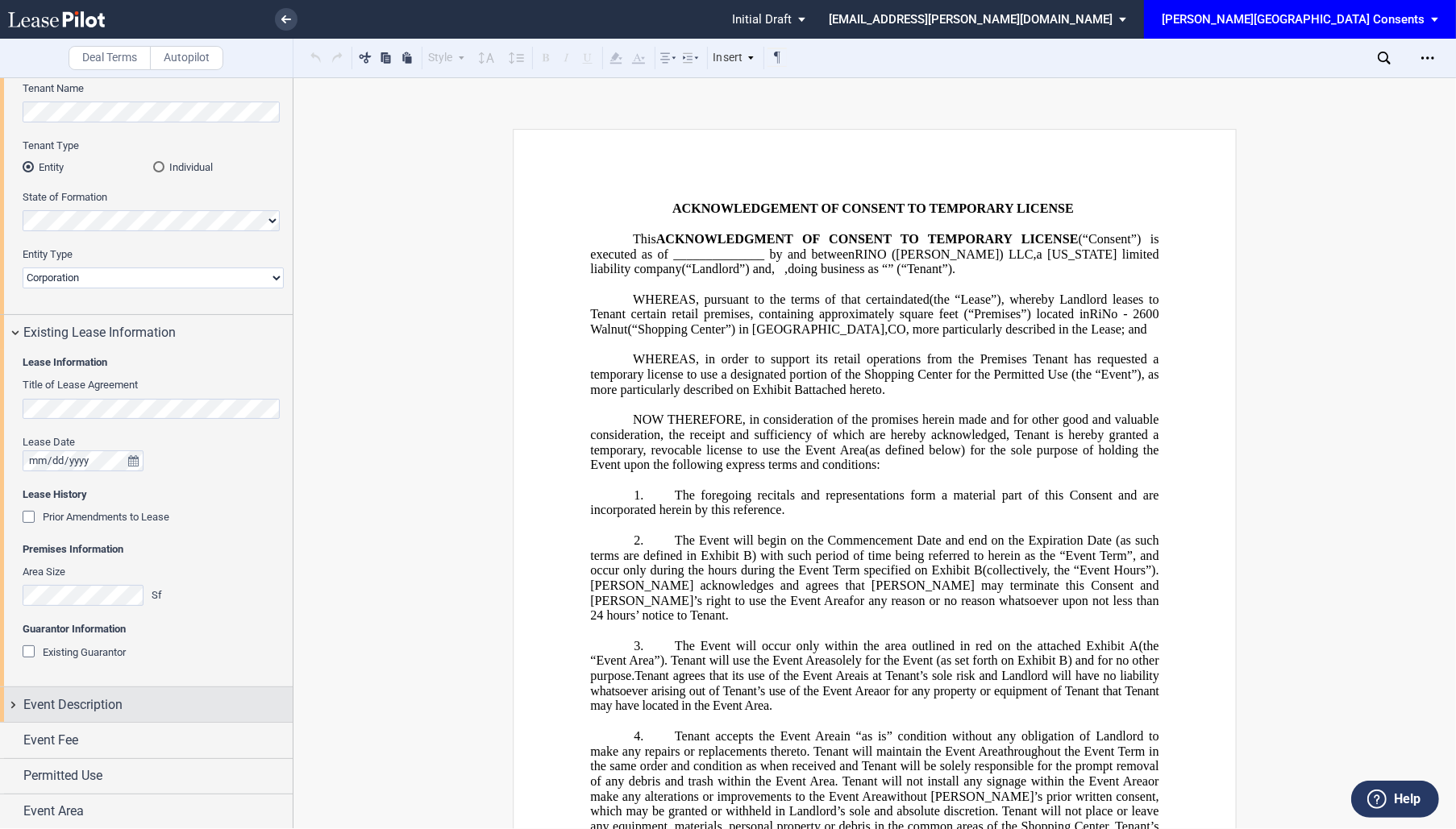
click at [155, 717] on div "Event Description" at bounding box center [146, 705] width 292 height 35
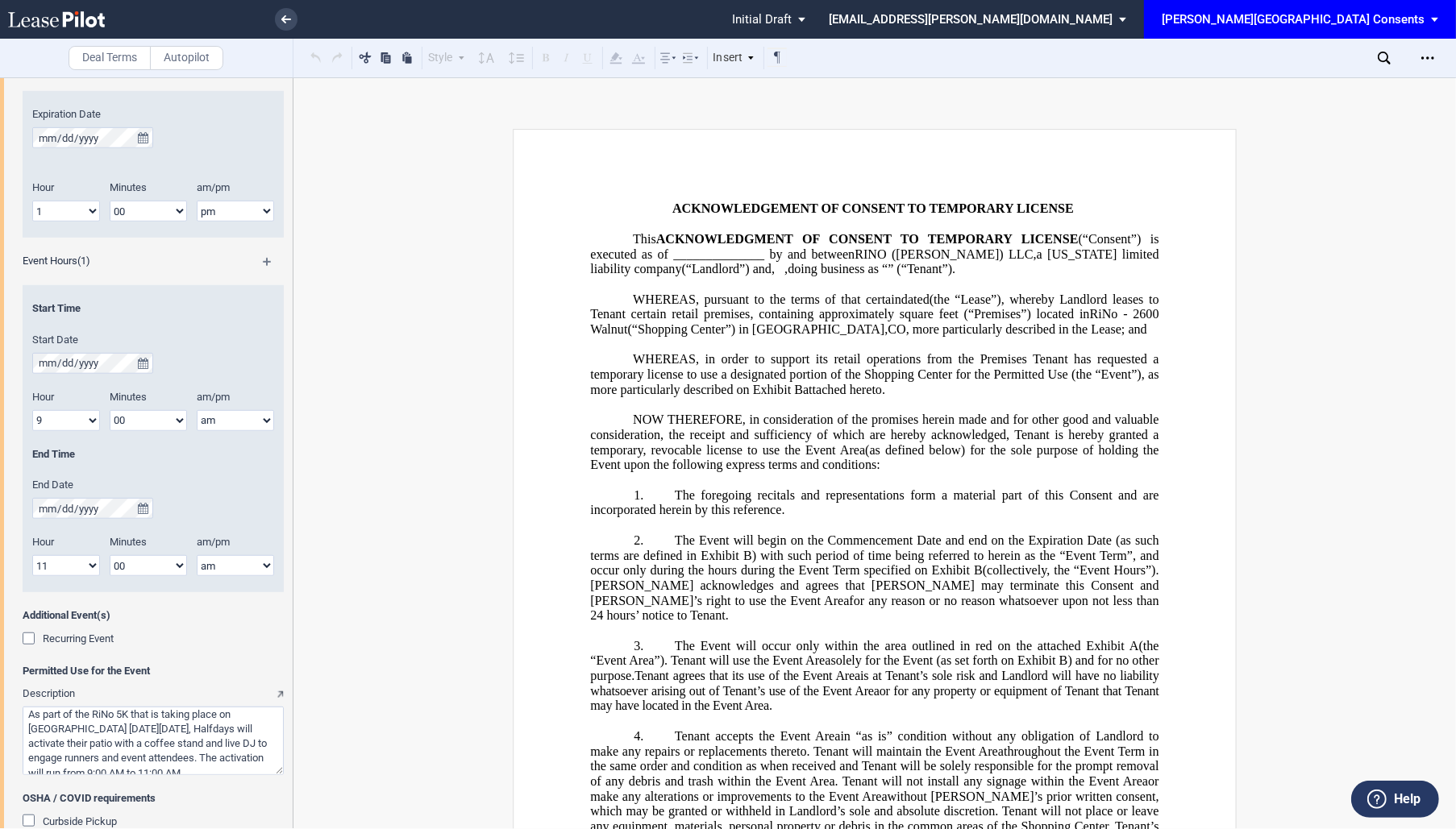
scroll to position [1050, 0]
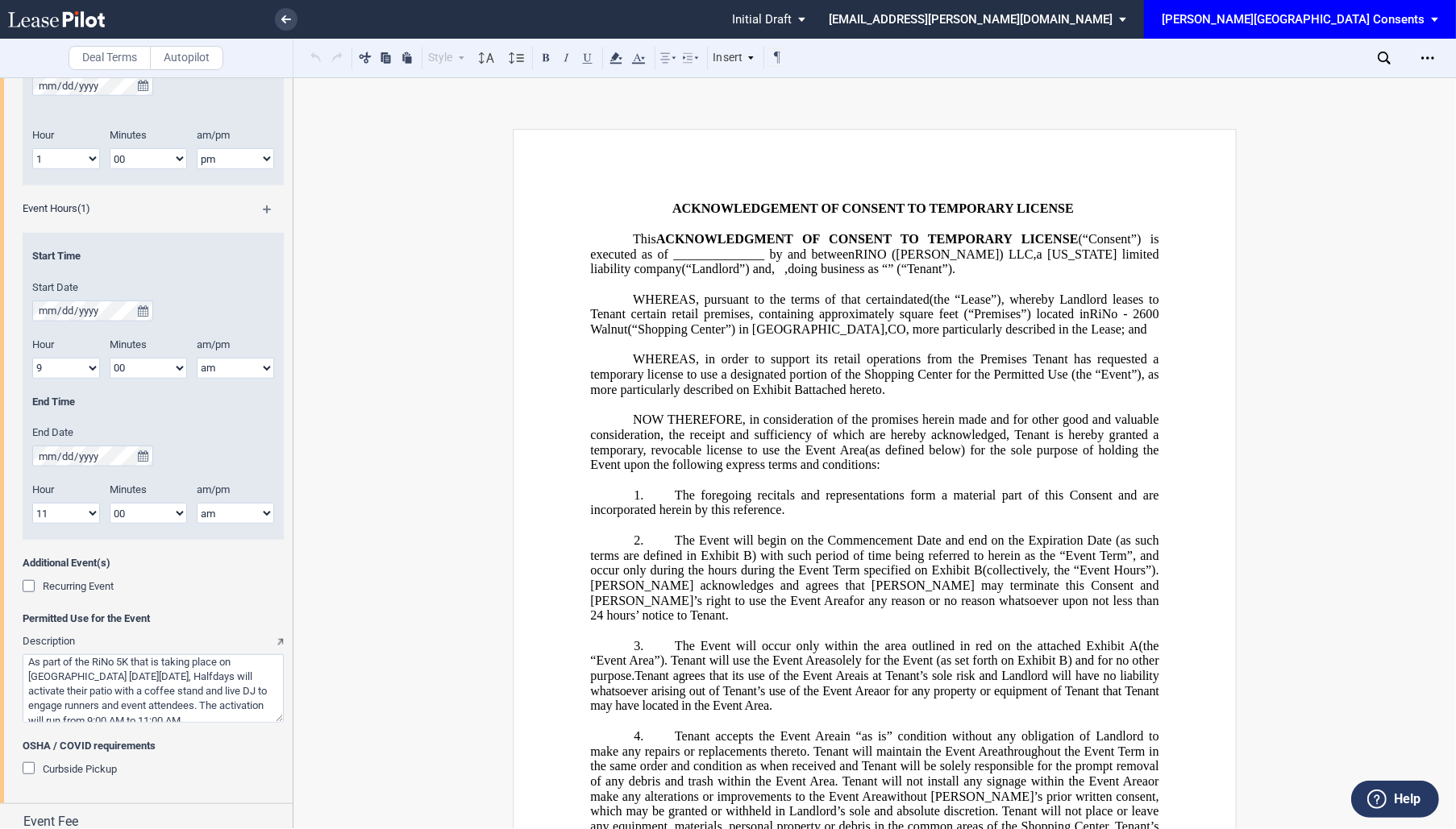
click at [208, 692] on textarea "Description" at bounding box center [153, 688] width 261 height 68
click at [211, 714] on textarea "Description" at bounding box center [153, 688] width 261 height 68
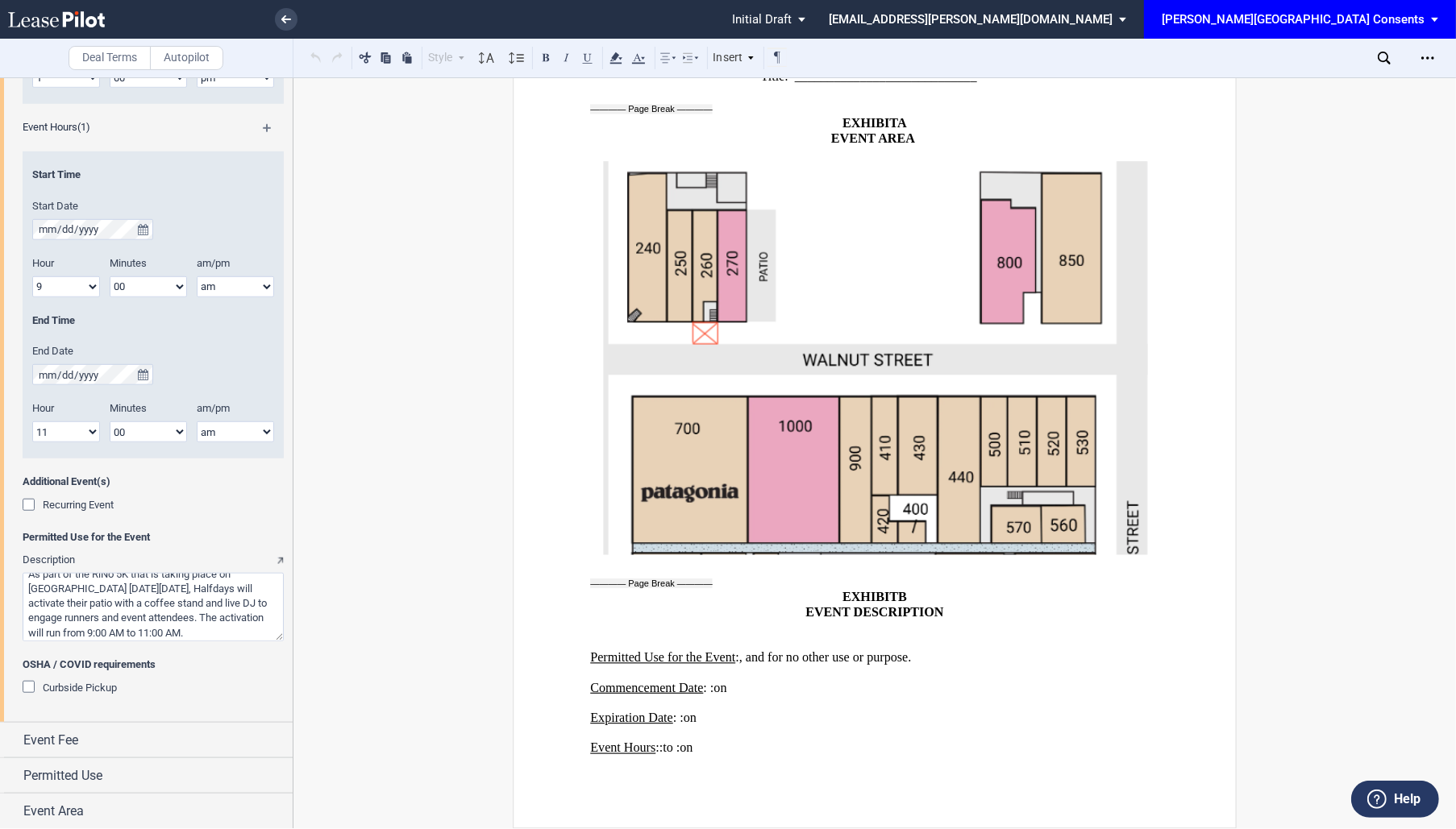
scroll to position [2291, 0]
click at [131, 742] on div "Event Fee" at bounding box center [157, 740] width 269 height 19
click at [108, 809] on div "Event Area" at bounding box center [157, 811] width 269 height 19
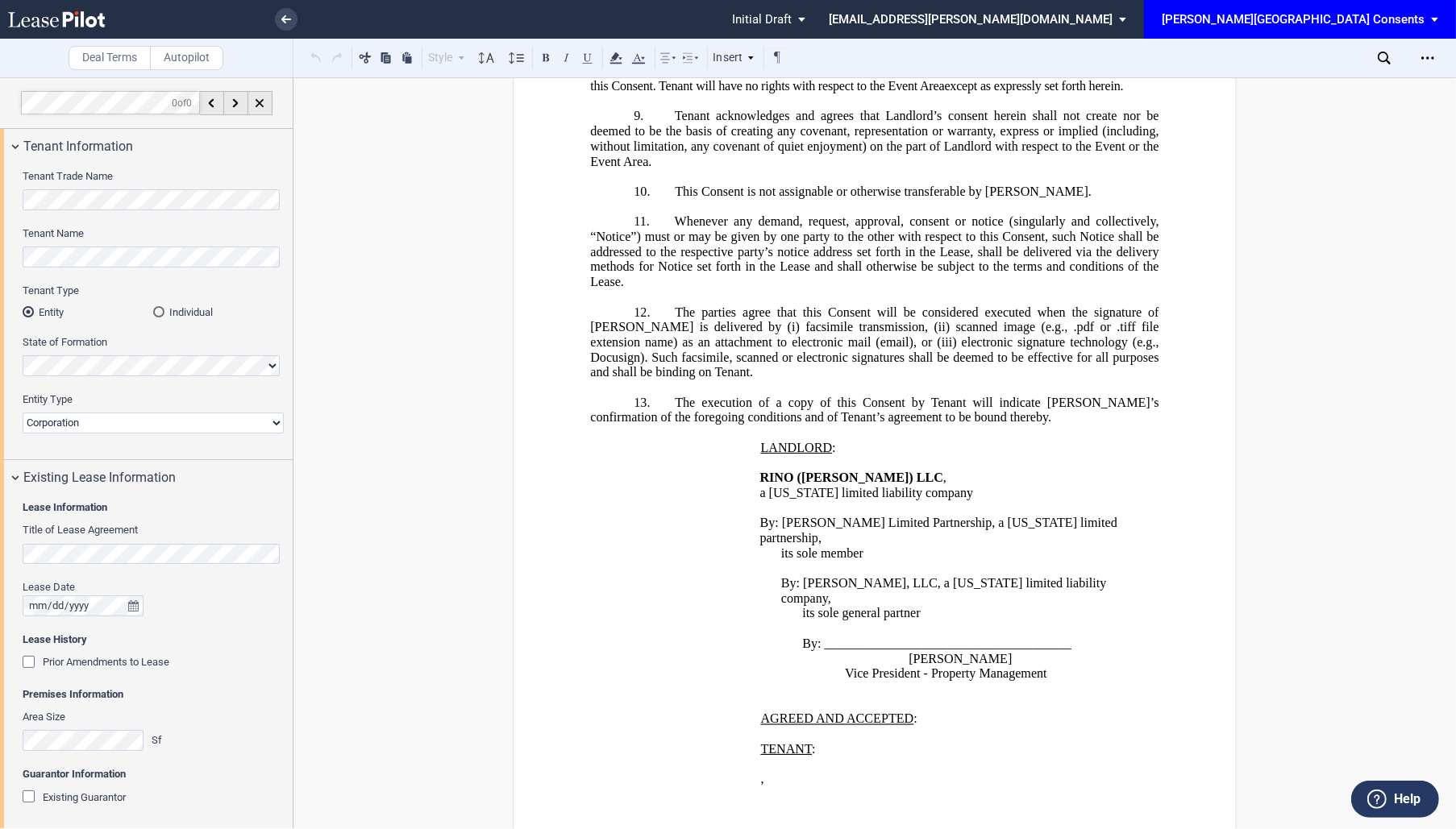
scroll to position [0, 0]
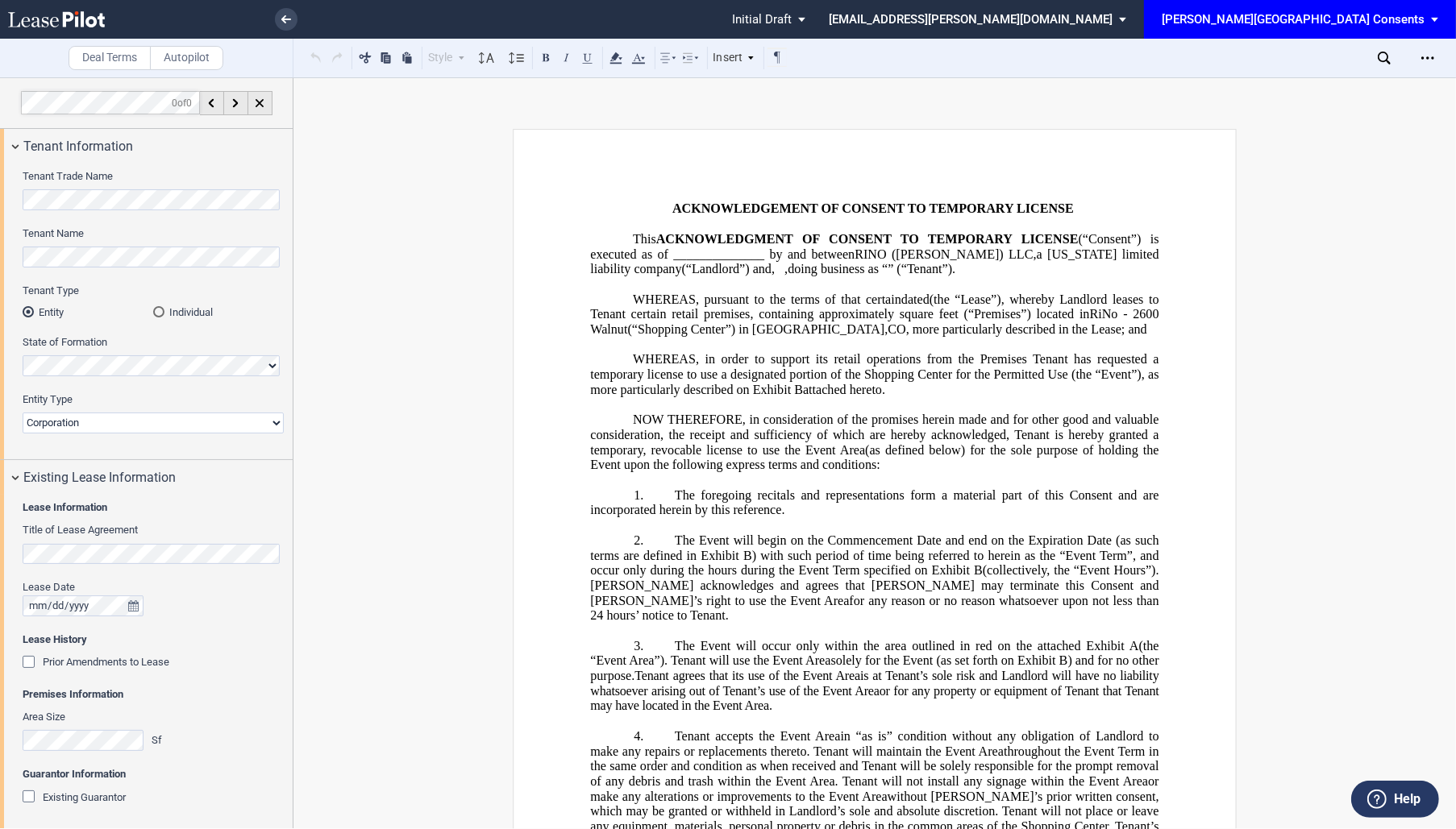
click at [881, 336] on span "RiNo - 2600 Walnut" at bounding box center [876, 321] width 571 height 29
click at [907, 451] on span "NOW THEREFORE, in consideration of the promises herein made and for other good …" at bounding box center [876, 434] width 571 height 44
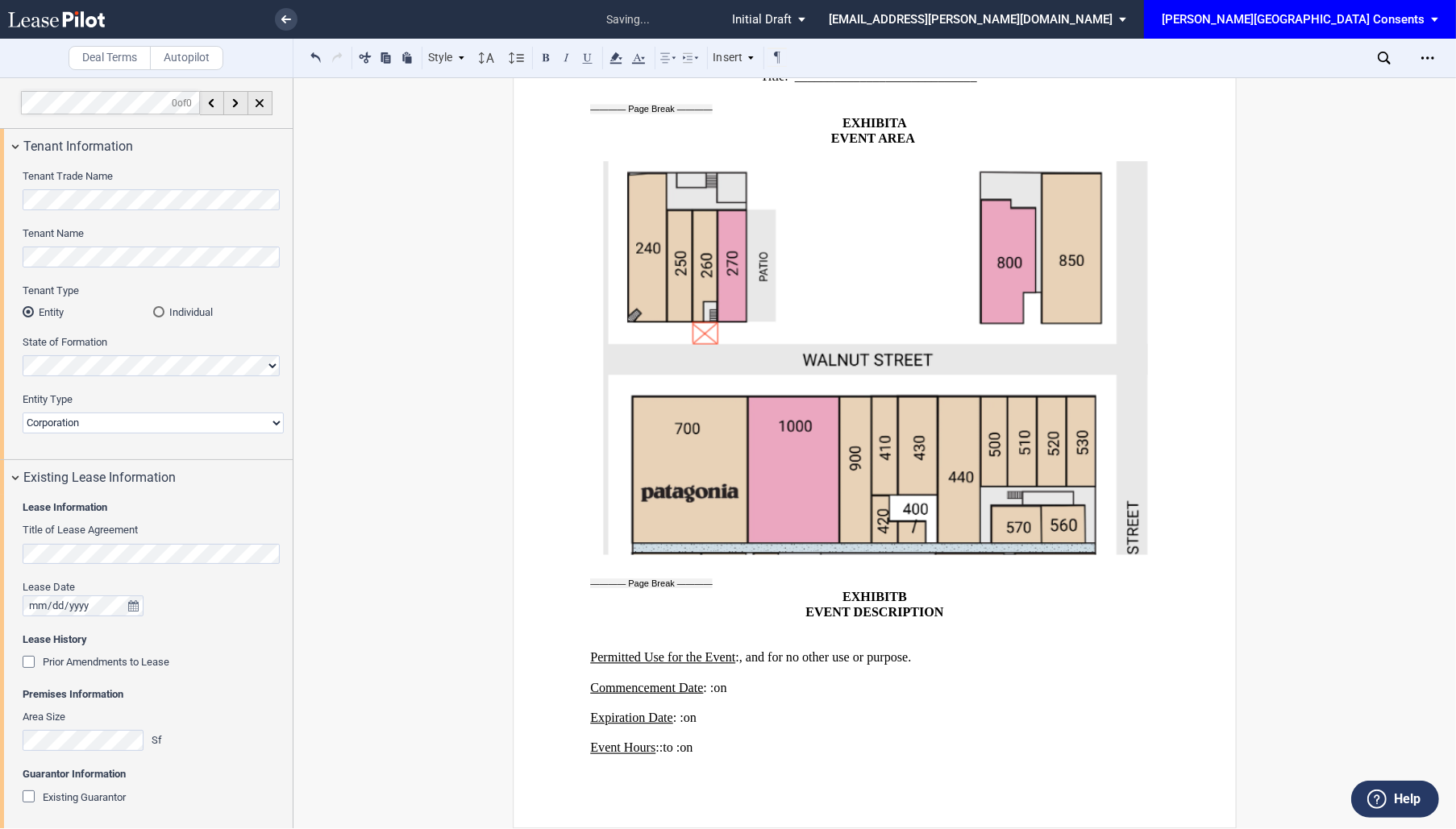
scroll to position [2291, 0]
click at [1433, 52] on icon "Open Lease options menu" at bounding box center [1427, 57] width 12 height 12
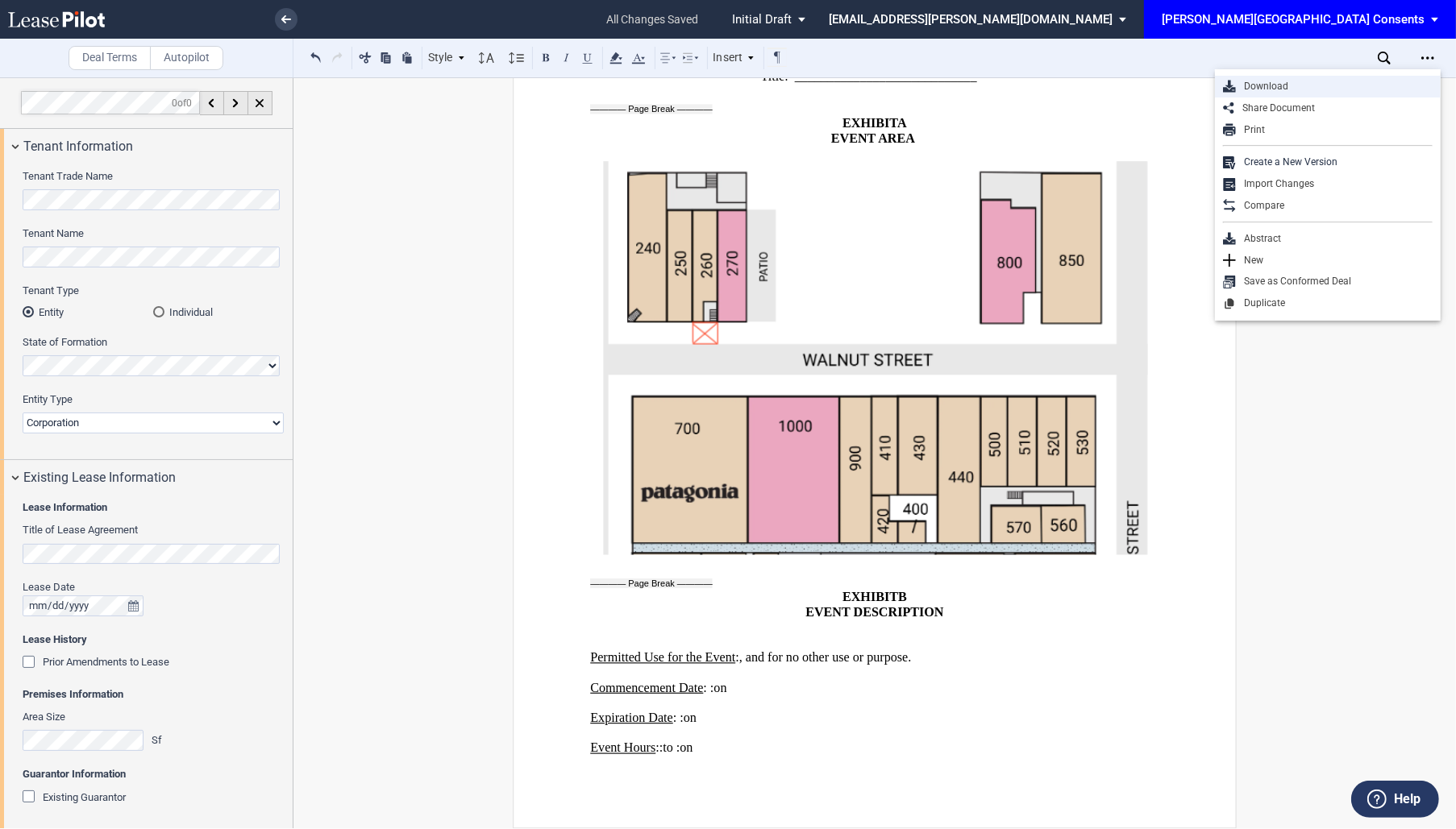
click at [1313, 88] on div "Download" at bounding box center [1334, 87] width 196 height 13
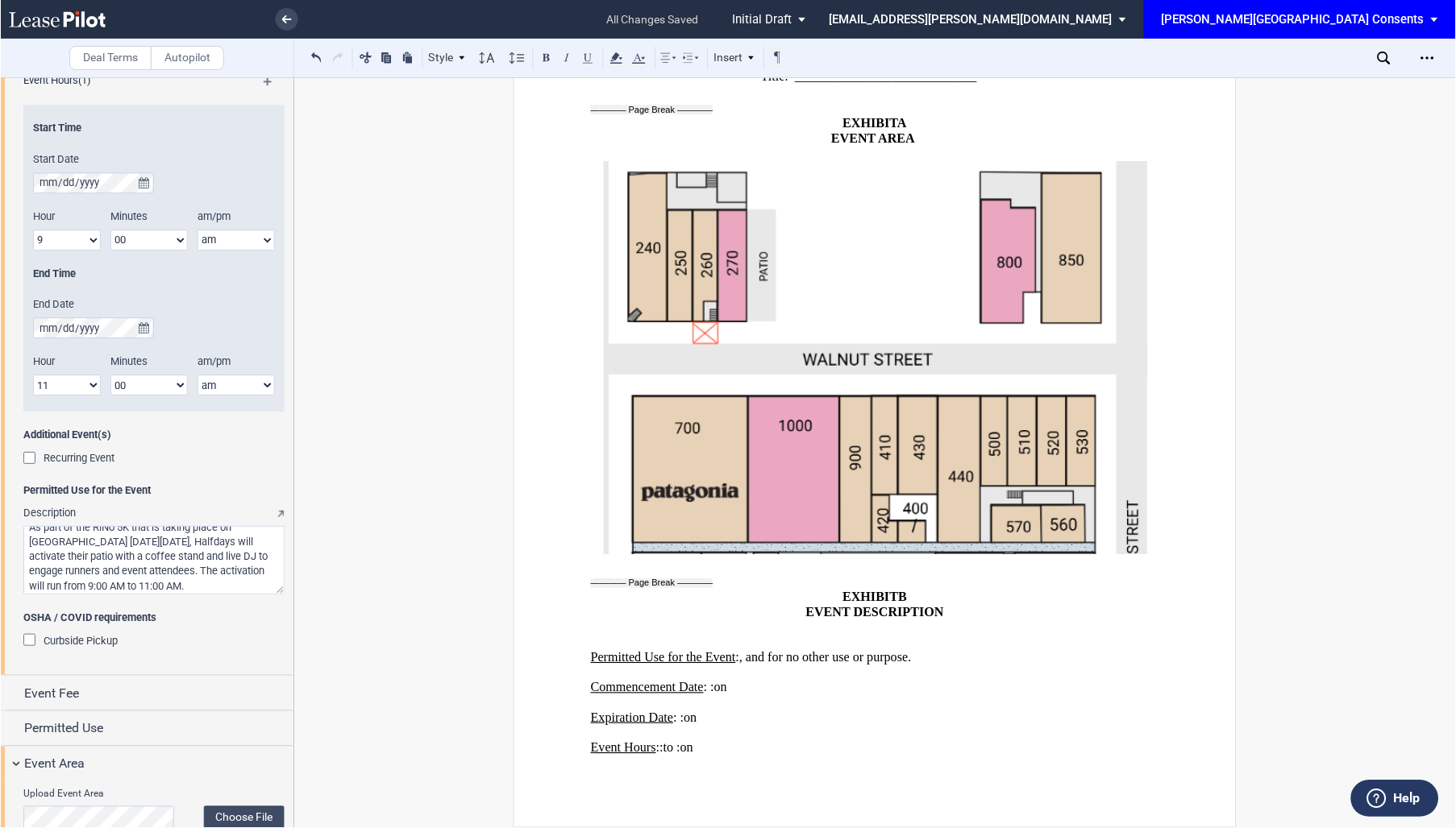
scroll to position [1178, 0]
click at [112, 575] on textarea "Description" at bounding box center [153, 560] width 261 height 68
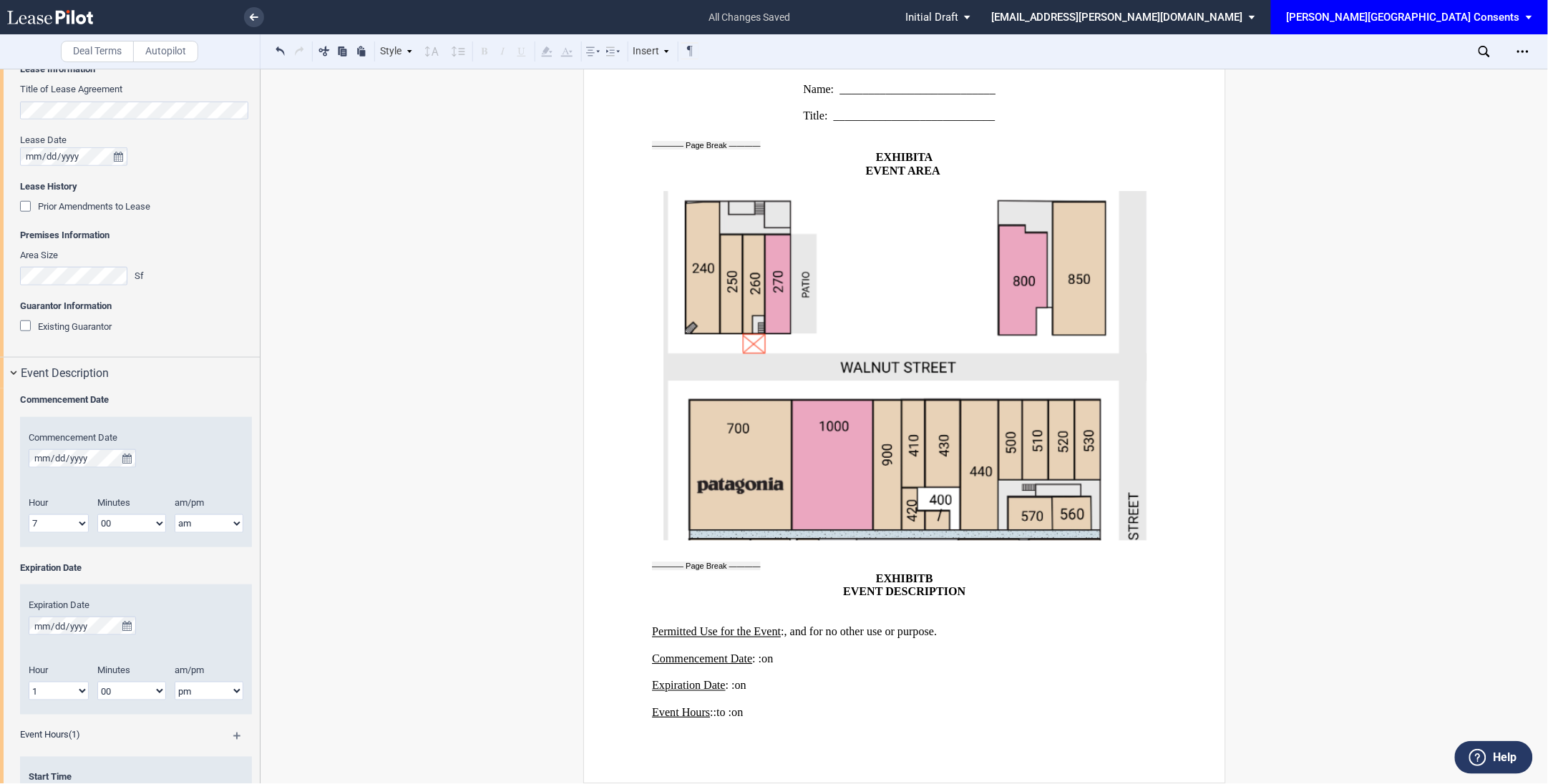
scroll to position [1984, 0]
